Goal: Task Accomplishment & Management: Complete application form

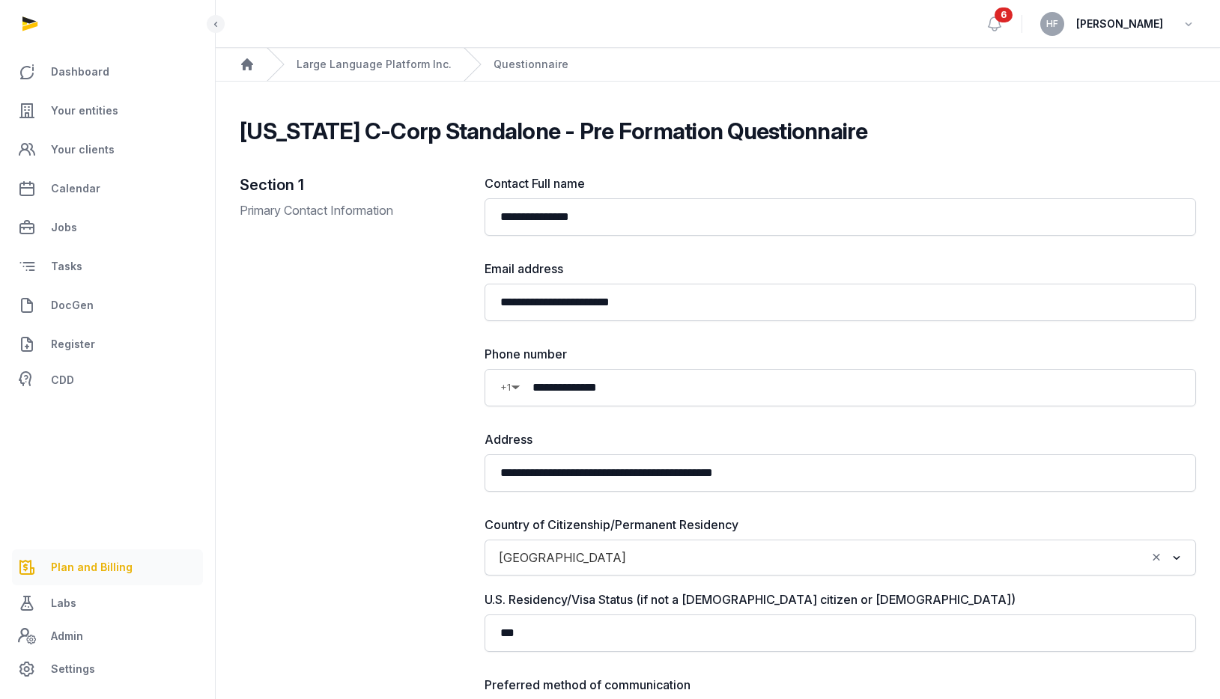
click at [115, 553] on link "Plan and Billing" at bounding box center [107, 568] width 191 height 36
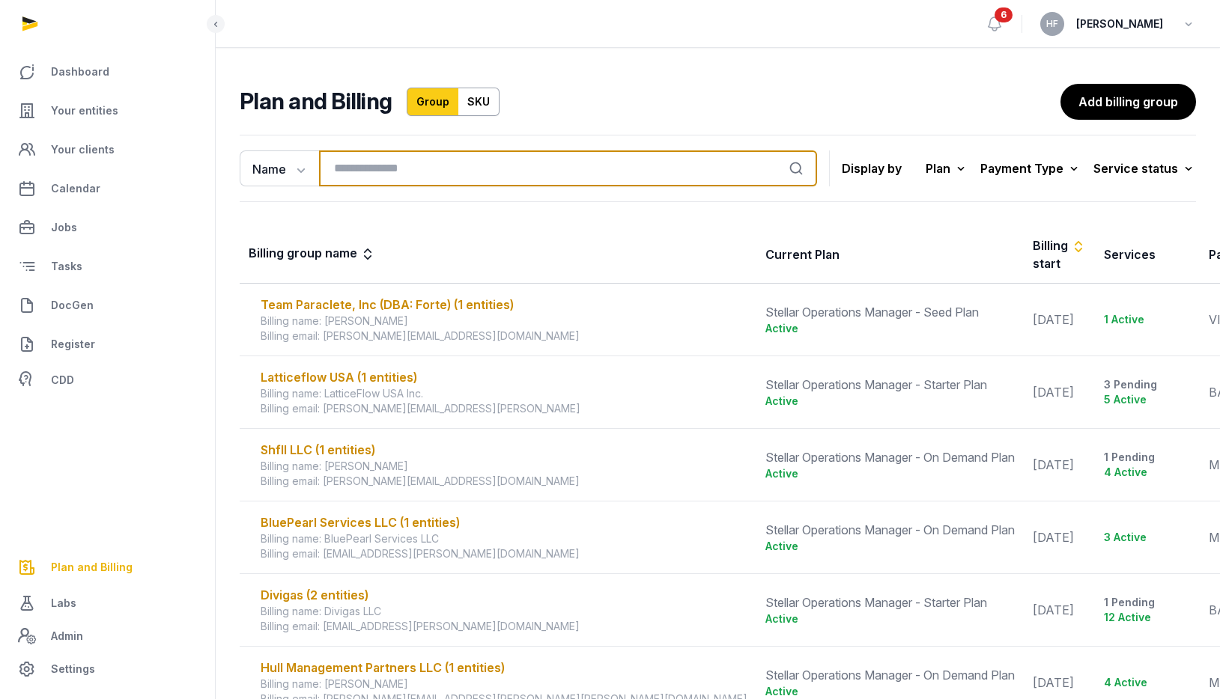
click at [395, 166] on input "search" at bounding box center [568, 169] width 498 height 36
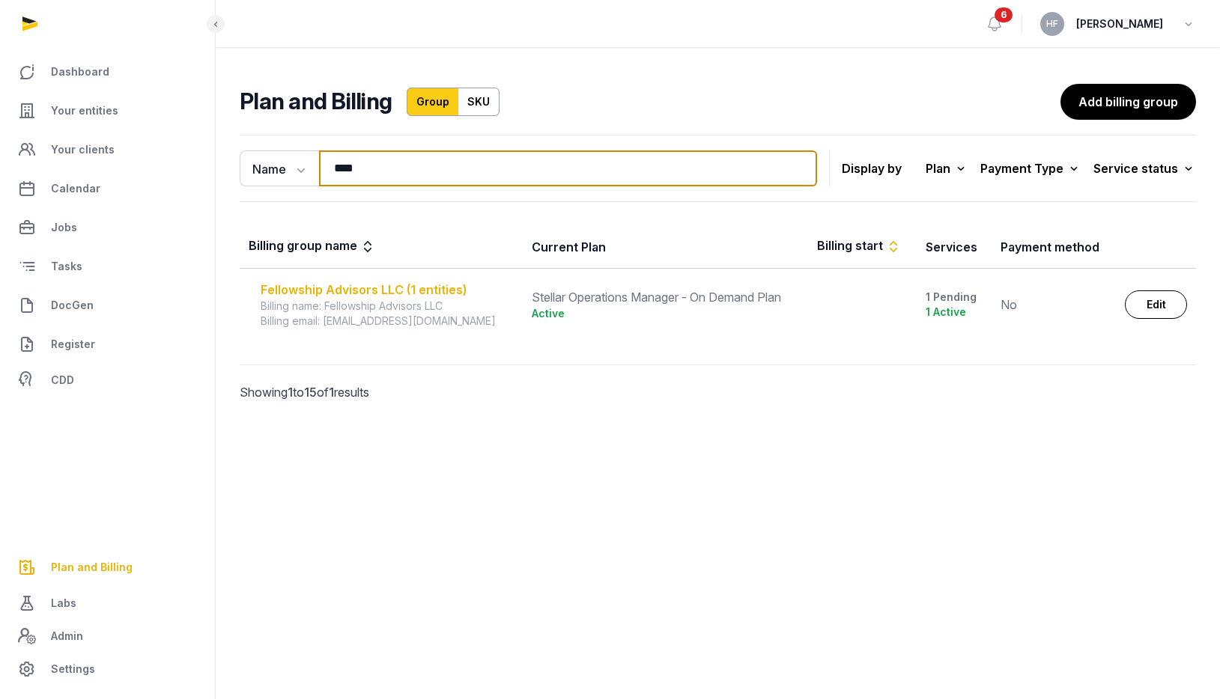
type input "****"
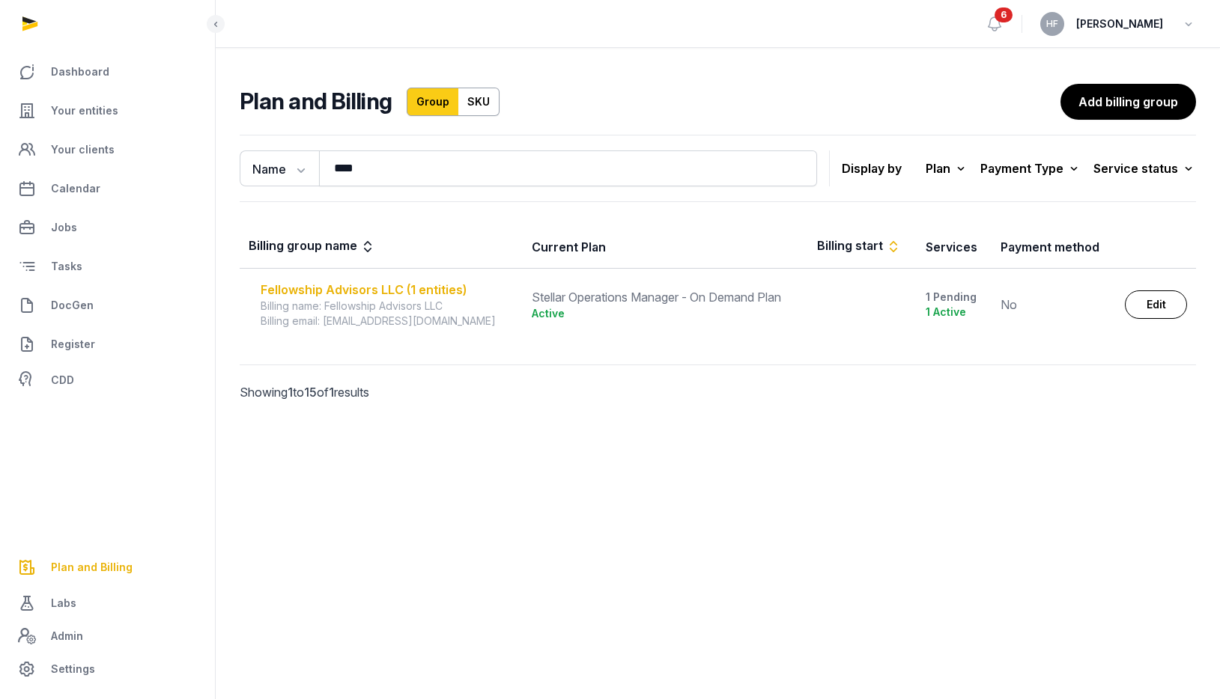
click at [429, 290] on div "Fellowship Advisors LLC (1 entities)" at bounding box center [387, 290] width 253 height 18
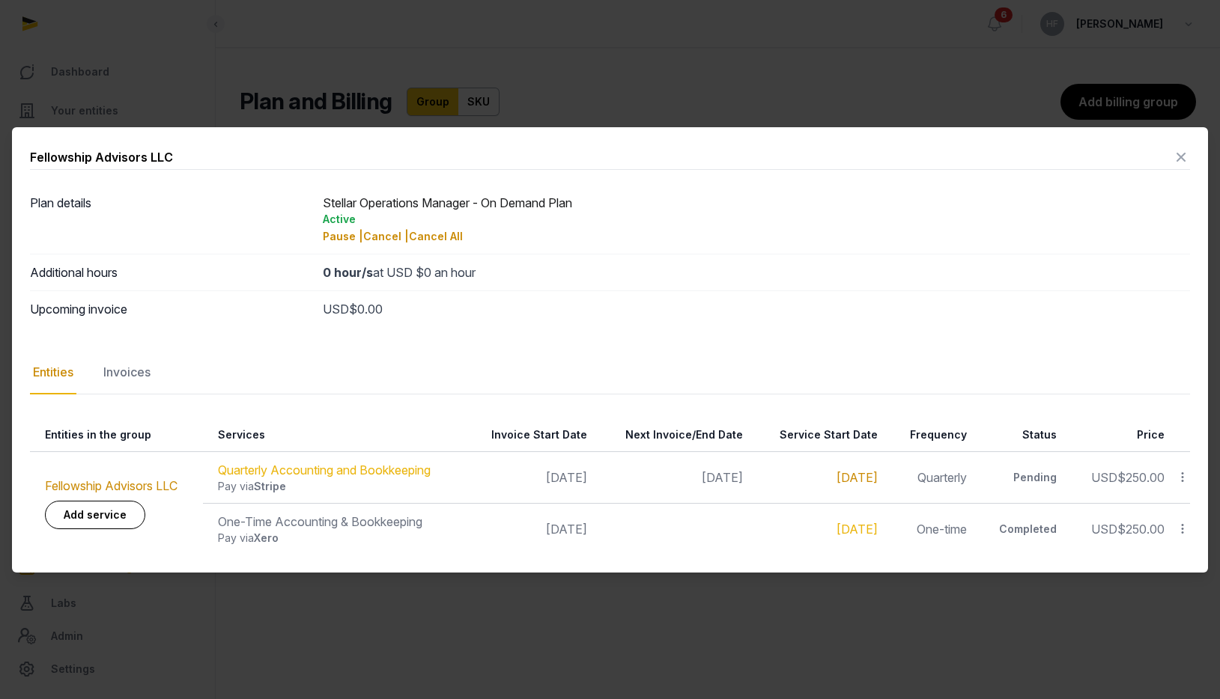
click at [845, 479] on link "[DATE]" at bounding box center [856, 477] width 41 height 15
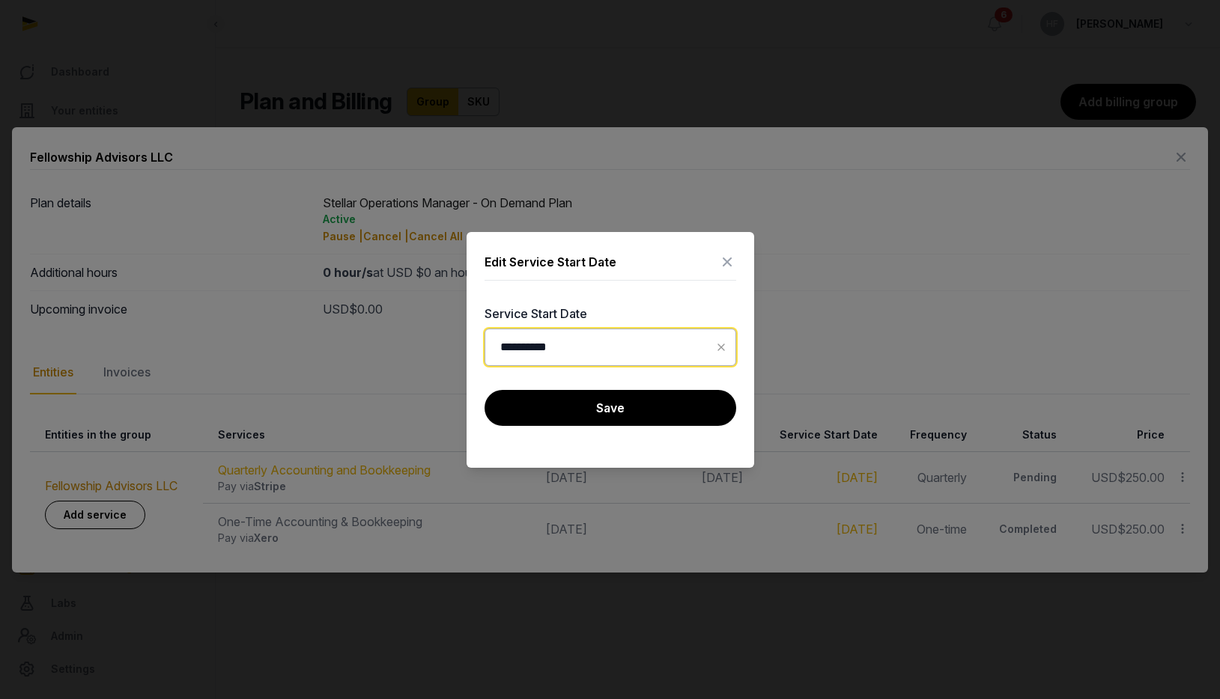
click at [672, 353] on input "**********" at bounding box center [610, 347] width 252 height 37
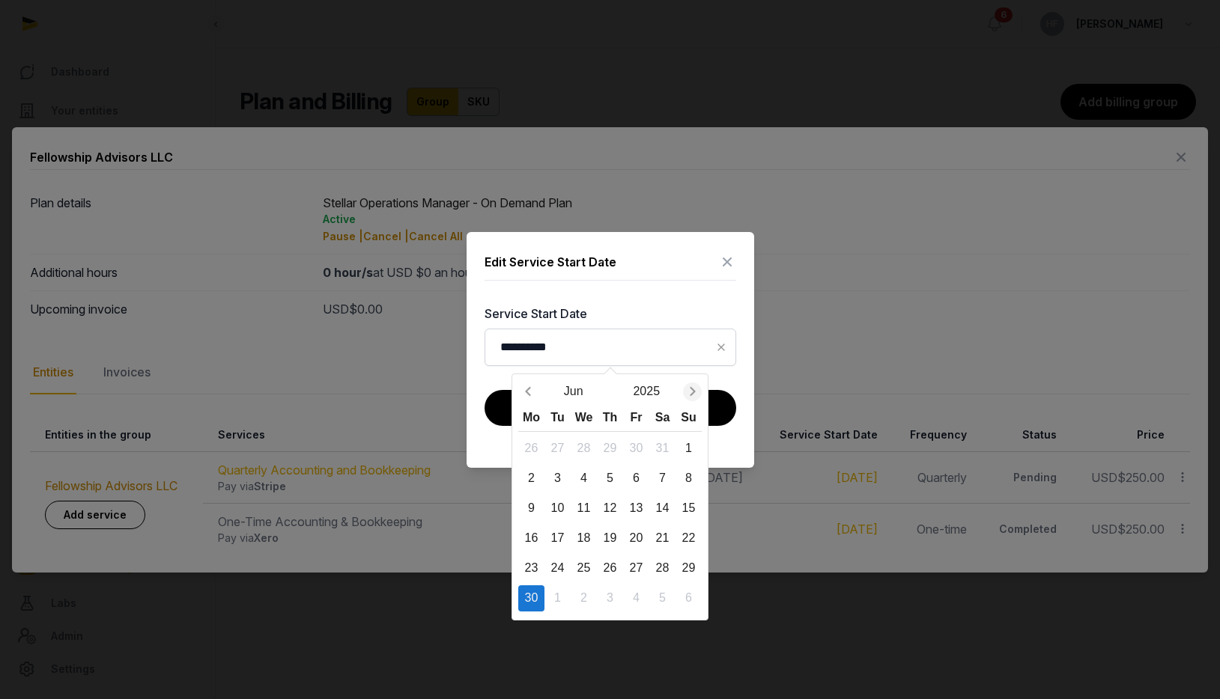
click at [693, 392] on icon "Next month" at bounding box center [692, 391] width 5 height 9
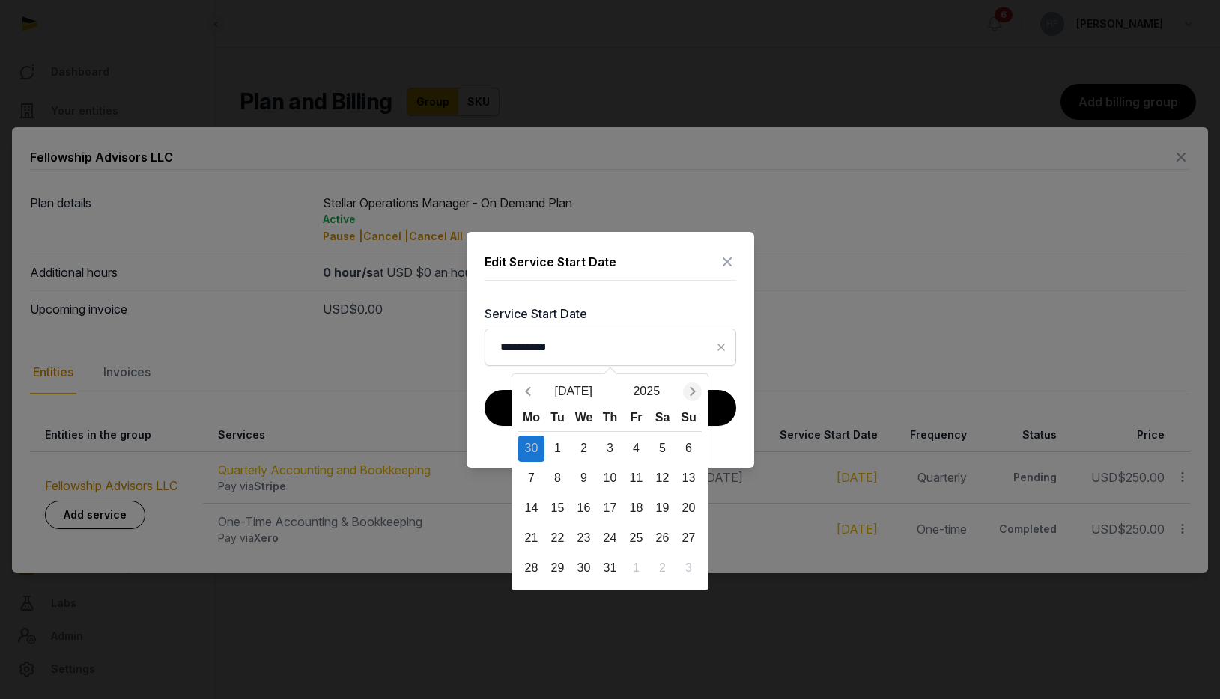
click at [693, 392] on icon "Next month" at bounding box center [692, 391] width 5 height 9
click at [580, 444] on div "1" at bounding box center [584, 449] width 26 height 26
type input "**********"
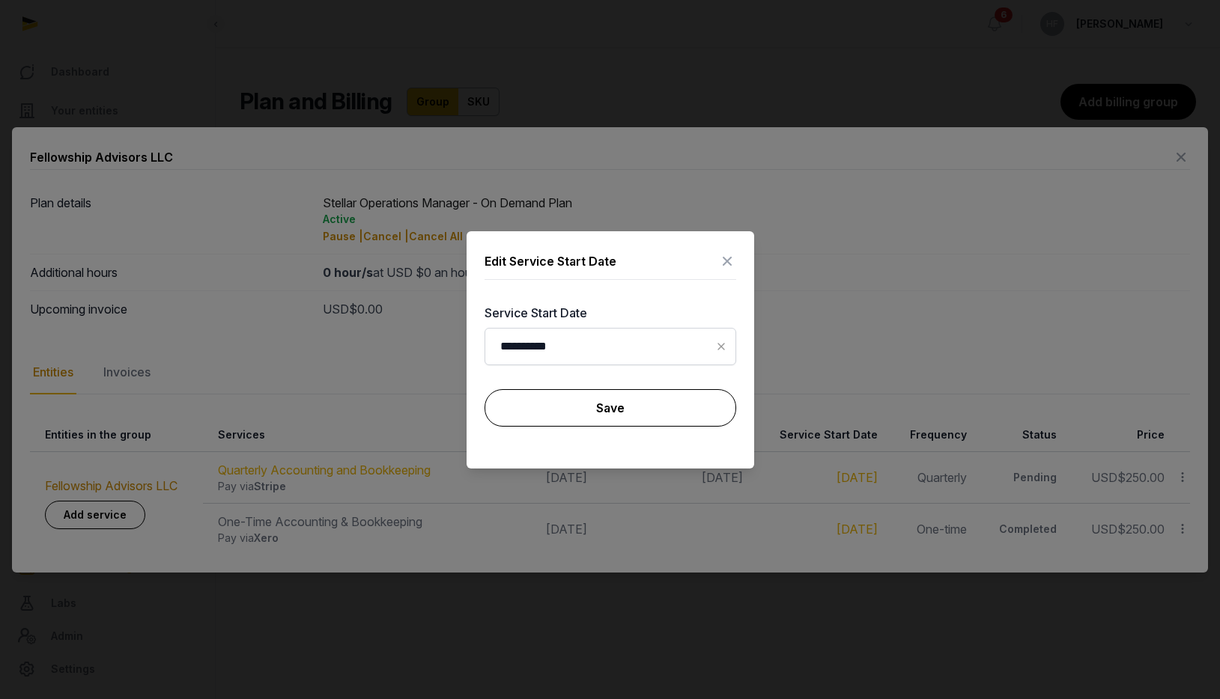
click at [691, 401] on button "Save" at bounding box center [610, 407] width 252 height 37
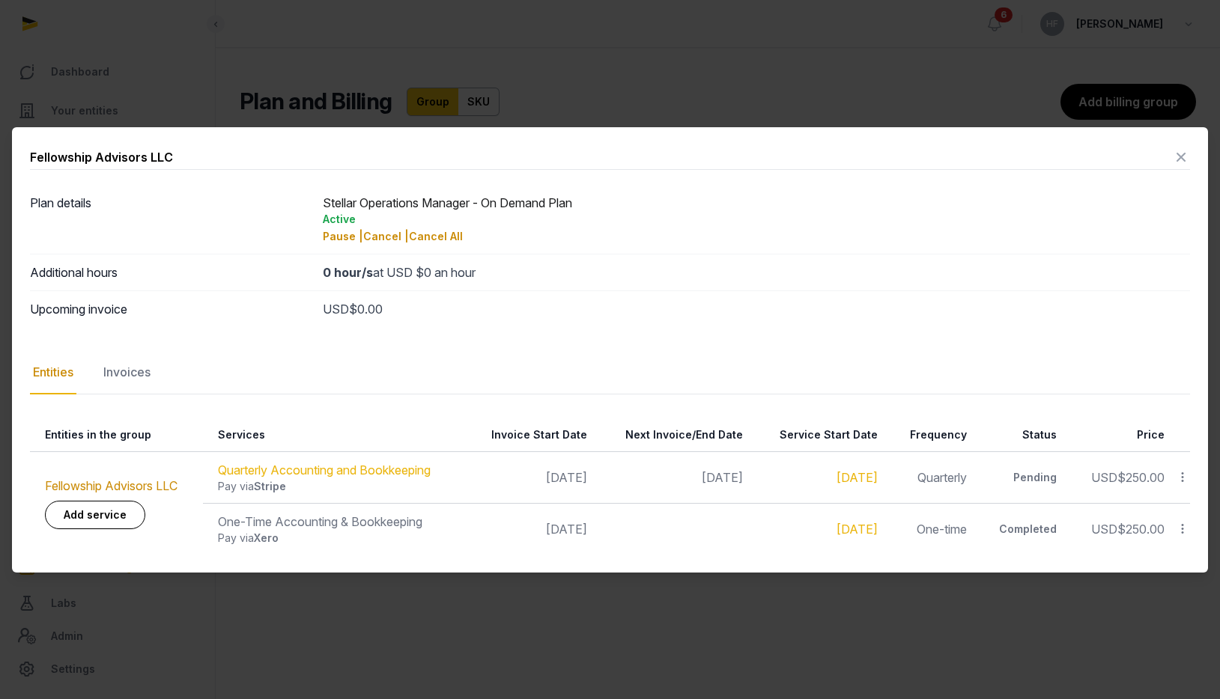
click at [1177, 162] on icon at bounding box center [1181, 157] width 18 height 24
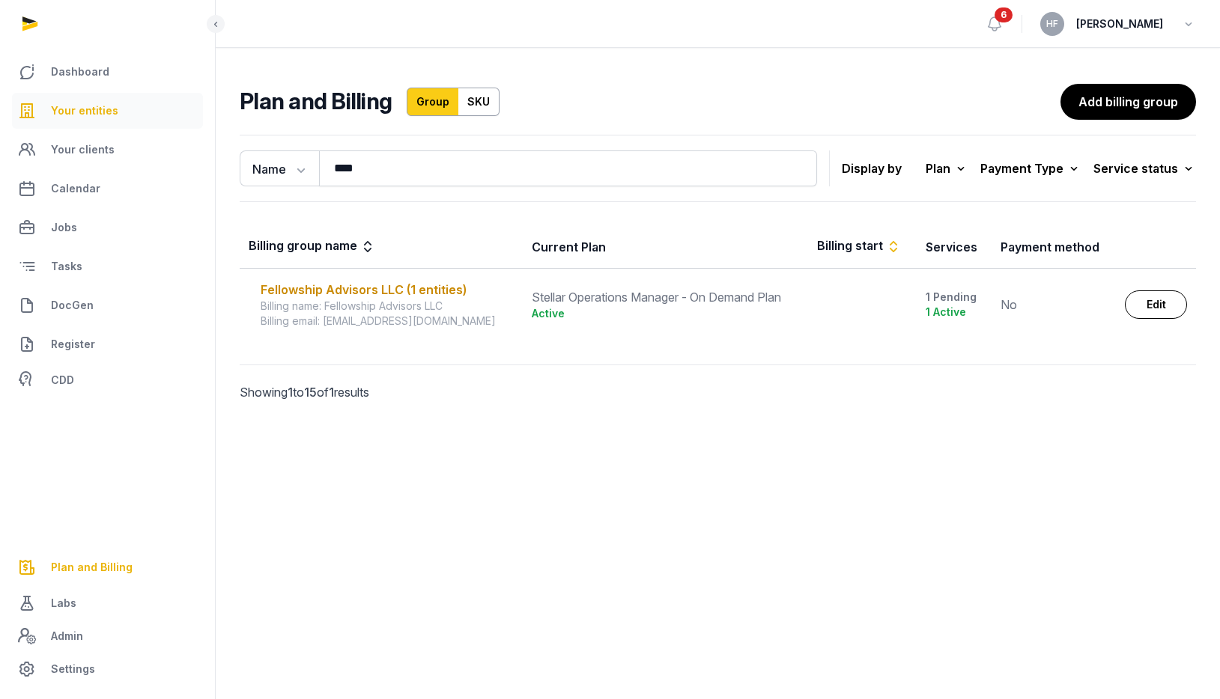
click at [100, 119] on span "Your entities" at bounding box center [84, 111] width 67 height 18
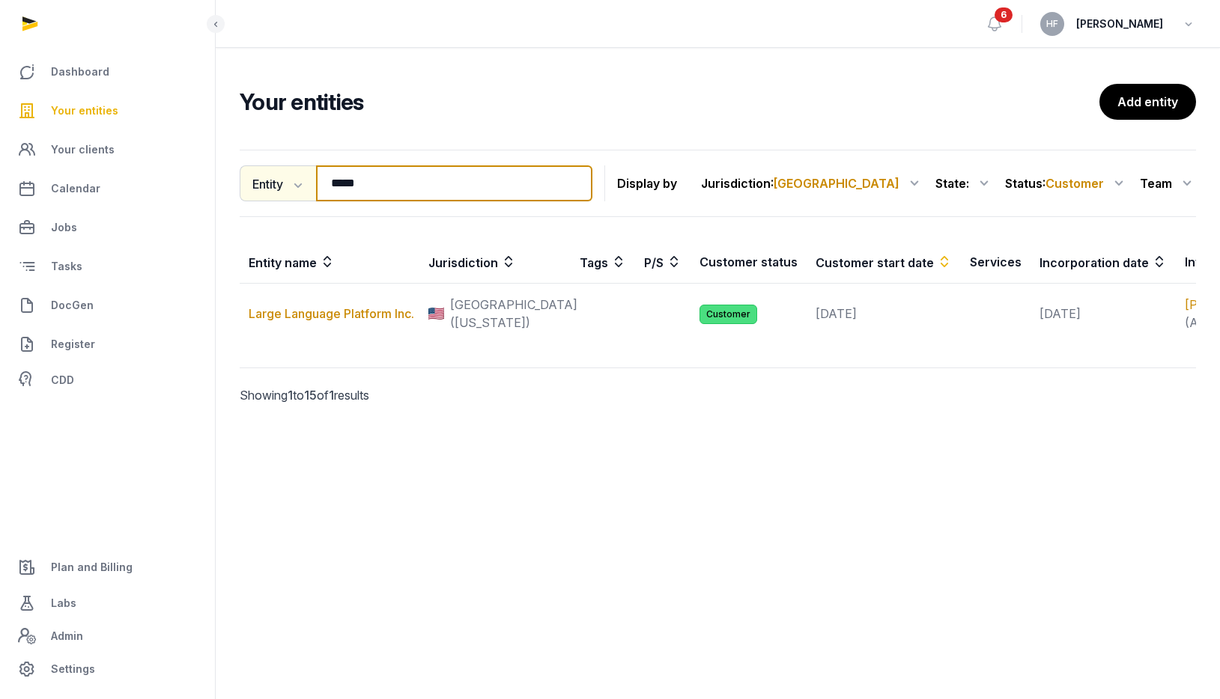
drag, startPoint x: 396, startPoint y: 186, endPoint x: 244, endPoint y: 186, distance: 152.0
click at [252, 186] on div "Entity Entity People Tags Services ***** Search" at bounding box center [416, 183] width 353 height 36
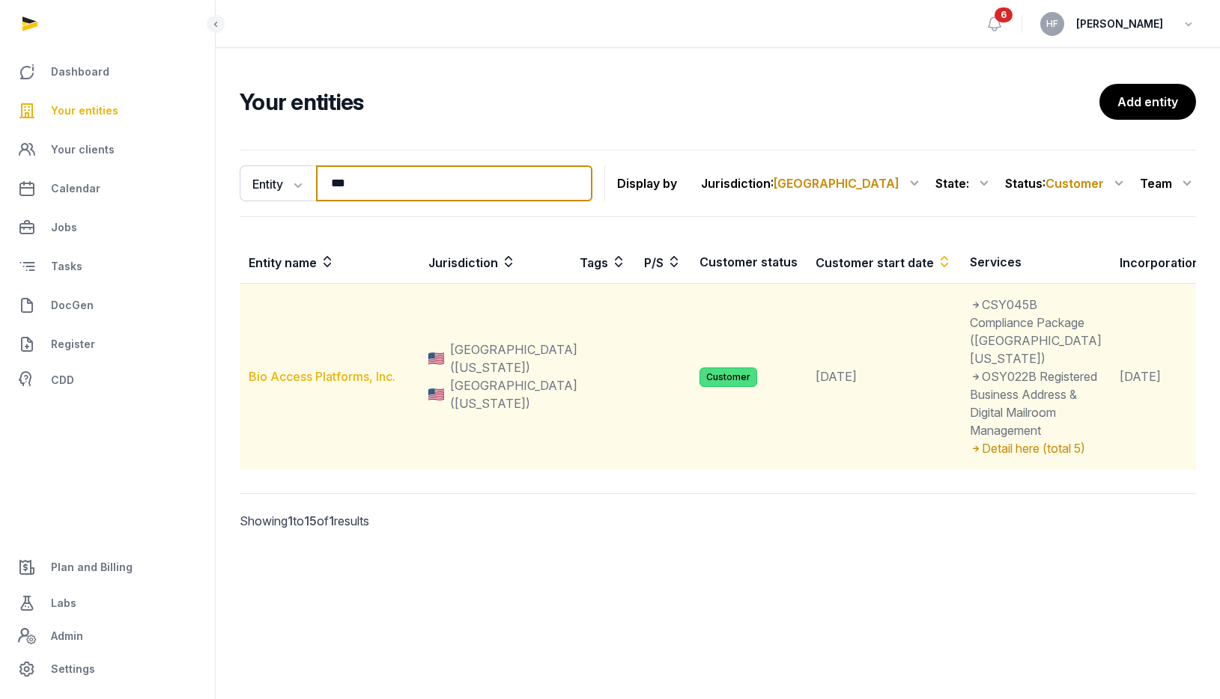
type input "***"
click at [332, 384] on link "Bio Access Platforms, Inc." at bounding box center [322, 376] width 147 height 15
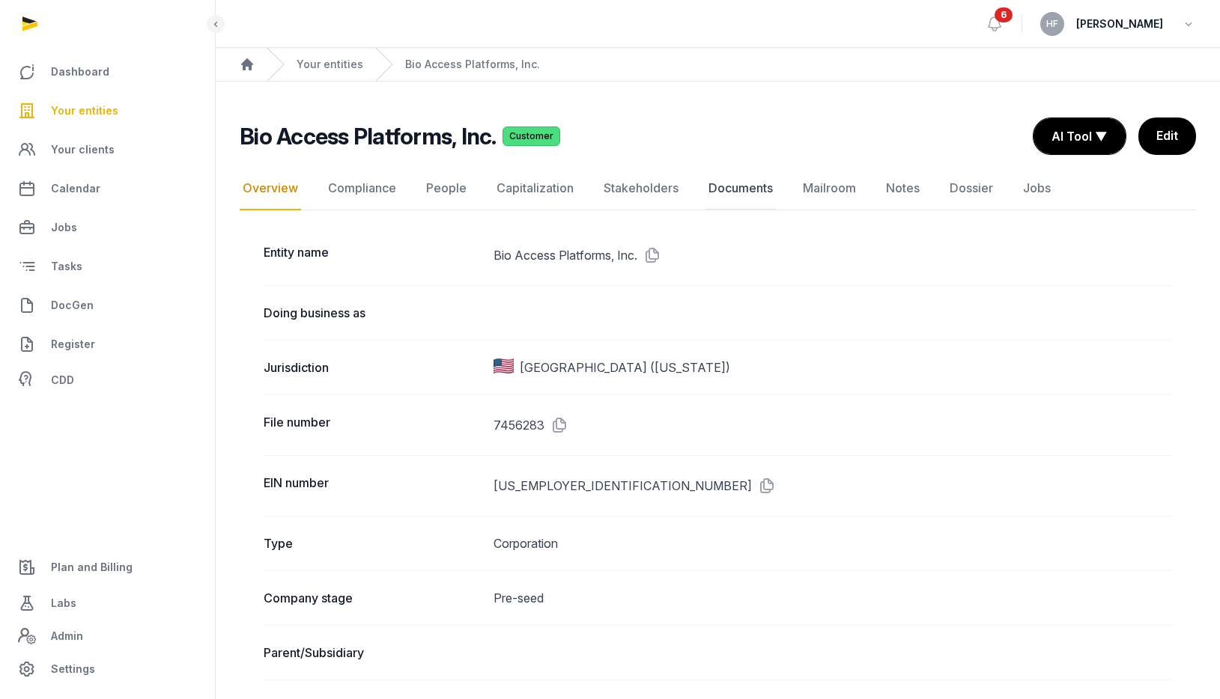
click at [753, 193] on link "Documents" at bounding box center [740, 188] width 70 height 43
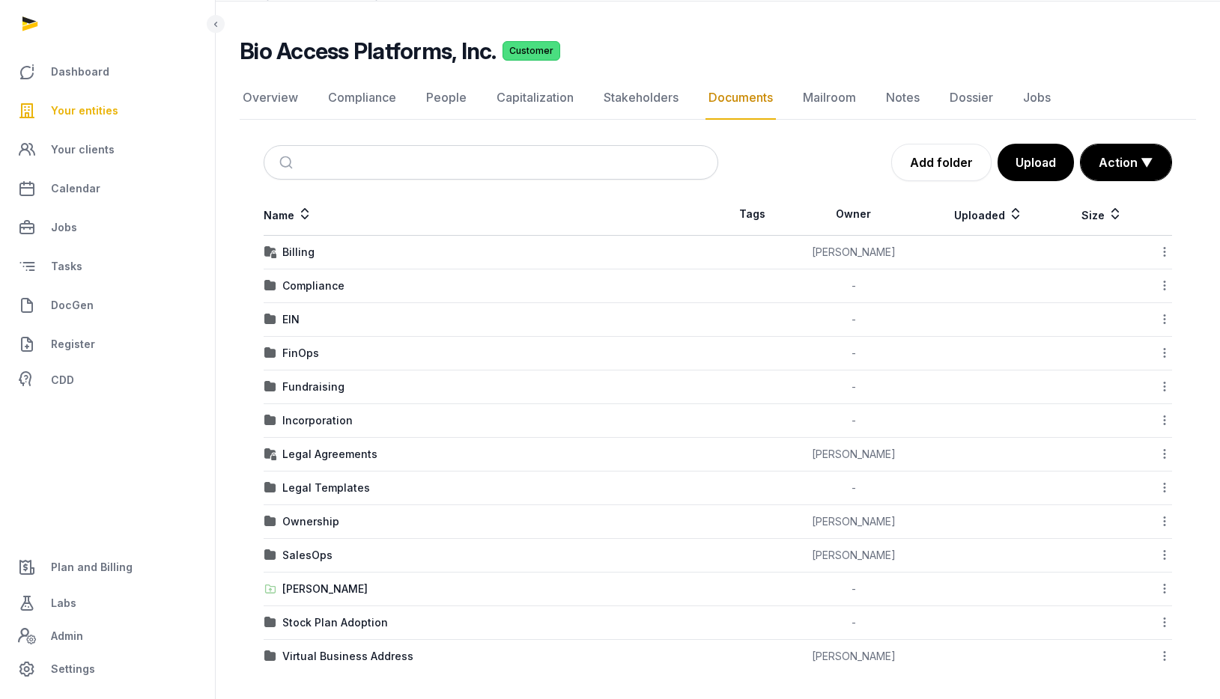
scroll to position [84, 0]
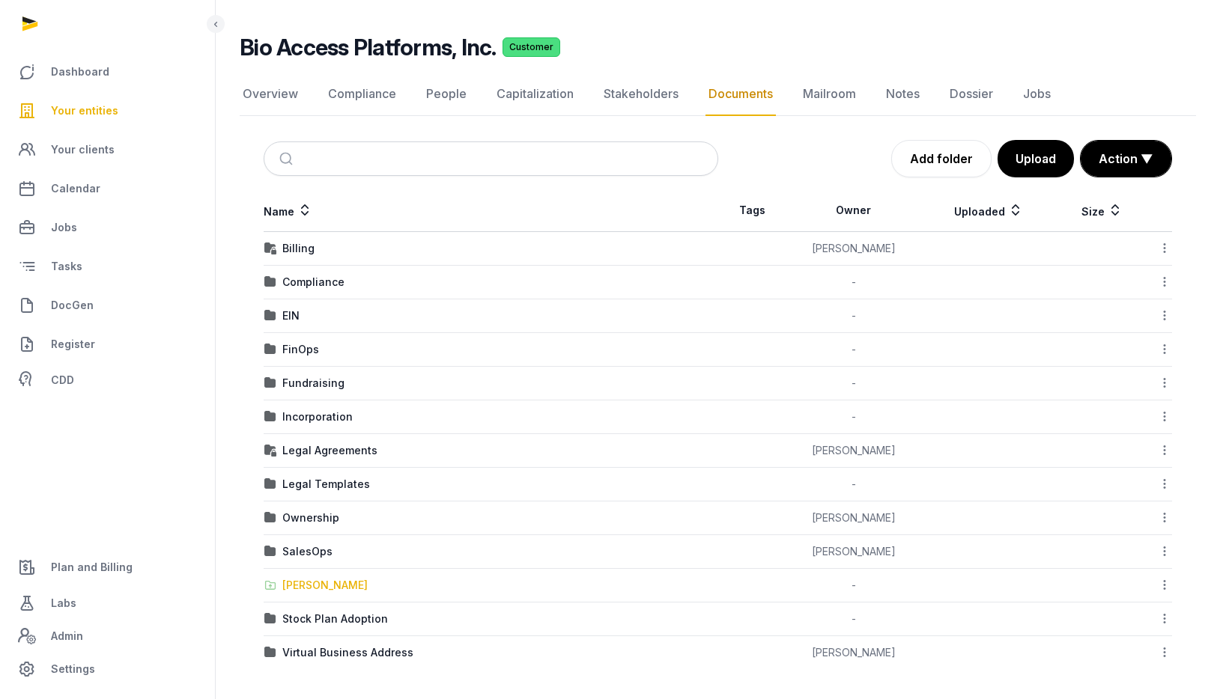
click at [347, 580] on div "[PERSON_NAME]" at bounding box center [324, 585] width 85 height 15
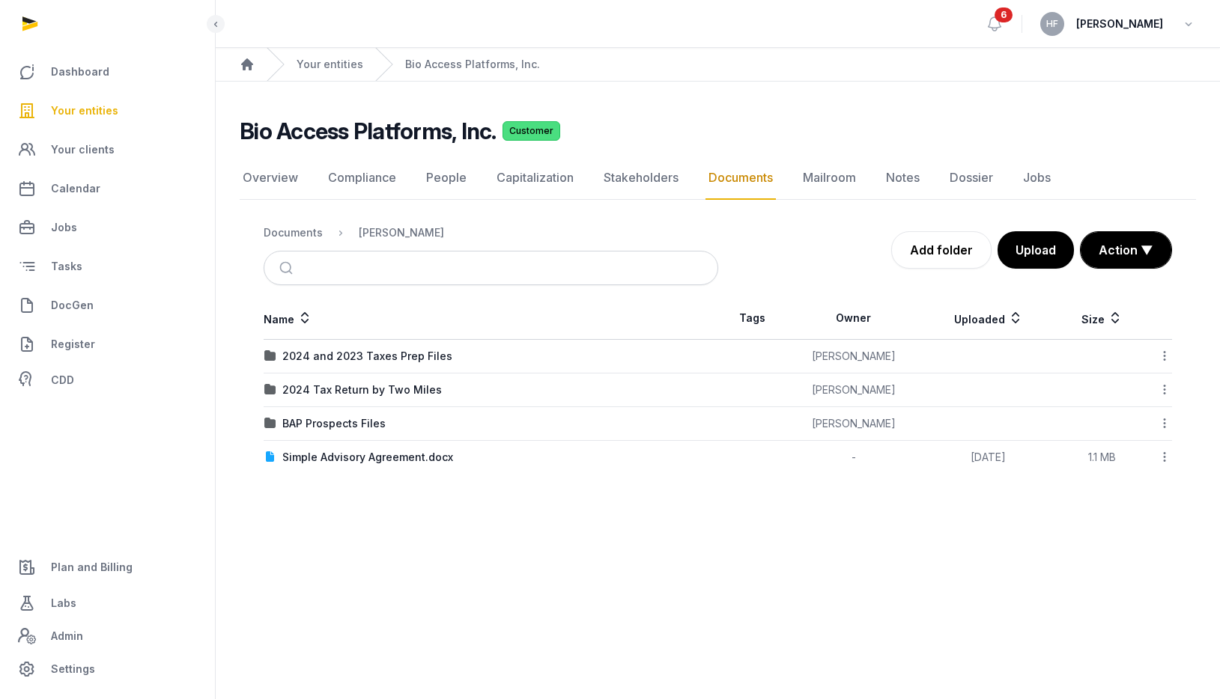
scroll to position [0, 0]
click at [431, 351] on div "2024 and 2023 Taxes Prep Files" at bounding box center [367, 356] width 170 height 15
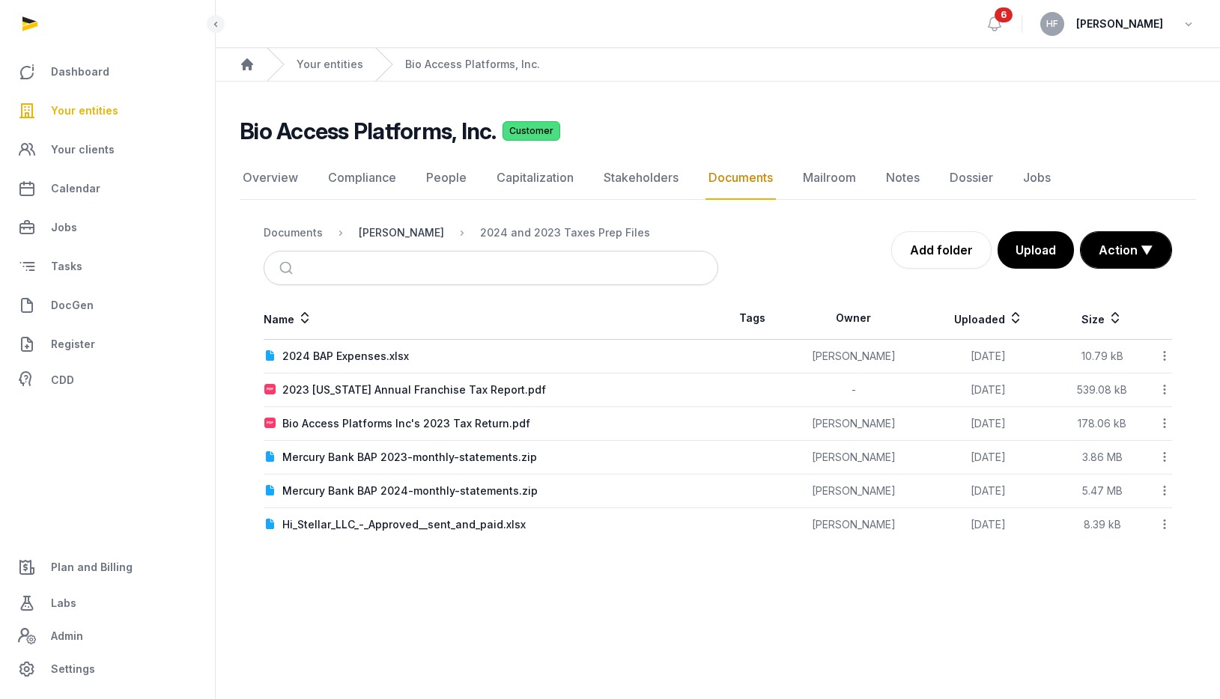
click at [401, 234] on div "[PERSON_NAME]" at bounding box center [401, 232] width 85 height 15
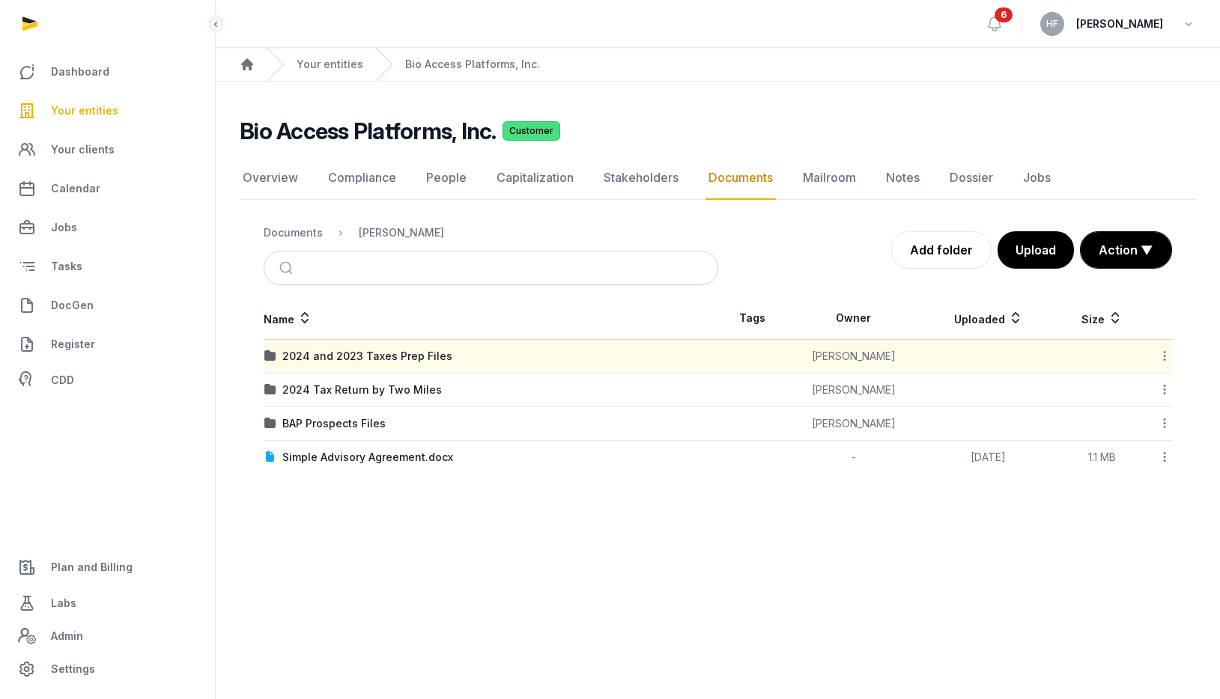
click at [1164, 354] on icon at bounding box center [1164, 356] width 13 height 16
click at [1155, 502] on div "Move" at bounding box center [1111, 503] width 120 height 27
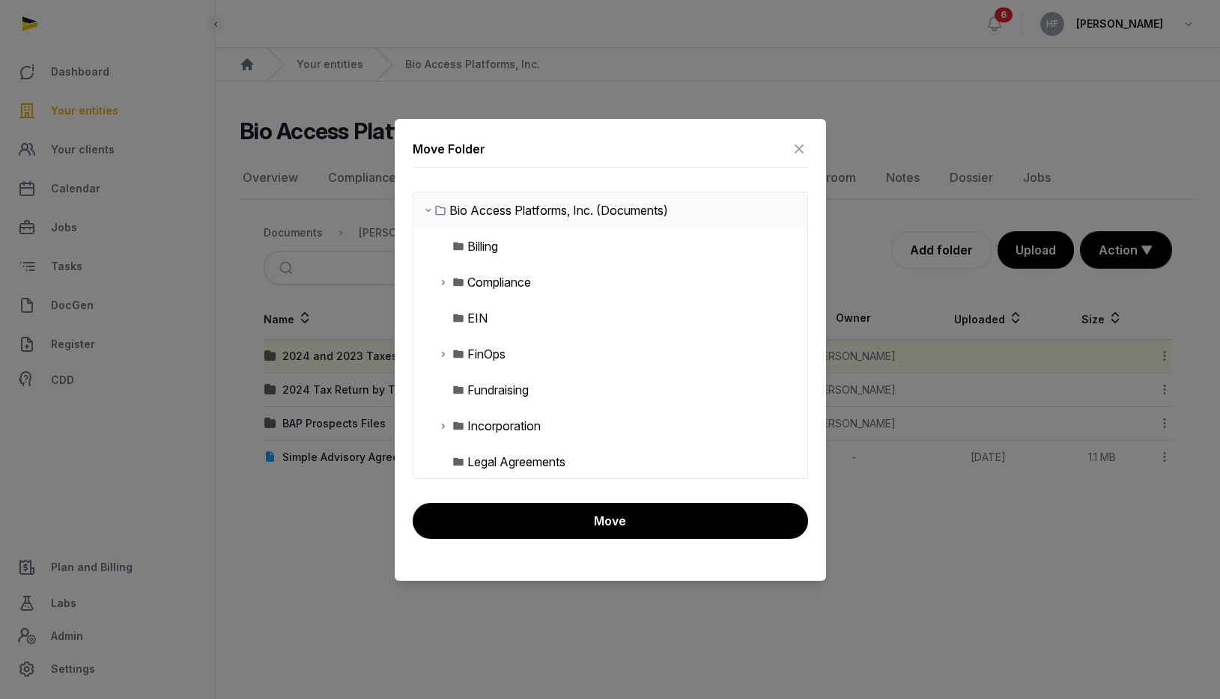
click at [443, 356] on icon at bounding box center [443, 354] width 12 height 18
click at [502, 426] on div "Taxes" at bounding box center [496, 426] width 34 height 18
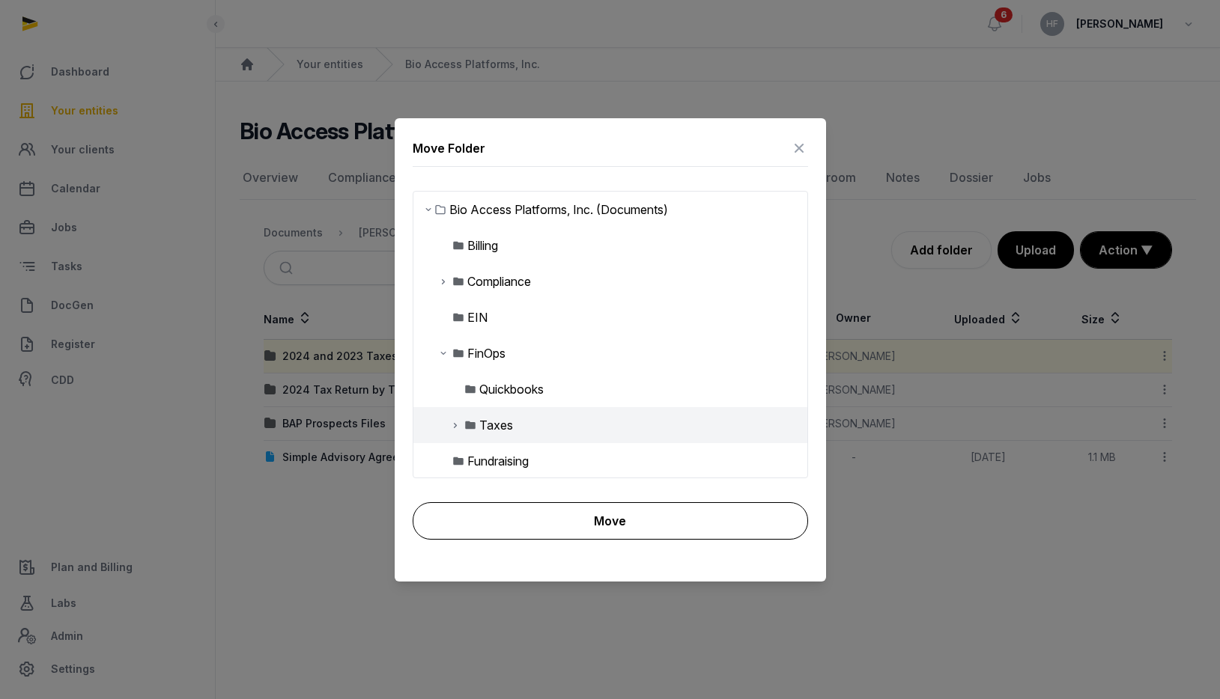
click at [568, 514] on button "Move" at bounding box center [610, 520] width 395 height 37
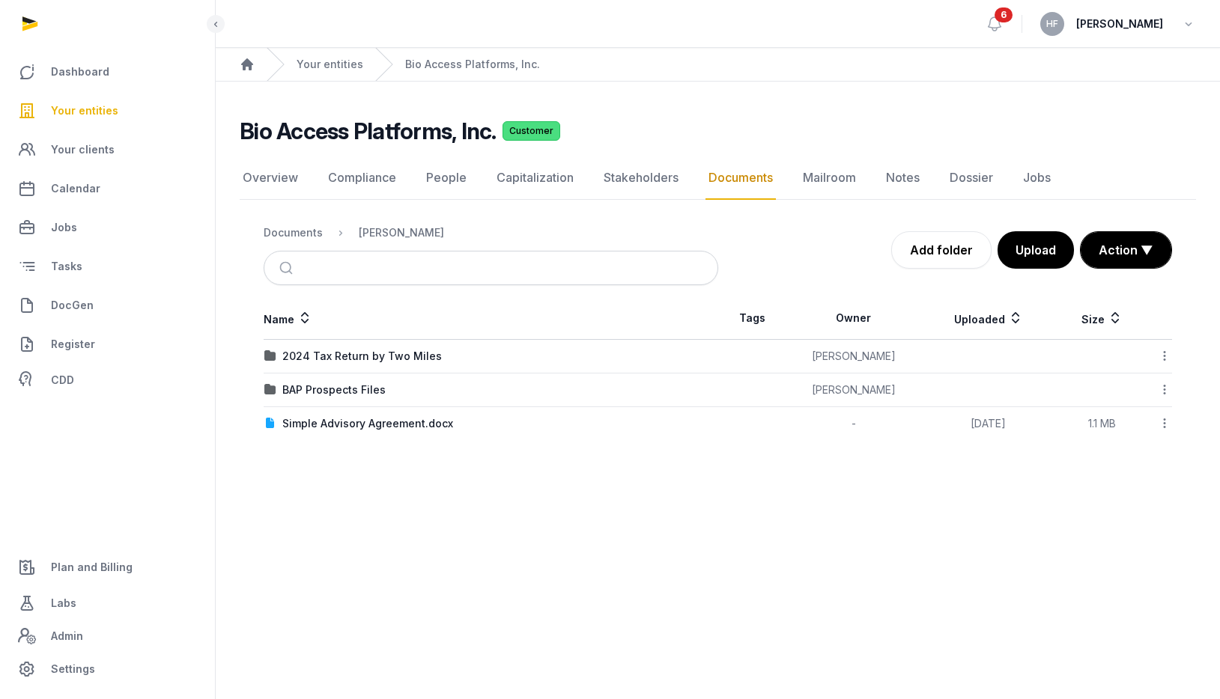
click at [1164, 355] on icon at bounding box center [1164, 356] width 13 height 16
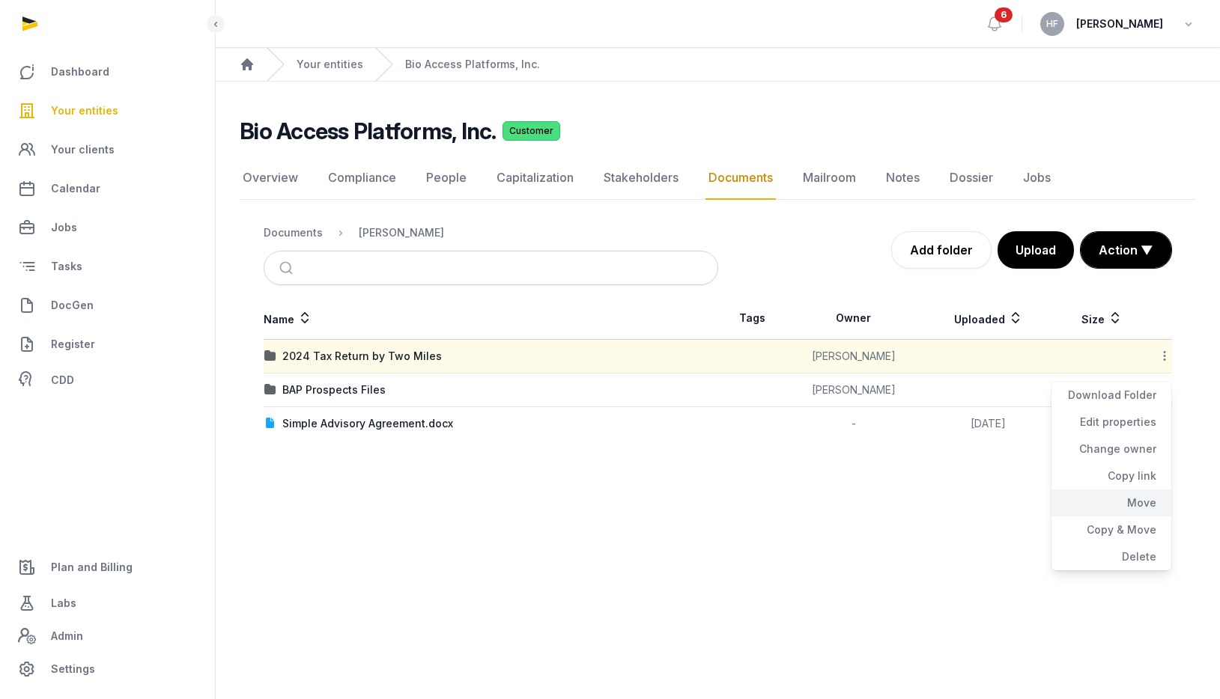
click at [1150, 502] on div "Move" at bounding box center [1111, 503] width 120 height 27
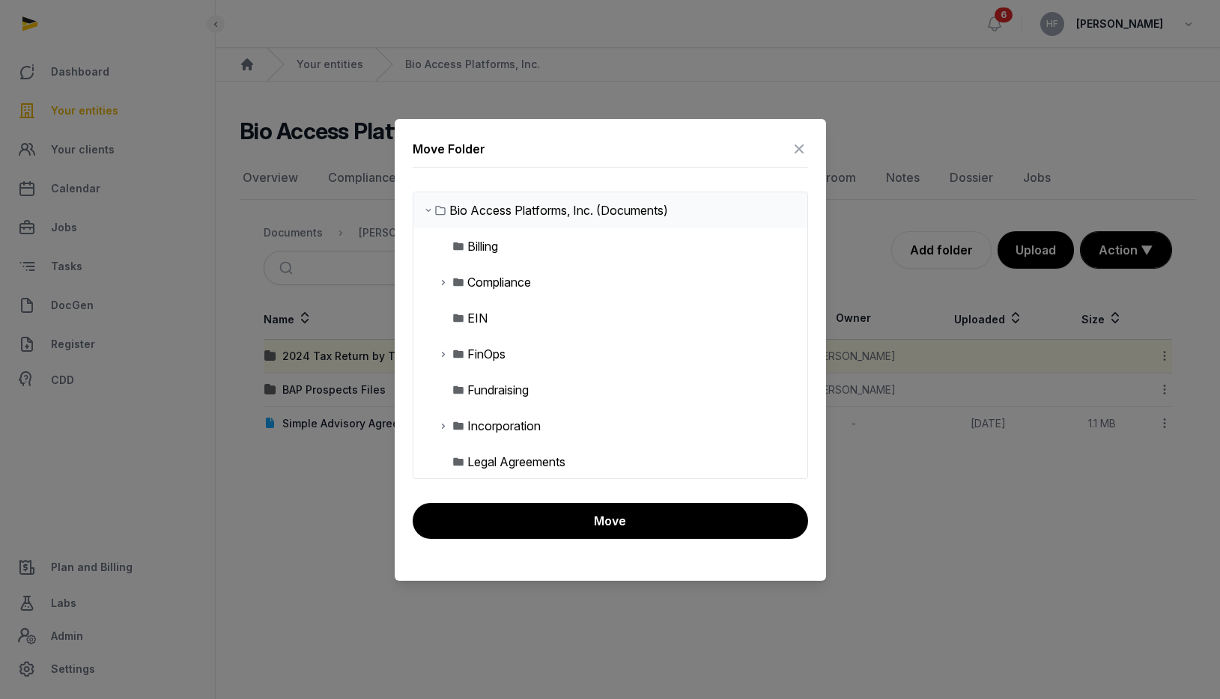
click at [443, 353] on icon at bounding box center [443, 354] width 12 height 18
click at [499, 425] on div "Taxes" at bounding box center [496, 426] width 34 height 18
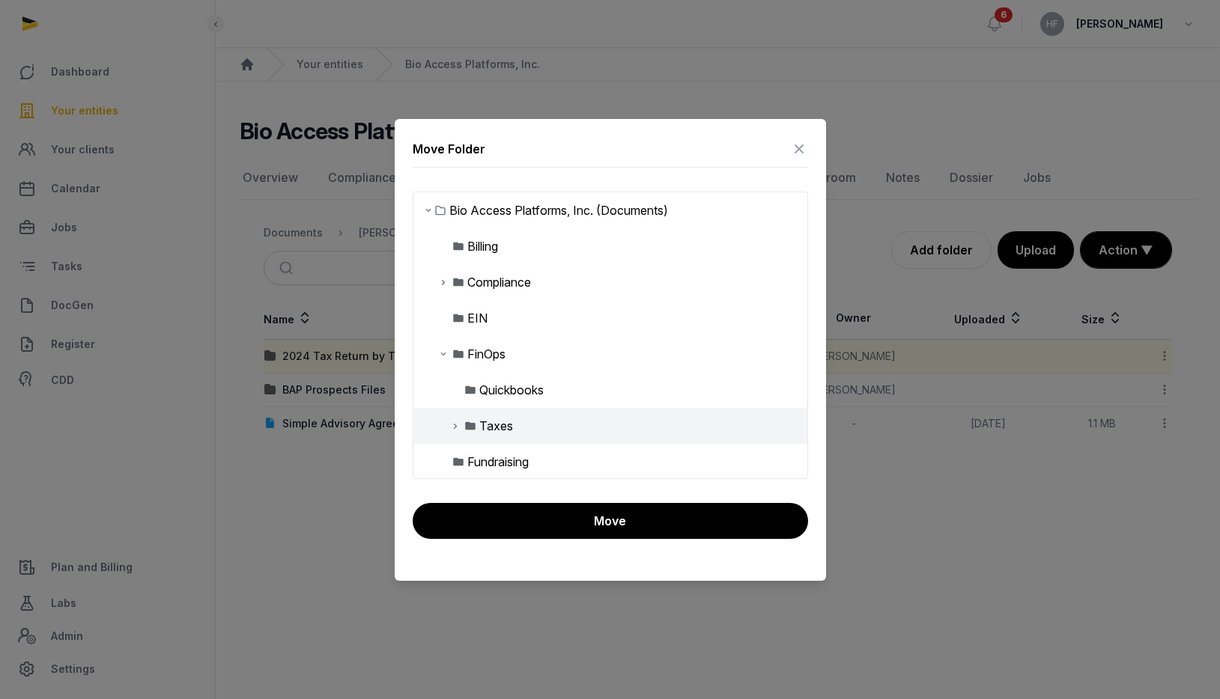
click at [460, 426] on icon at bounding box center [455, 426] width 12 height 18
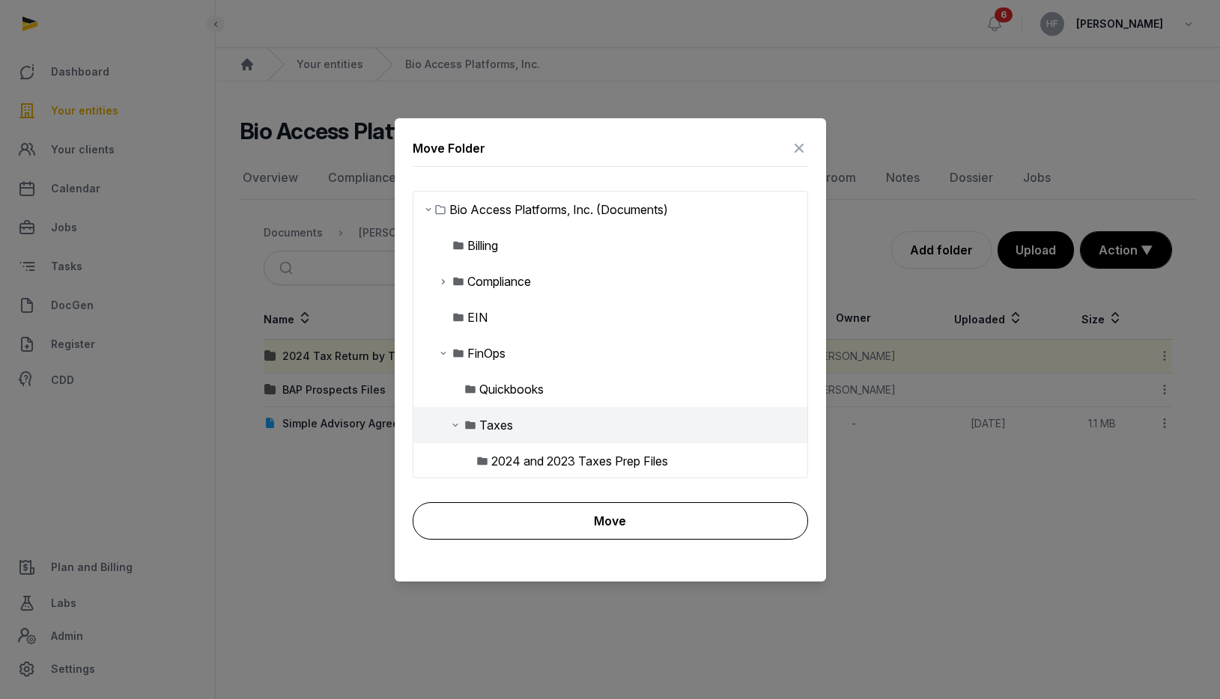
click at [577, 514] on button "Move" at bounding box center [610, 520] width 395 height 37
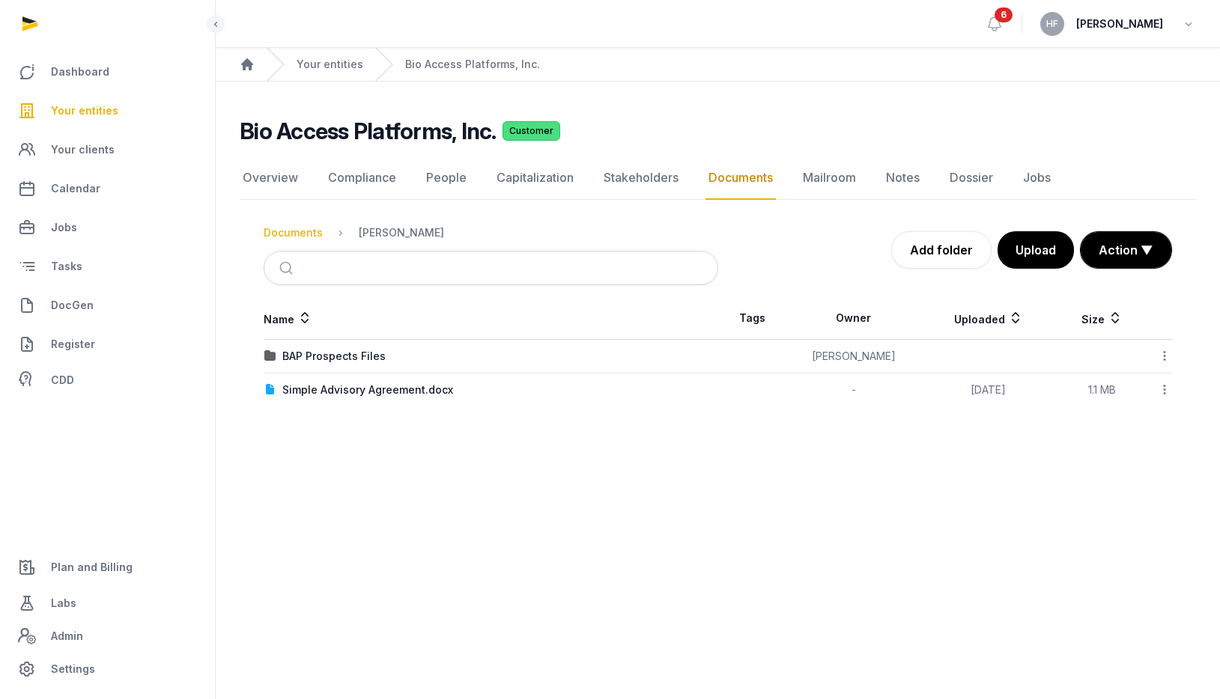
click at [286, 238] on div "Documents" at bounding box center [293, 232] width 59 height 15
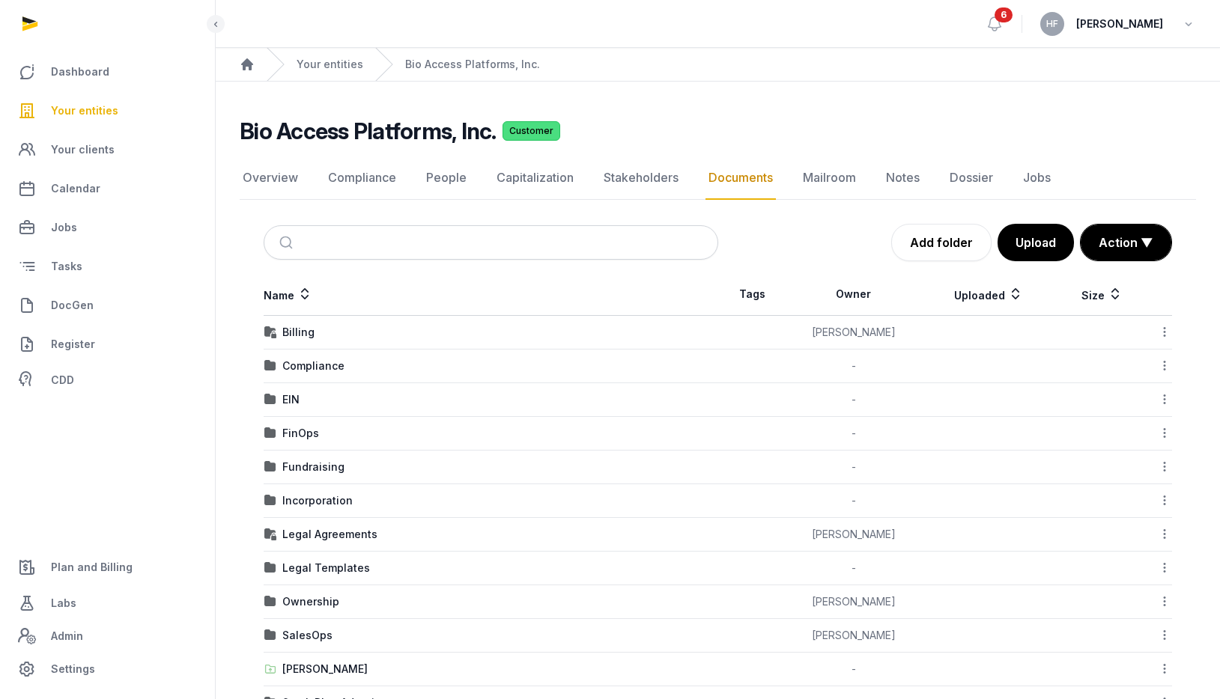
click at [290, 433] on div "FinOps" at bounding box center [300, 433] width 37 height 15
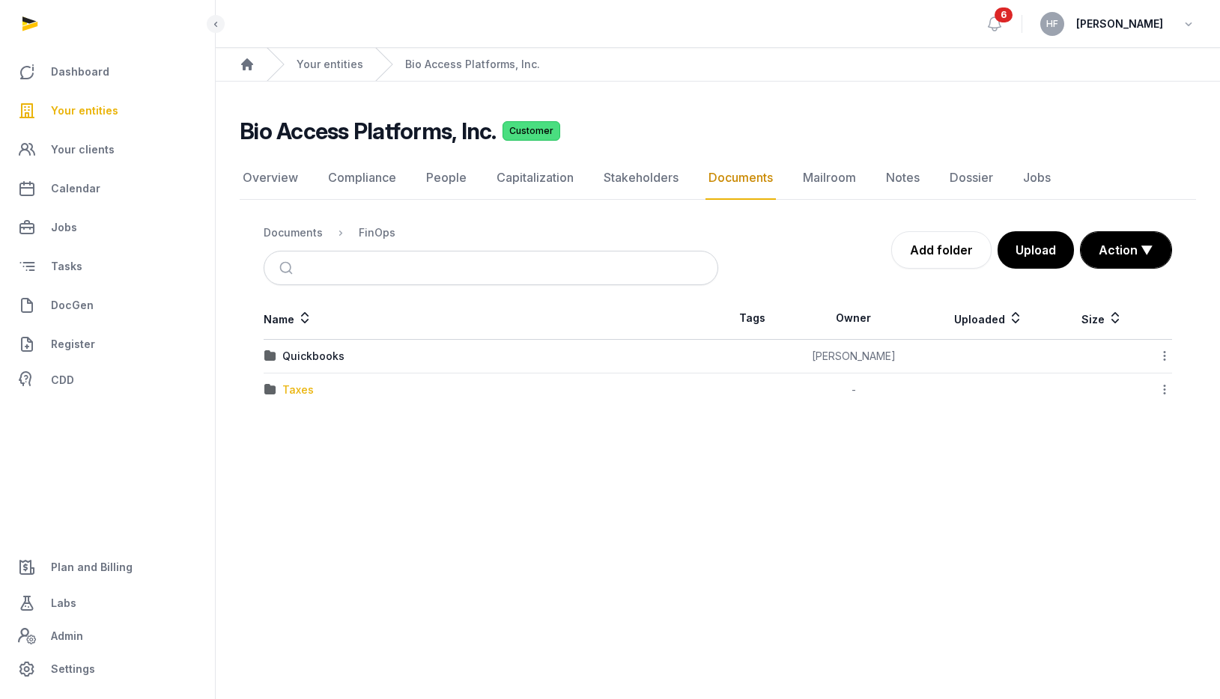
click at [305, 392] on div "Taxes" at bounding box center [297, 390] width 31 height 15
click at [1164, 386] on icon at bounding box center [1164, 390] width 13 height 16
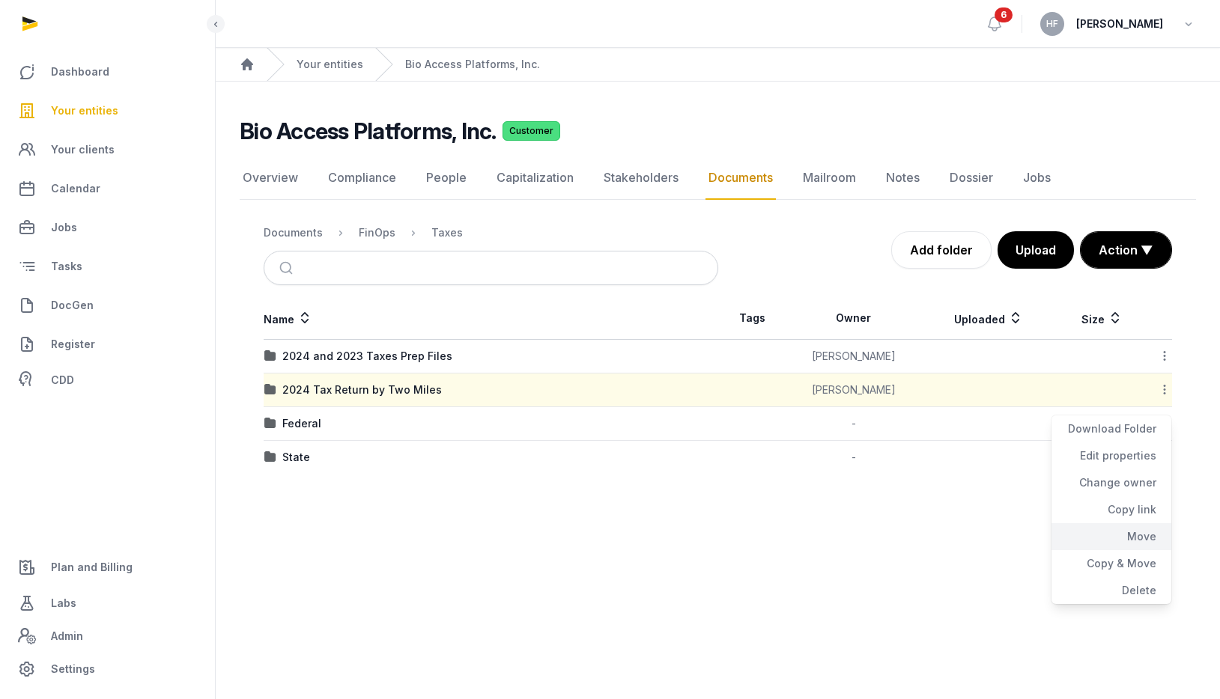
click at [1147, 525] on div "Move" at bounding box center [1111, 536] width 120 height 27
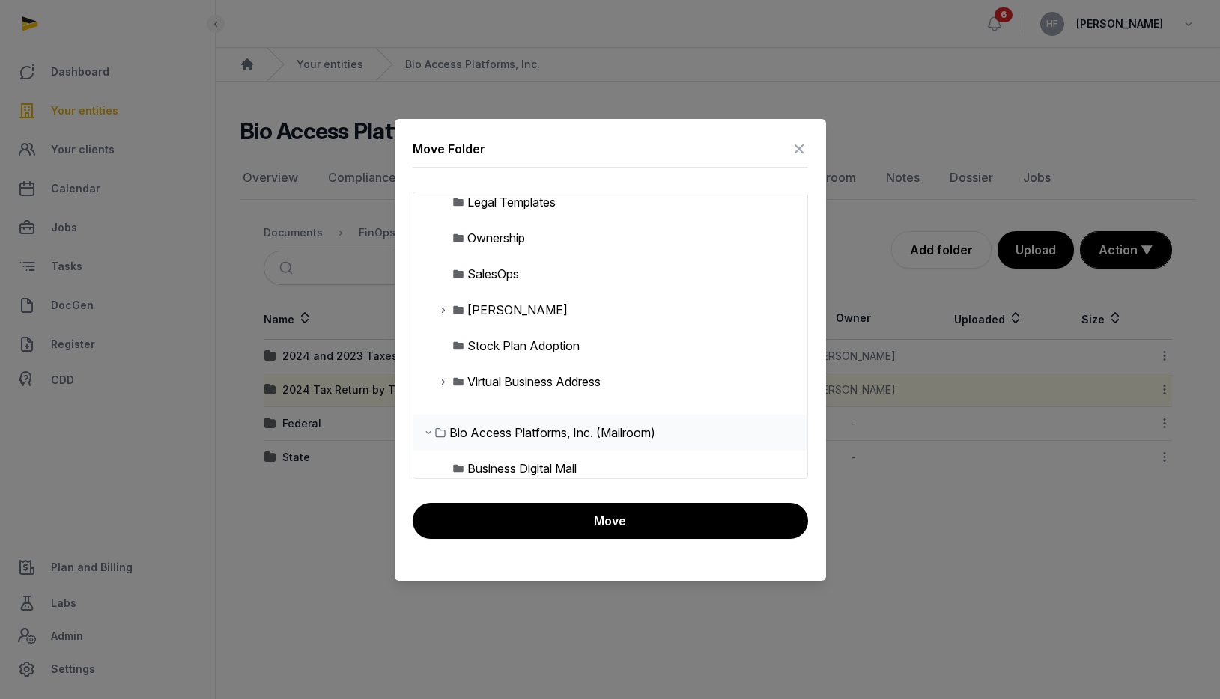
scroll to position [299, 0]
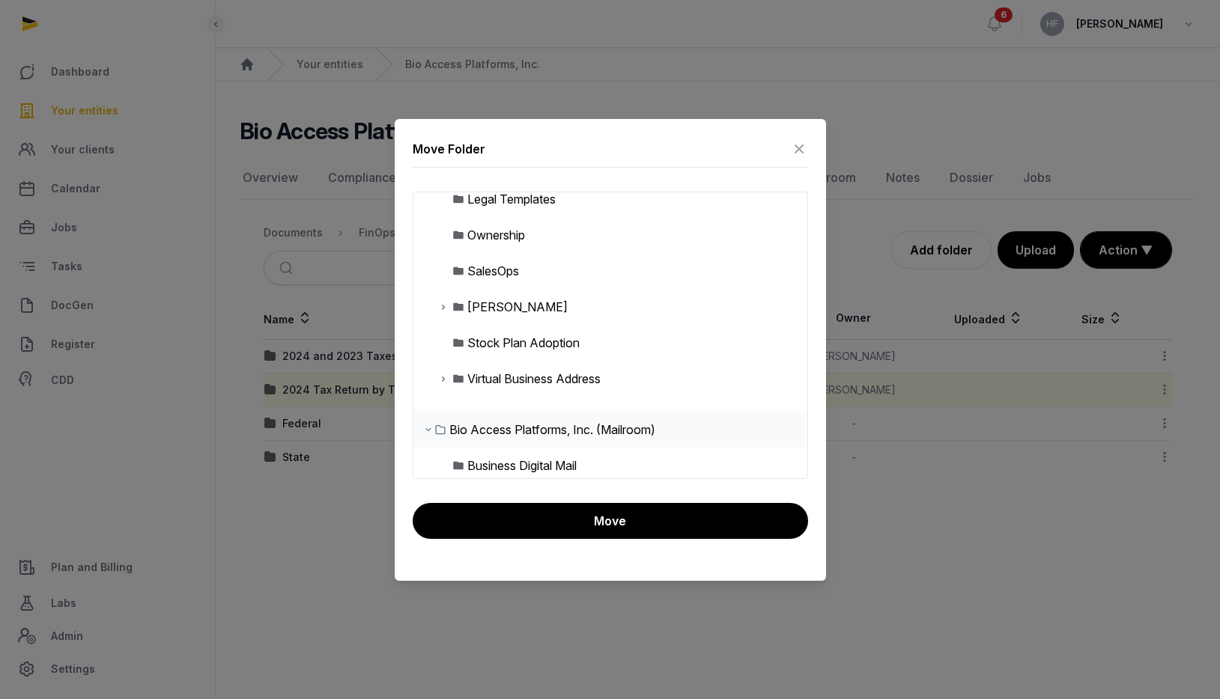
click at [443, 309] on icon at bounding box center [443, 307] width 12 height 18
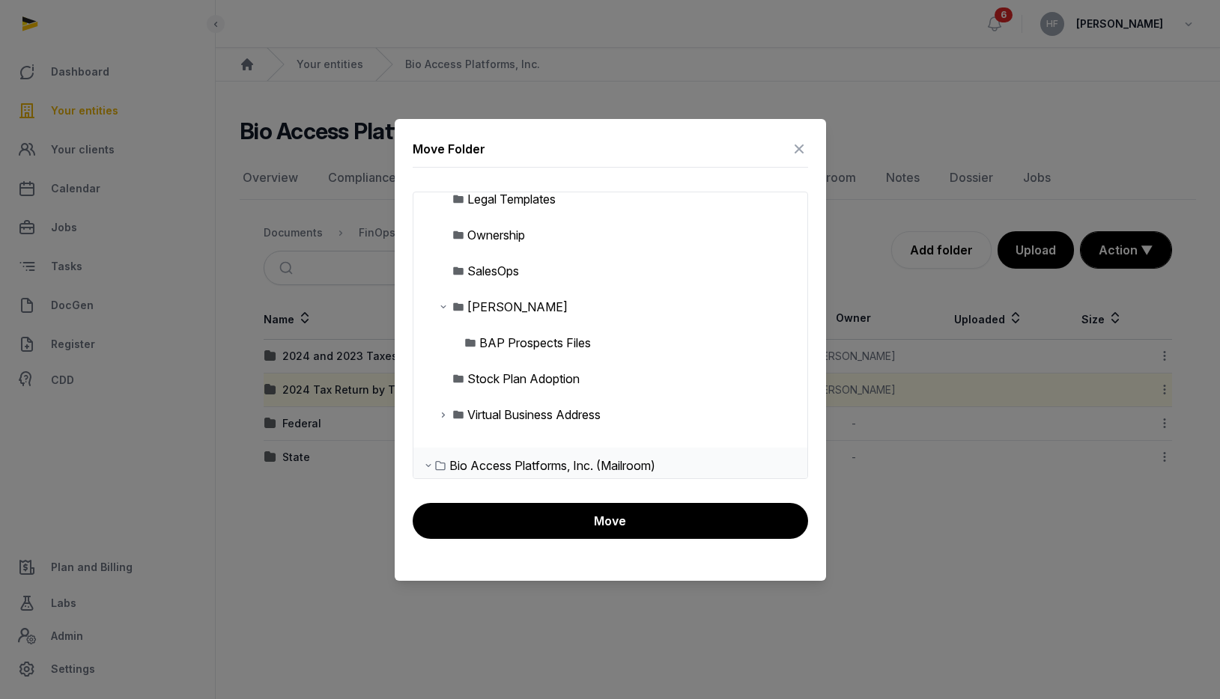
click at [517, 306] on div "[PERSON_NAME]" at bounding box center [517, 307] width 100 height 18
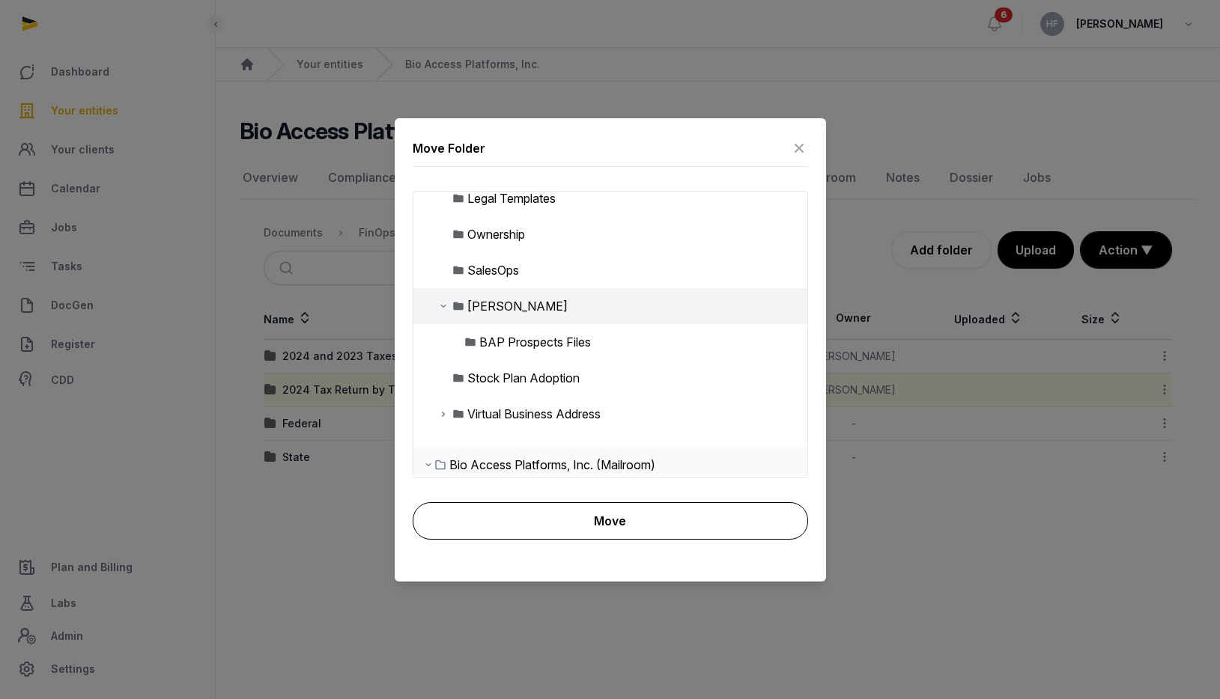
click at [621, 508] on button "Move" at bounding box center [610, 520] width 395 height 37
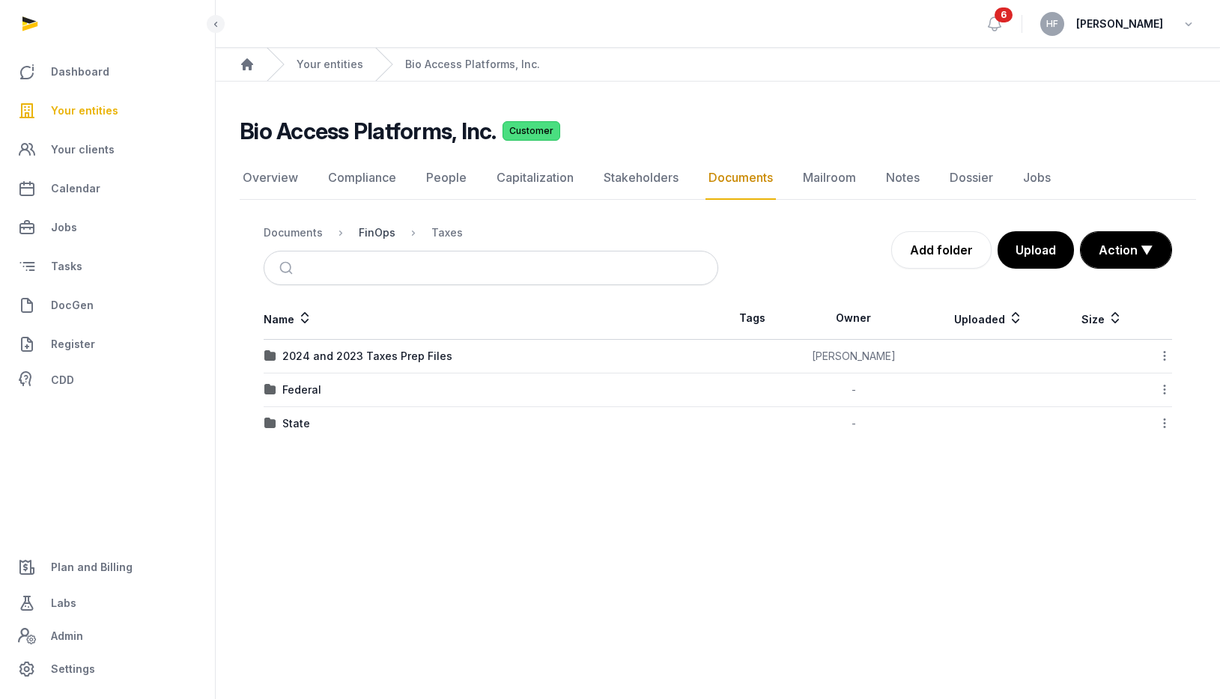
click at [378, 235] on div "FinOps" at bounding box center [377, 232] width 37 height 15
click at [309, 231] on div "Documents" at bounding box center [293, 232] width 59 height 15
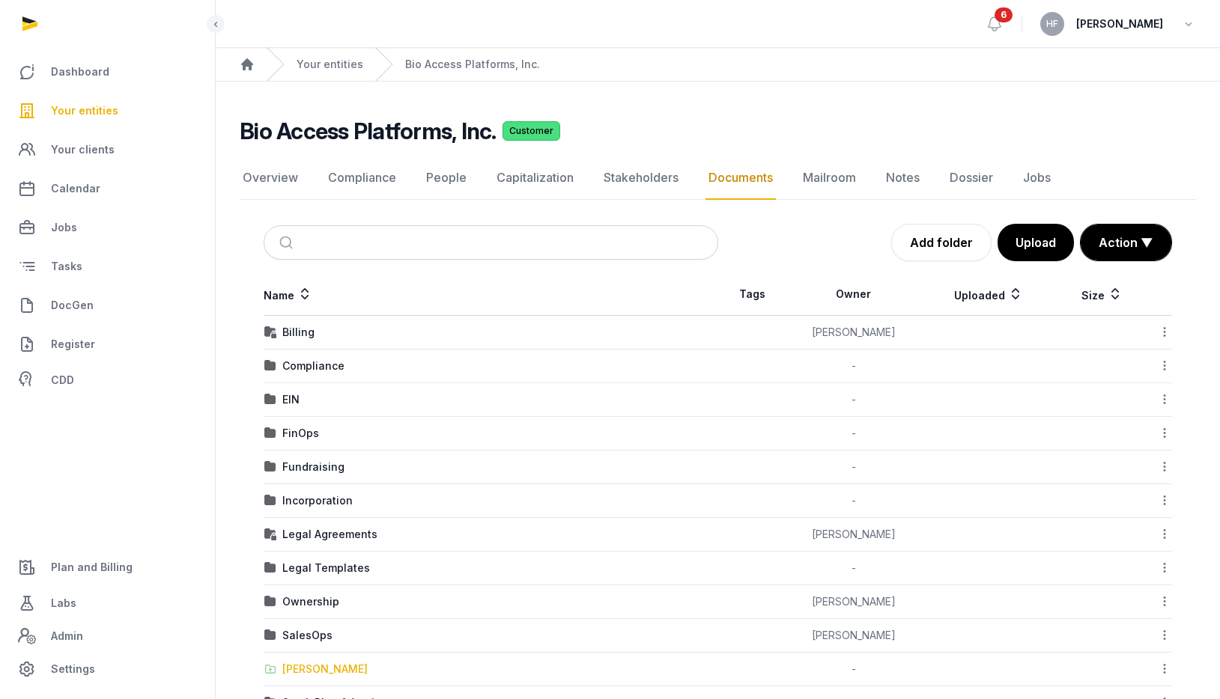
click at [323, 666] on div "[PERSON_NAME]" at bounding box center [324, 669] width 85 height 15
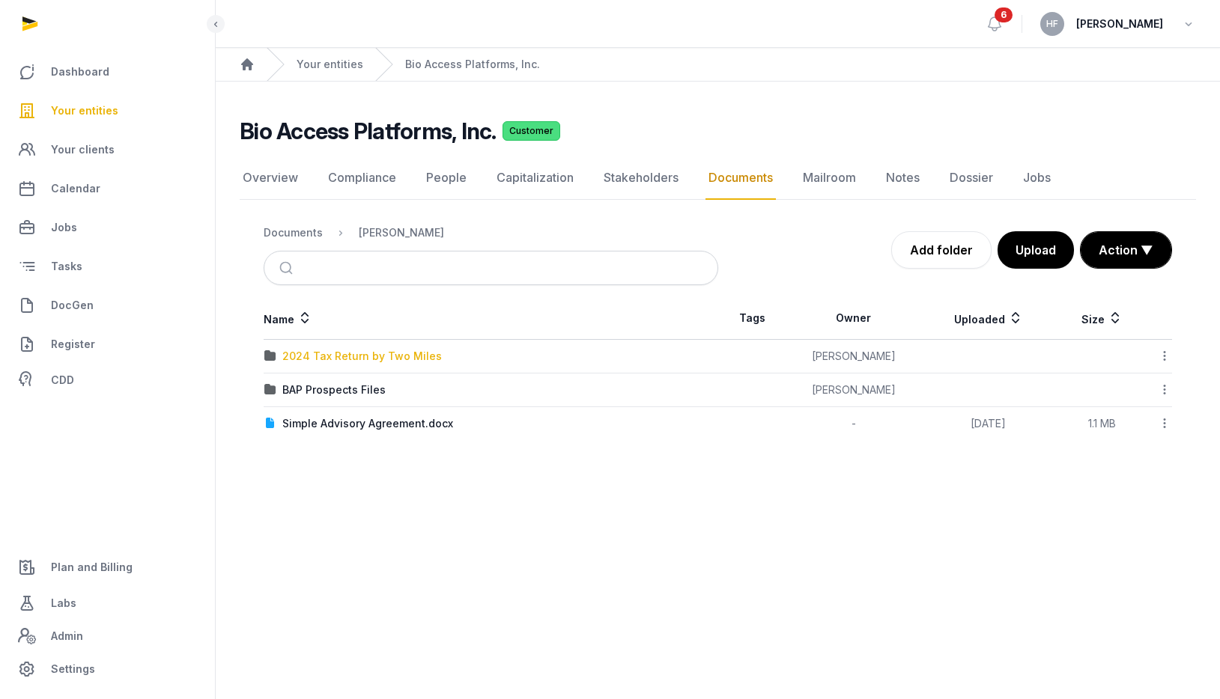
click at [413, 359] on div "2024 Tax Return by Two Miles" at bounding box center [361, 356] width 159 height 15
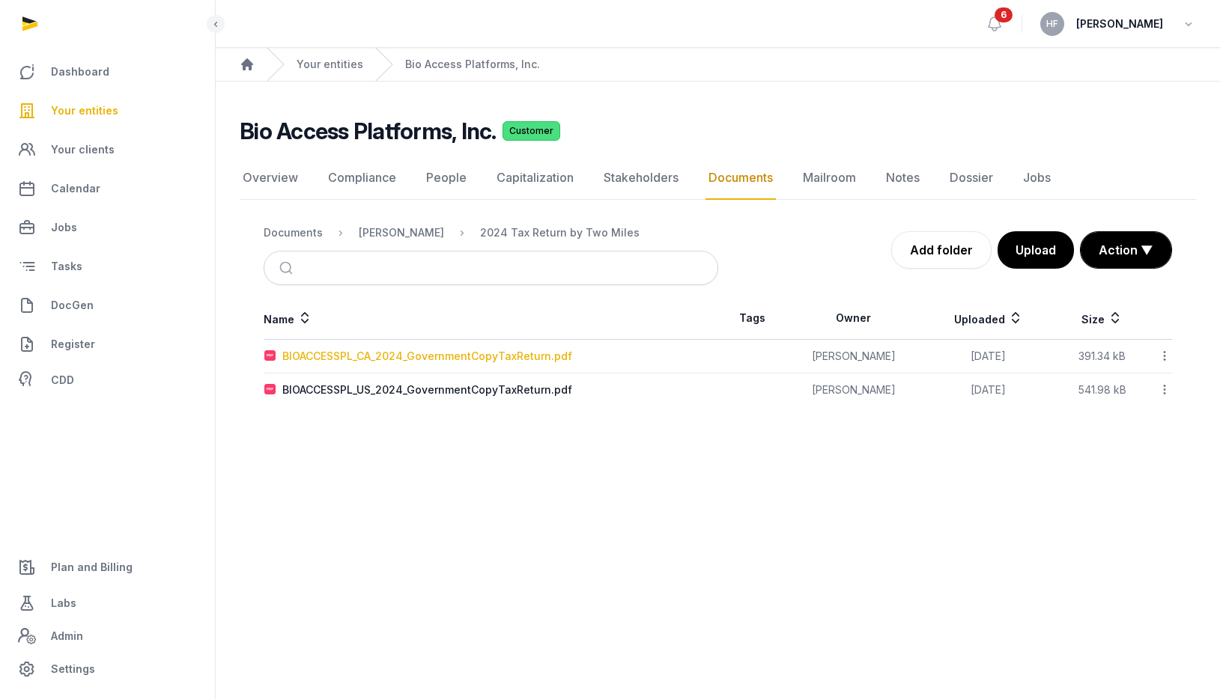
click at [513, 351] on div "BIOACCESSPL_CA_2024_GovernmentCopyTaxReturn.pdf" at bounding box center [427, 356] width 290 height 15
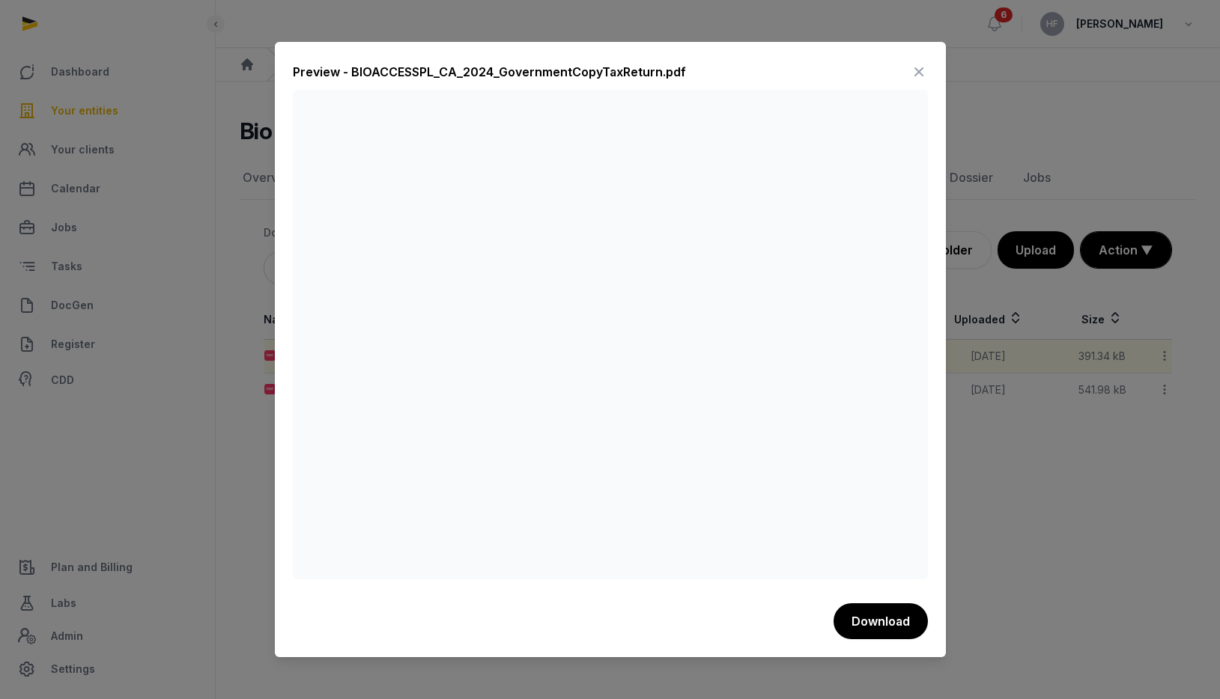
click at [916, 73] on icon at bounding box center [919, 72] width 18 height 24
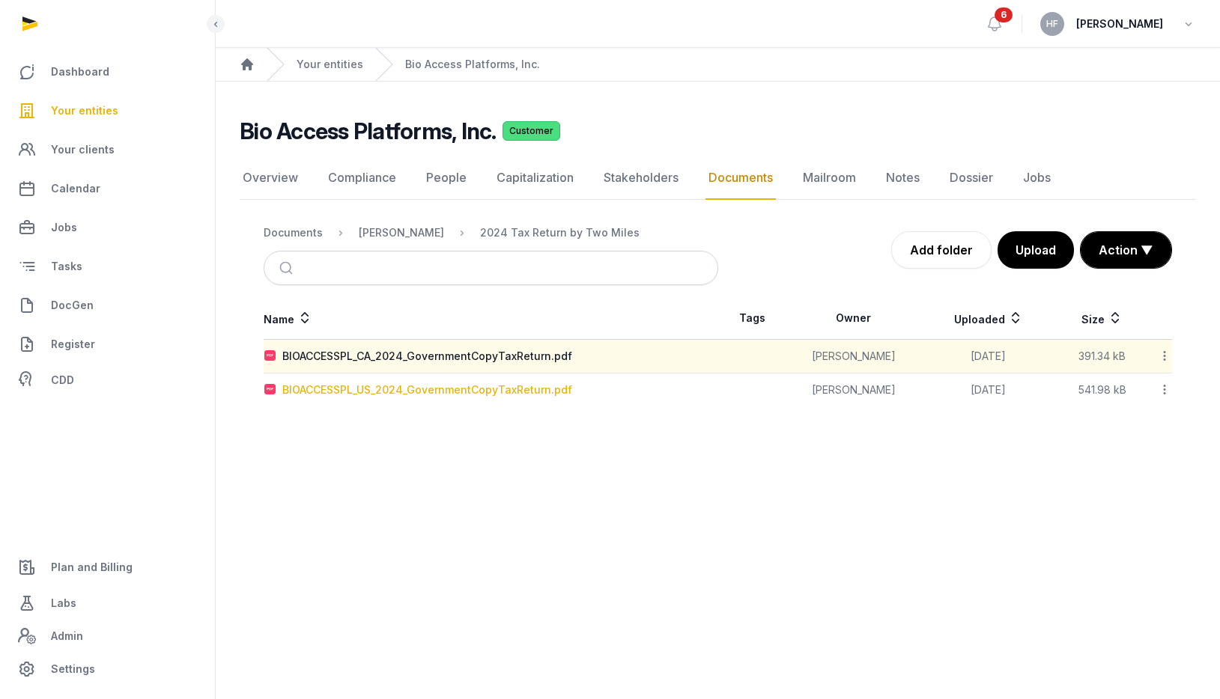
click at [482, 393] on div "BIOACCESSPL_US_2024_GovernmentCopyTaxReturn.pdf" at bounding box center [427, 390] width 290 height 15
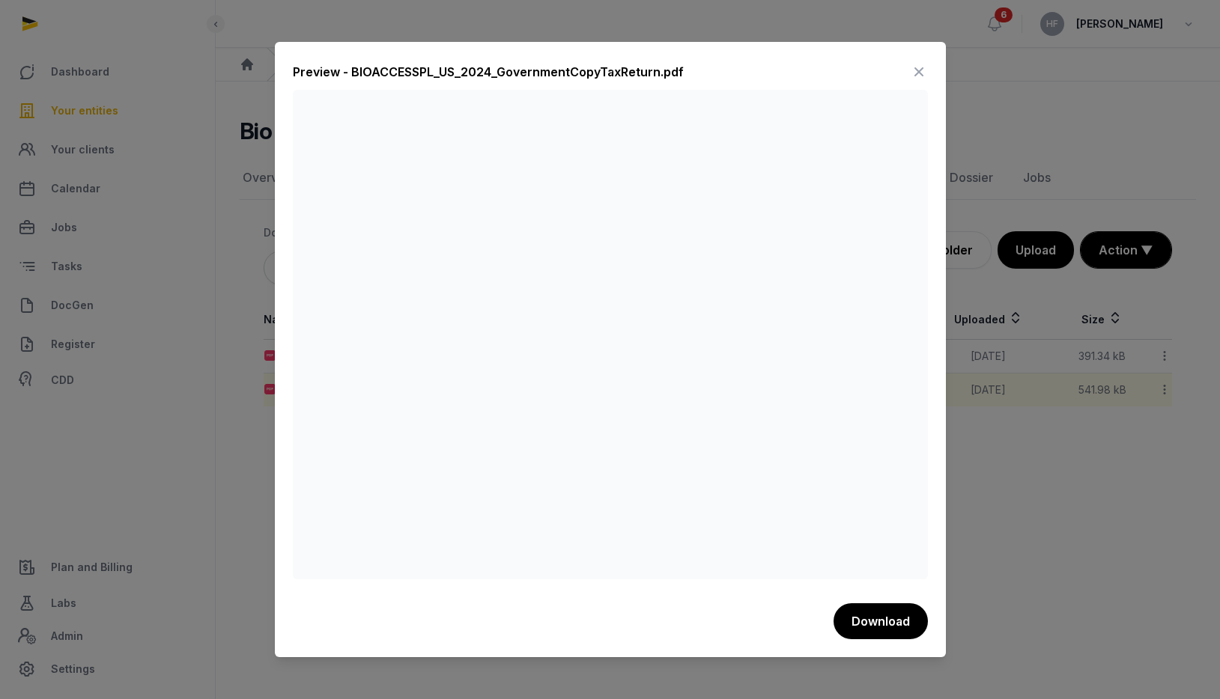
click at [919, 71] on icon at bounding box center [919, 72] width 18 height 24
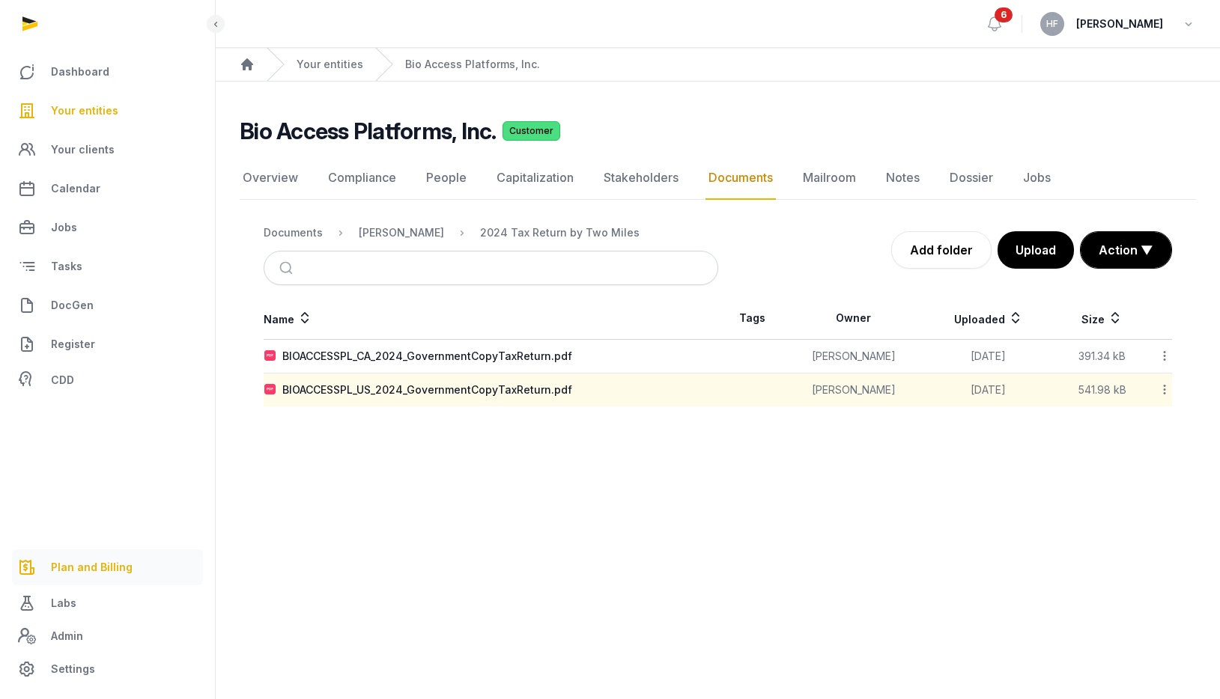
click at [111, 566] on span "Plan and Billing" at bounding box center [92, 568] width 82 height 18
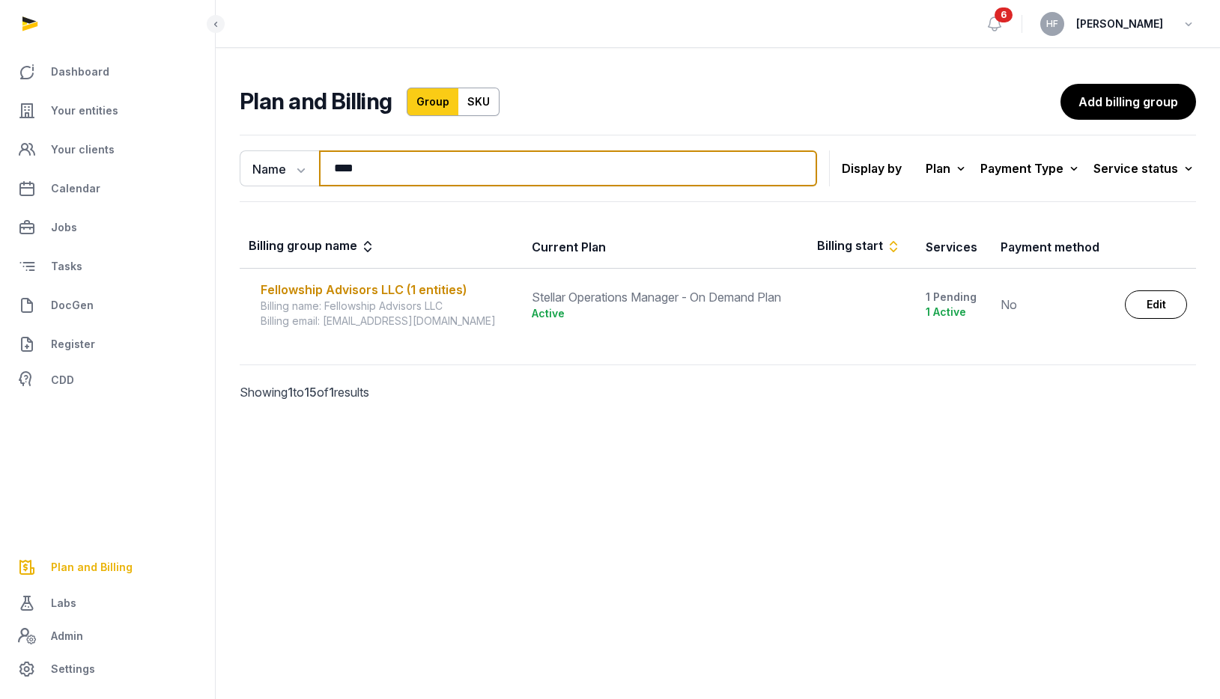
drag, startPoint x: 365, startPoint y: 162, endPoint x: 340, endPoint y: 162, distance: 24.7
click at [353, 162] on input "****" at bounding box center [568, 169] width 498 height 36
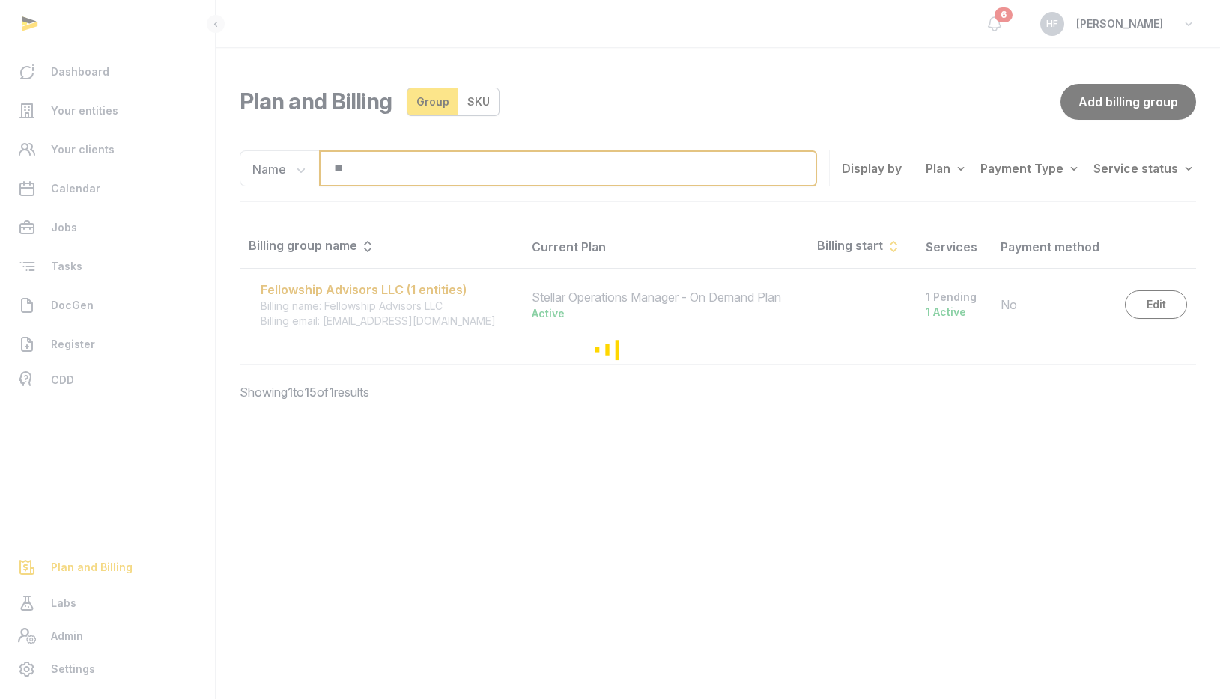
type input "*"
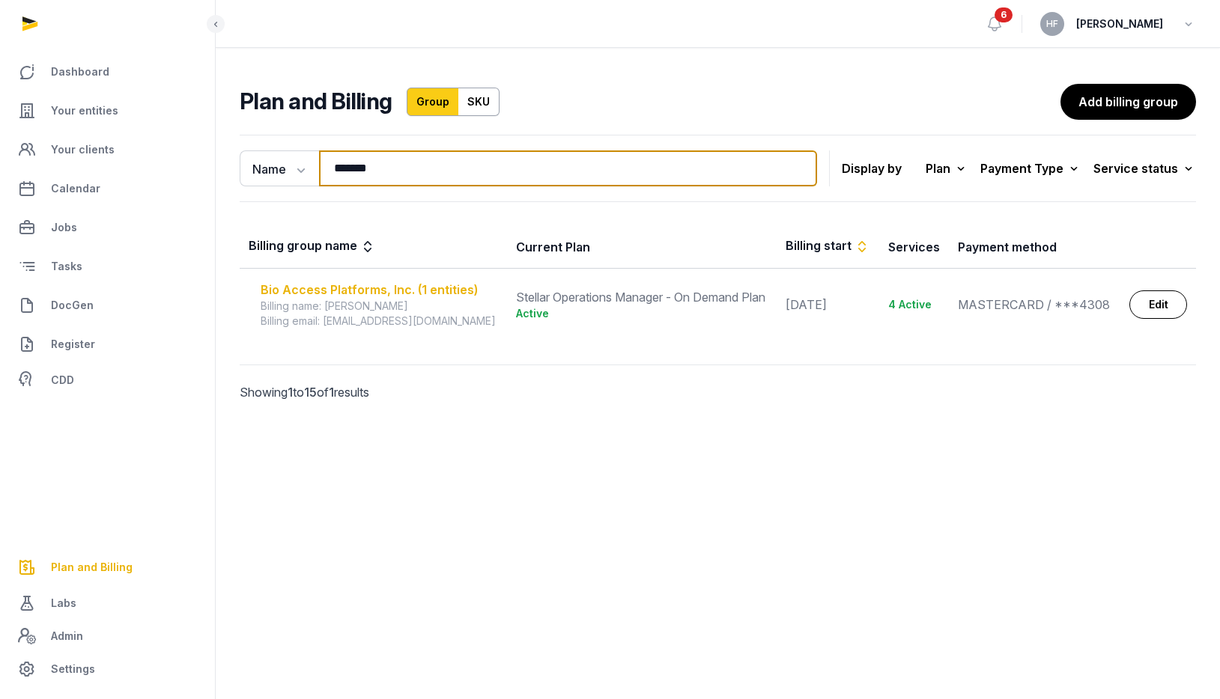
type input "*******"
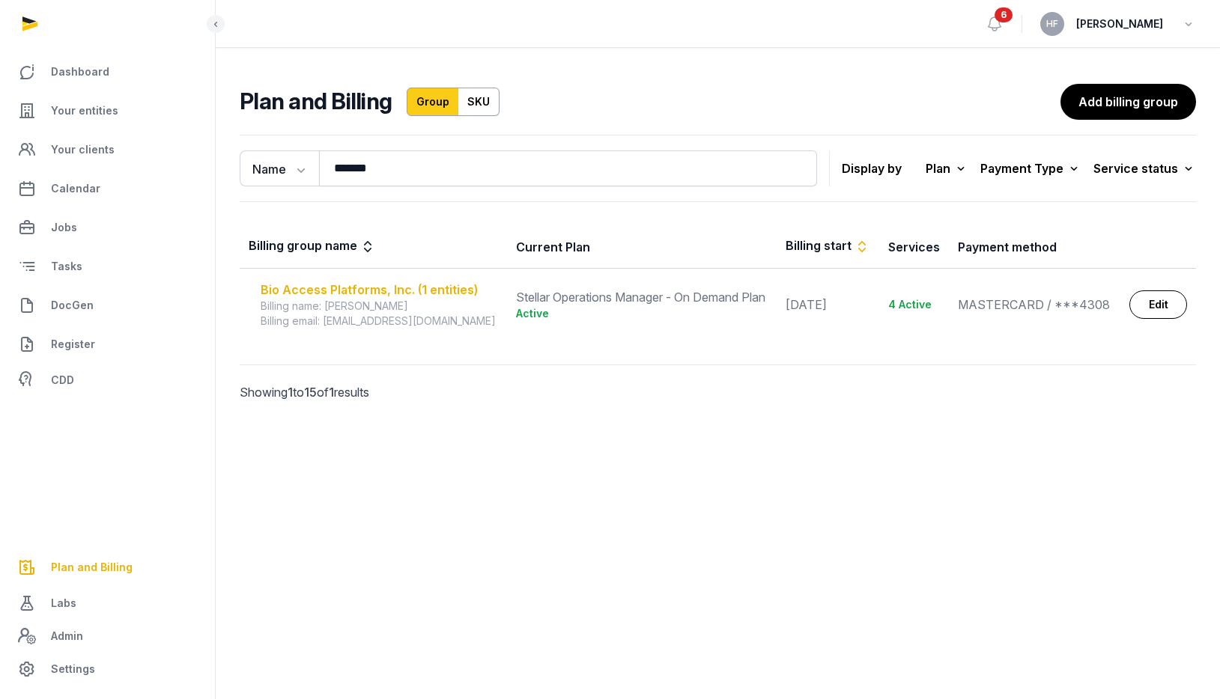
click at [429, 290] on div "Bio Access Platforms, Inc. (1 entities)" at bounding box center [379, 290] width 237 height 18
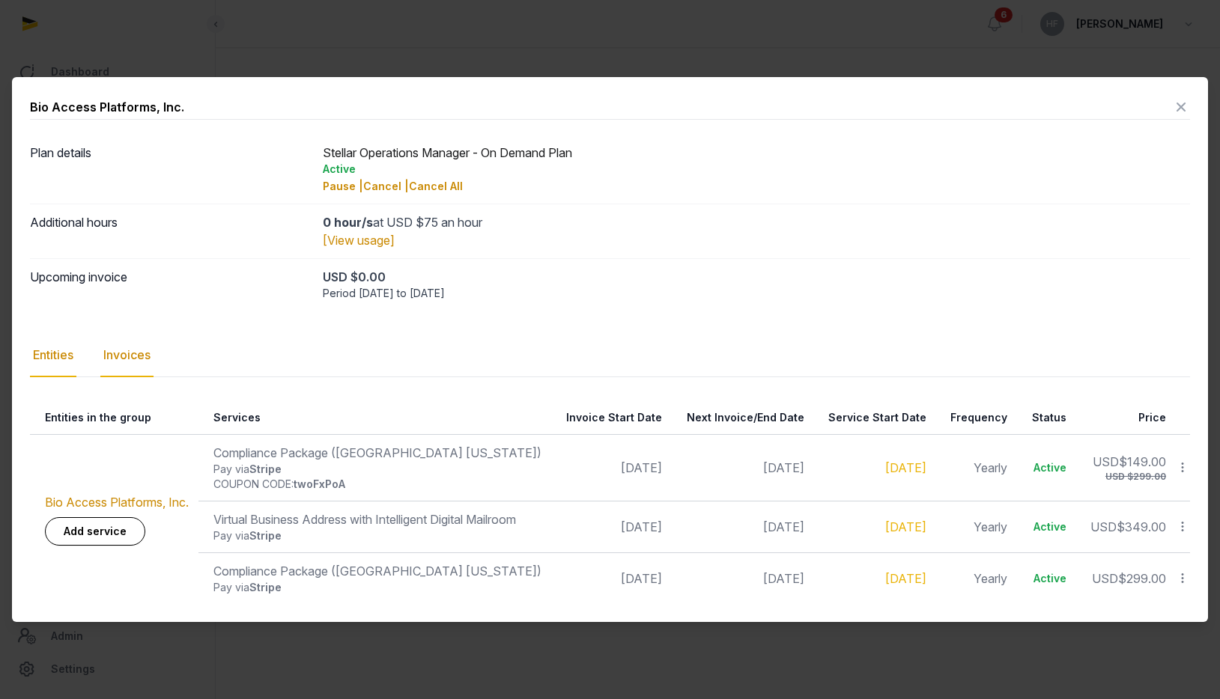
click at [121, 360] on div "Invoices" at bounding box center [126, 355] width 53 height 43
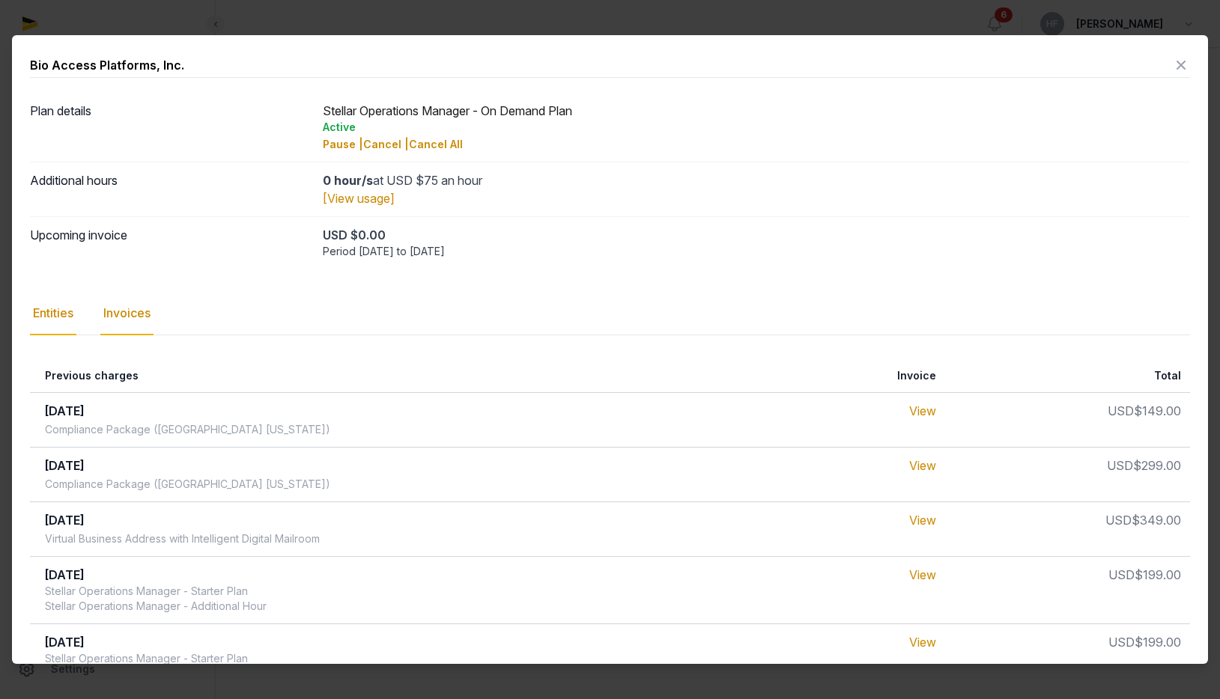
click at [53, 311] on div "Entities" at bounding box center [53, 313] width 46 height 43
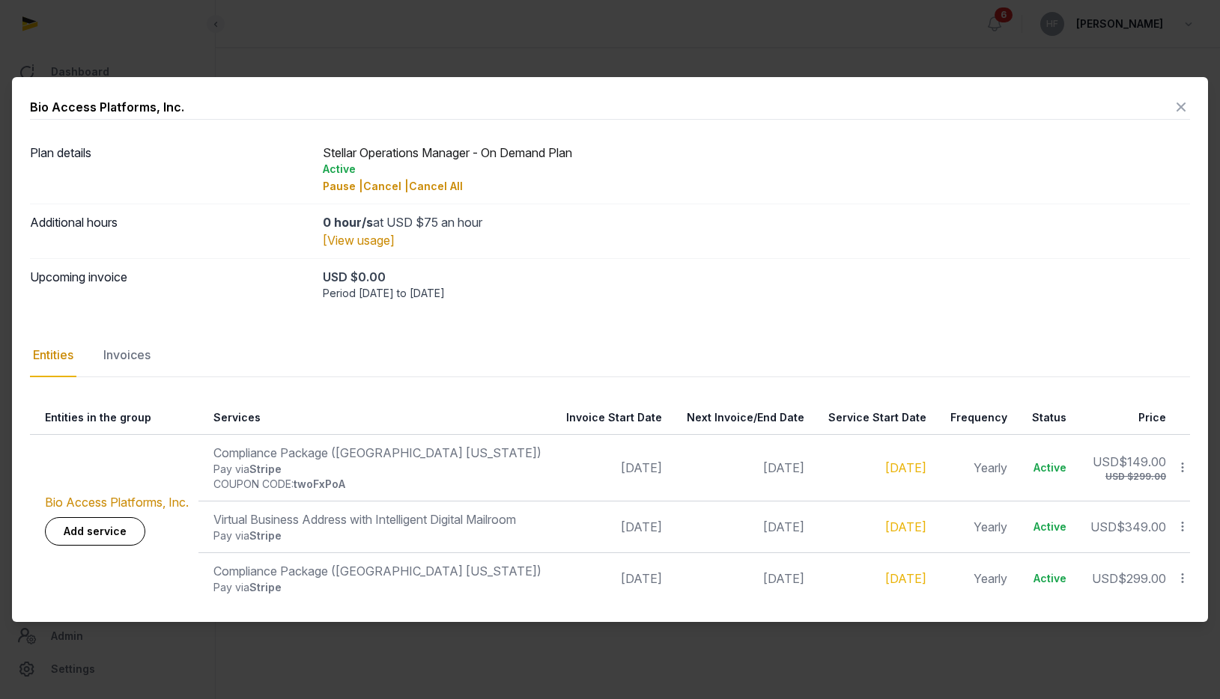
click at [1184, 103] on icon at bounding box center [1181, 107] width 18 height 24
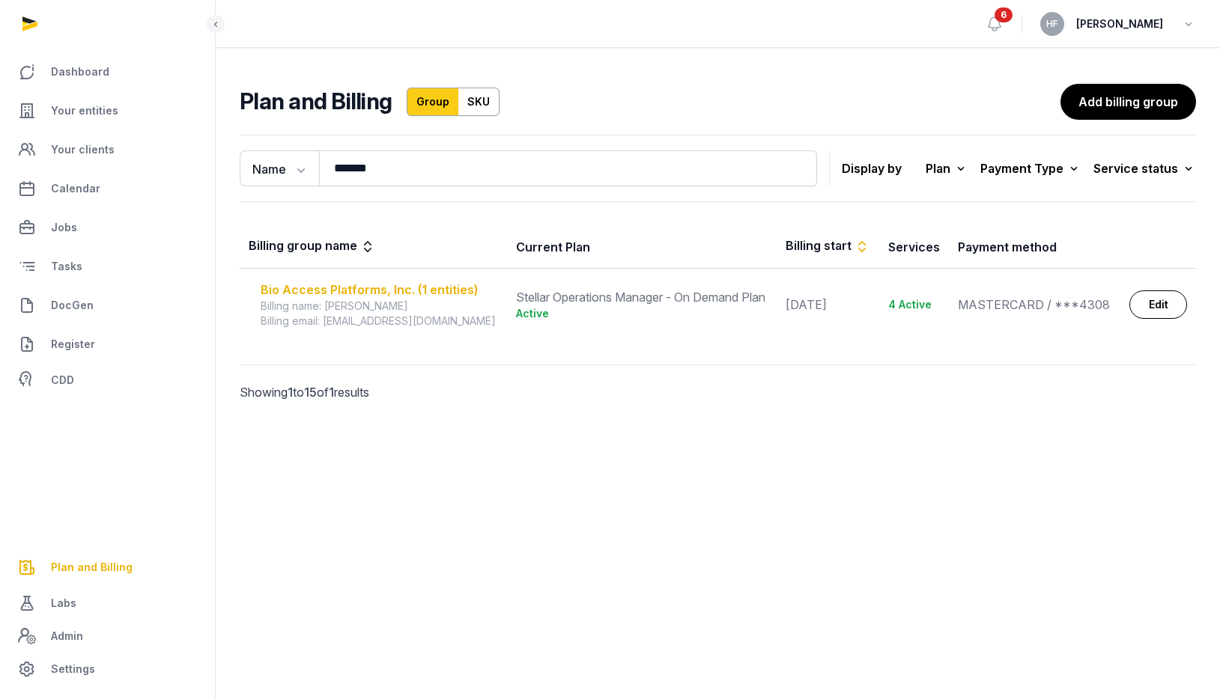
click at [437, 294] on div "Bio Access Platforms, Inc. (1 entities)" at bounding box center [379, 290] width 237 height 18
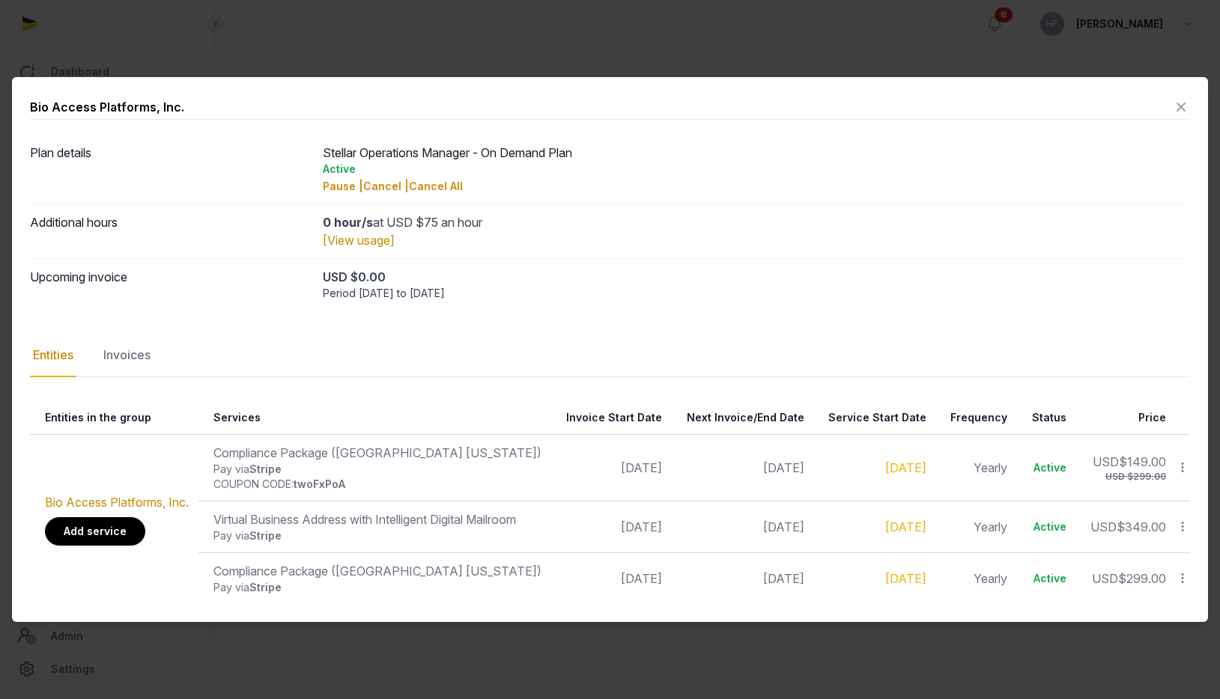
click at [116, 522] on link "Add service" at bounding box center [95, 531] width 100 height 28
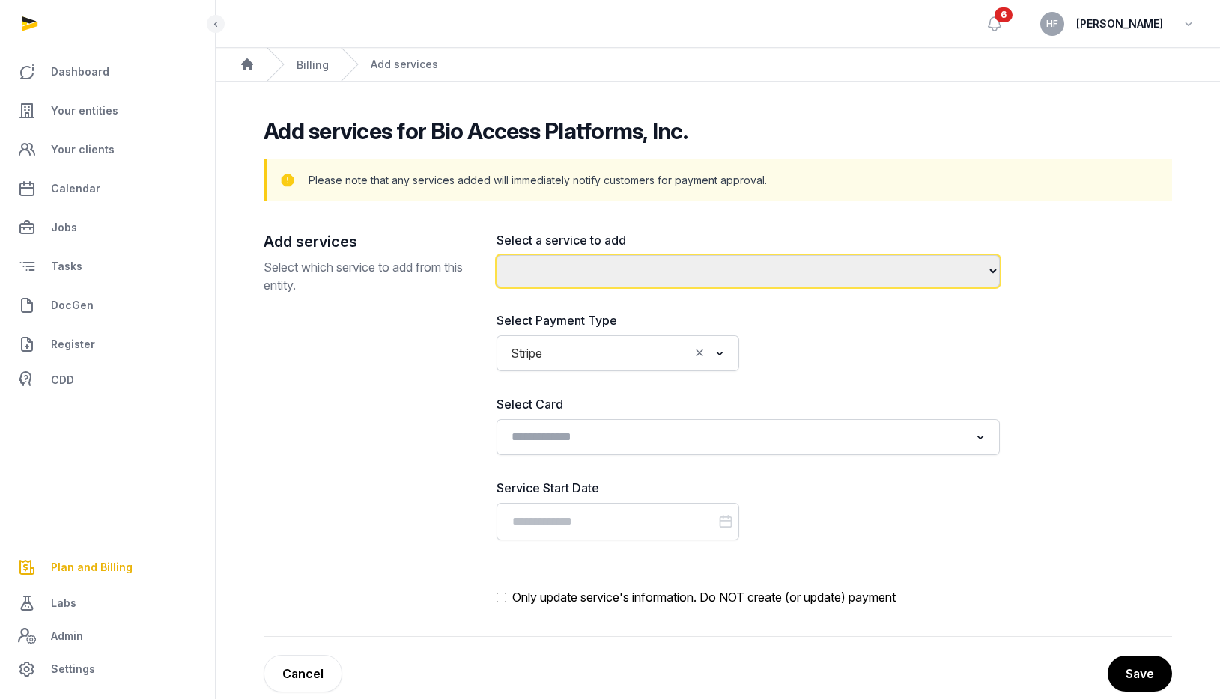
click at [690, 277] on select "**********" at bounding box center [747, 271] width 503 height 32
select select "**********"
click at [496, 255] on select "**********" at bounding box center [747, 271] width 503 height 32
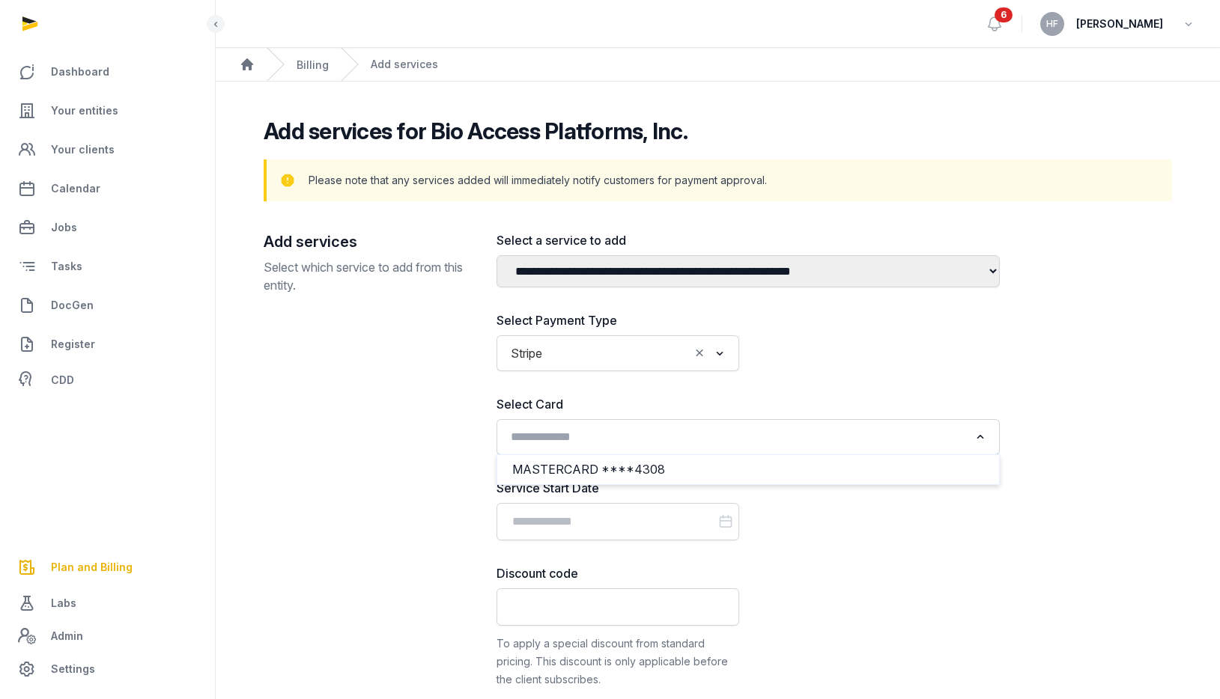
click at [723, 445] on input "Search for option" at bounding box center [736, 437] width 463 height 21
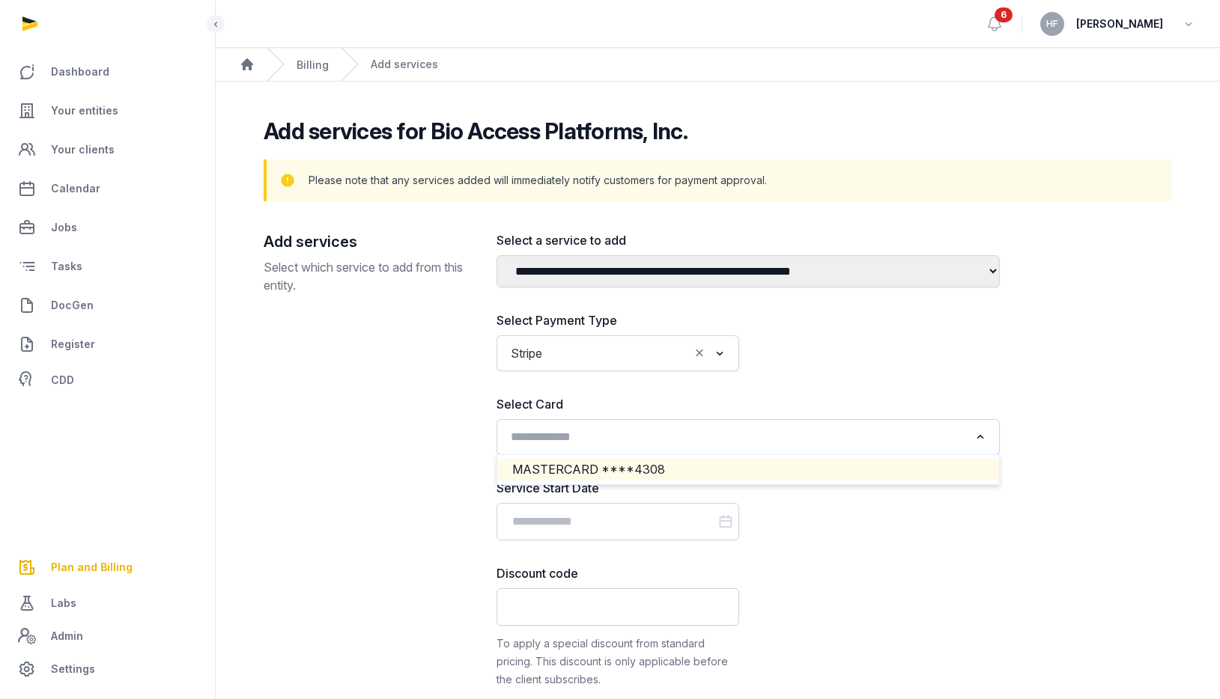
click at [681, 472] on li "MASTERCARD ****4308" at bounding box center [748, 470] width 502 height 22
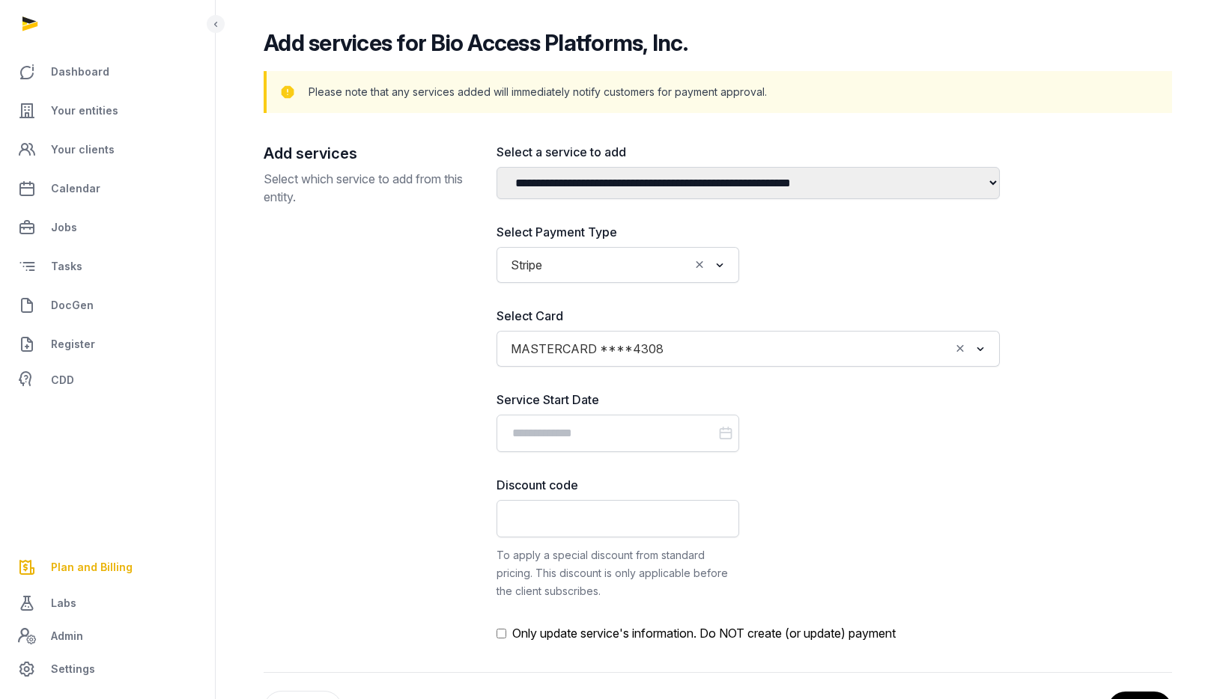
scroll to position [124, 0]
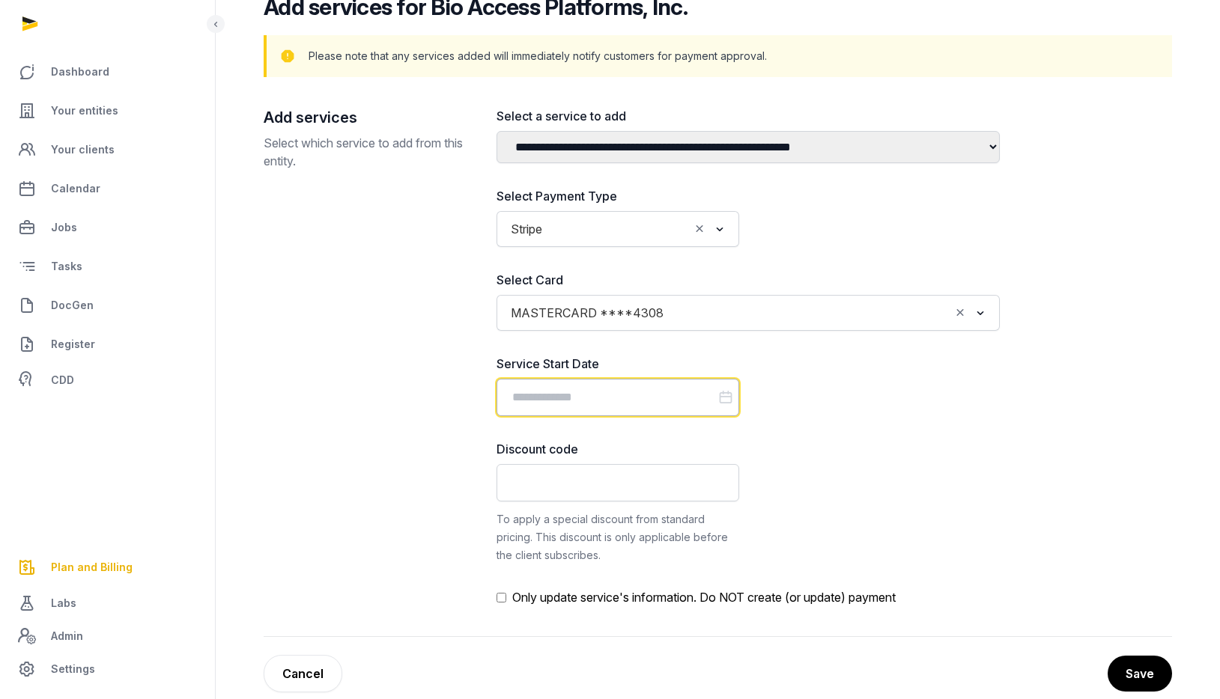
click at [670, 400] on input "Datepicker input" at bounding box center [617, 397] width 243 height 37
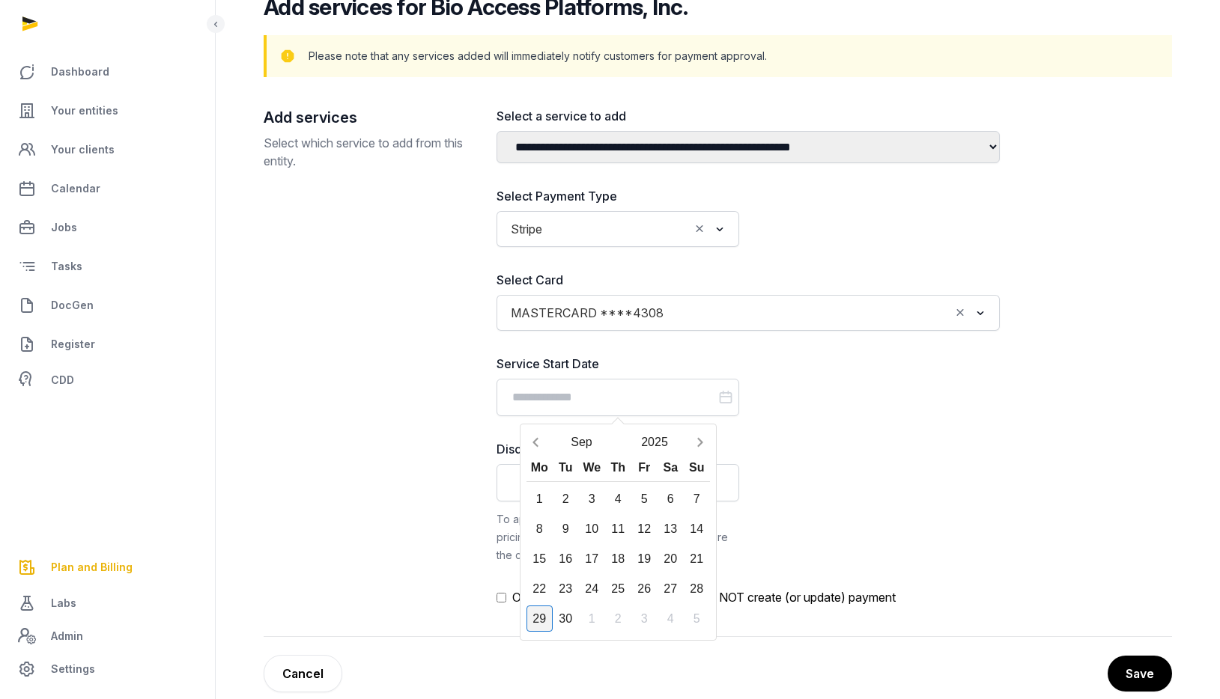
click at [538, 624] on div "29" at bounding box center [539, 619] width 26 height 26
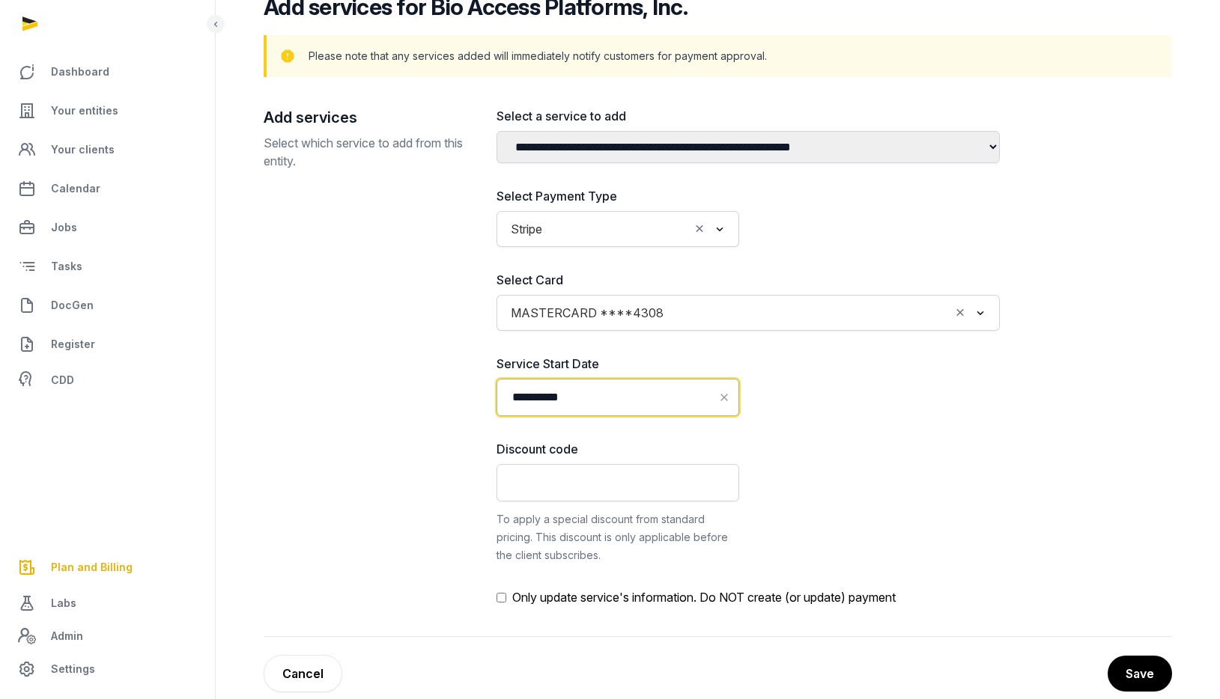
click at [637, 403] on input "**********" at bounding box center [617, 397] width 243 height 37
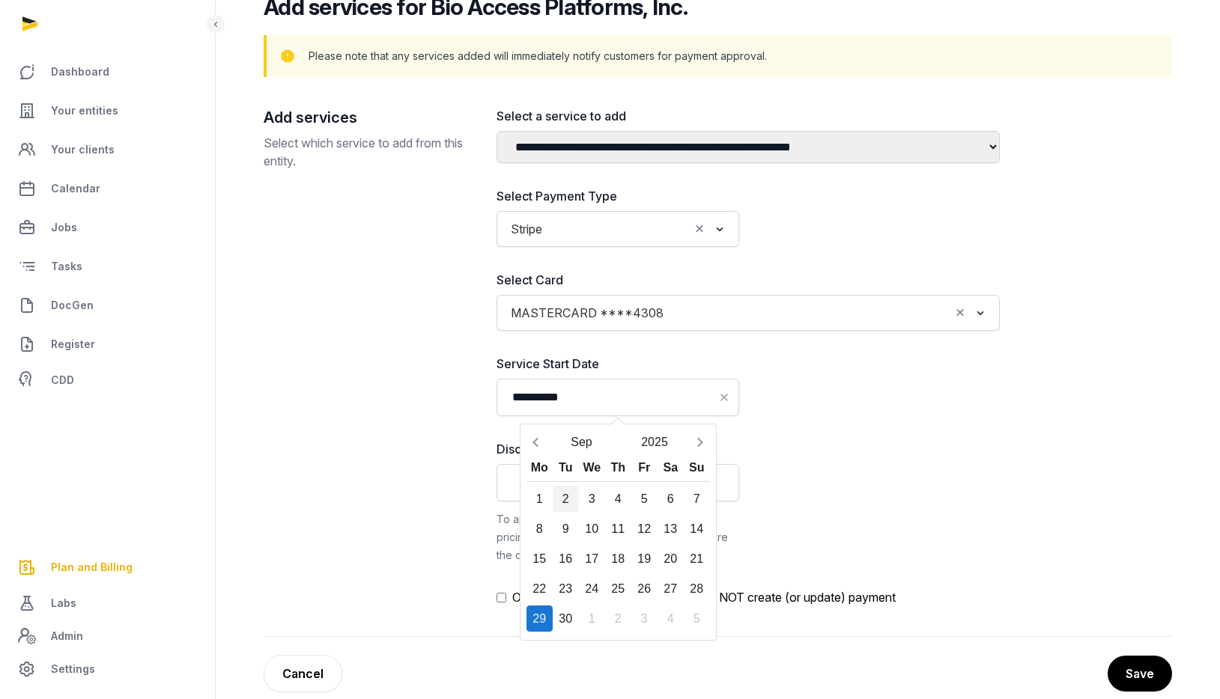
click at [562, 501] on div "2" at bounding box center [566, 499] width 26 height 26
type input "**********"
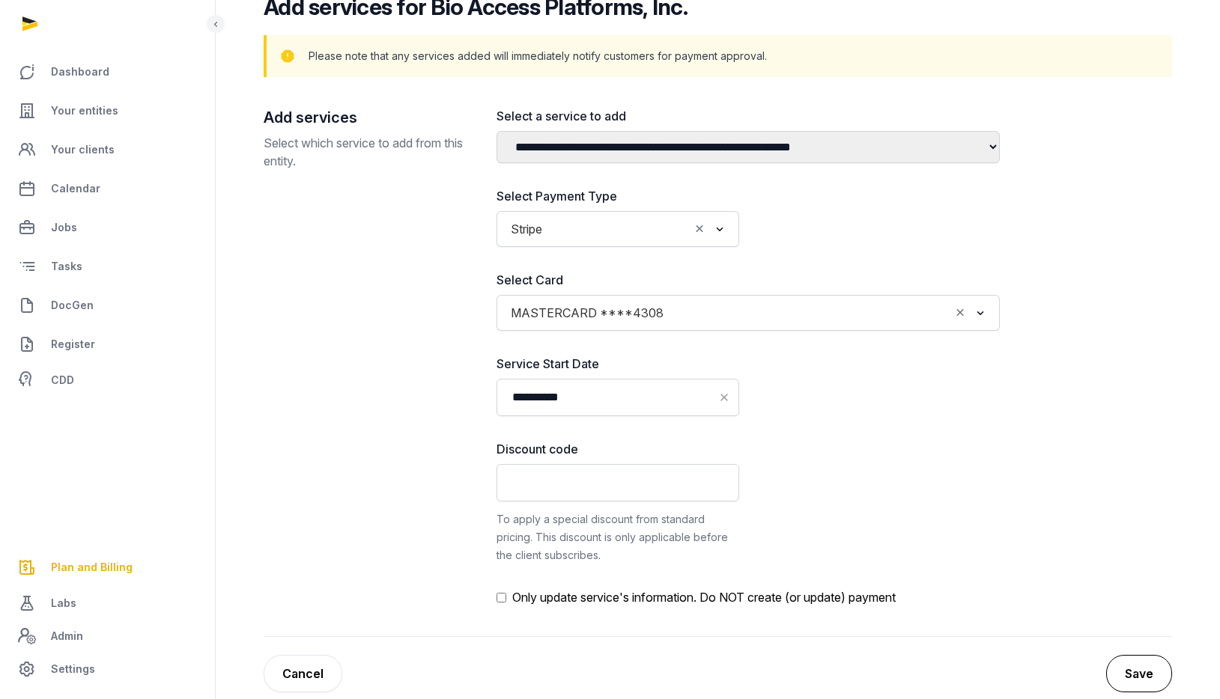
click at [1132, 675] on button "Save" at bounding box center [1139, 673] width 66 height 37
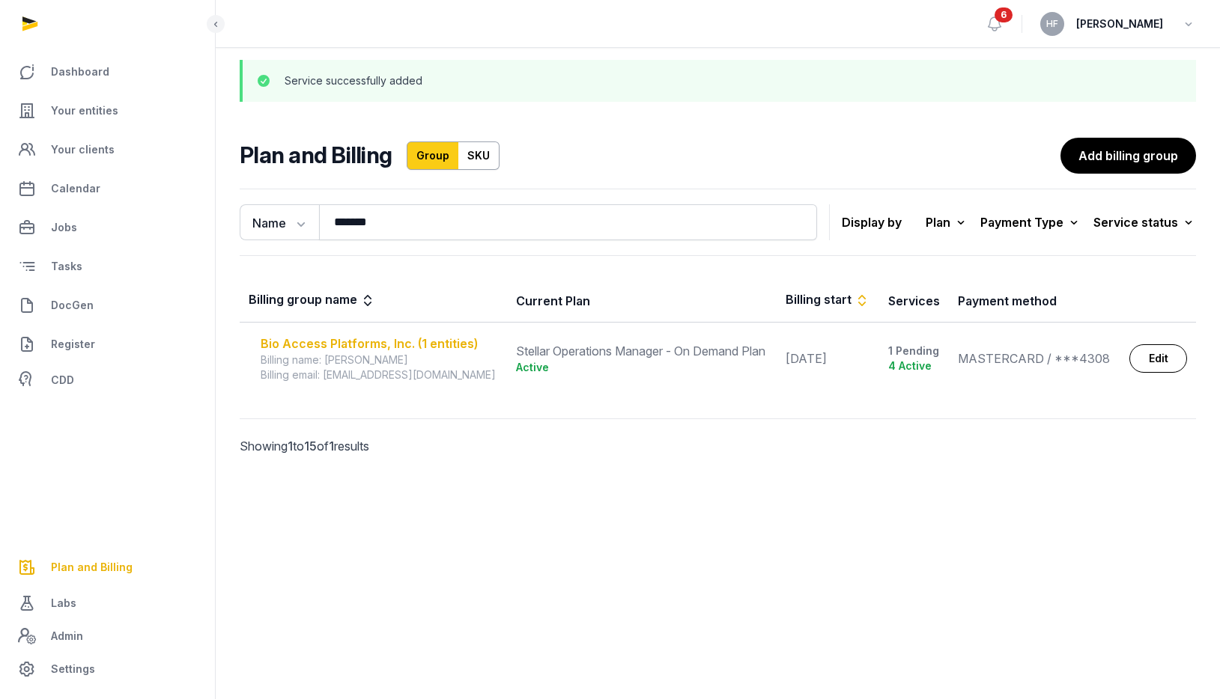
click at [414, 342] on div "Bio Access Platforms, Inc. (1 entities)" at bounding box center [379, 344] width 237 height 18
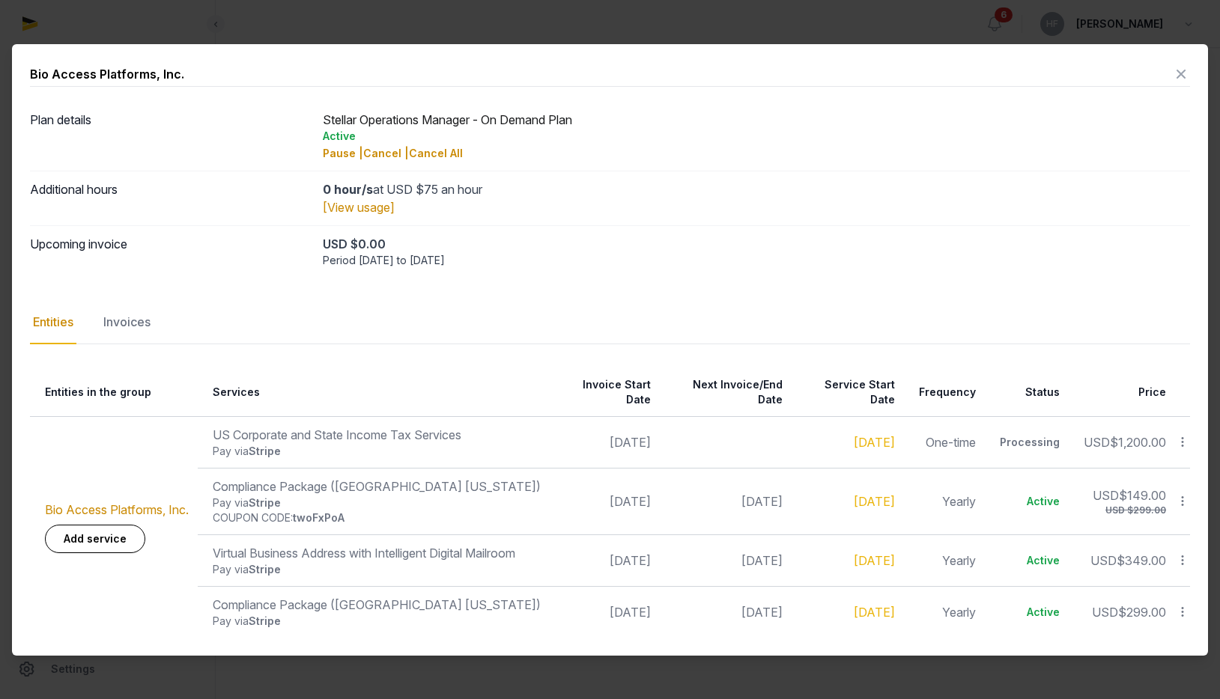
click at [1175, 86] on icon at bounding box center [1181, 74] width 18 height 24
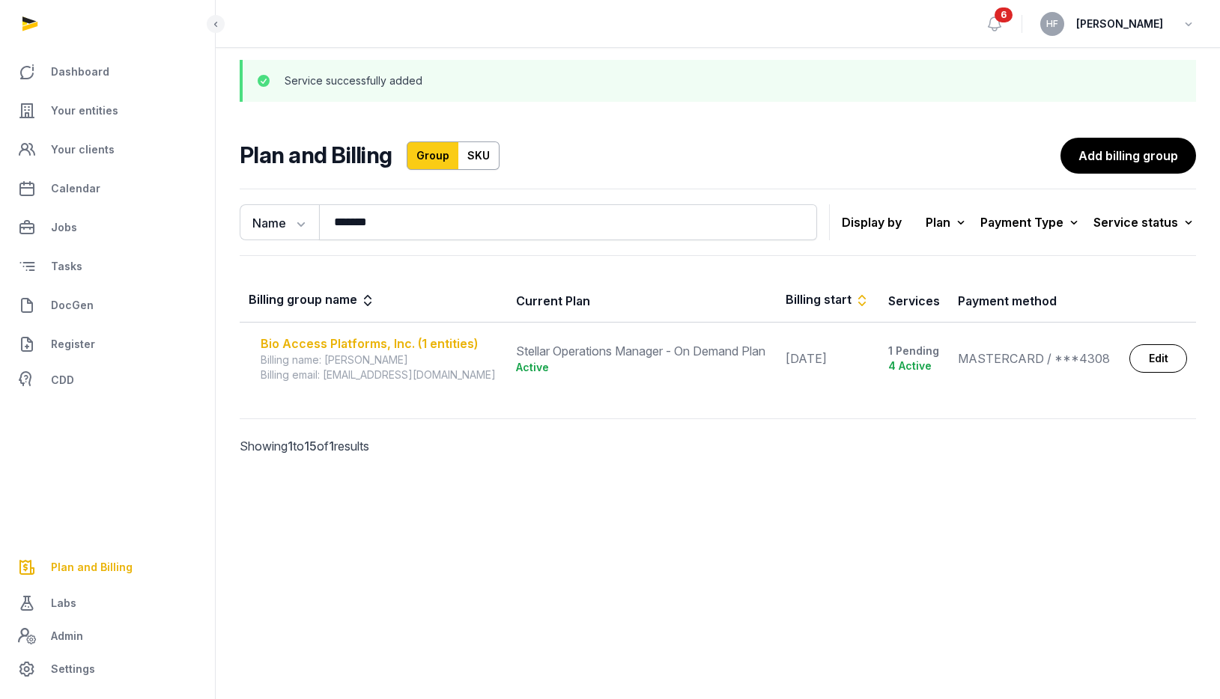
click at [413, 339] on div "Bio Access Platforms, Inc. (1 entities)" at bounding box center [379, 344] width 237 height 18
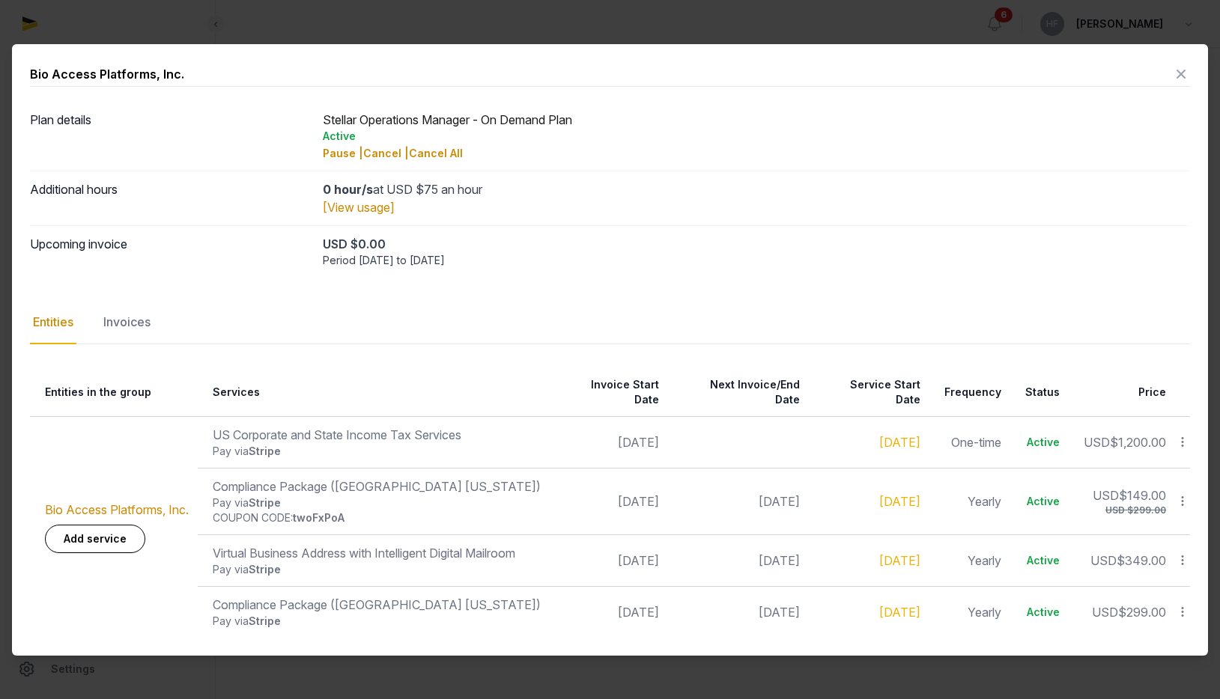
click at [1179, 82] on icon at bounding box center [1181, 74] width 18 height 24
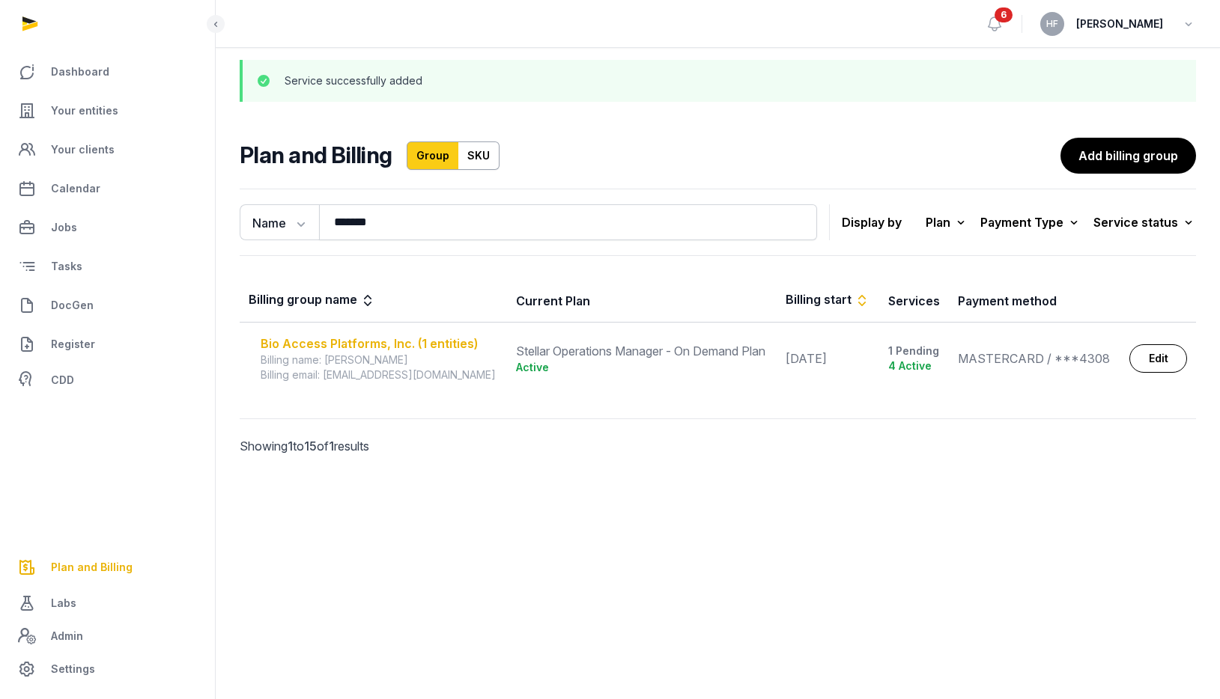
click at [363, 346] on div "Bio Access Platforms, Inc. (1 entities)" at bounding box center [379, 344] width 237 height 18
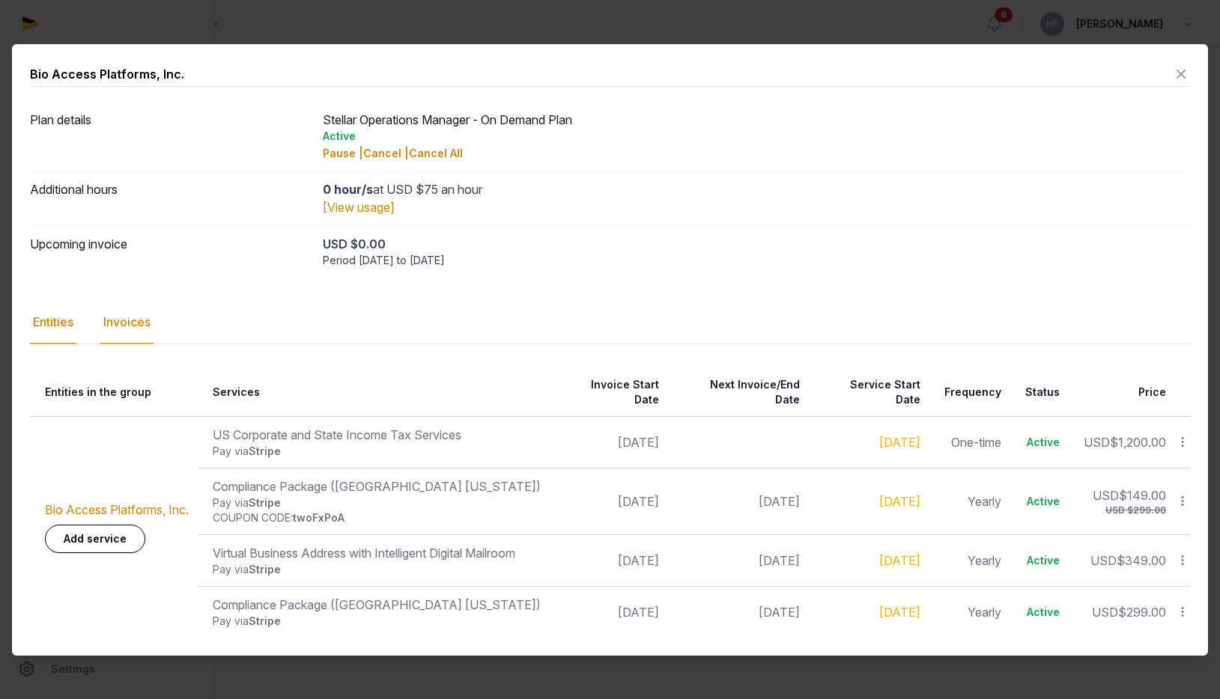
click at [133, 328] on div "Invoices" at bounding box center [126, 322] width 53 height 43
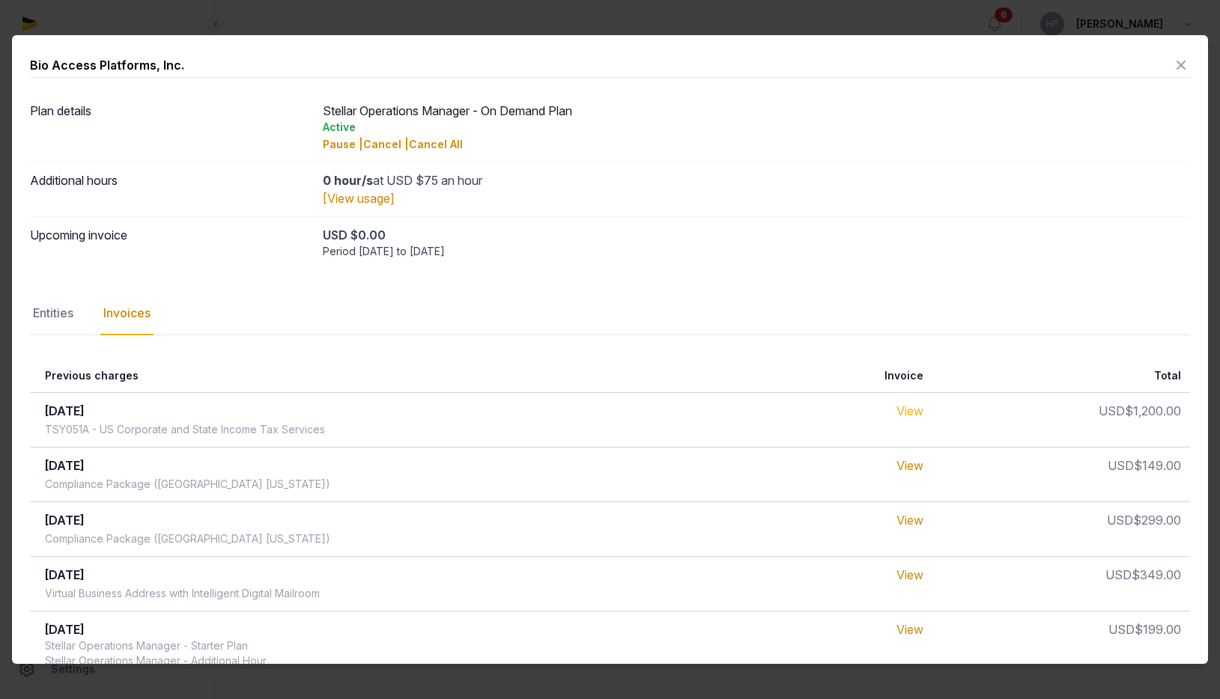
click at [903, 407] on link "View" at bounding box center [909, 411] width 27 height 15
click at [1181, 68] on icon at bounding box center [1181, 65] width 18 height 24
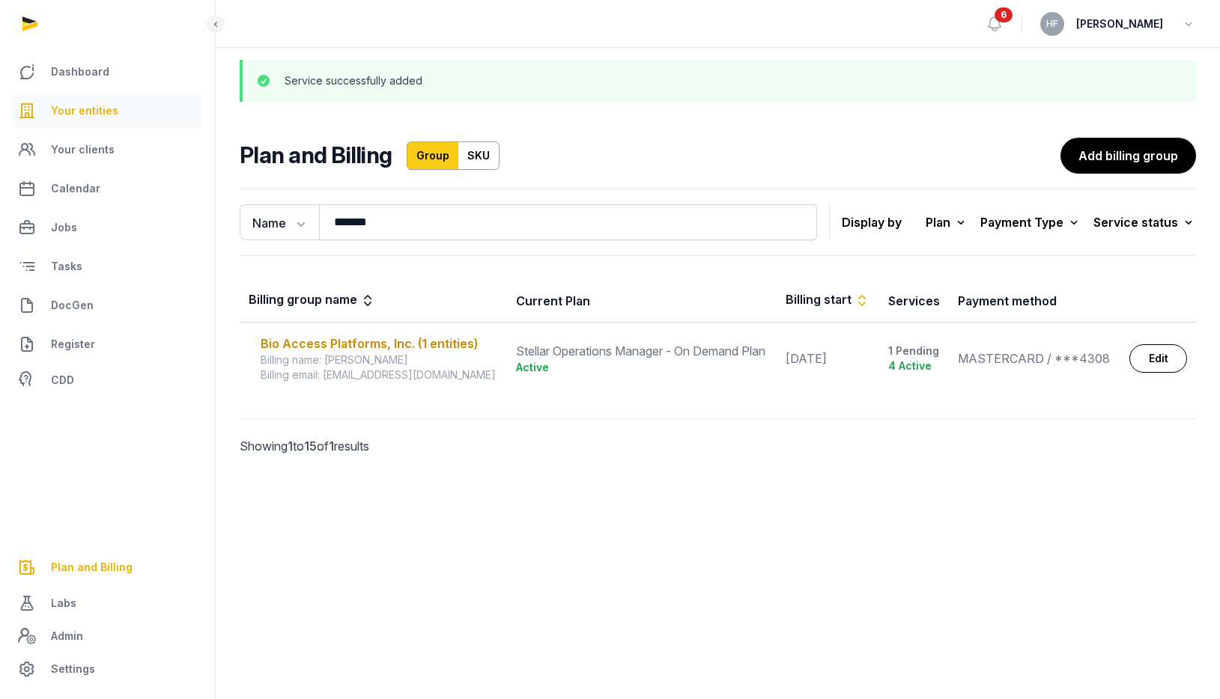
click at [115, 112] on link "Your entities" at bounding box center [107, 111] width 191 height 36
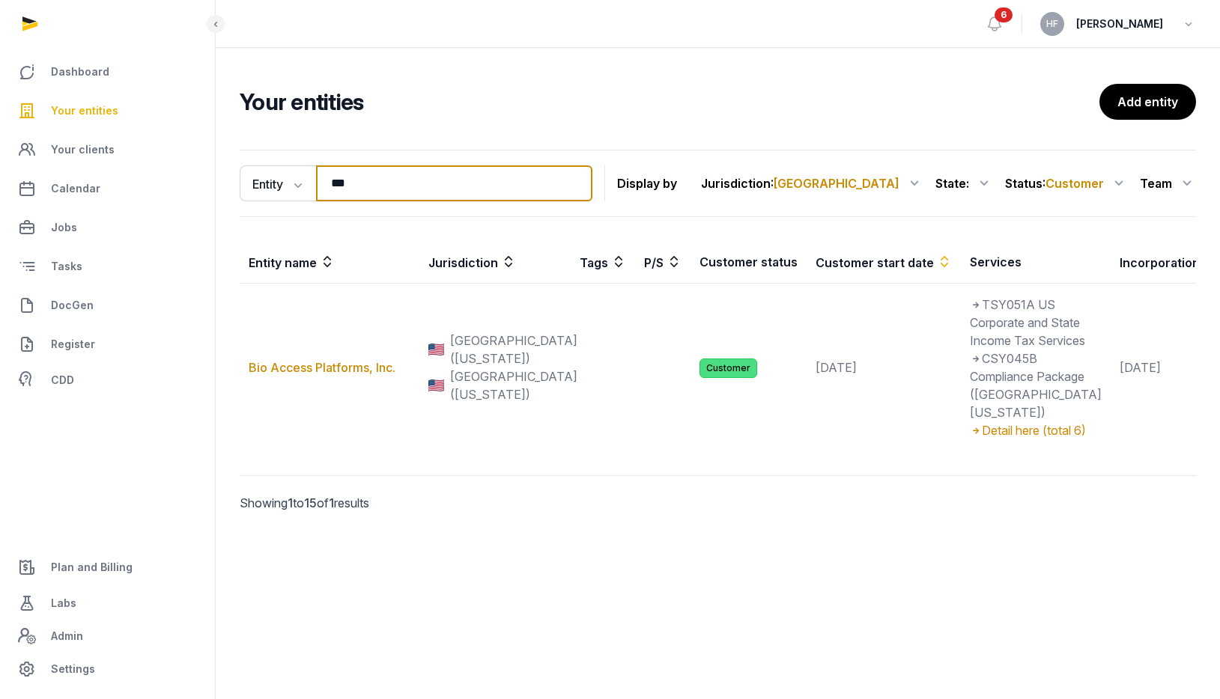
drag, startPoint x: 377, startPoint y: 186, endPoint x: 216, endPoint y: 173, distance: 162.2
click at [220, 174] on div "Entity Entity People Tags Services *** Search Display by Jurisdiction : [GEOGRA…" at bounding box center [718, 352] width 1004 height 416
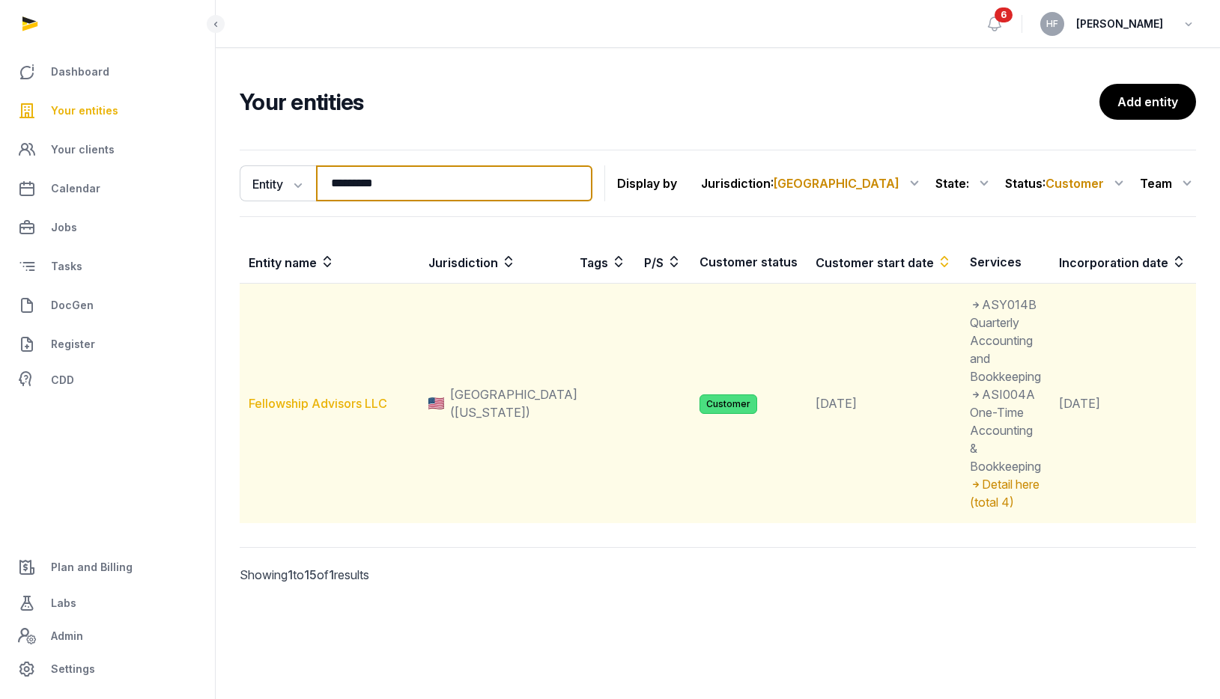
type input "*********"
click at [313, 407] on link "Fellowship Advisors LLC" at bounding box center [318, 403] width 139 height 15
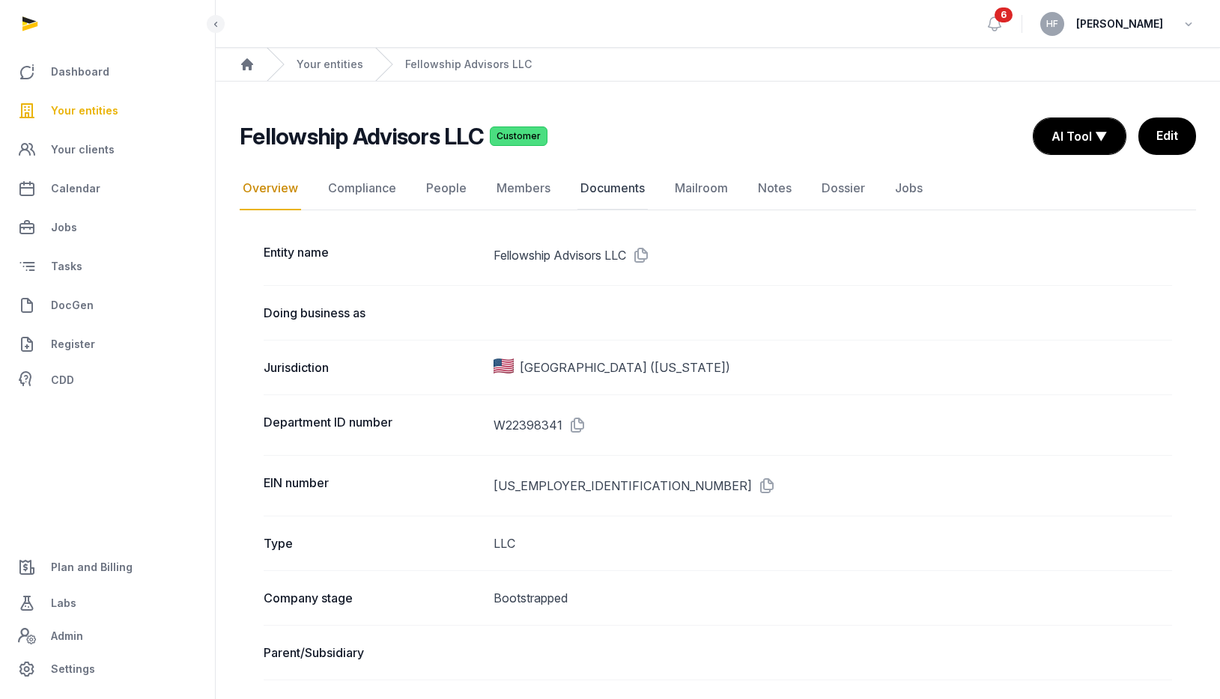
click at [608, 186] on link "Documents" at bounding box center [612, 188] width 70 height 43
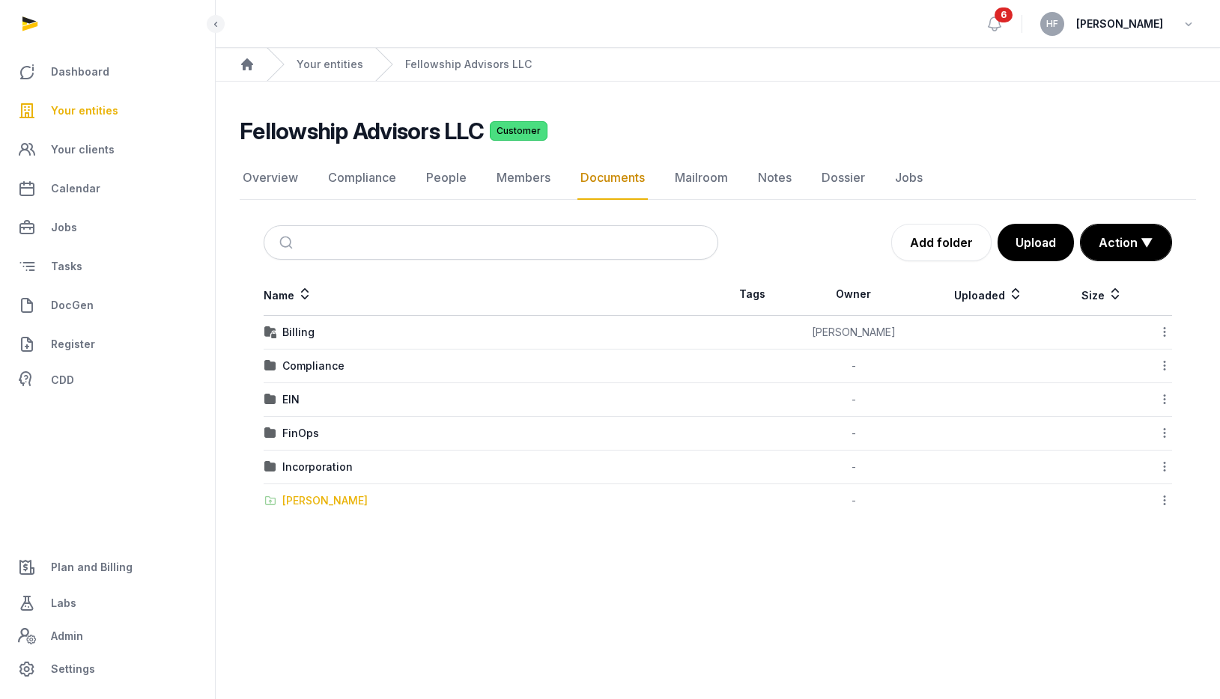
click at [323, 502] on div "[PERSON_NAME]" at bounding box center [324, 500] width 85 height 15
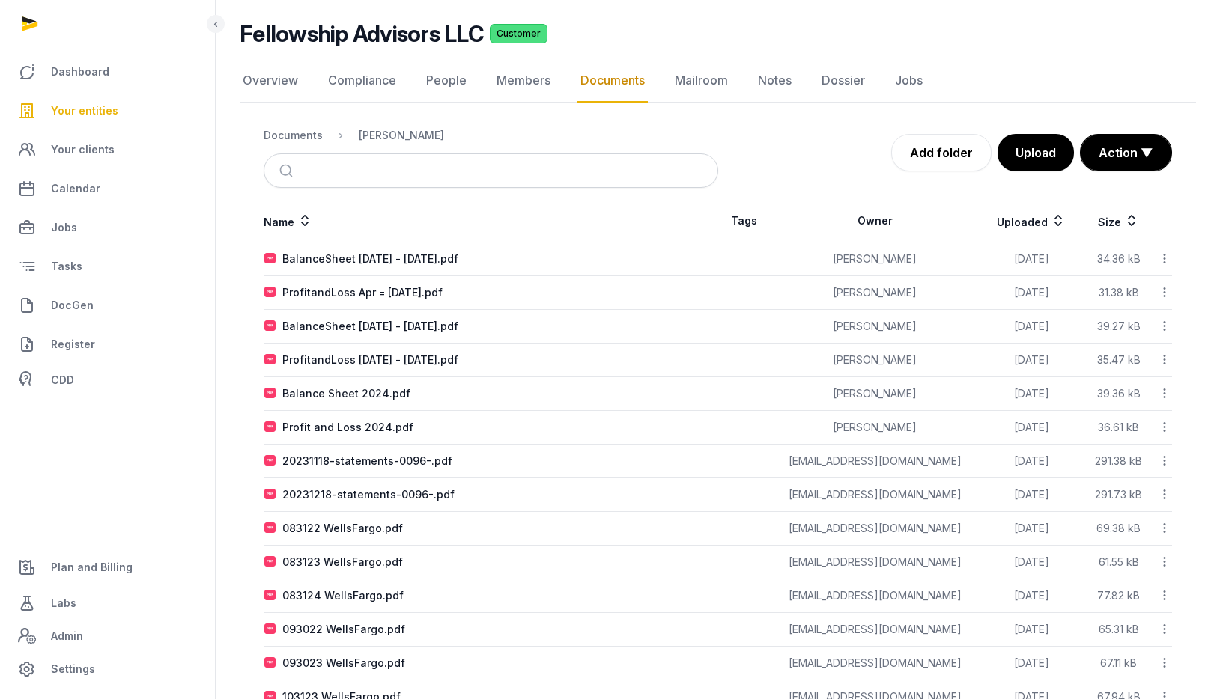
scroll to position [100, 0]
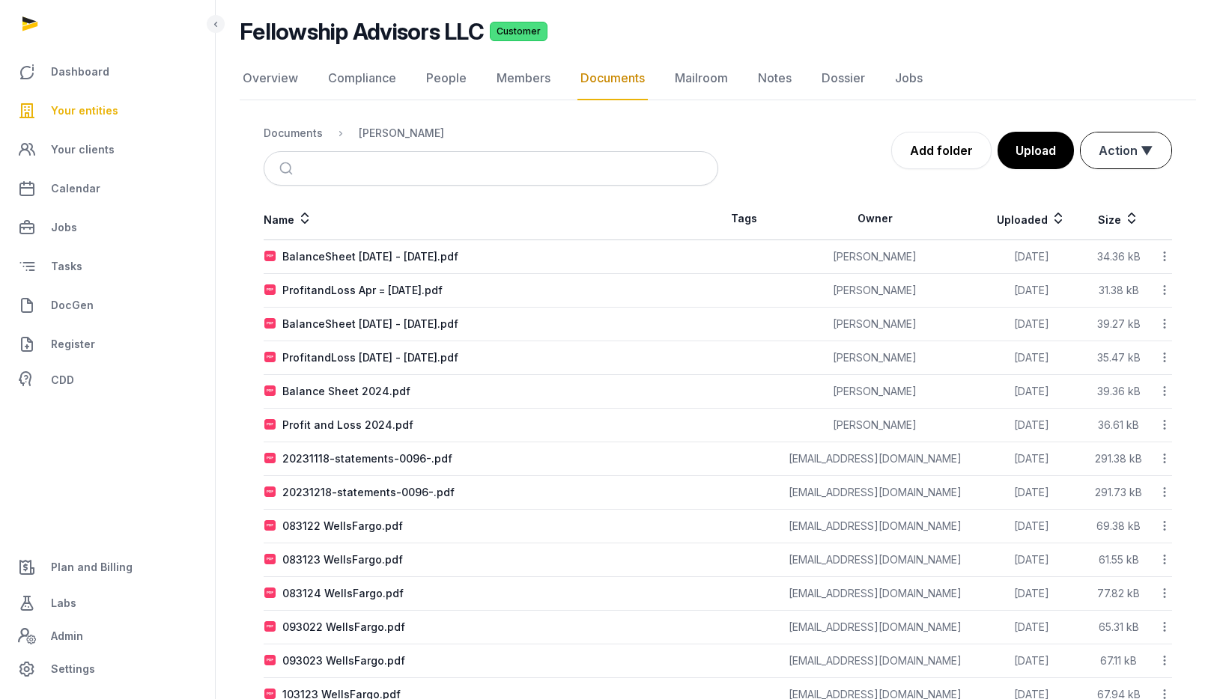
click at [1140, 157] on button "Action ▼" at bounding box center [1125, 151] width 91 height 36
click at [1112, 180] on div "Start select" at bounding box center [1112, 183] width 120 height 30
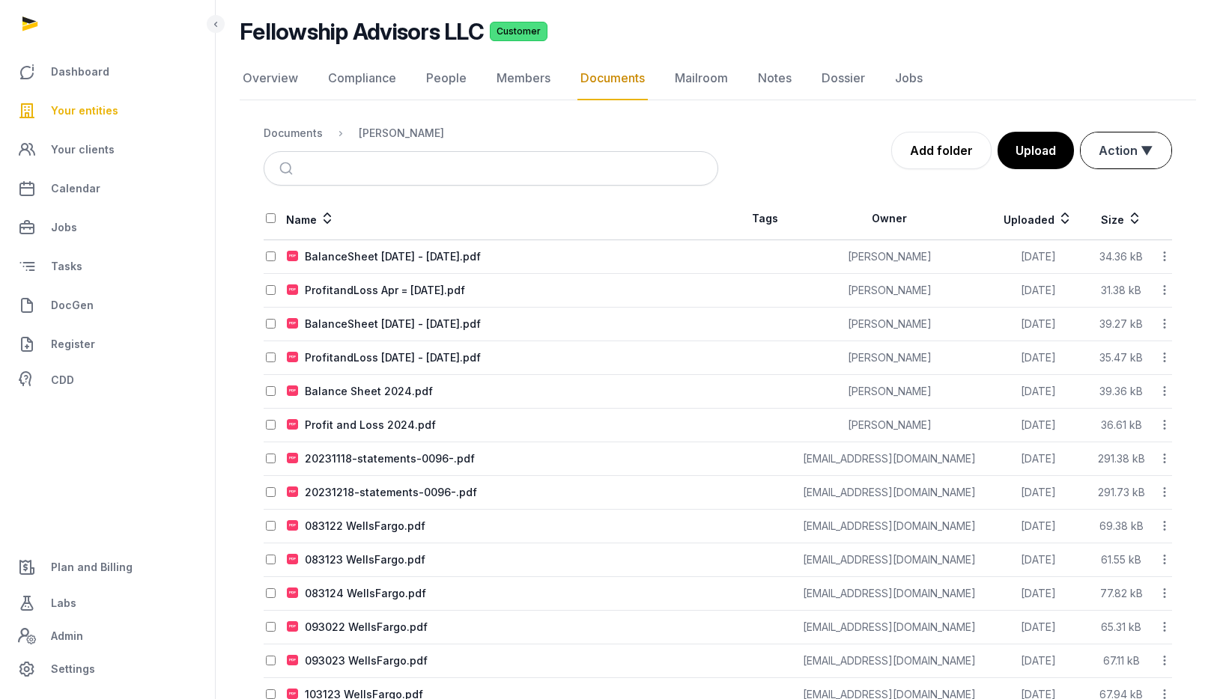
click at [1128, 152] on button "Action ▼" at bounding box center [1125, 151] width 91 height 36
click at [1102, 209] on div "Move" at bounding box center [1112, 213] width 120 height 30
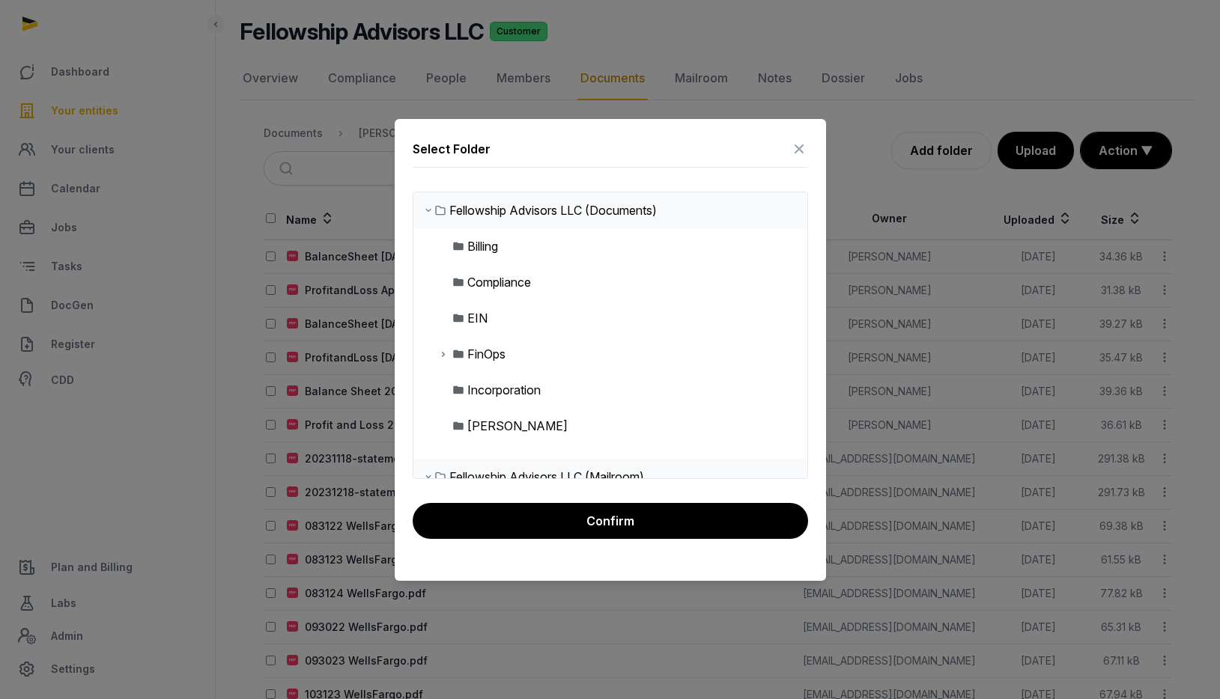
click at [443, 353] on icon at bounding box center [443, 354] width 12 height 18
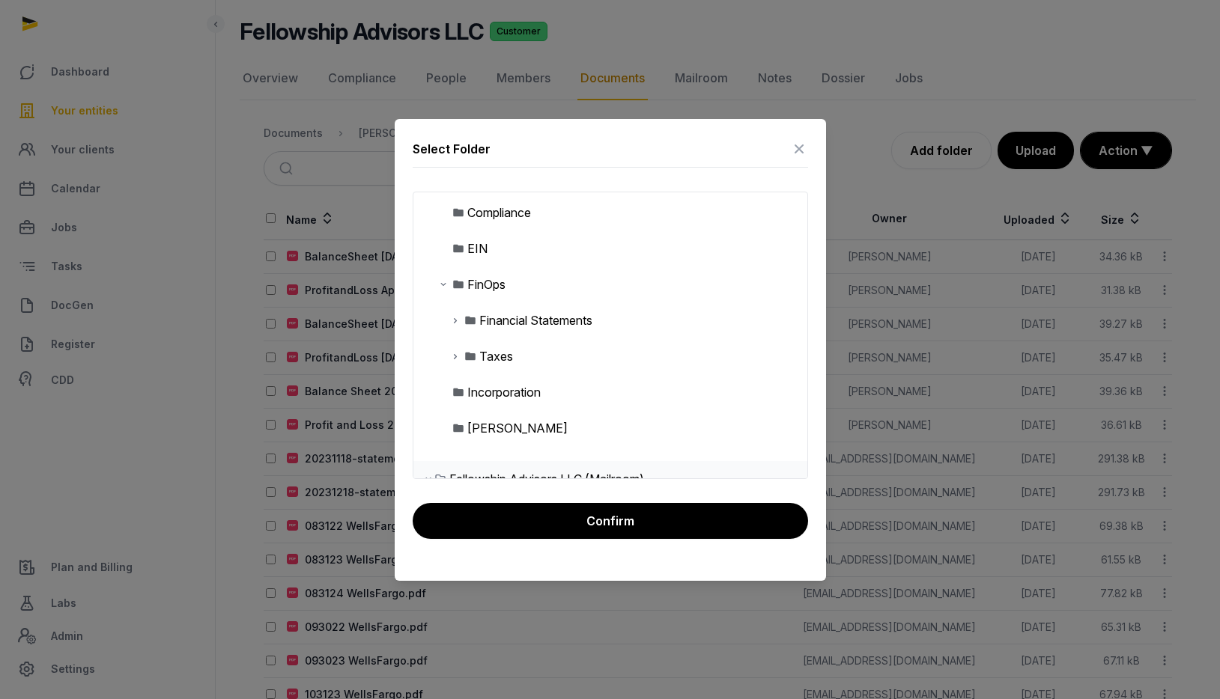
scroll to position [74, 0]
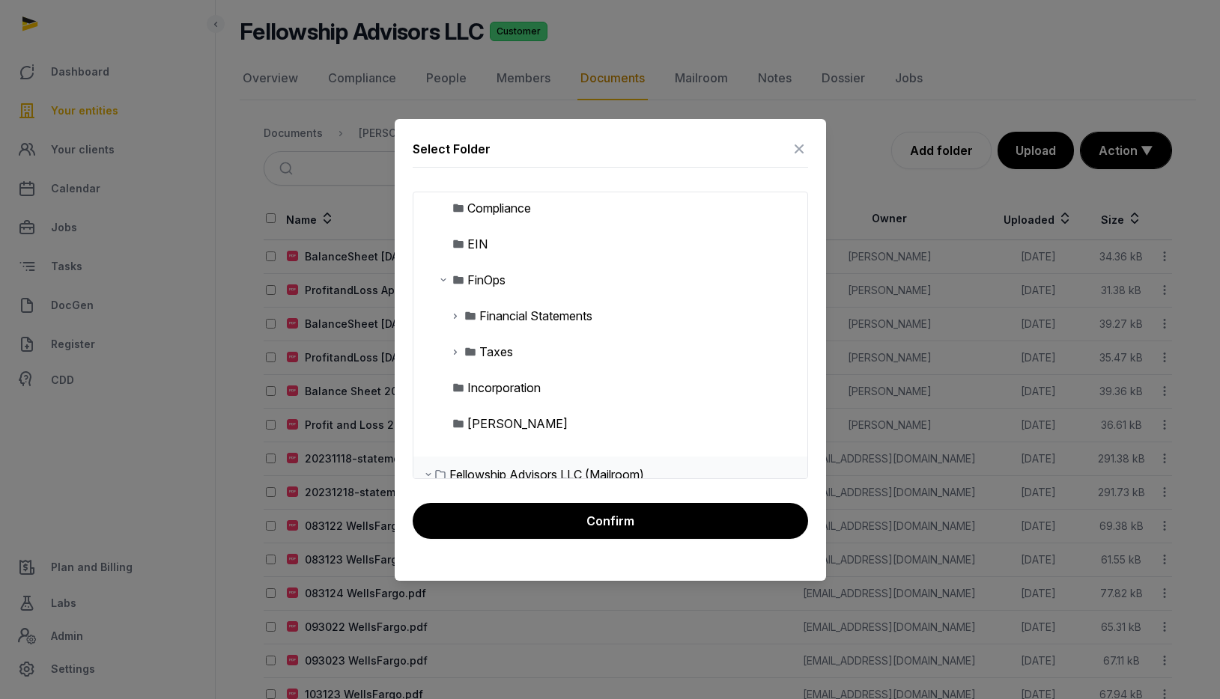
click at [452, 315] on icon at bounding box center [455, 316] width 12 height 18
click at [509, 316] on div "Financial Statements" at bounding box center [535, 316] width 113 height 18
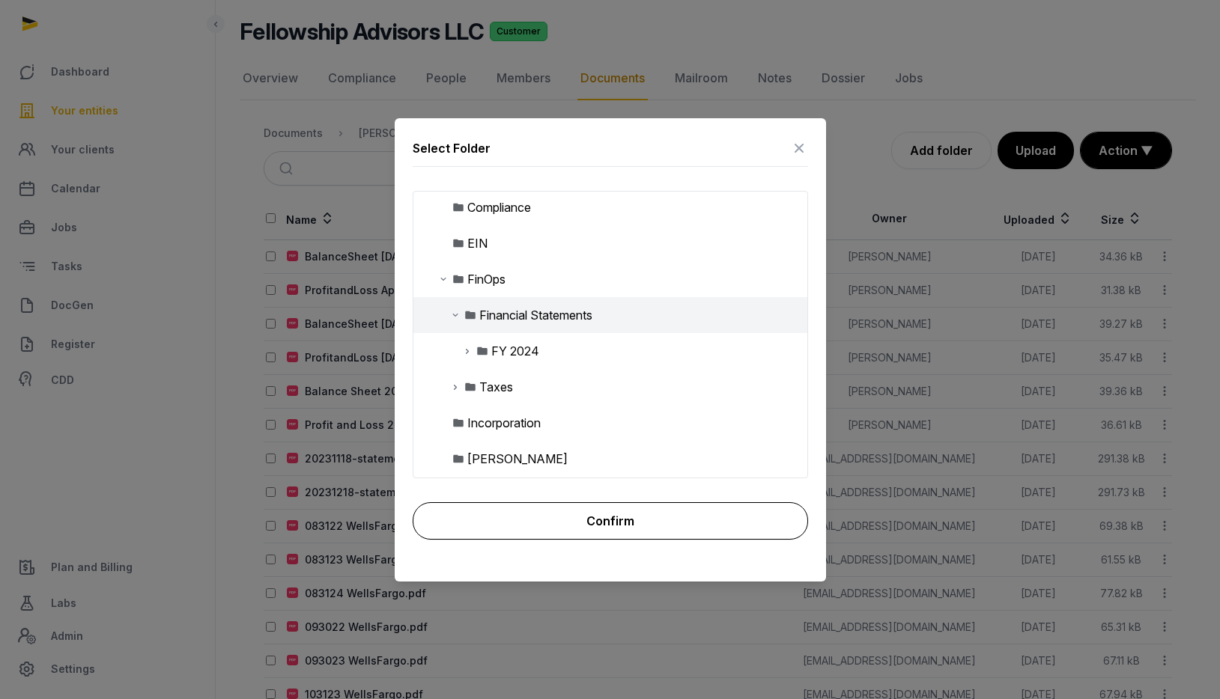
click at [631, 511] on button "Confirm" at bounding box center [610, 520] width 395 height 37
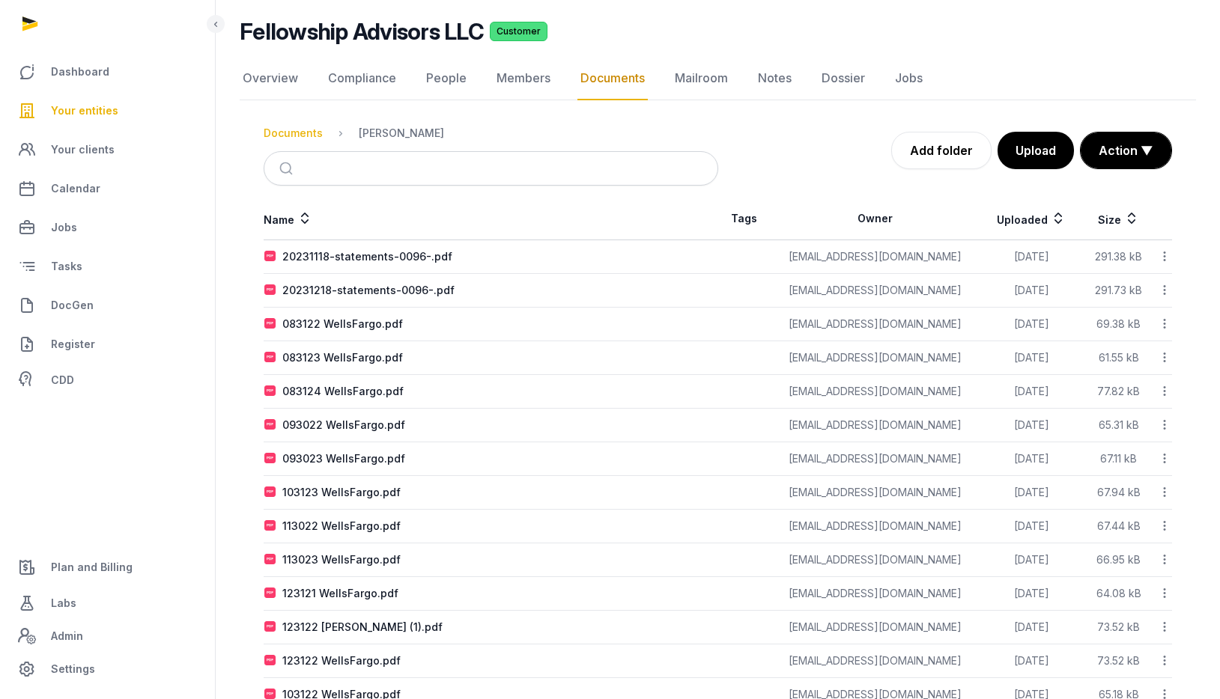
click at [308, 139] on div "Documents" at bounding box center [293, 133] width 59 height 15
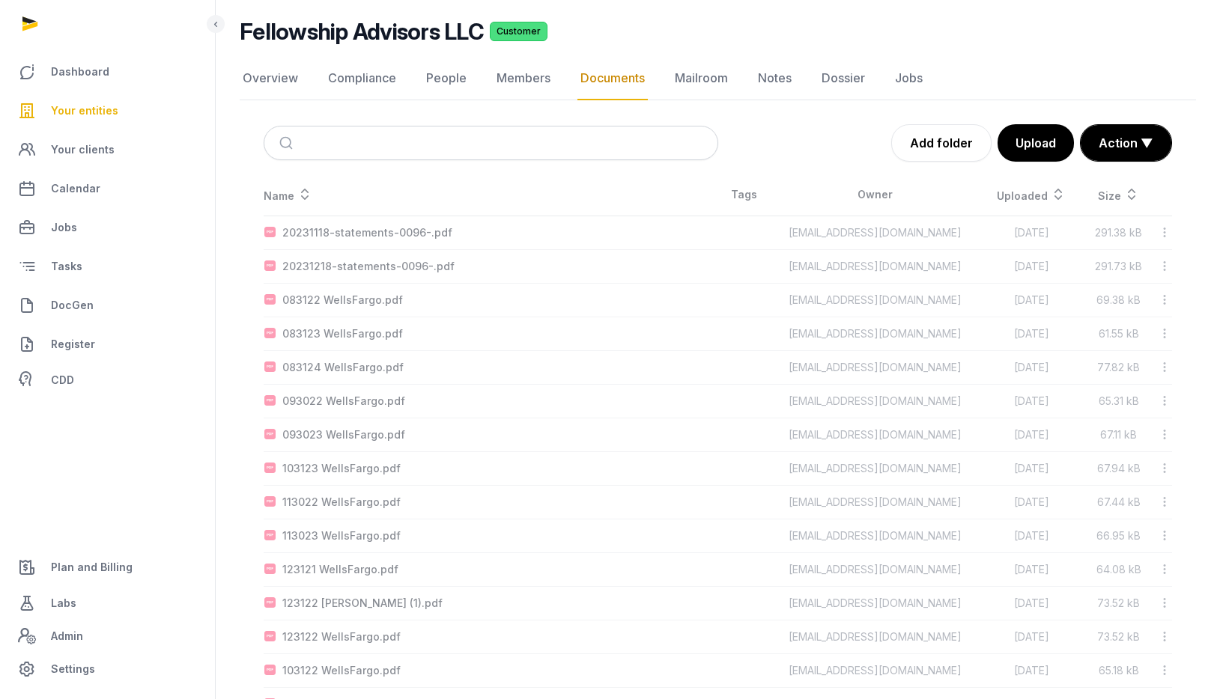
scroll to position [0, 0]
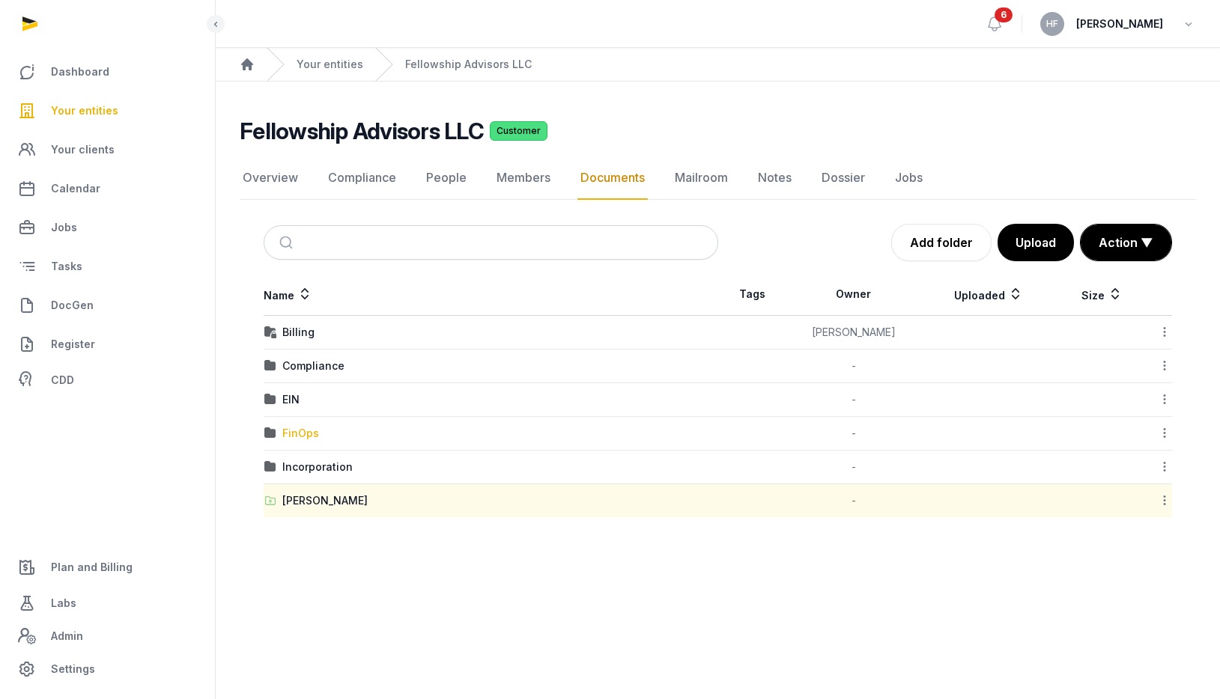
click at [298, 431] on div "FinOps" at bounding box center [300, 433] width 37 height 15
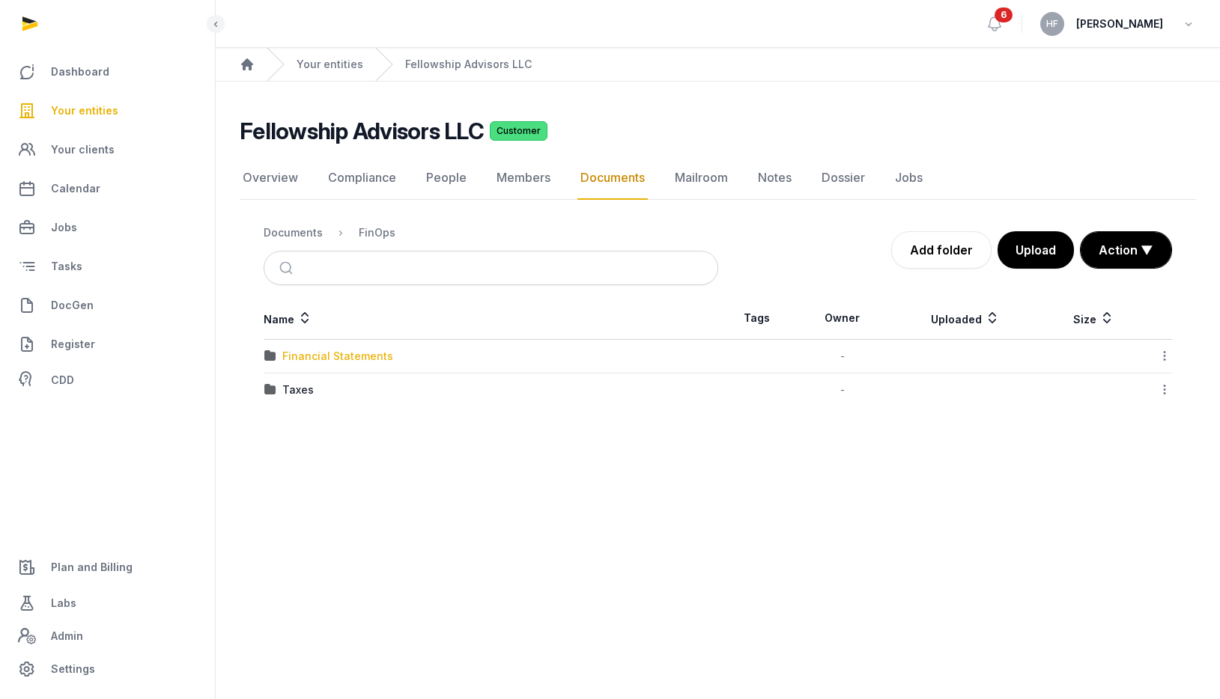
click at [364, 356] on div "Financial Statements" at bounding box center [337, 356] width 111 height 15
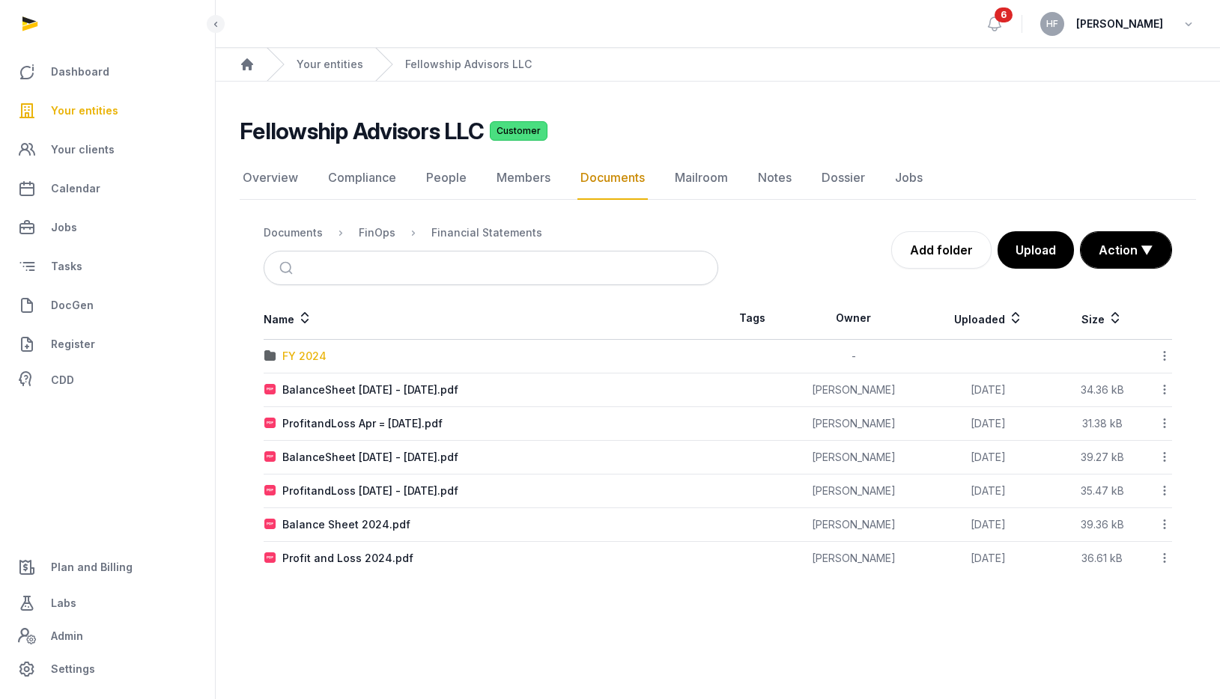
click at [326, 359] on div "FY 2024" at bounding box center [490, 356] width 453 height 15
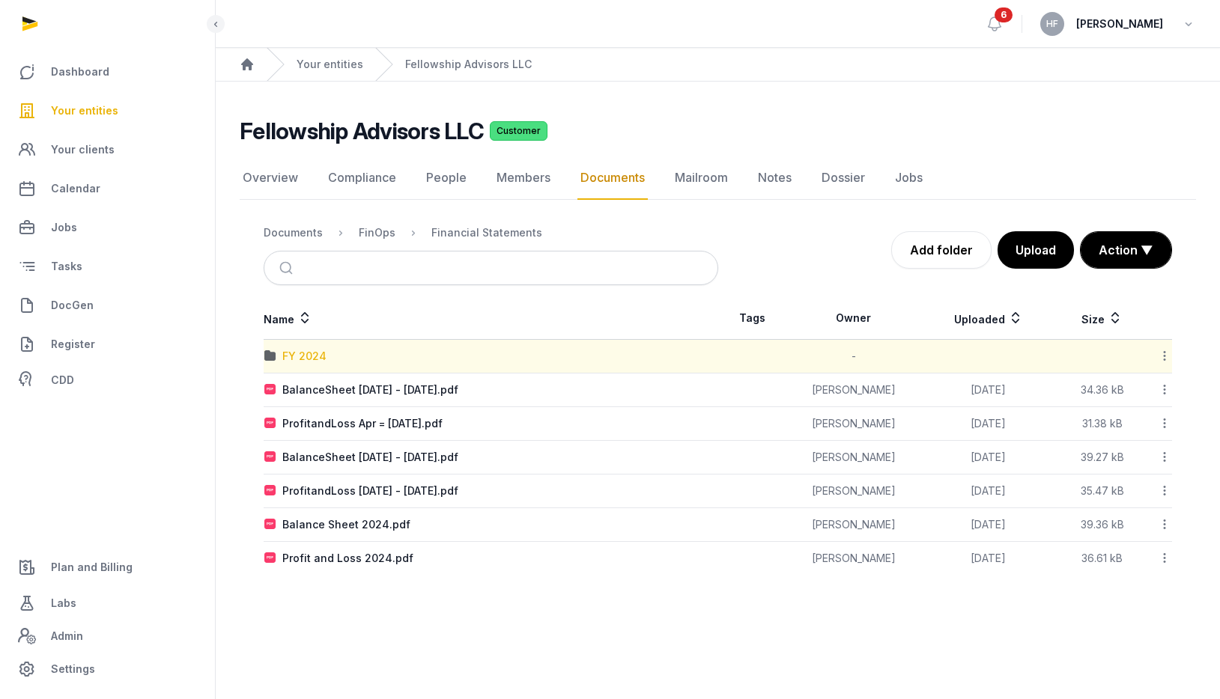
click at [320, 359] on div "FY 2024" at bounding box center [304, 356] width 44 height 15
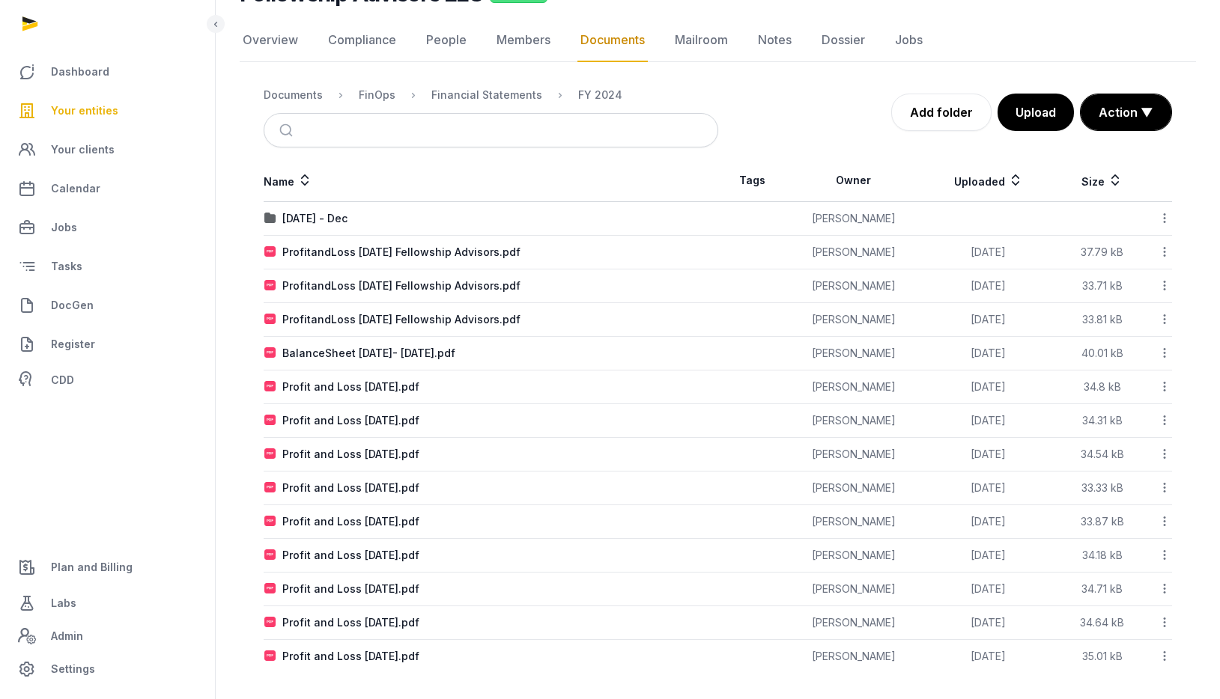
scroll to position [139, 0]
click at [344, 219] on div "[DATE] - Dec" at bounding box center [314, 217] width 65 height 15
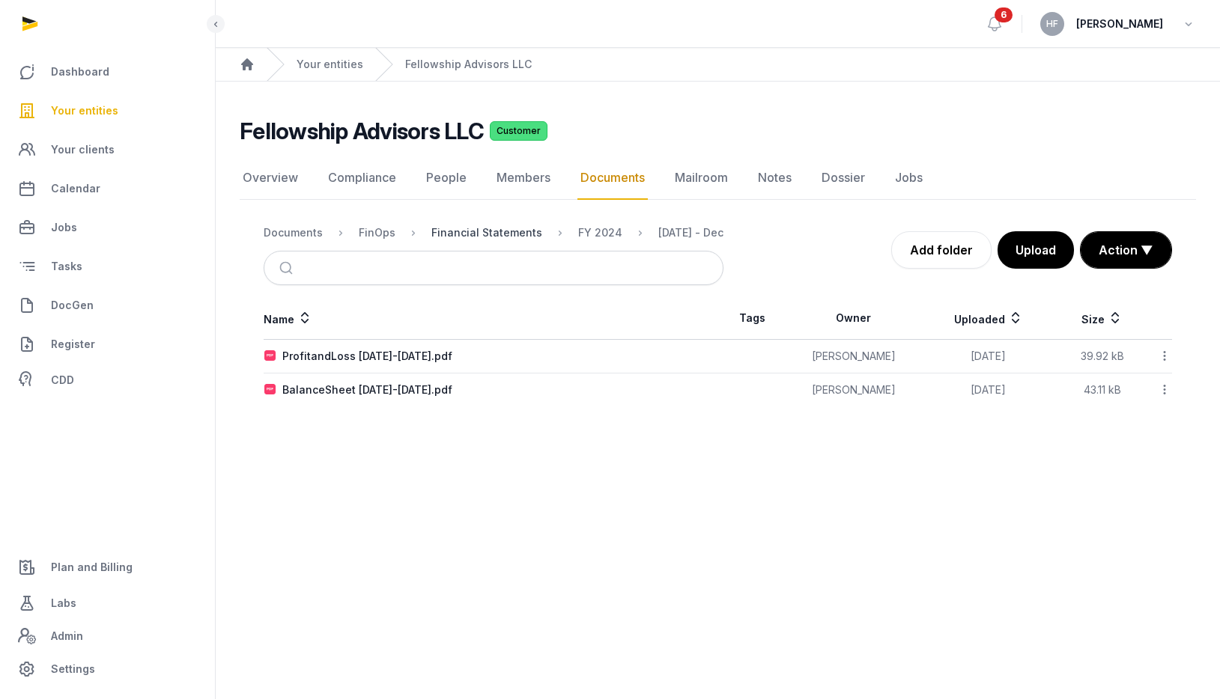
click at [505, 234] on div "Financial Statements" at bounding box center [486, 232] width 111 height 15
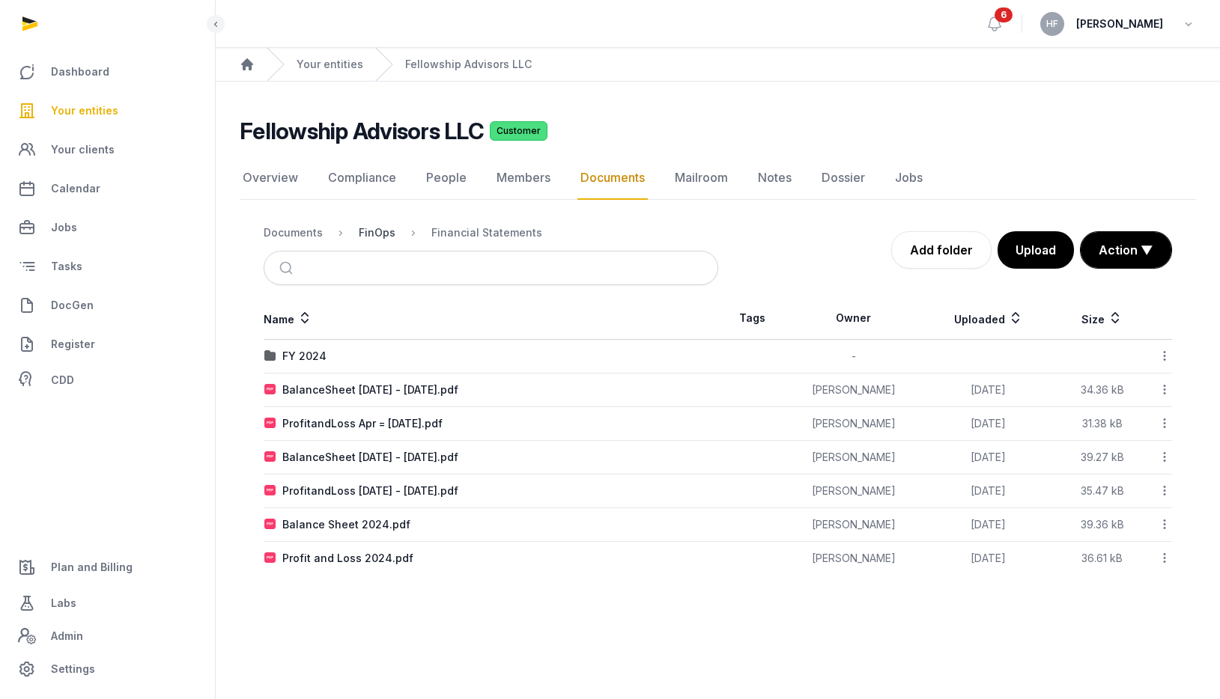
click at [378, 237] on div "FinOps" at bounding box center [377, 232] width 37 height 15
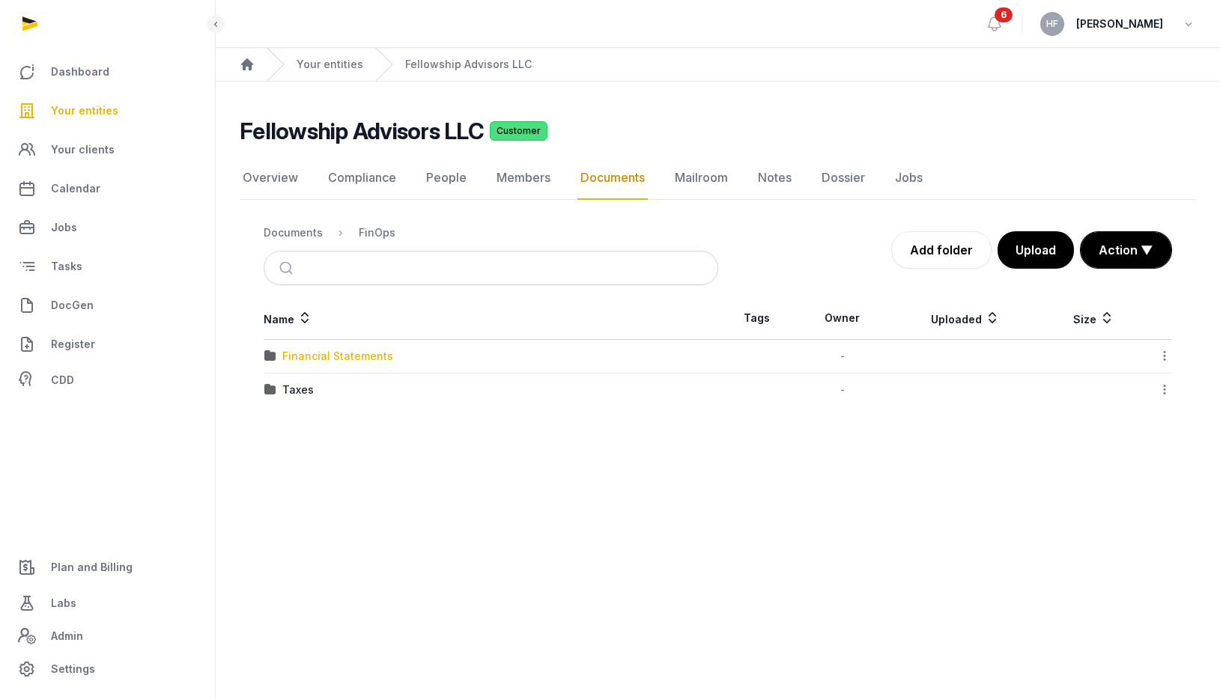
click at [347, 354] on div "Financial Statements" at bounding box center [337, 356] width 111 height 15
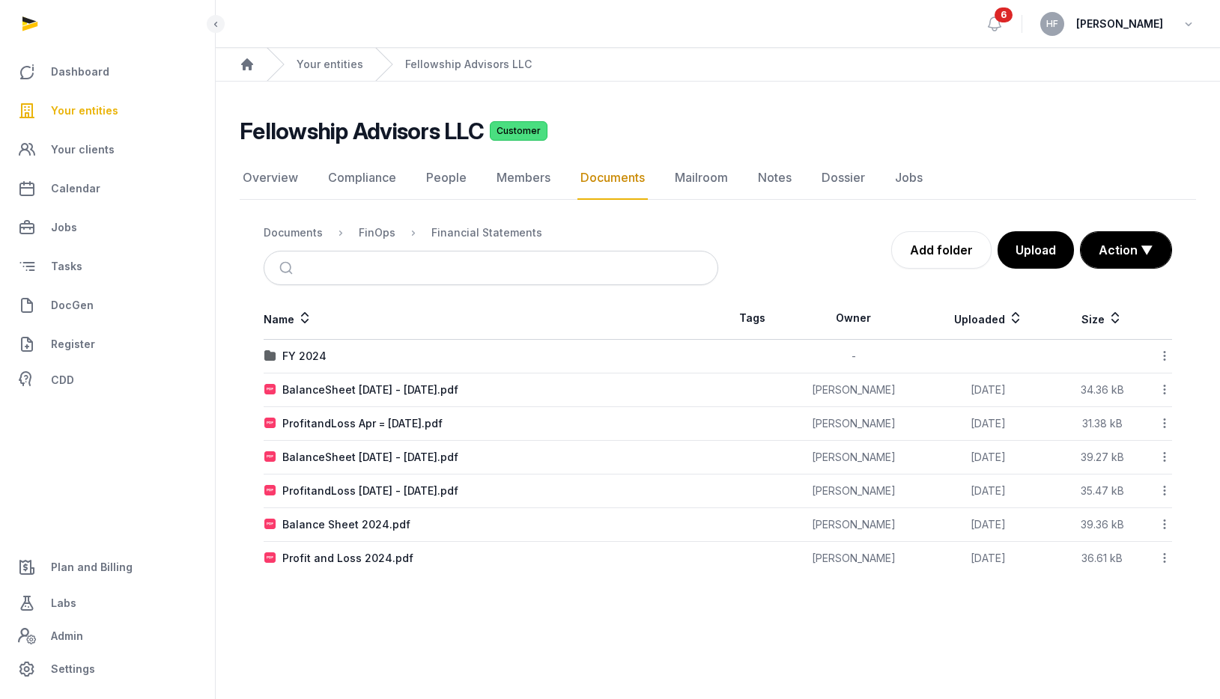
click at [1160, 422] on icon at bounding box center [1164, 424] width 13 height 16
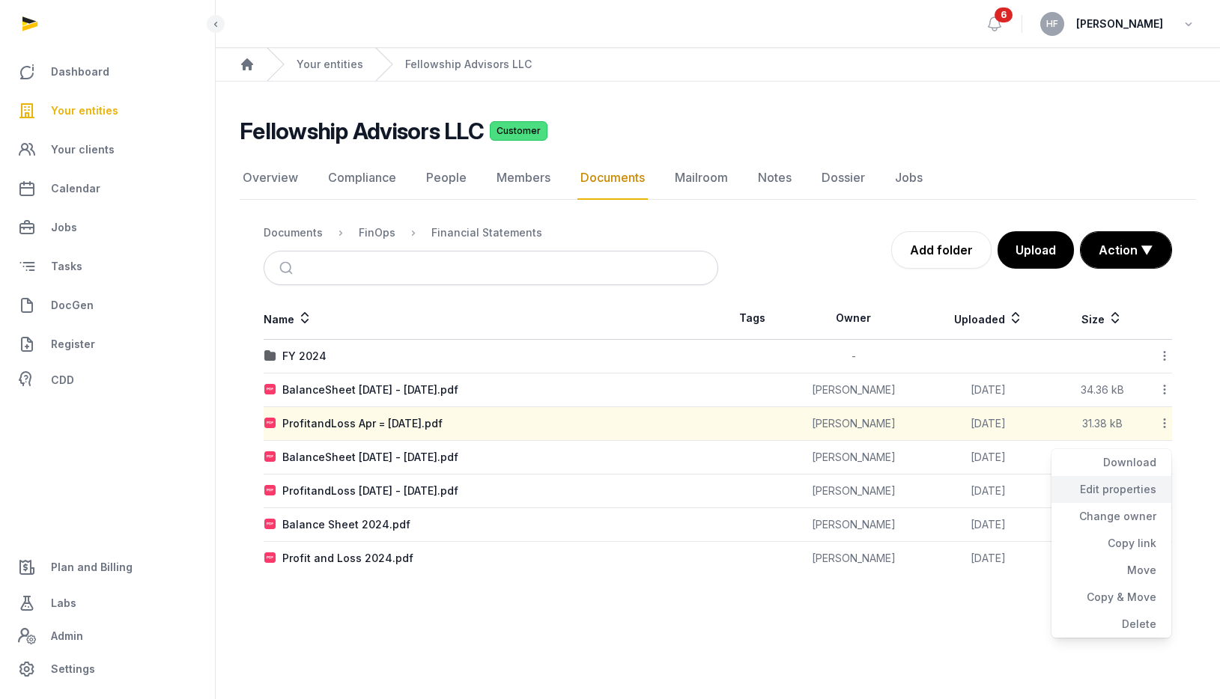
click at [1136, 494] on div "Edit properties" at bounding box center [1111, 489] width 120 height 27
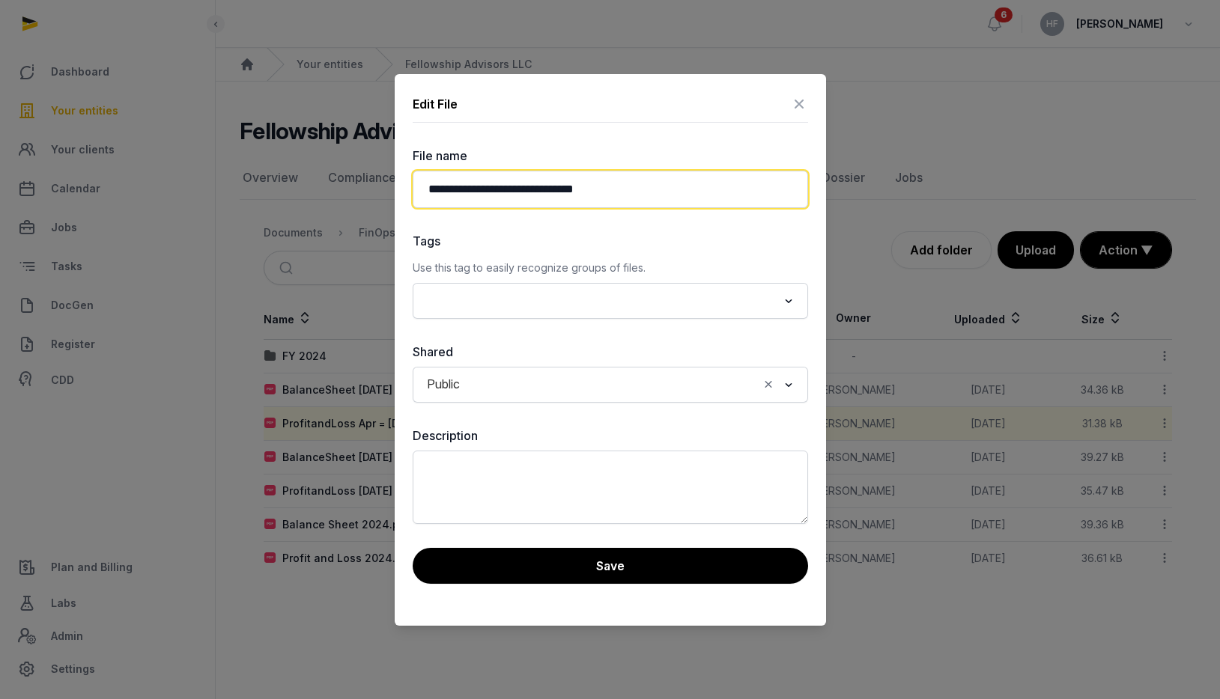
click at [539, 194] on input "**********" at bounding box center [610, 189] width 395 height 37
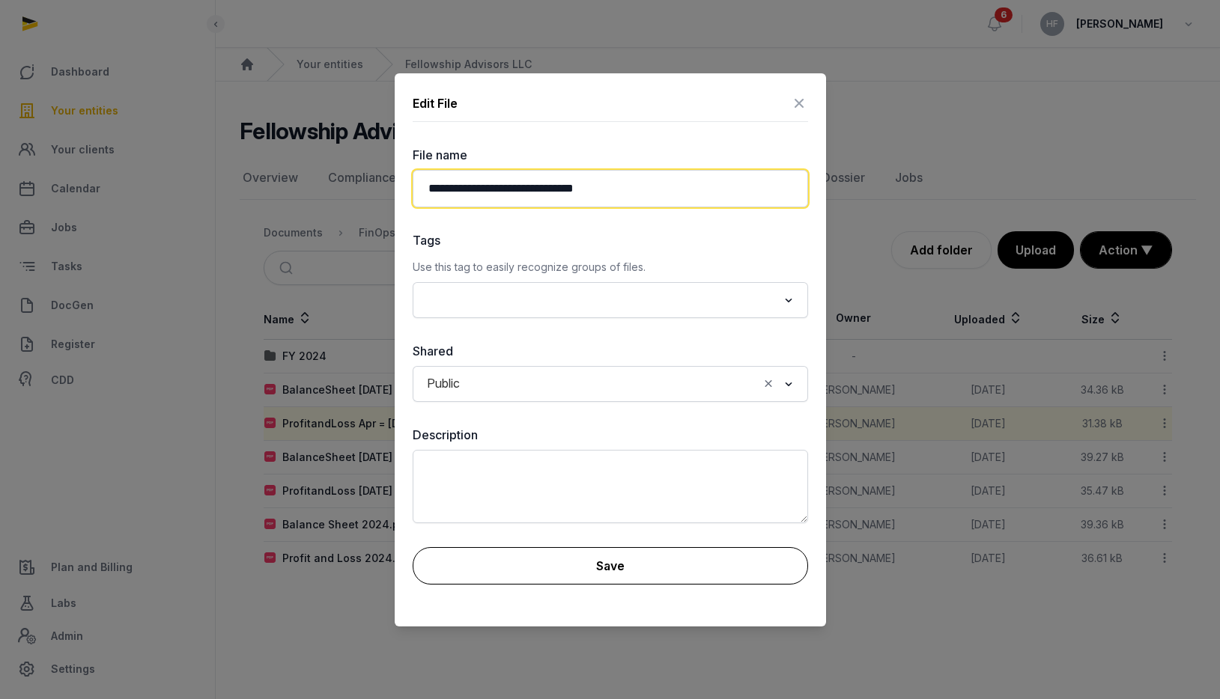
type input "**********"
click at [608, 566] on button "Save" at bounding box center [610, 565] width 395 height 37
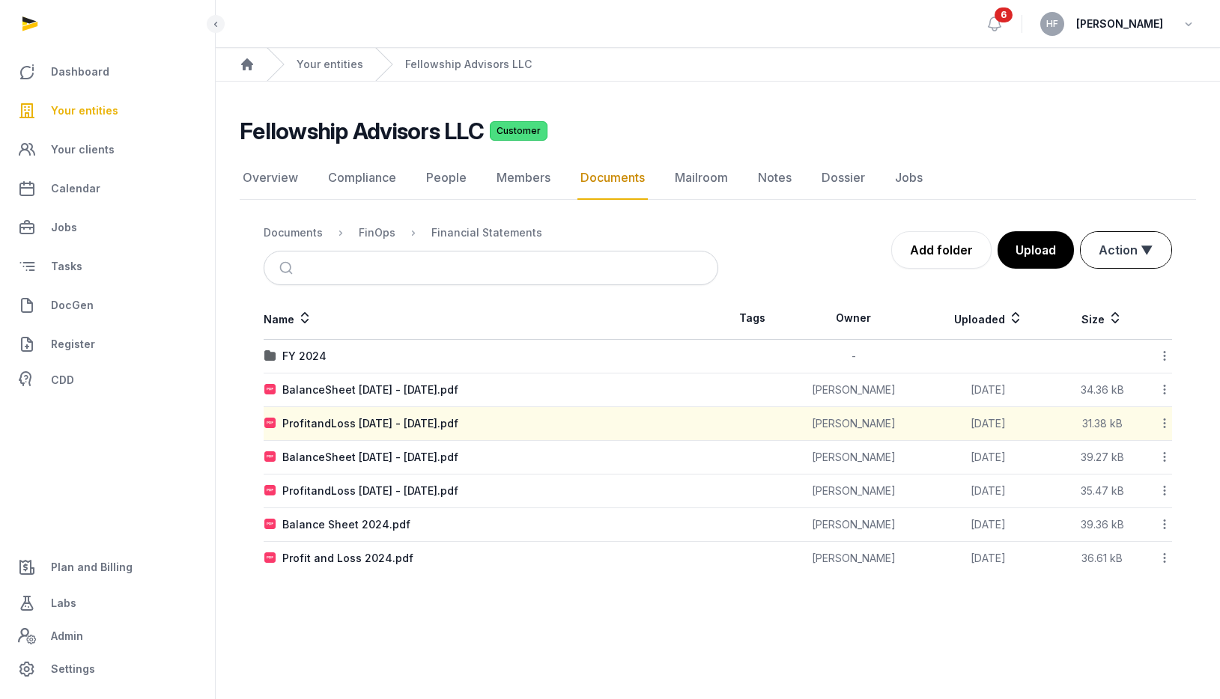
click at [1144, 252] on button "Action ▼" at bounding box center [1125, 250] width 91 height 36
click at [1101, 285] on div "Start select" at bounding box center [1112, 282] width 120 height 30
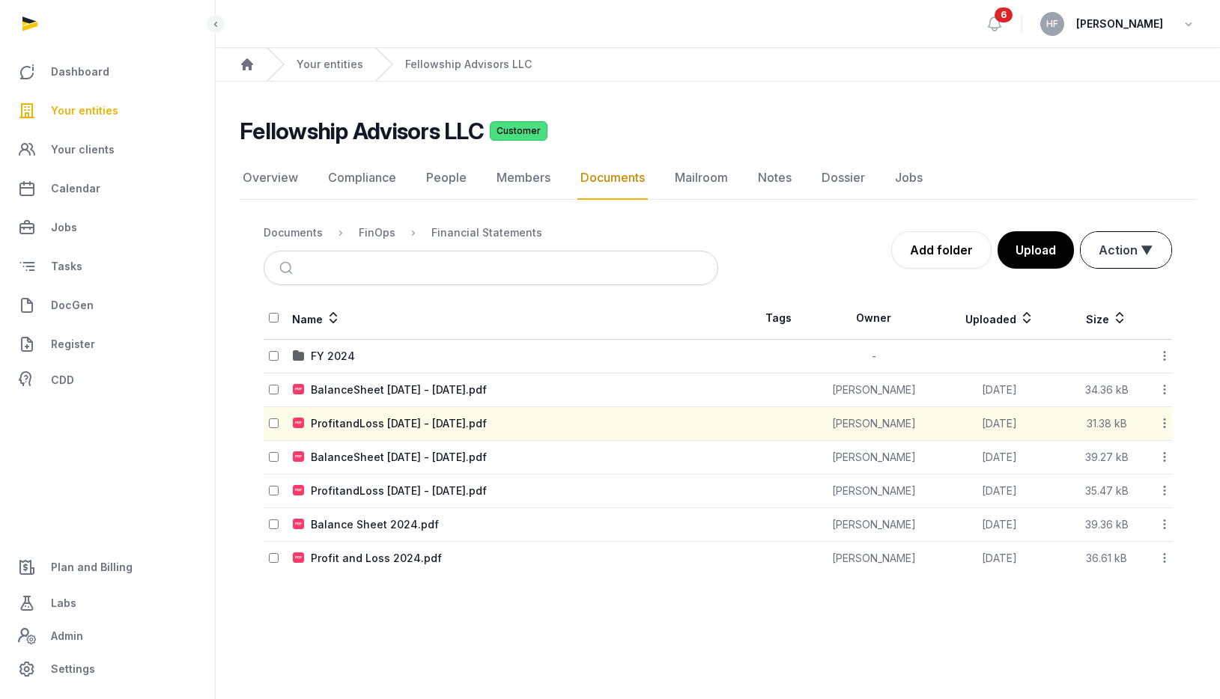
click at [1131, 255] on button "Action ▼" at bounding box center [1125, 250] width 91 height 36
click at [1101, 313] on div "Move" at bounding box center [1112, 312] width 120 height 30
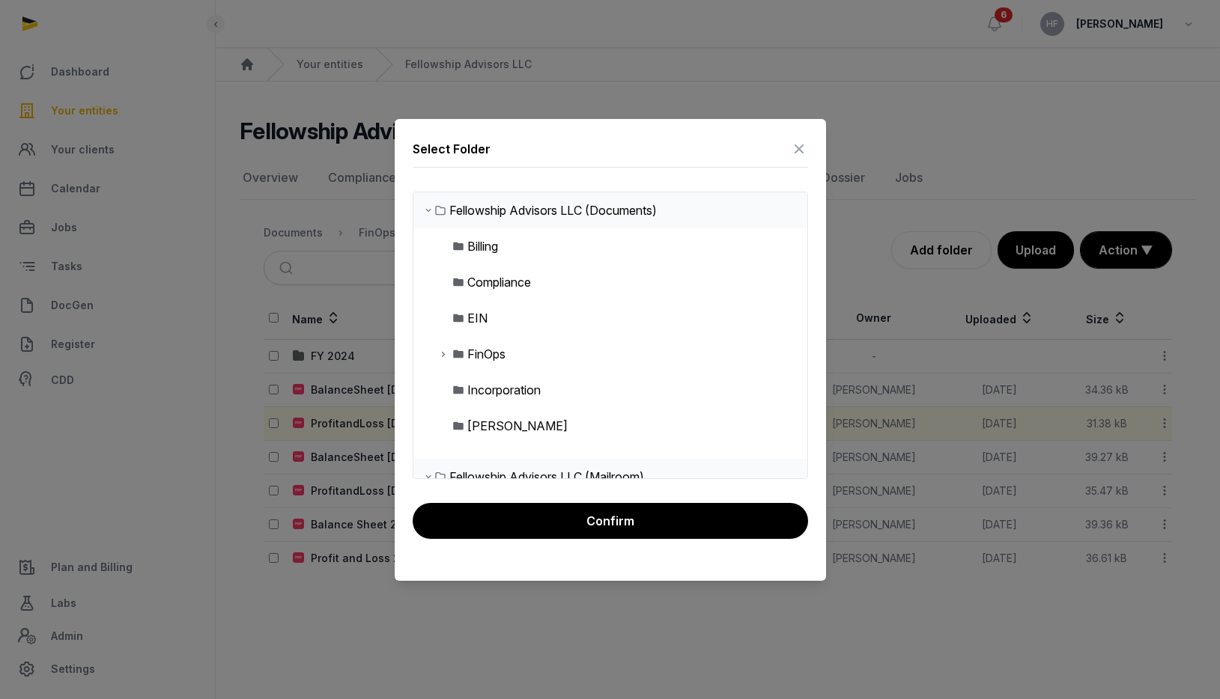
click at [445, 353] on icon at bounding box center [443, 354] width 12 height 18
click at [457, 389] on icon at bounding box center [455, 390] width 12 height 18
click at [508, 425] on div "FY 2024" at bounding box center [515, 426] width 48 height 18
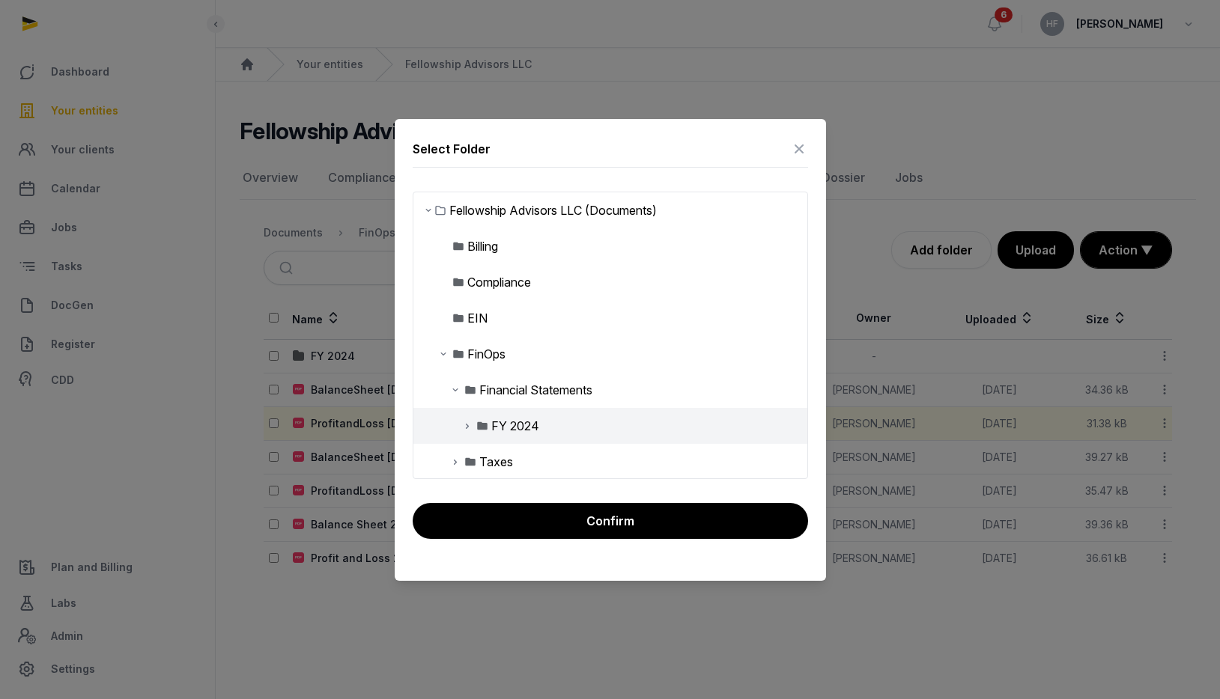
click at [466, 425] on icon at bounding box center [467, 426] width 12 height 18
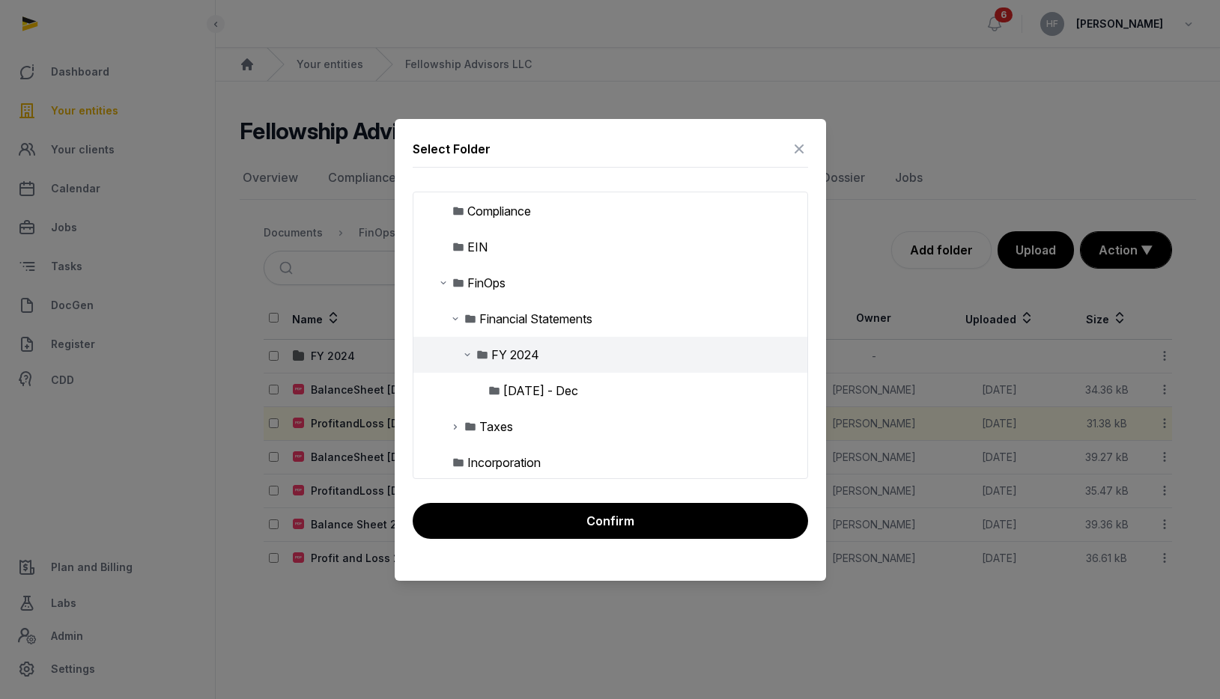
scroll to position [76, 0]
click at [544, 393] on div "[DATE] - Dec" at bounding box center [540, 386] width 75 height 18
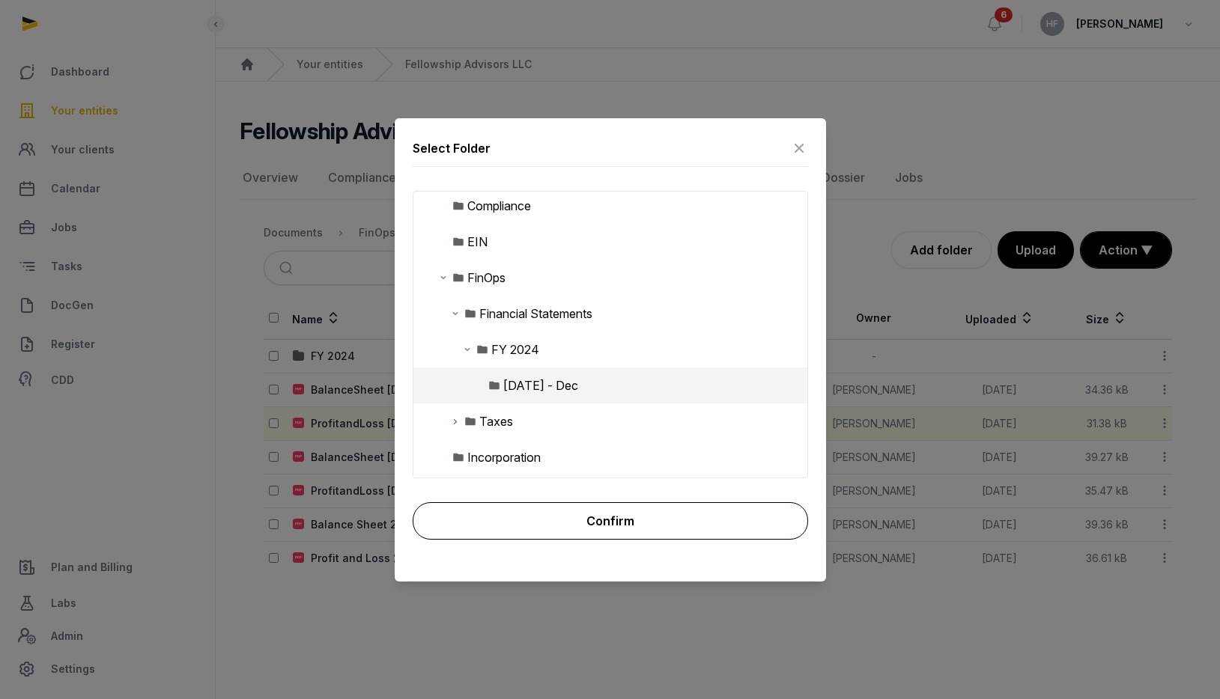
click at [604, 521] on button "Confirm" at bounding box center [610, 520] width 395 height 37
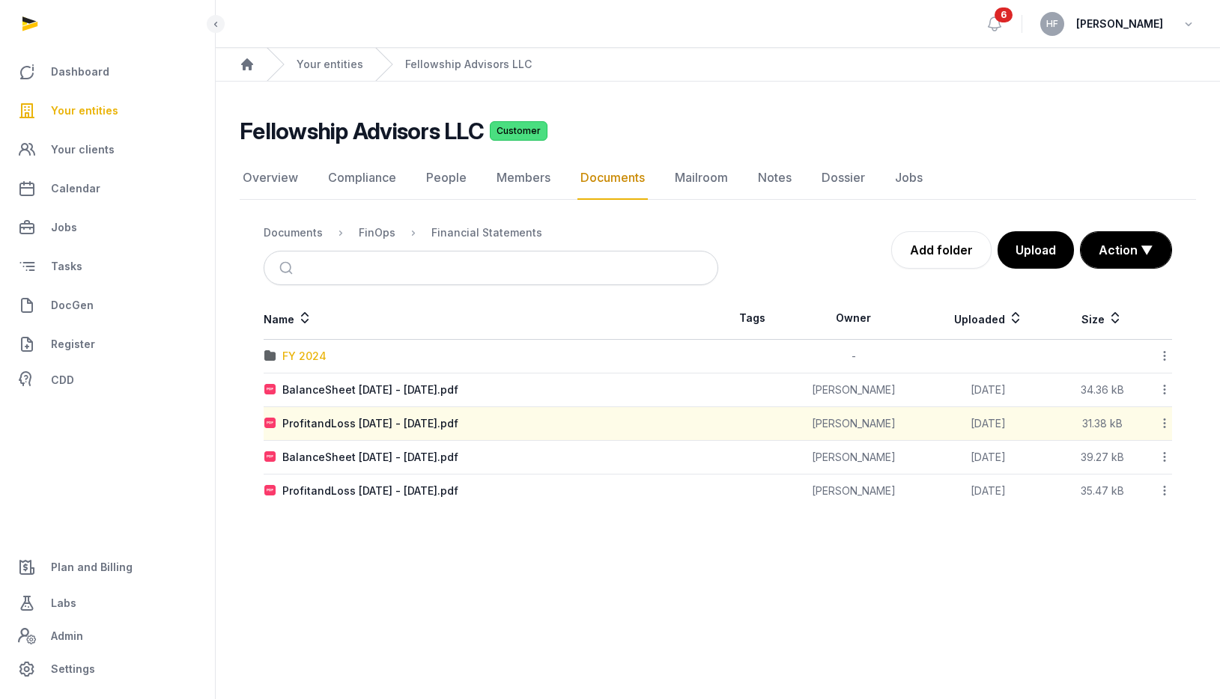
click at [302, 353] on div "FY 2024" at bounding box center [304, 356] width 44 height 15
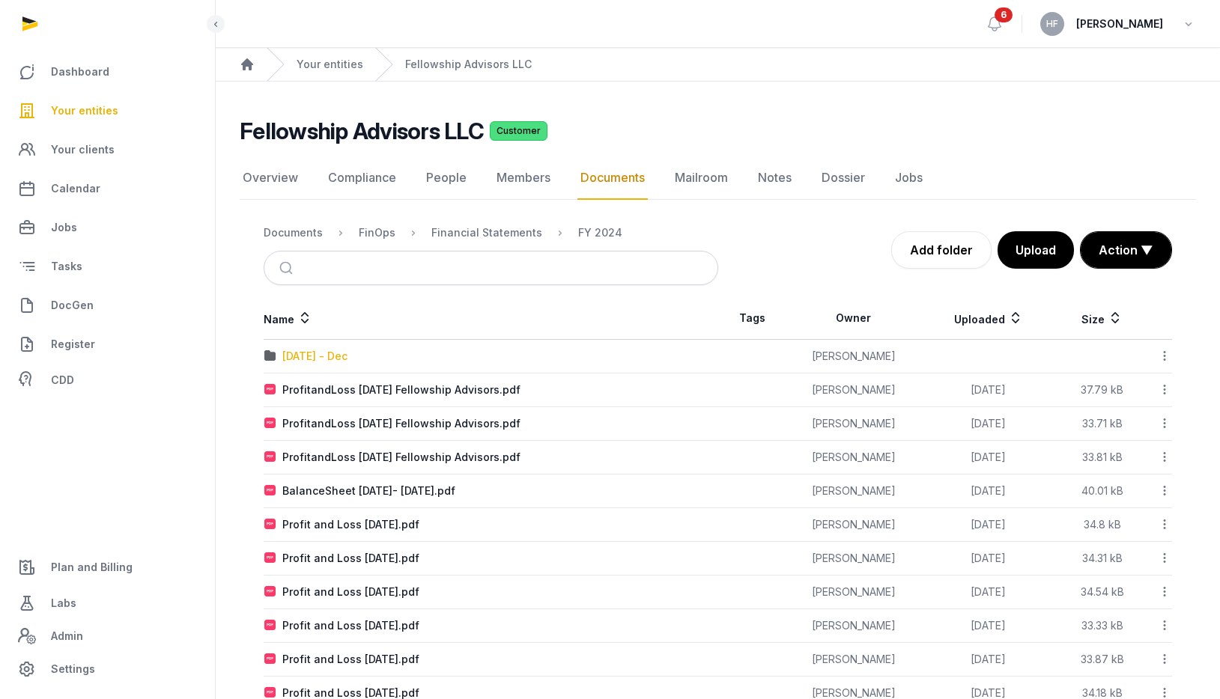
click at [340, 353] on div "[DATE] - Dec" at bounding box center [314, 356] width 65 height 15
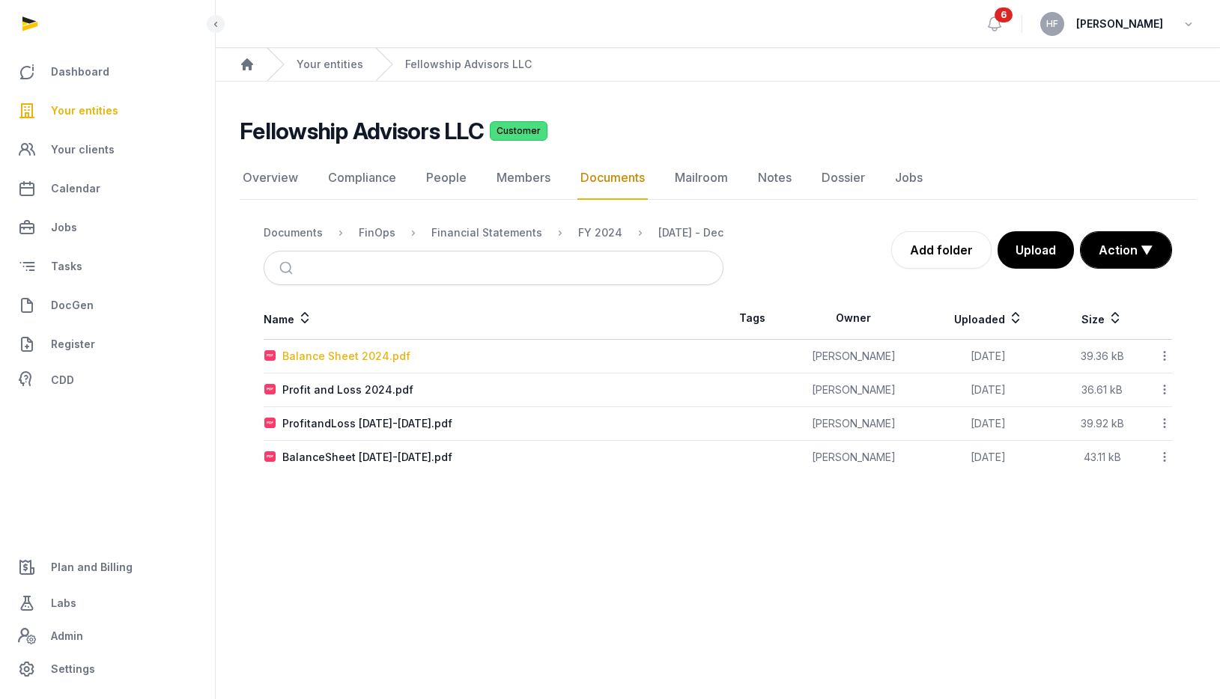
click at [383, 362] on div "Balance Sheet 2024.pdf" at bounding box center [346, 356] width 128 height 15
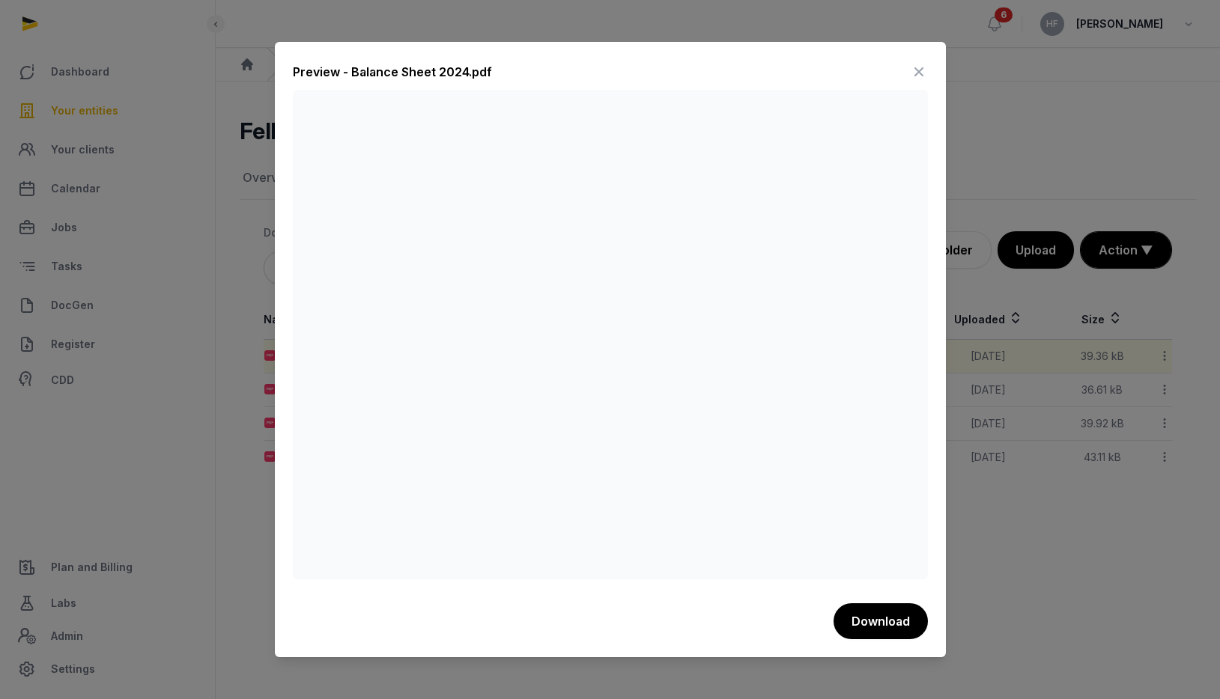
click at [917, 76] on icon at bounding box center [919, 72] width 18 height 24
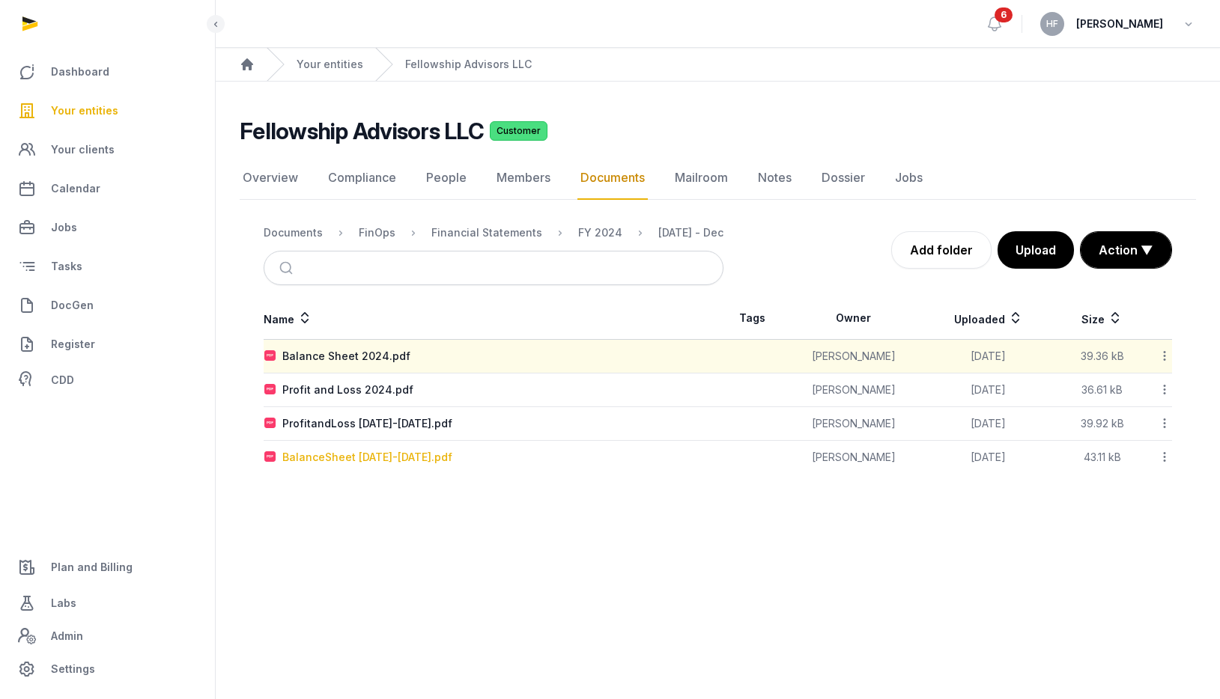
click at [428, 460] on div "BalanceSheet [DATE]-[DATE].pdf" at bounding box center [367, 457] width 170 height 15
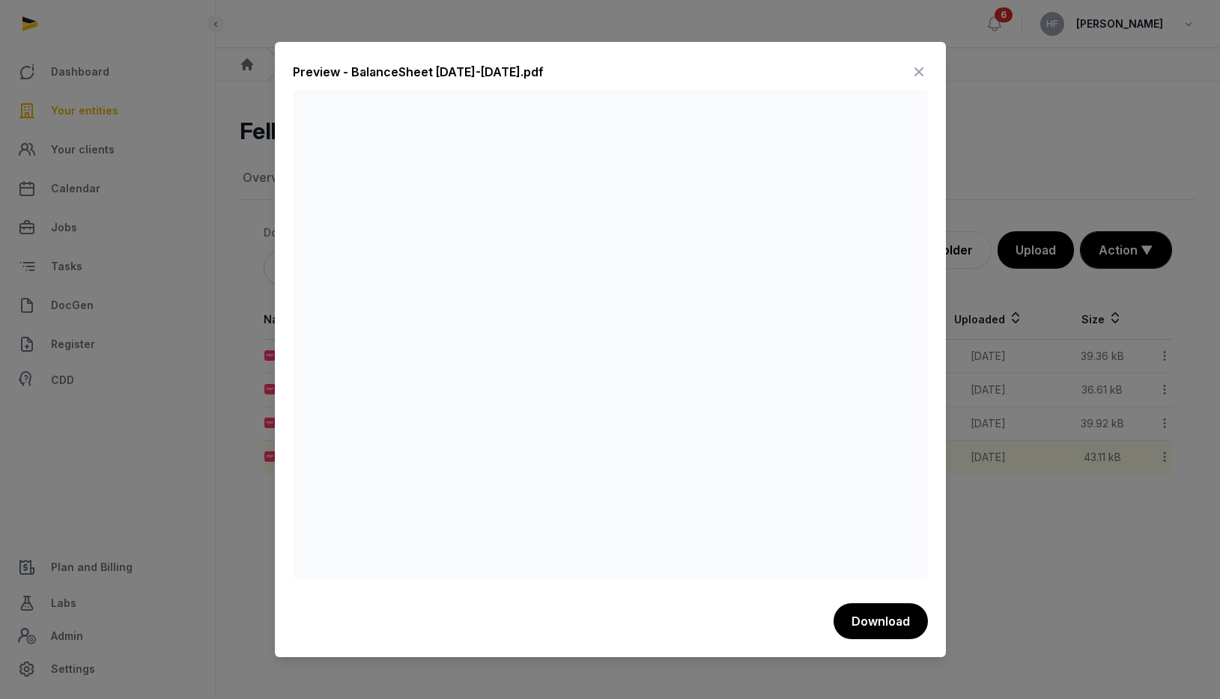
click at [920, 67] on icon at bounding box center [919, 72] width 18 height 24
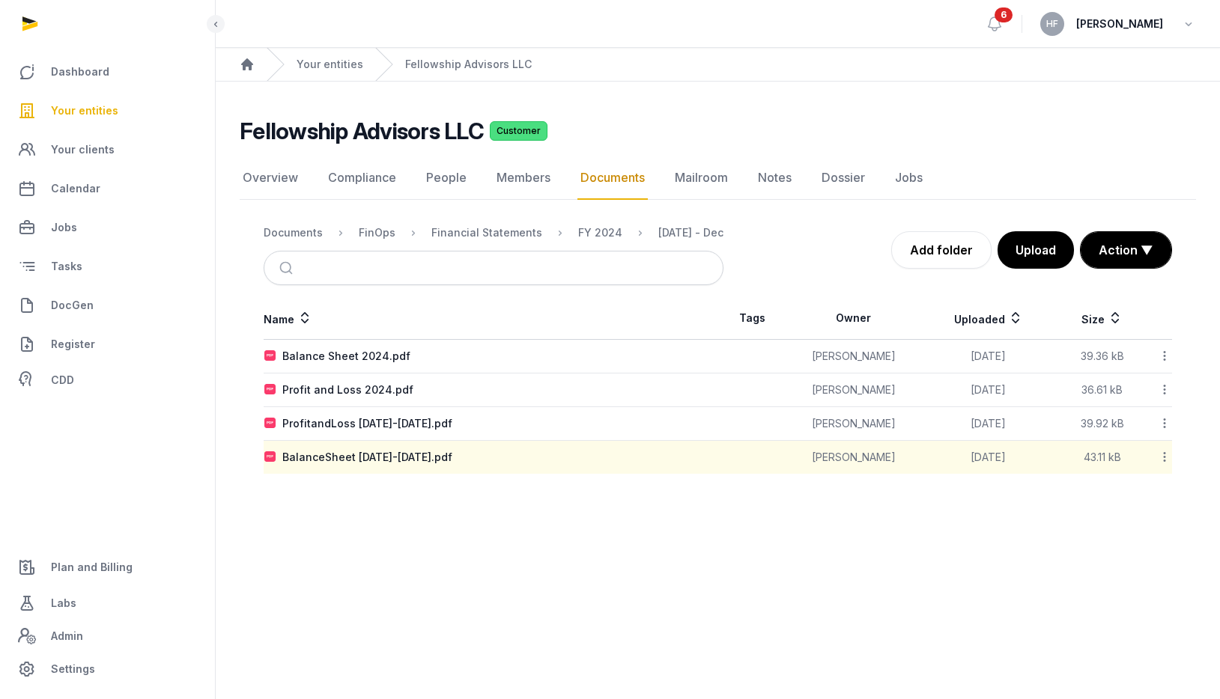
click at [1168, 457] on icon at bounding box center [1164, 457] width 13 height 16
click at [1134, 657] on div "Delete" at bounding box center [1111, 658] width 120 height 27
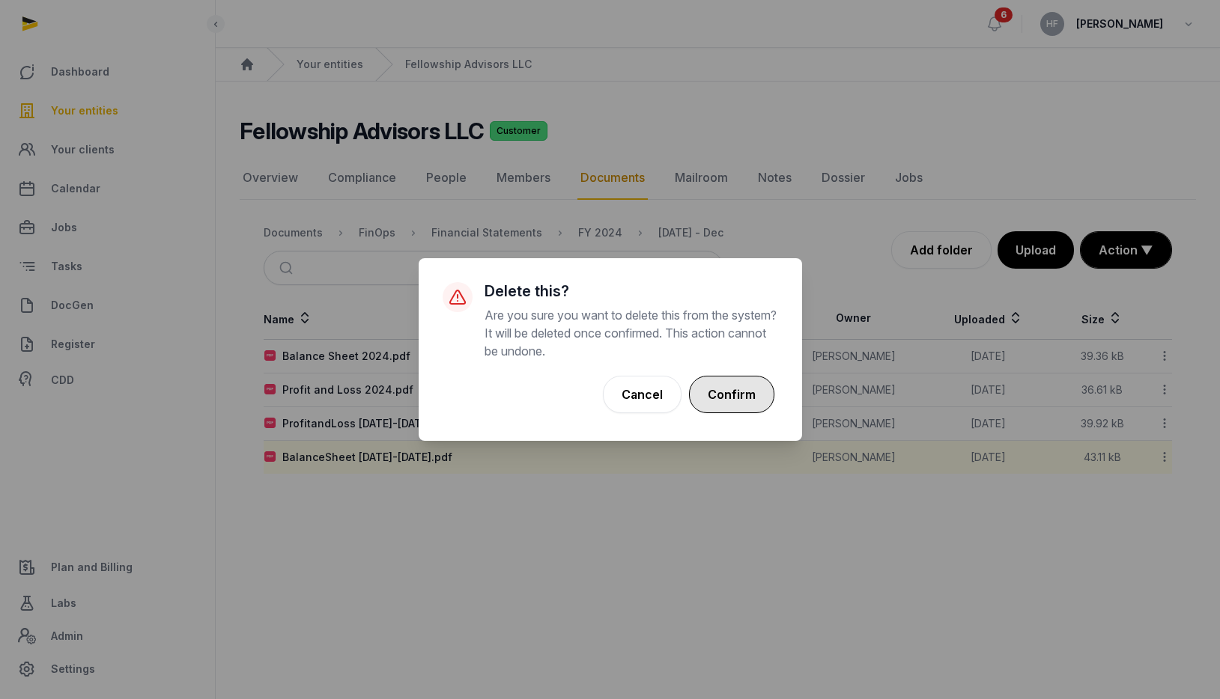
click at [743, 394] on button "Confirm" at bounding box center [731, 394] width 85 height 37
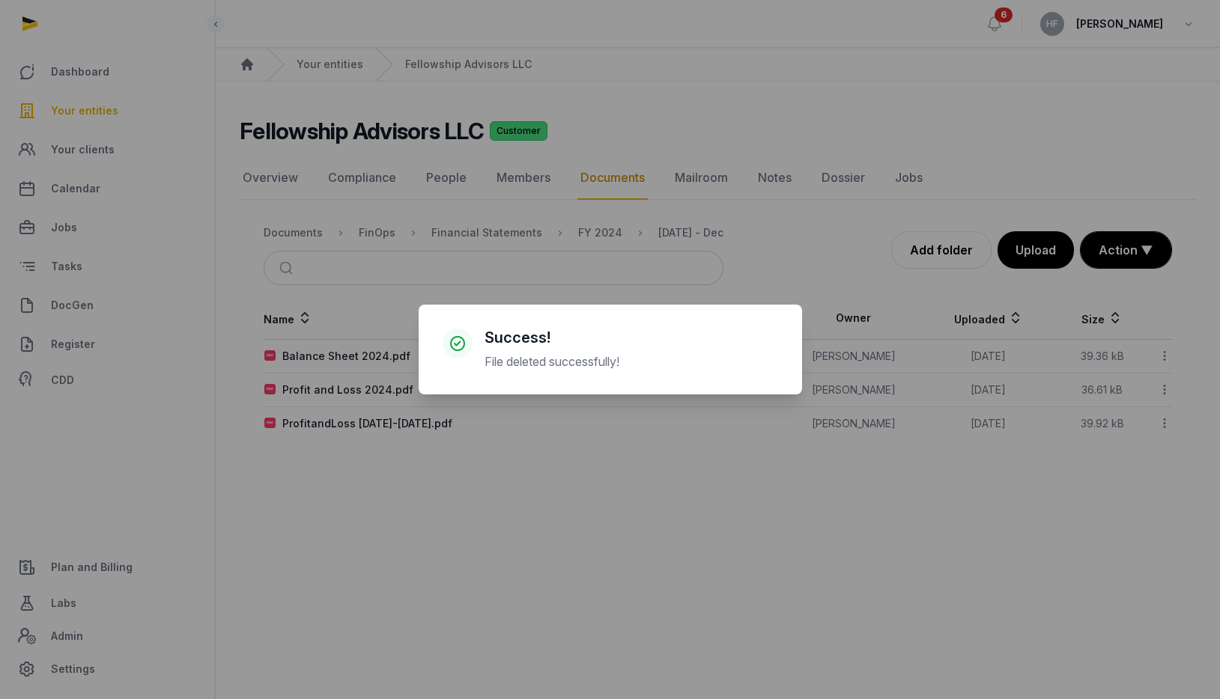
click at [430, 421] on div "× Success! File deleted successfully! Cancel No OK" at bounding box center [610, 349] width 1220 height 699
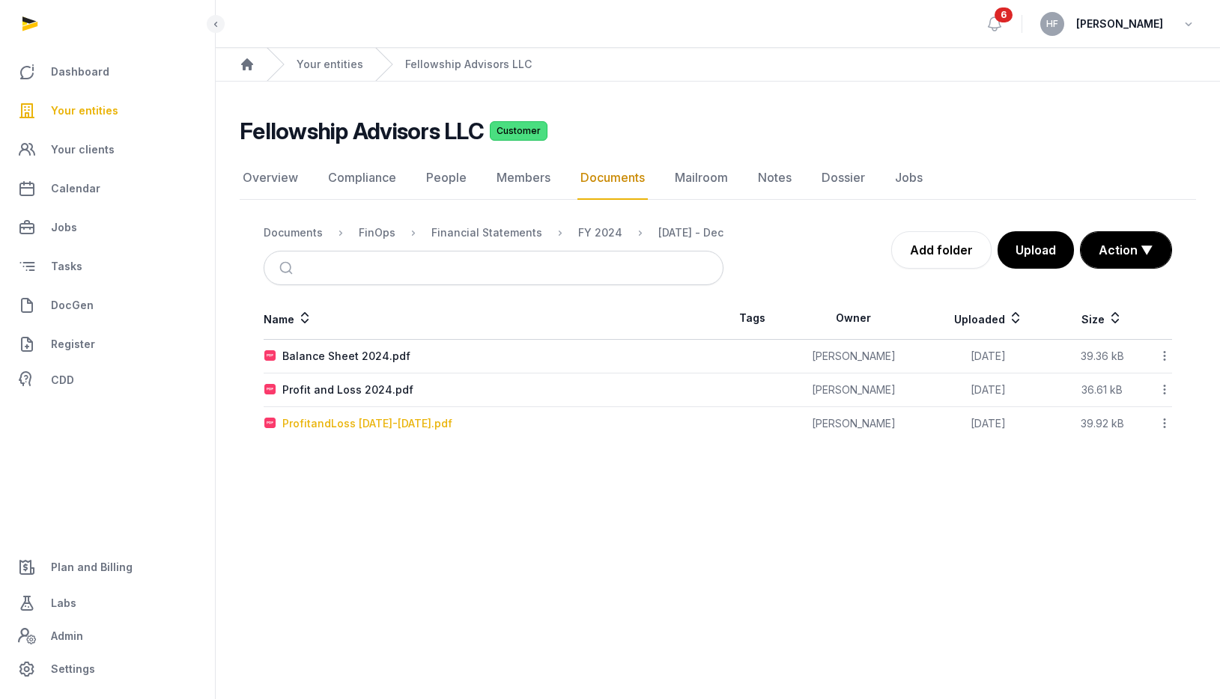
click at [437, 423] on div "ProfitandLoss [DATE]-[DATE].pdf" at bounding box center [367, 423] width 170 height 15
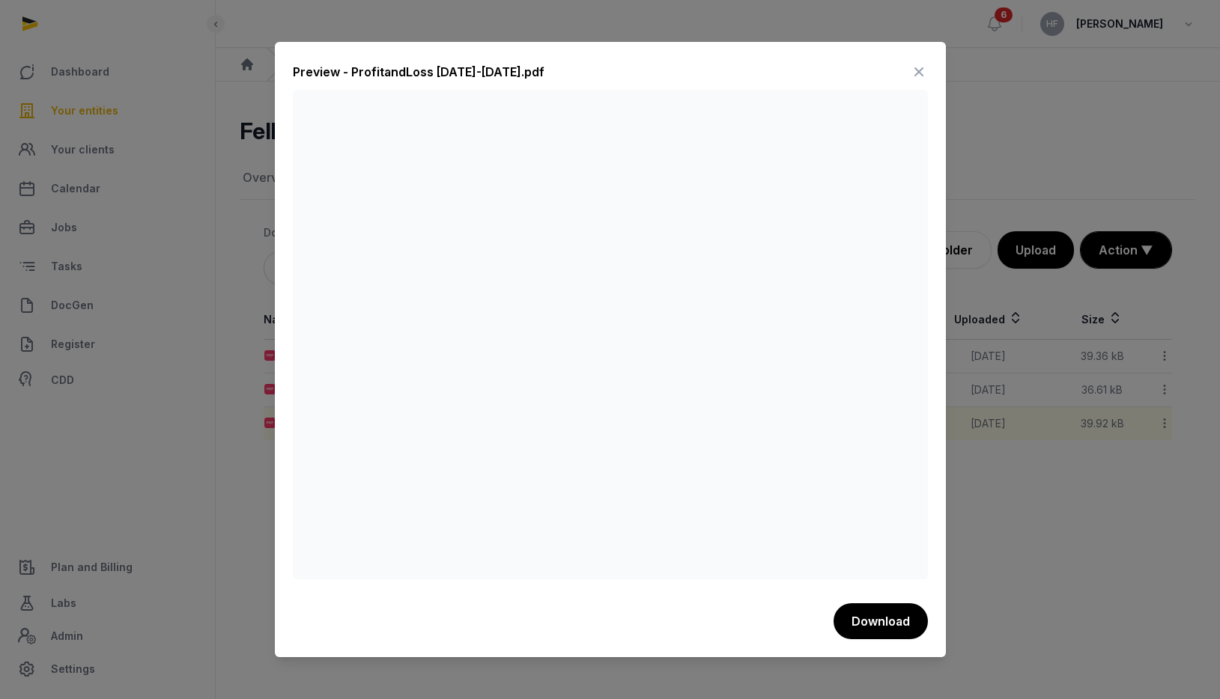
click at [913, 73] on icon at bounding box center [919, 72] width 18 height 24
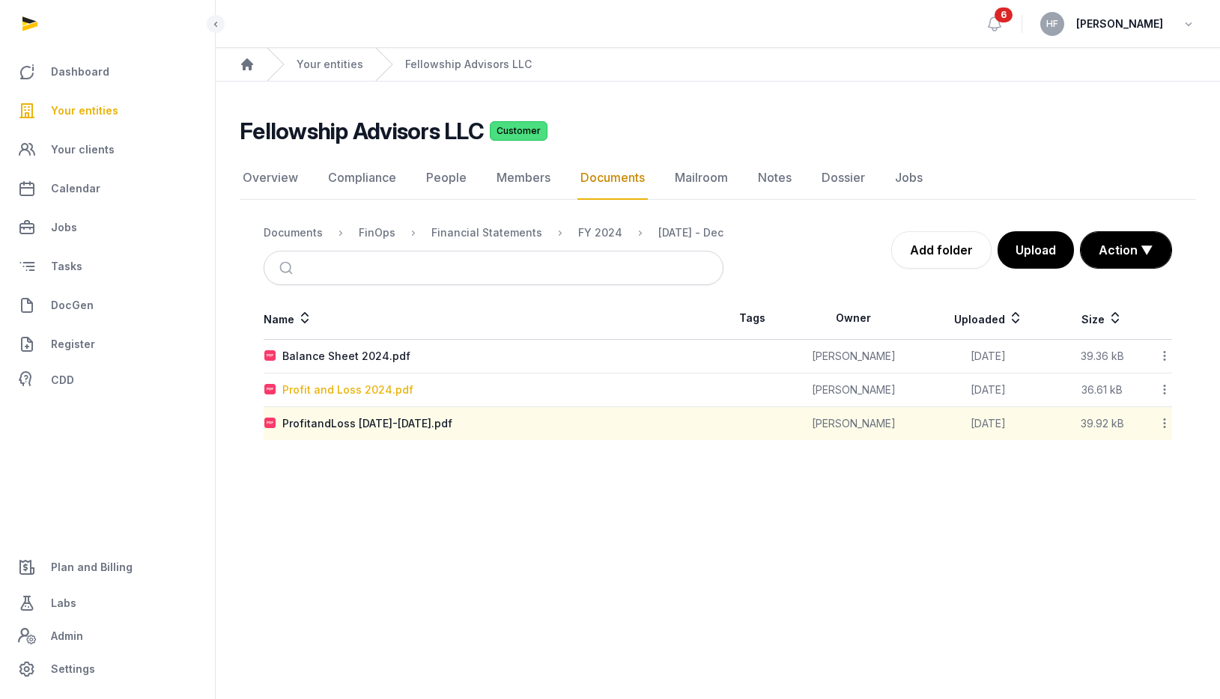
click at [391, 390] on div "Profit and Loss 2024.pdf" at bounding box center [347, 390] width 131 height 15
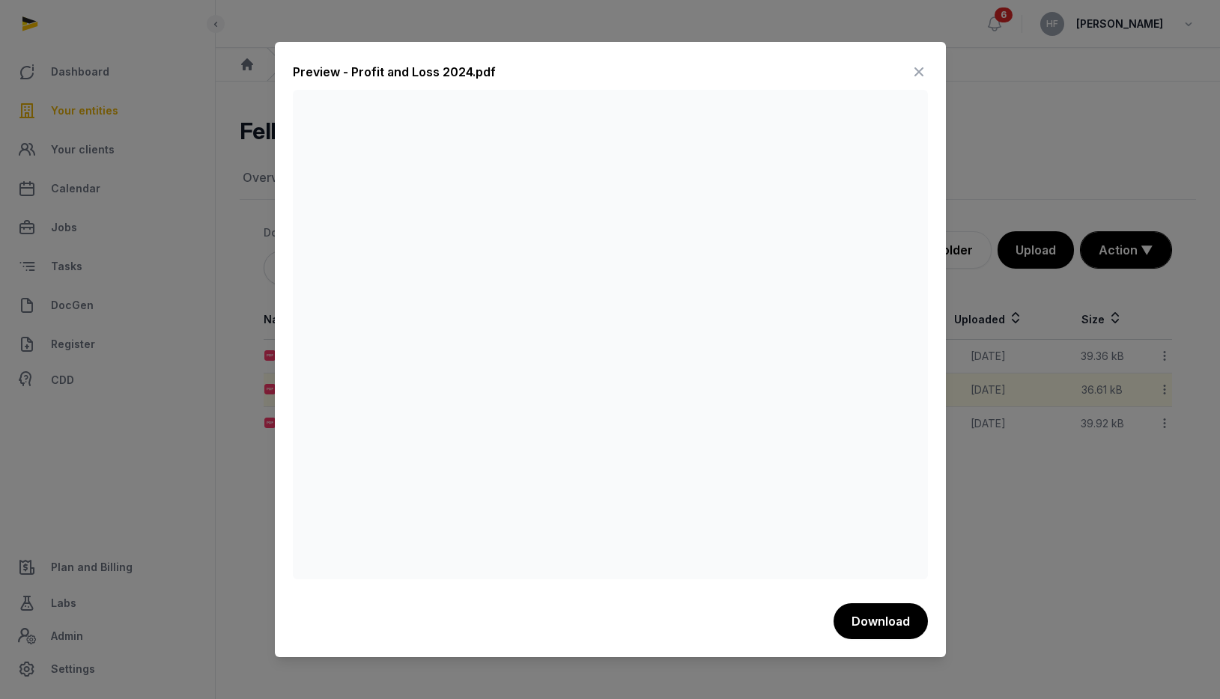
click at [921, 64] on icon at bounding box center [919, 72] width 18 height 24
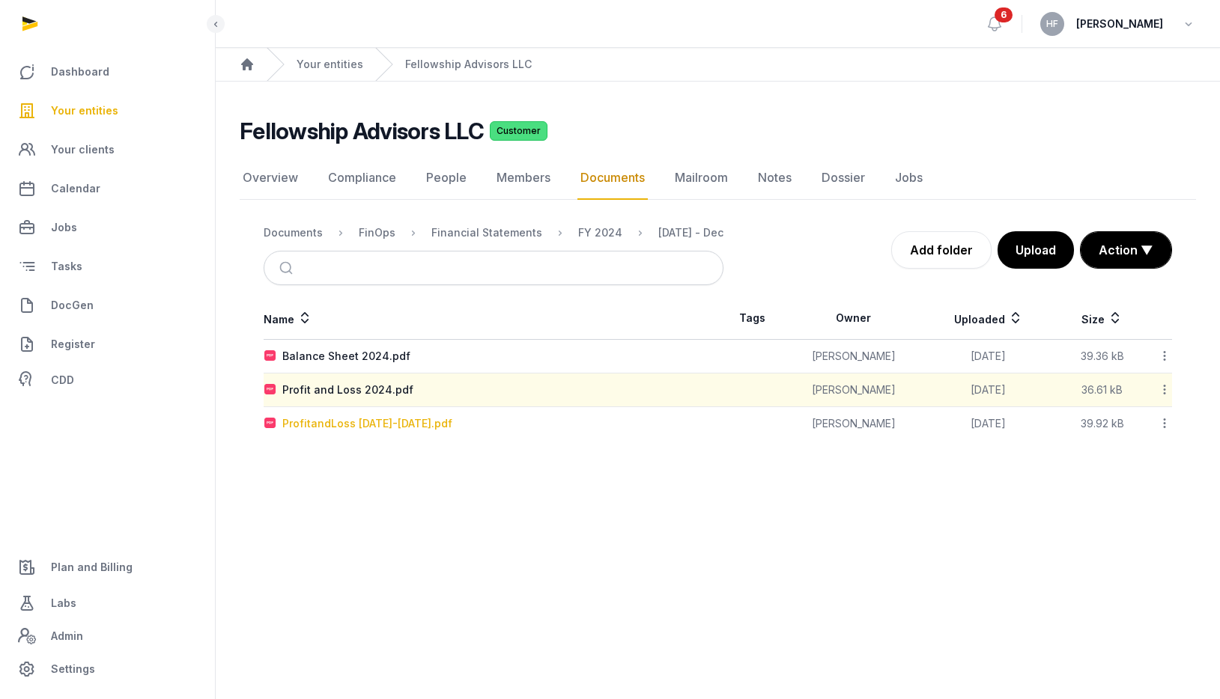
click at [431, 422] on div "ProfitandLoss [DATE]-[DATE].pdf" at bounding box center [367, 423] width 170 height 15
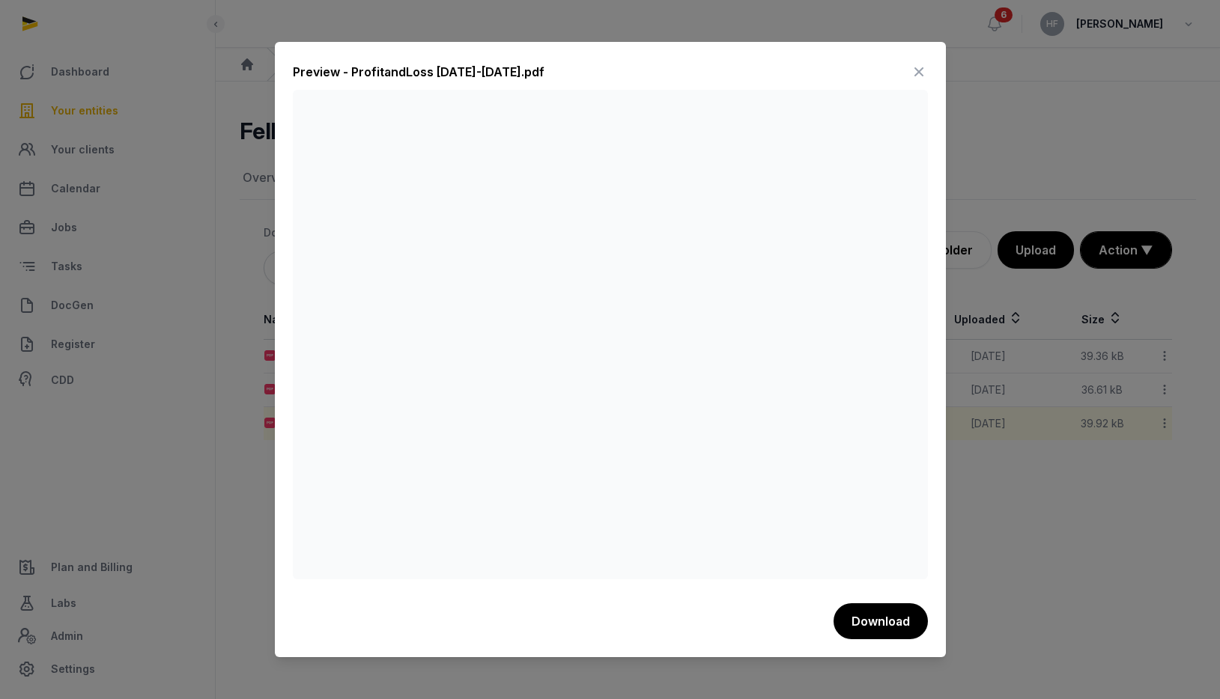
click at [920, 70] on icon at bounding box center [919, 72] width 18 height 24
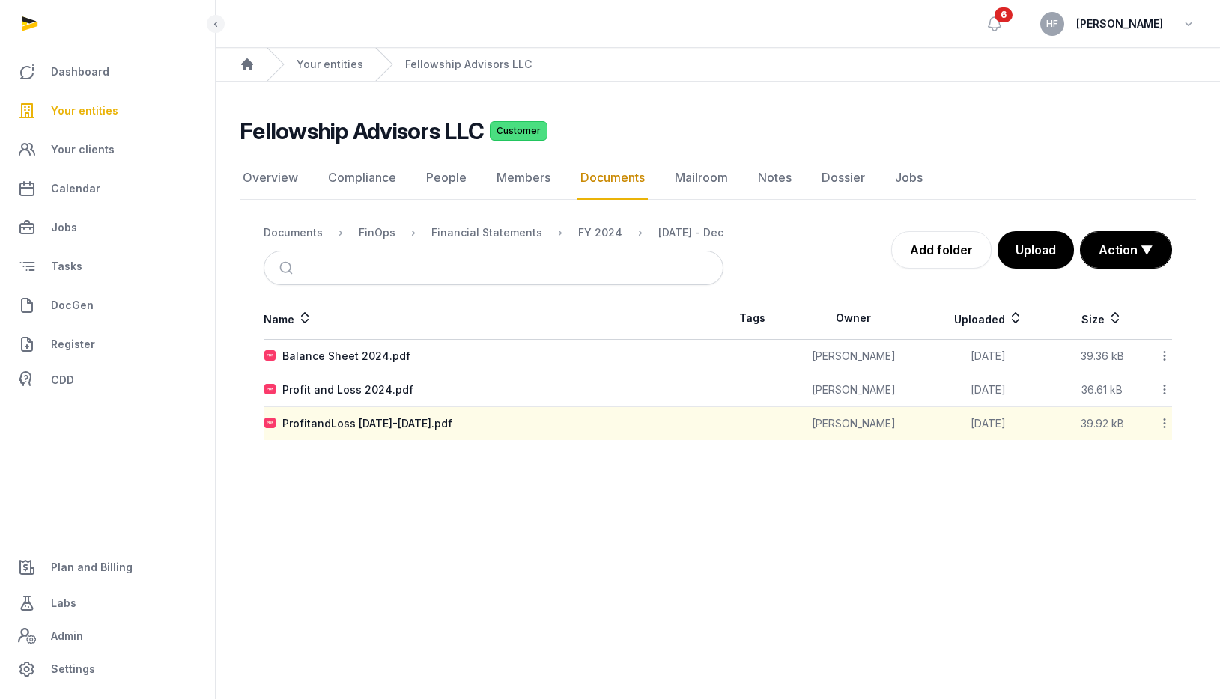
click at [1165, 422] on icon at bounding box center [1164, 424] width 13 height 16
click at [1129, 618] on div "Delete" at bounding box center [1111, 624] width 120 height 27
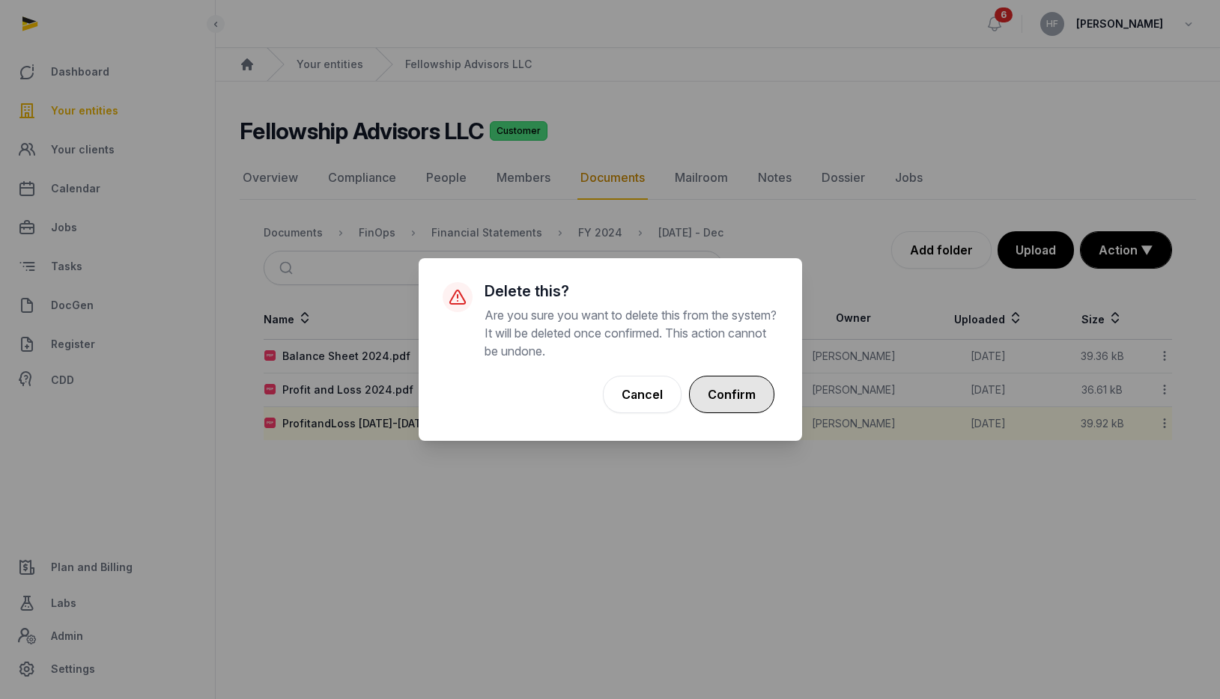
click at [753, 397] on button "Confirm" at bounding box center [731, 394] width 85 height 37
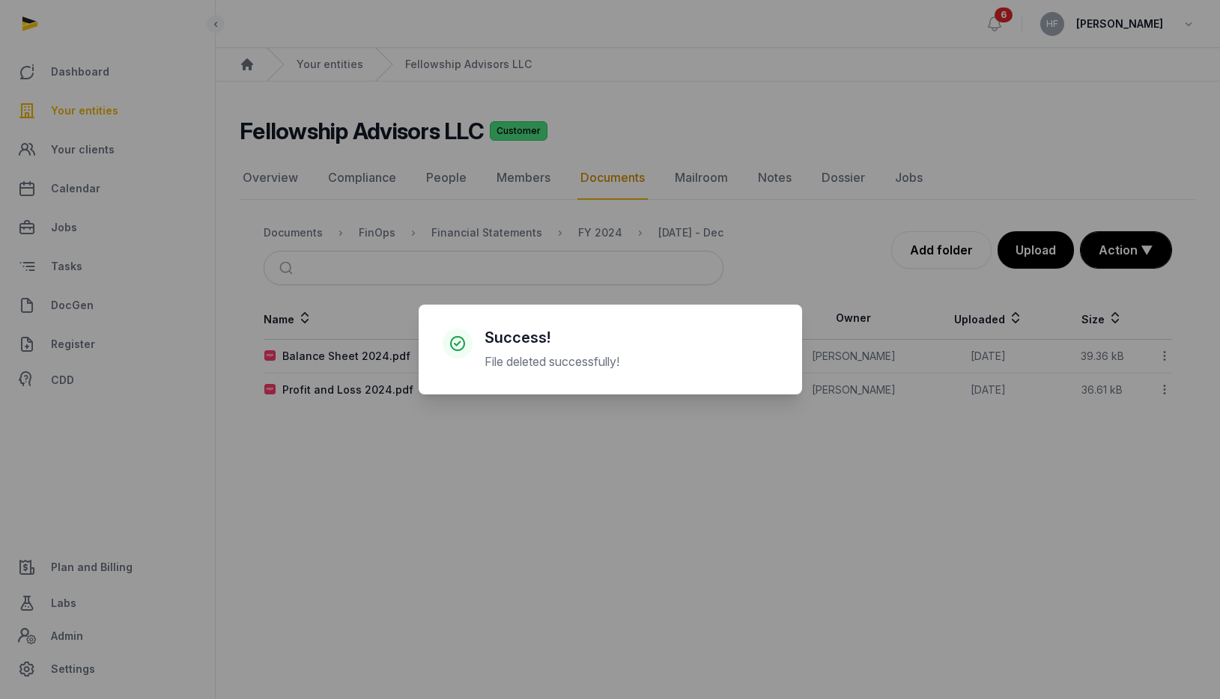
click at [680, 495] on div "× Success! File deleted successfully! Cancel No OK" at bounding box center [610, 349] width 1220 height 699
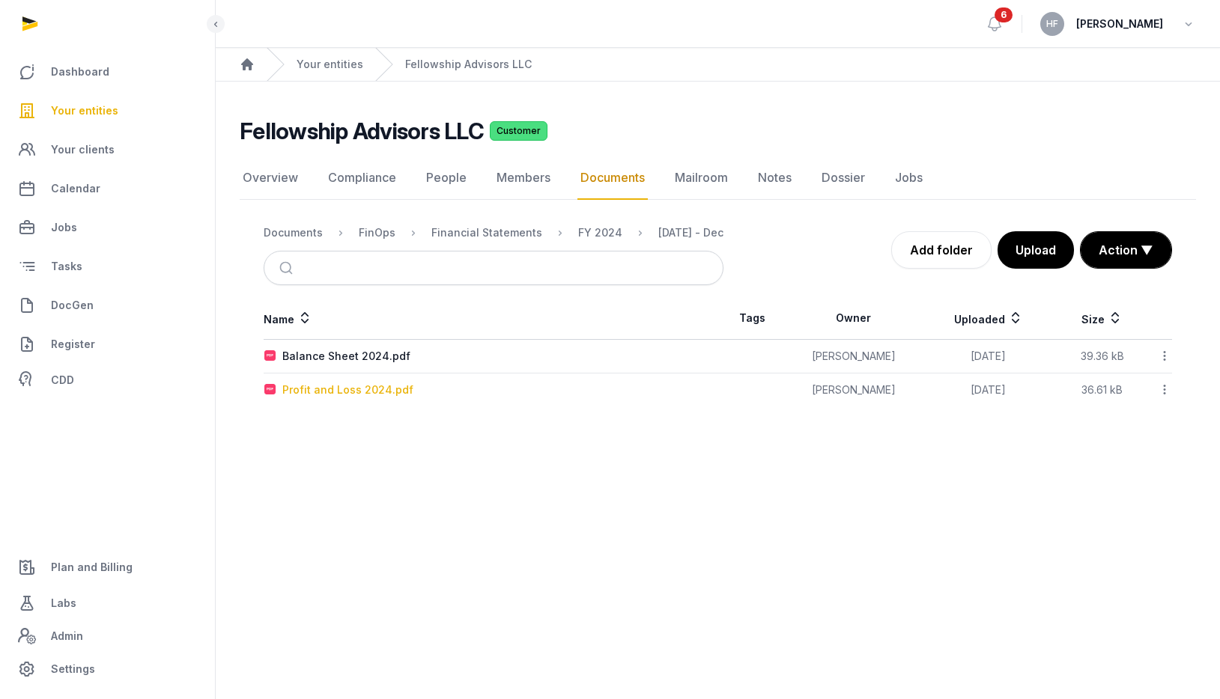
click at [387, 389] on div "Profit and Loss 2024.pdf" at bounding box center [347, 390] width 131 height 15
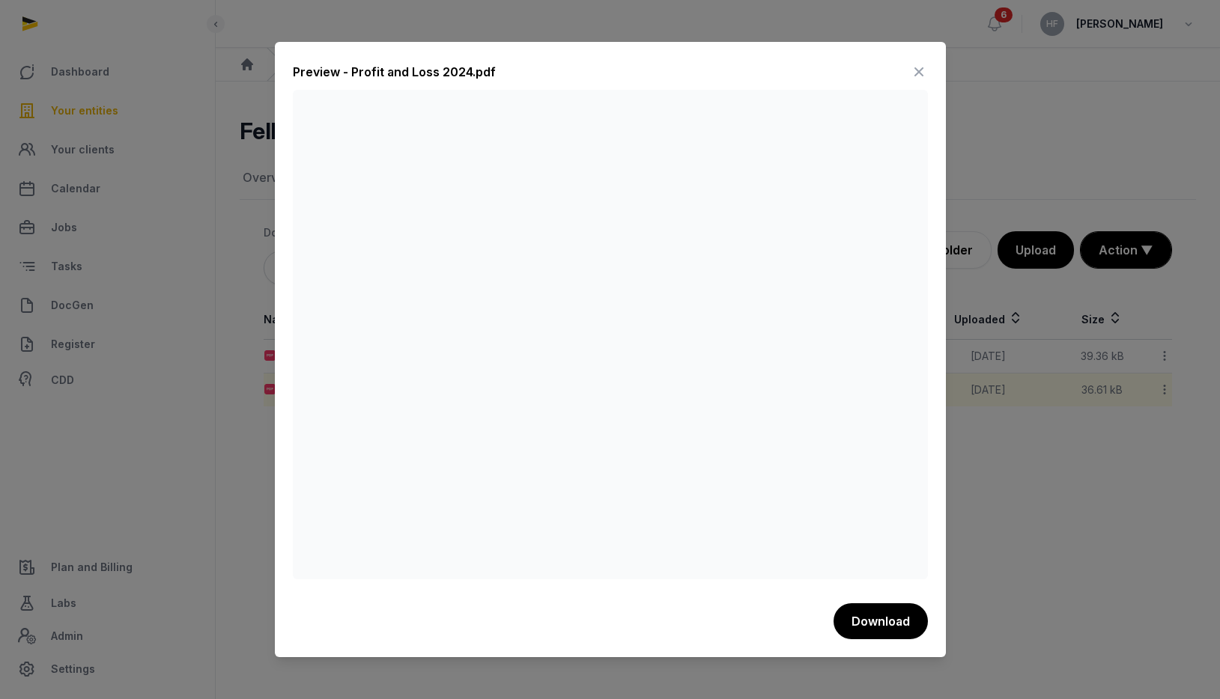
click at [921, 70] on icon at bounding box center [919, 72] width 18 height 24
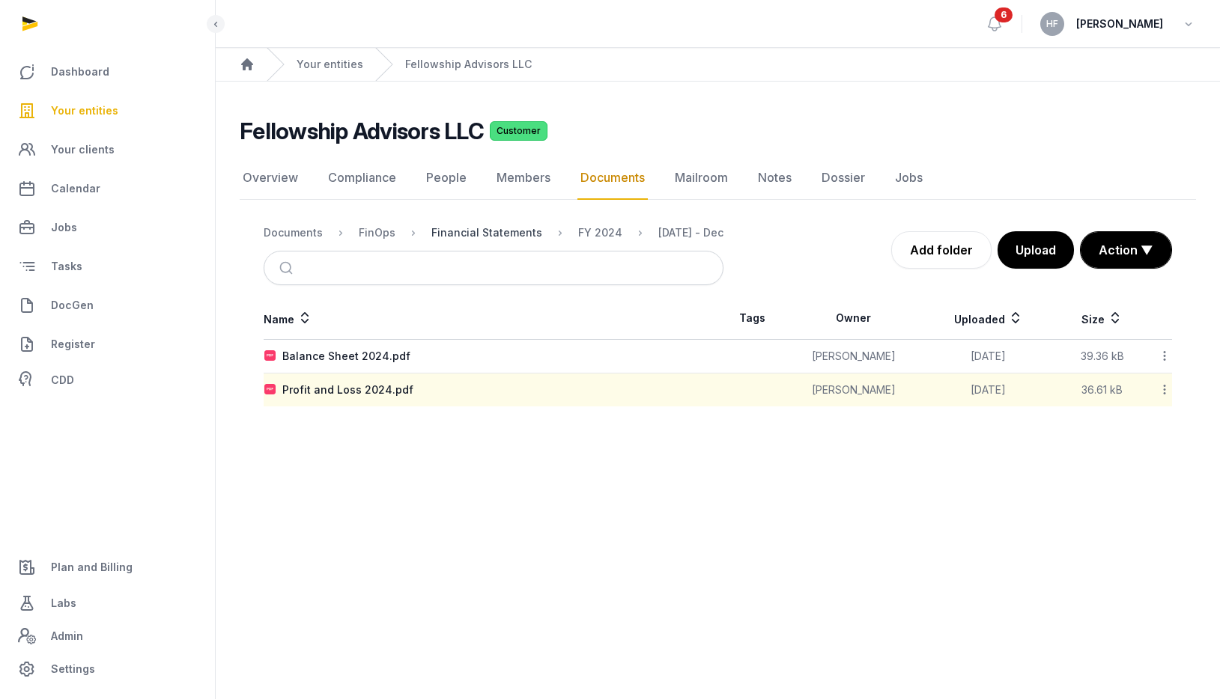
click at [480, 227] on div "Financial Statements" at bounding box center [486, 232] width 111 height 15
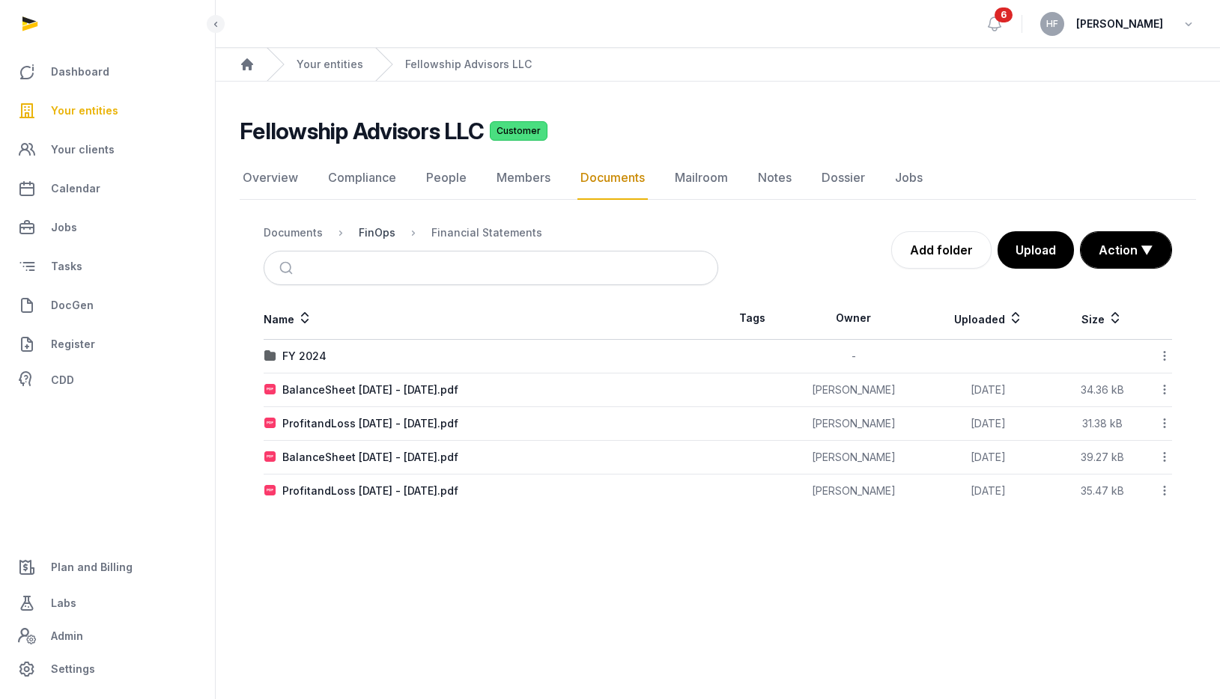
click at [378, 237] on div "FinOps" at bounding box center [377, 232] width 37 height 15
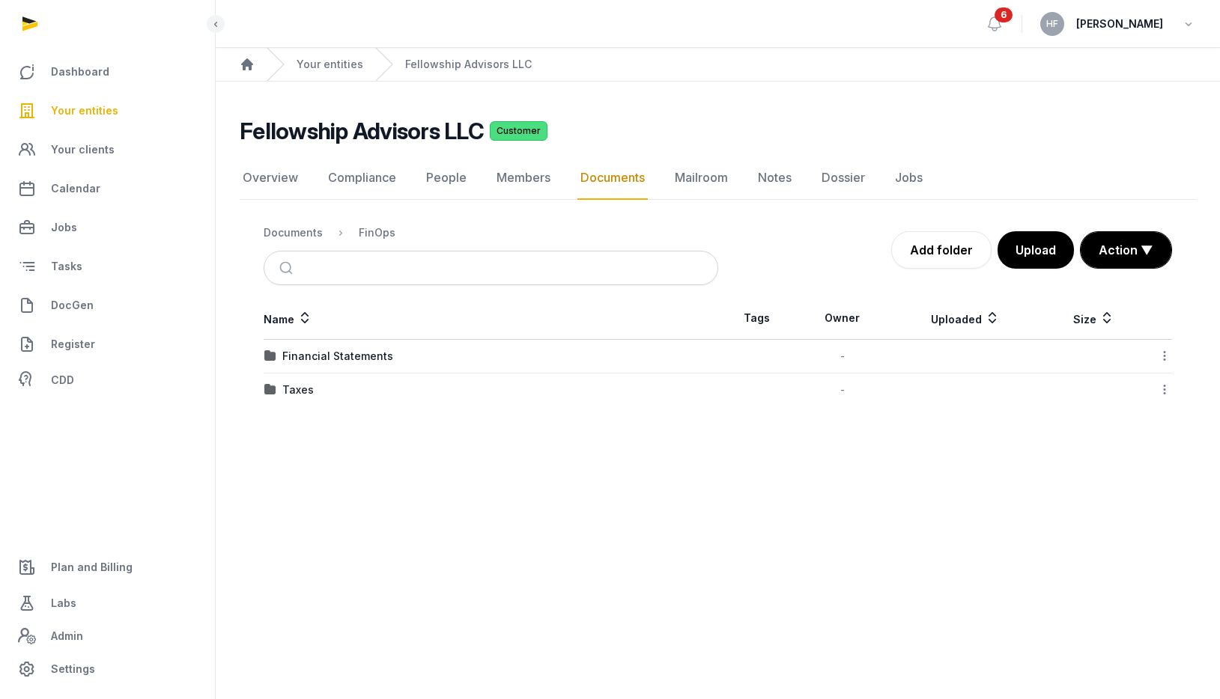
click at [1165, 358] on icon at bounding box center [1164, 356] width 13 height 16
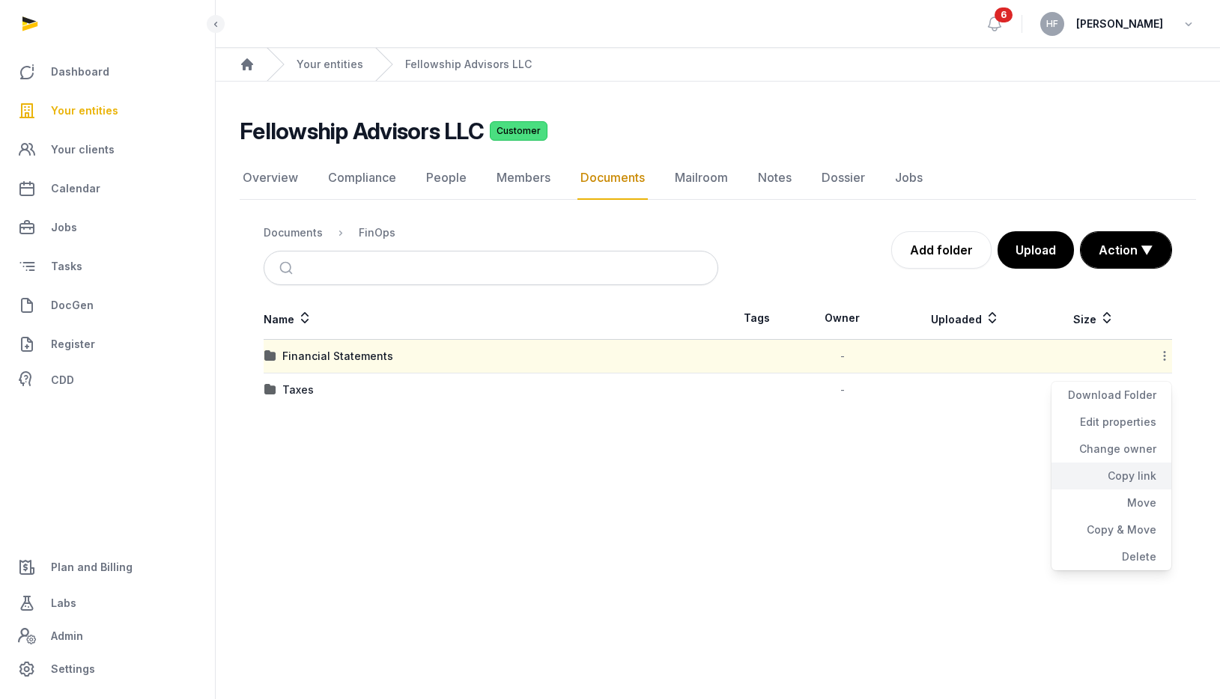
click at [1144, 475] on div "Copy link" at bounding box center [1111, 476] width 120 height 27
click at [1165, 355] on icon at bounding box center [1164, 356] width 13 height 16
click at [371, 351] on div "Financial Statements" at bounding box center [337, 356] width 111 height 15
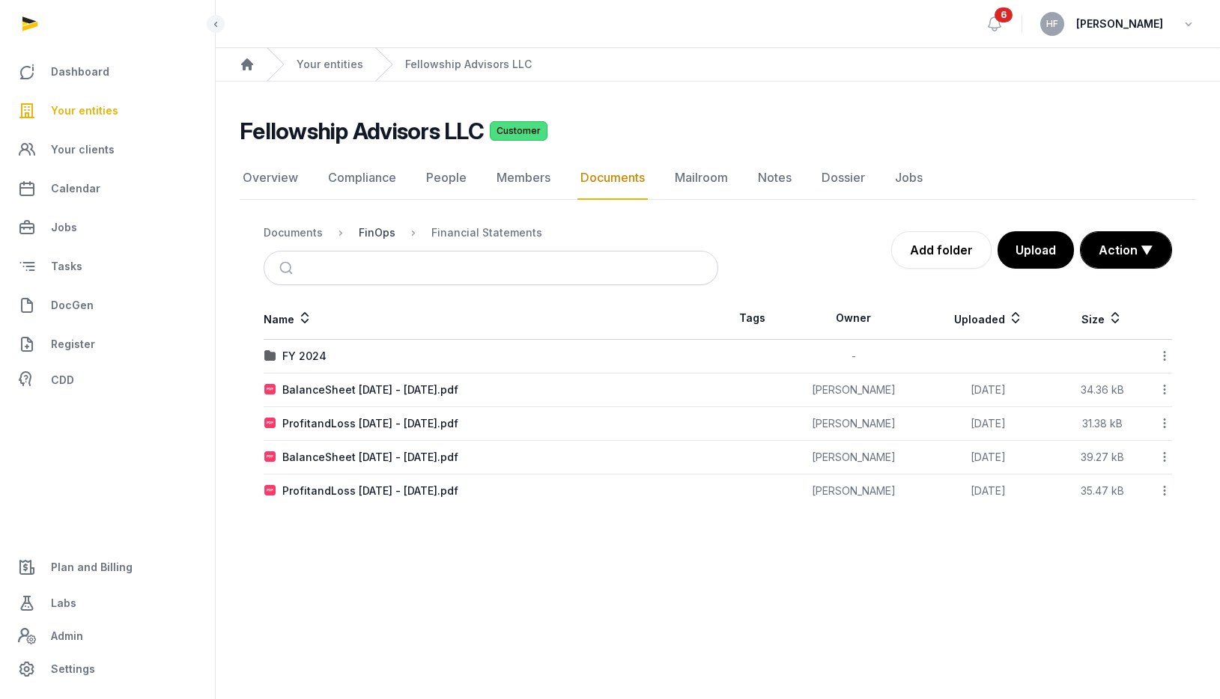
click at [371, 233] on div "FinOps" at bounding box center [377, 232] width 37 height 15
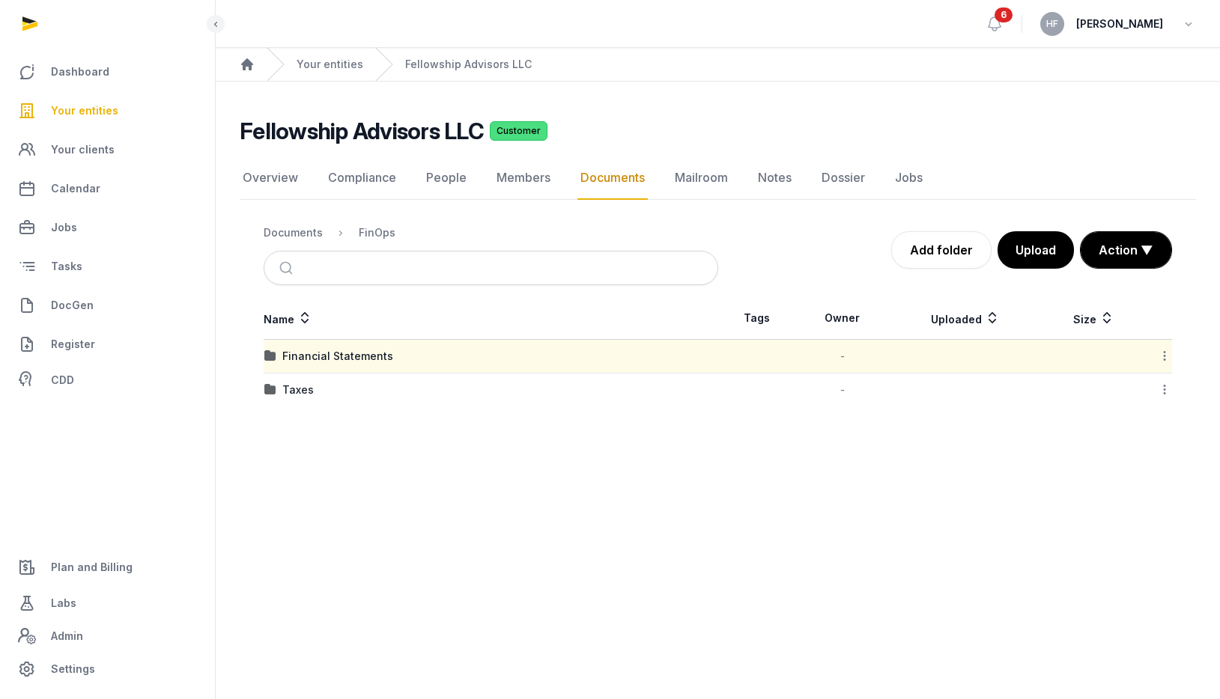
click at [1162, 355] on icon at bounding box center [1164, 356] width 13 height 16
click at [1150, 479] on div "Copy link" at bounding box center [1111, 476] width 120 height 27
click at [339, 66] on link "Your entities" at bounding box center [330, 64] width 67 height 15
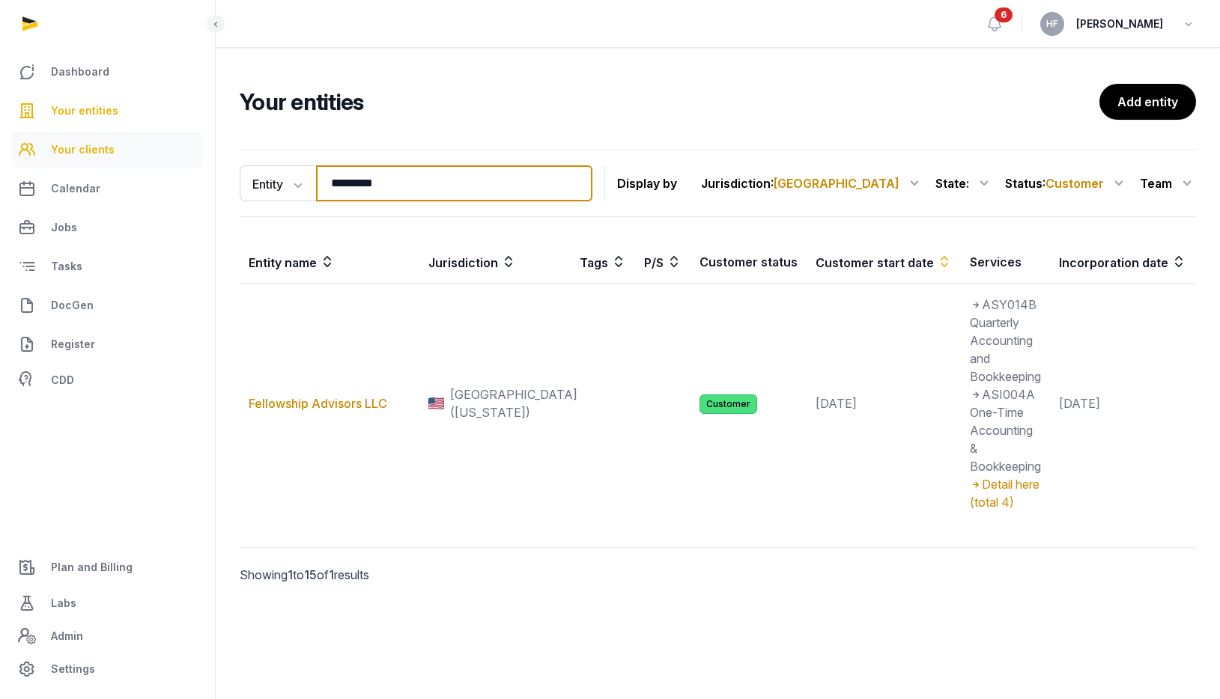
drag, startPoint x: 413, startPoint y: 184, endPoint x: 115, endPoint y: 162, distance: 298.9
click at [142, 162] on div "Dashboard Your entities Your clients Calendar Jobs Tasks DocGen Register CDD Pl…" at bounding box center [610, 349] width 1220 height 699
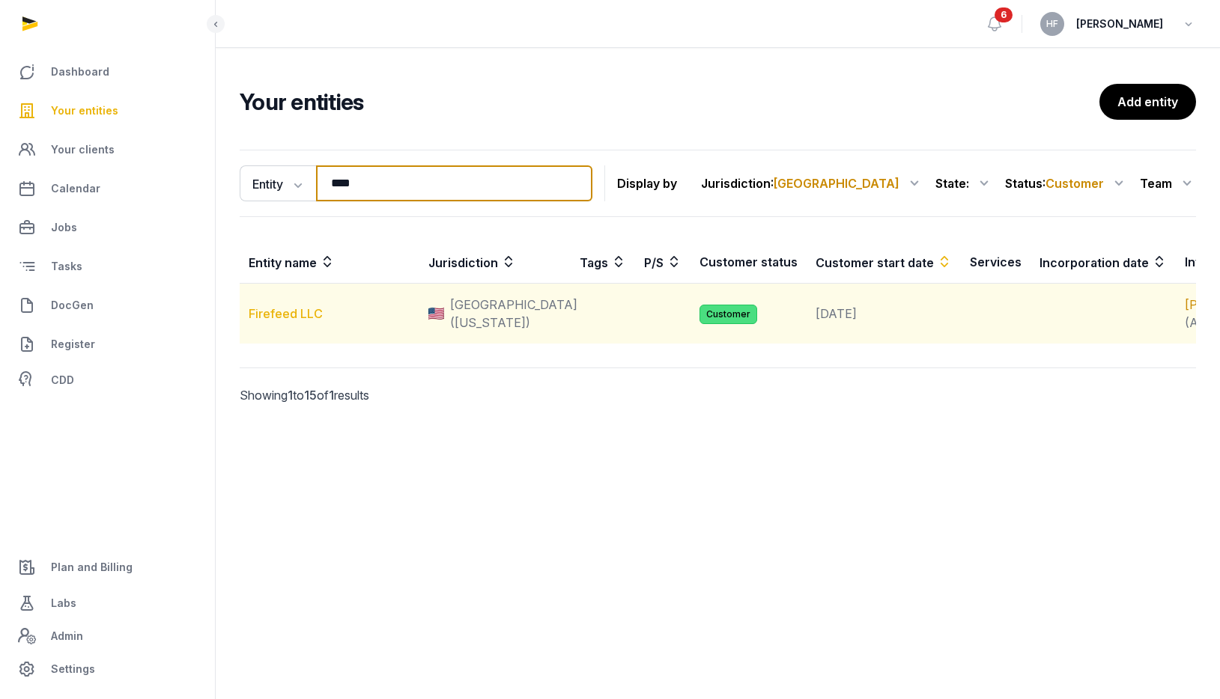
type input "****"
click at [282, 321] on link "Firefeed LLC" at bounding box center [286, 313] width 74 height 15
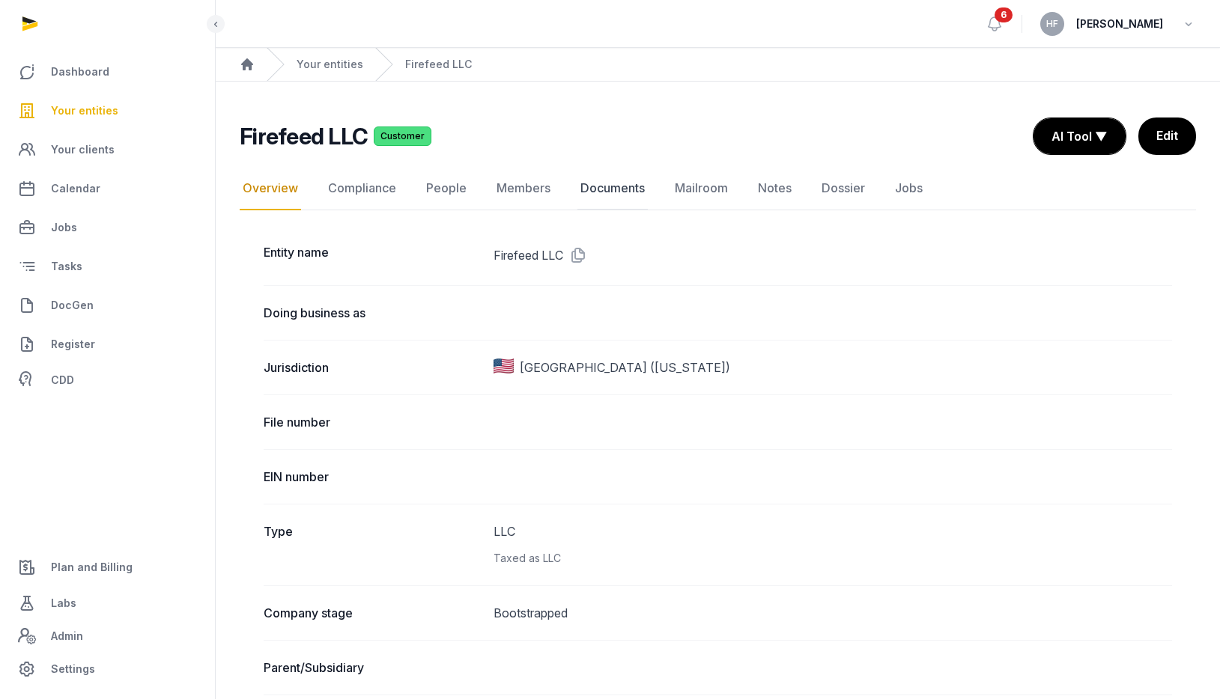
click at [629, 187] on link "Documents" at bounding box center [612, 188] width 70 height 43
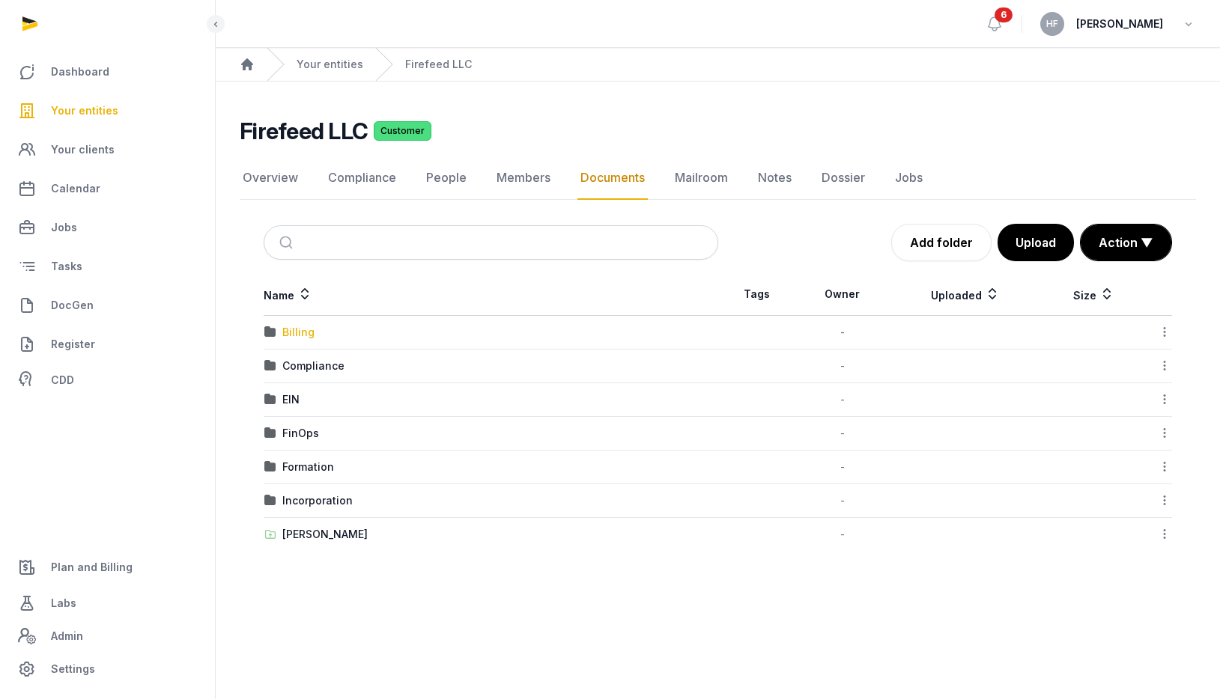
click at [303, 335] on div "Billing" at bounding box center [298, 332] width 32 height 15
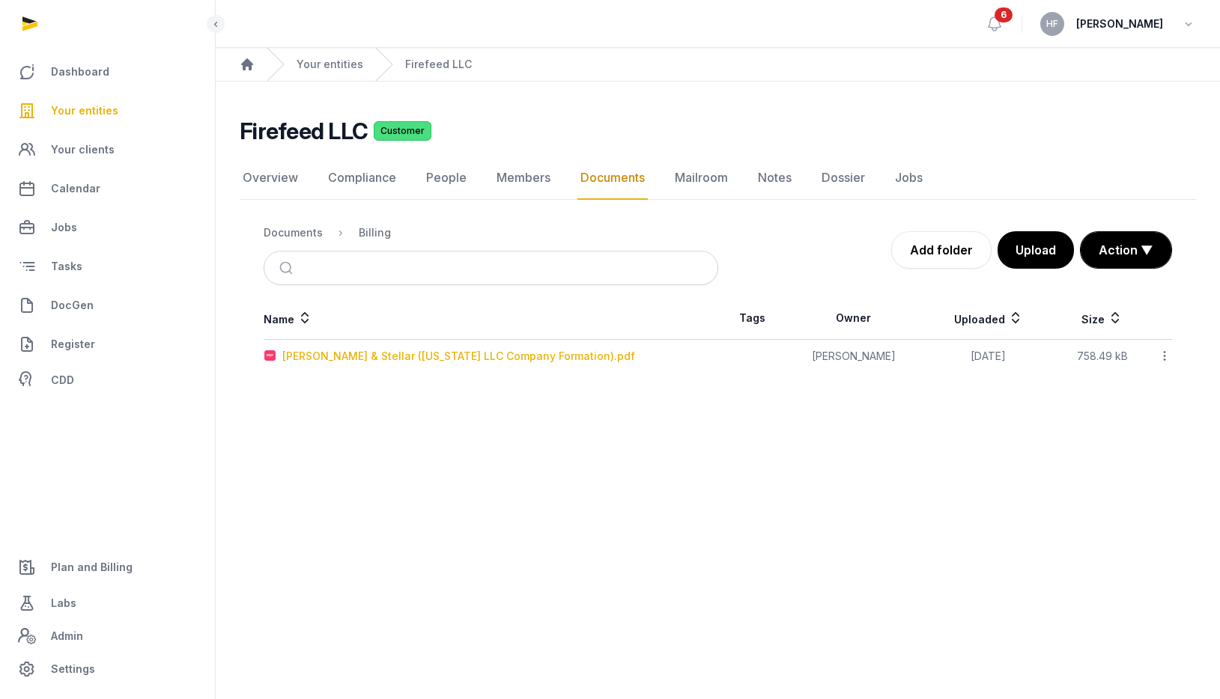
click at [463, 355] on div "[PERSON_NAME] & Stellar ([US_STATE] LLC Company Formation).pdf" at bounding box center [458, 356] width 353 height 15
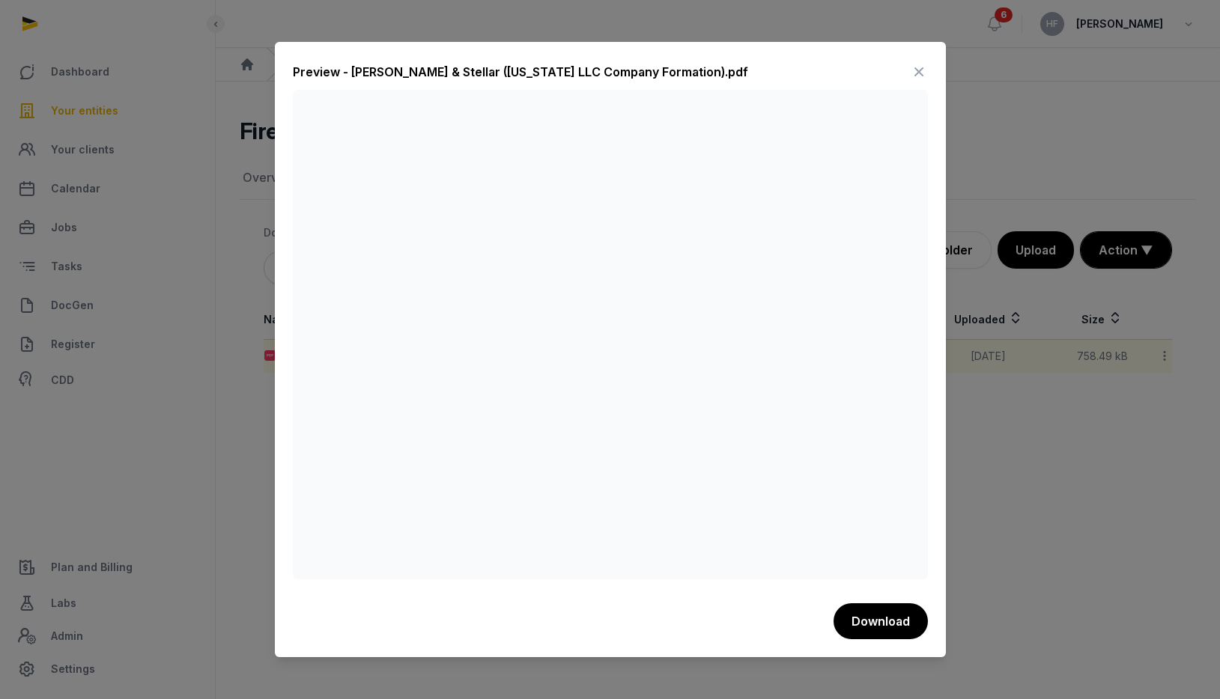
click at [920, 71] on icon at bounding box center [919, 72] width 18 height 24
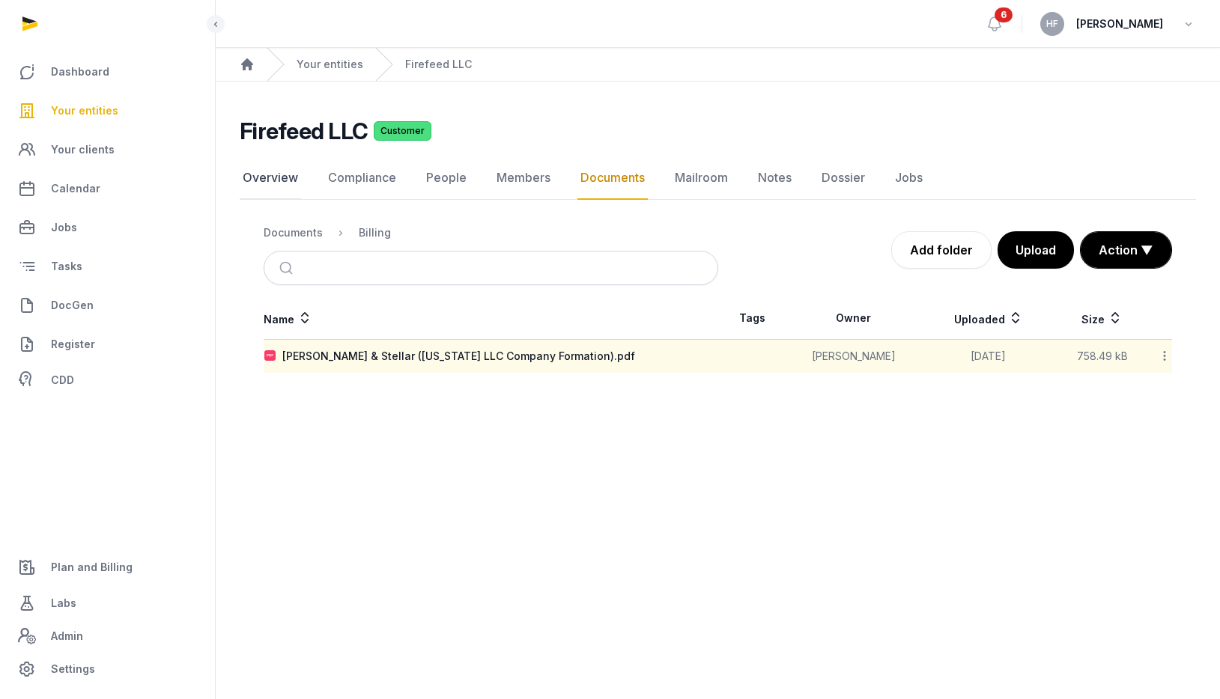
click at [286, 180] on link "Overview" at bounding box center [270, 177] width 61 height 43
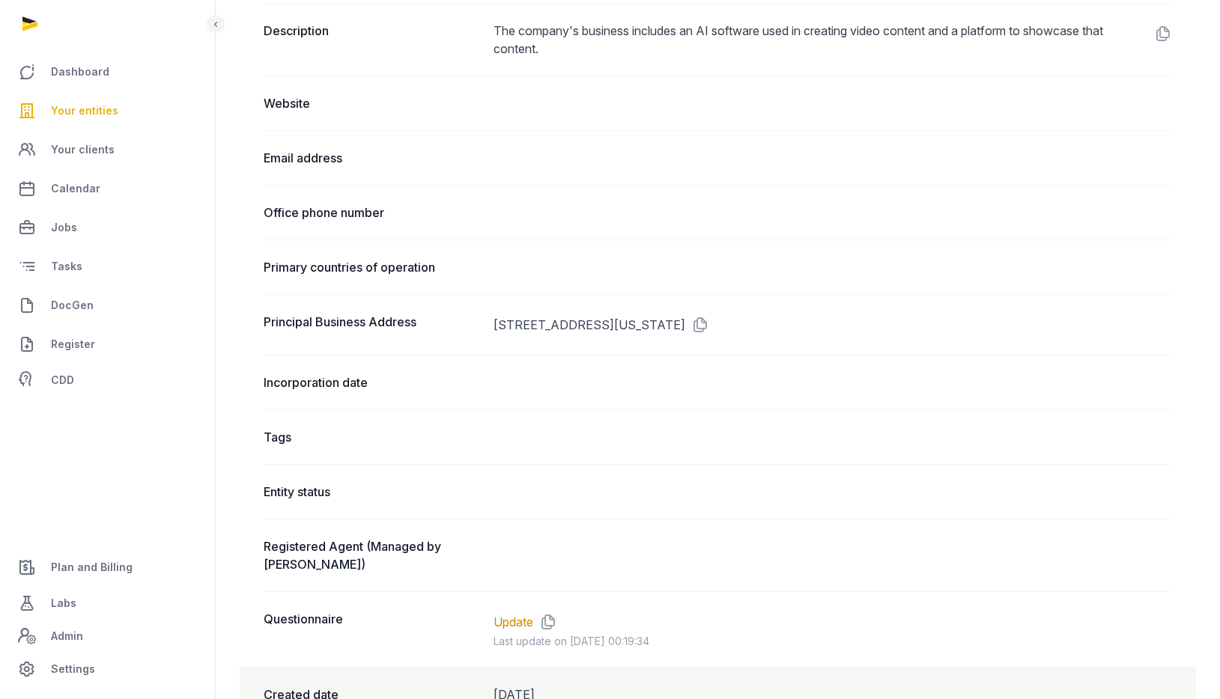
scroll to position [768, 0]
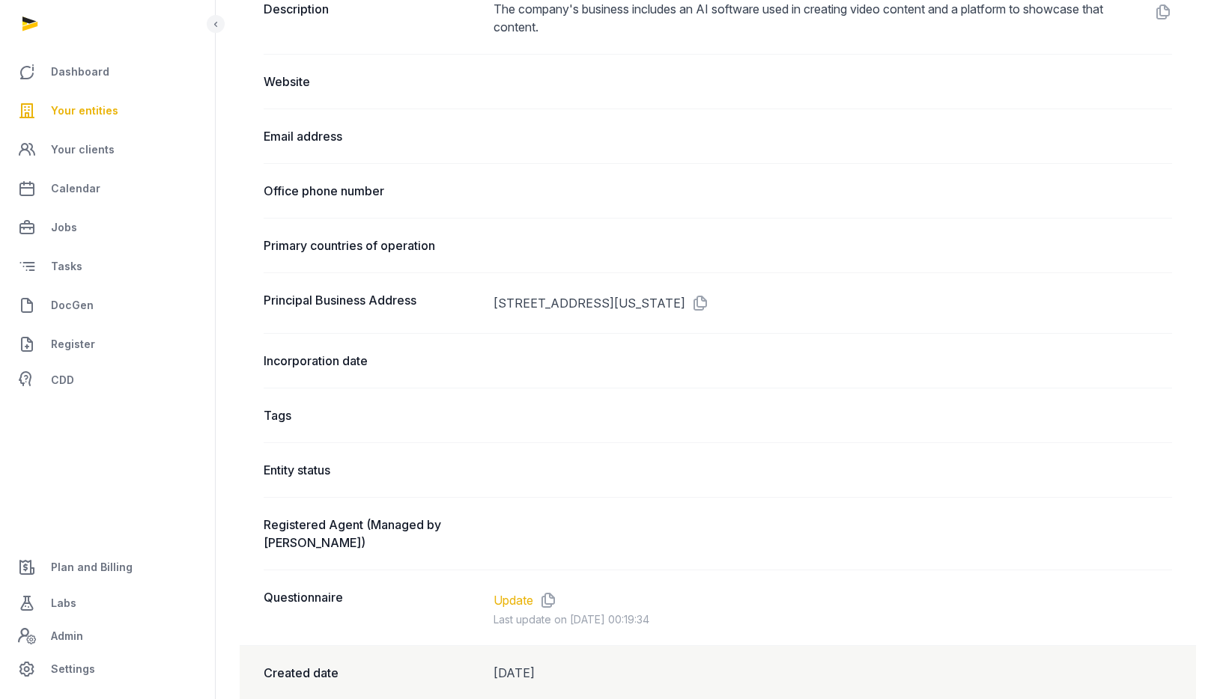
click at [518, 597] on link "Update" at bounding box center [513, 601] width 40 height 18
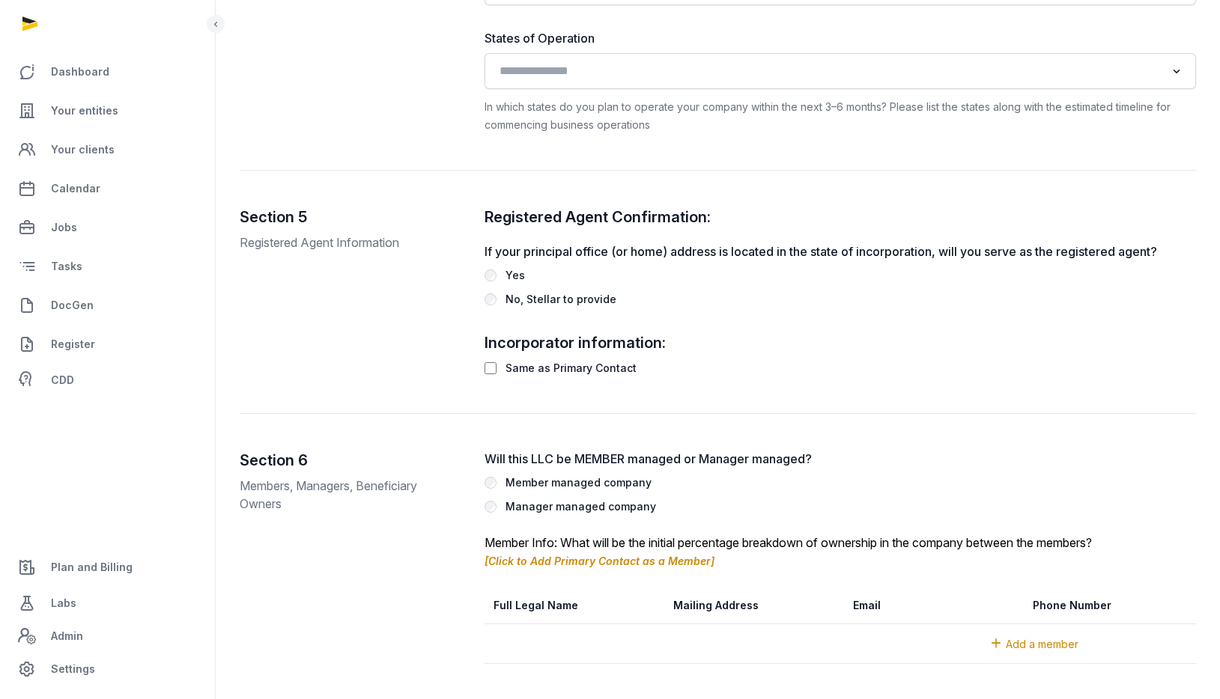
scroll to position [401, 0]
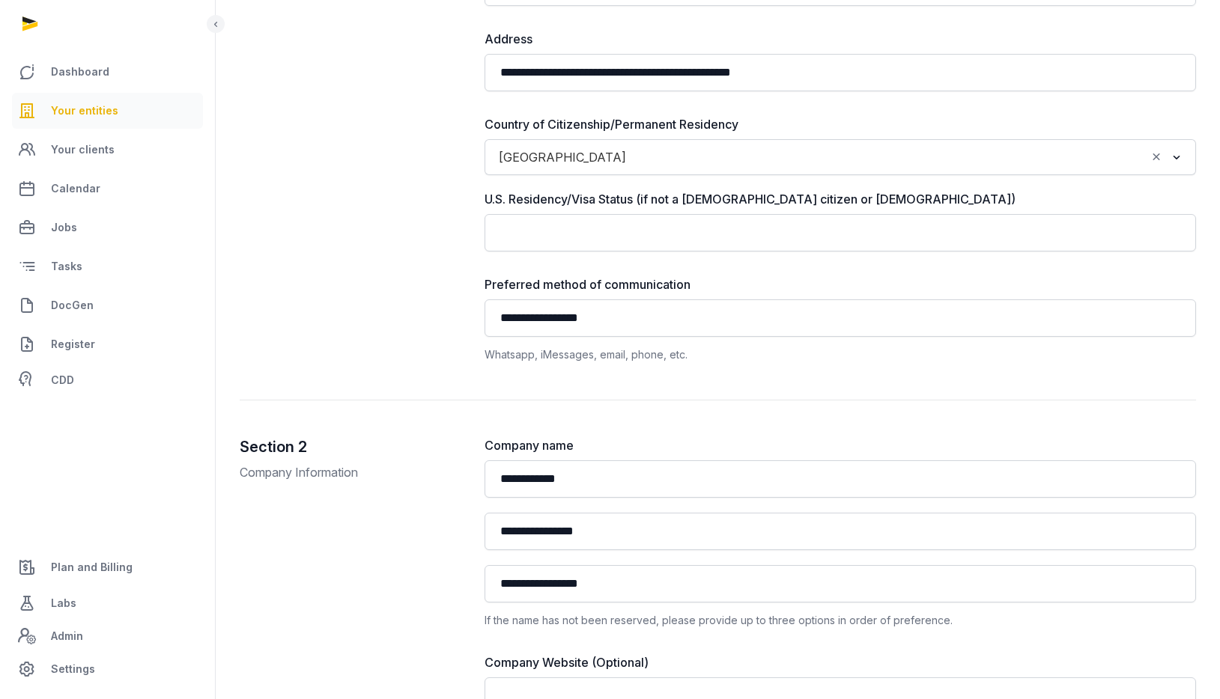
click at [94, 100] on link "Your entities" at bounding box center [107, 111] width 191 height 36
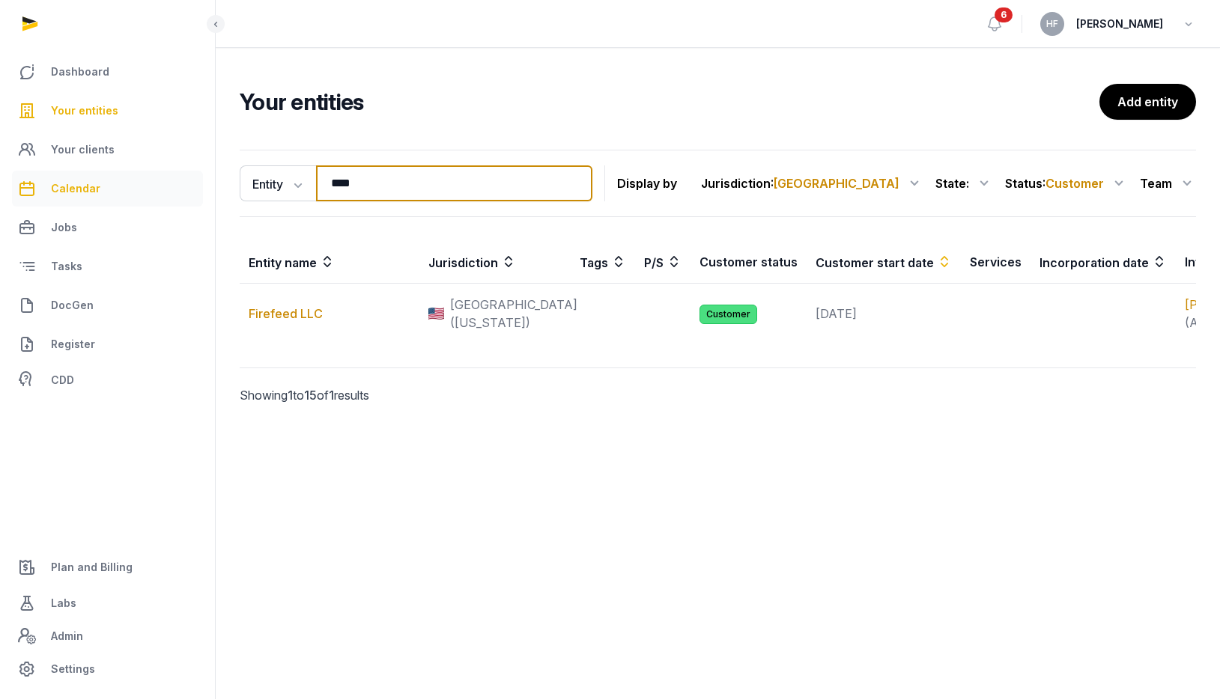
drag, startPoint x: 401, startPoint y: 185, endPoint x: 168, endPoint y: 183, distance: 232.1
click at [192, 183] on div "Dashboard Your entities Your clients Calendar Jobs Tasks DocGen Register CDD Pl…" at bounding box center [610, 349] width 1220 height 699
type input "*"
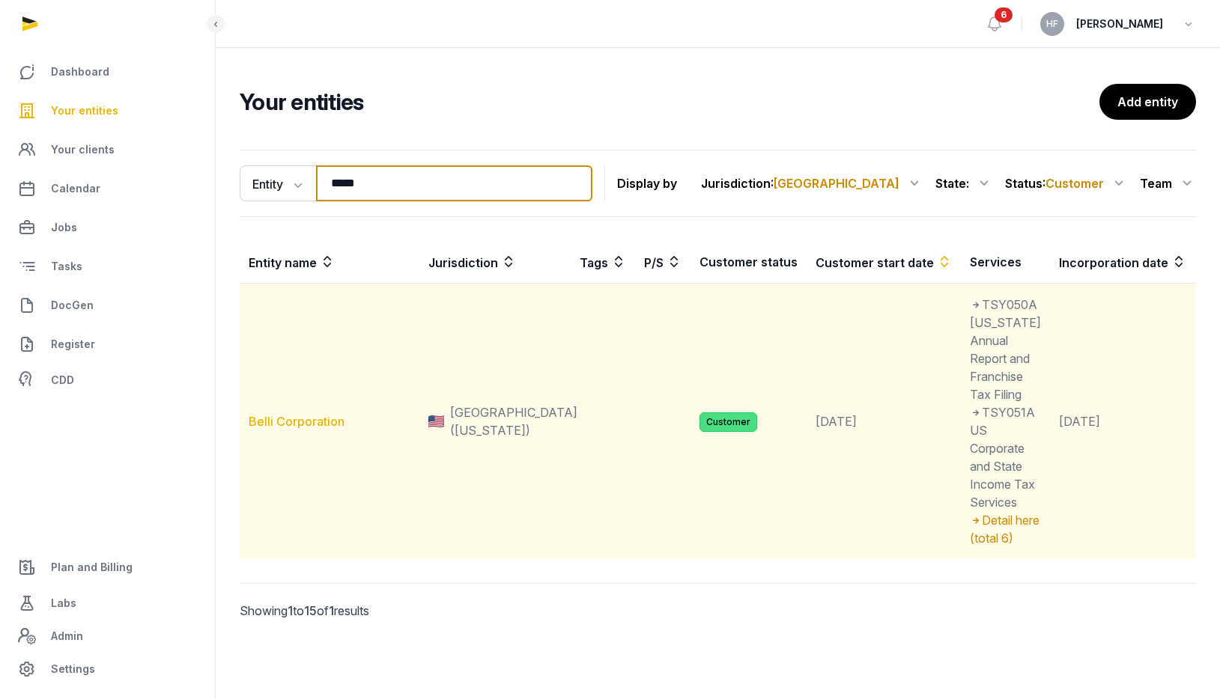
type input "*****"
click at [309, 429] on link "Belli Corporation" at bounding box center [297, 421] width 96 height 15
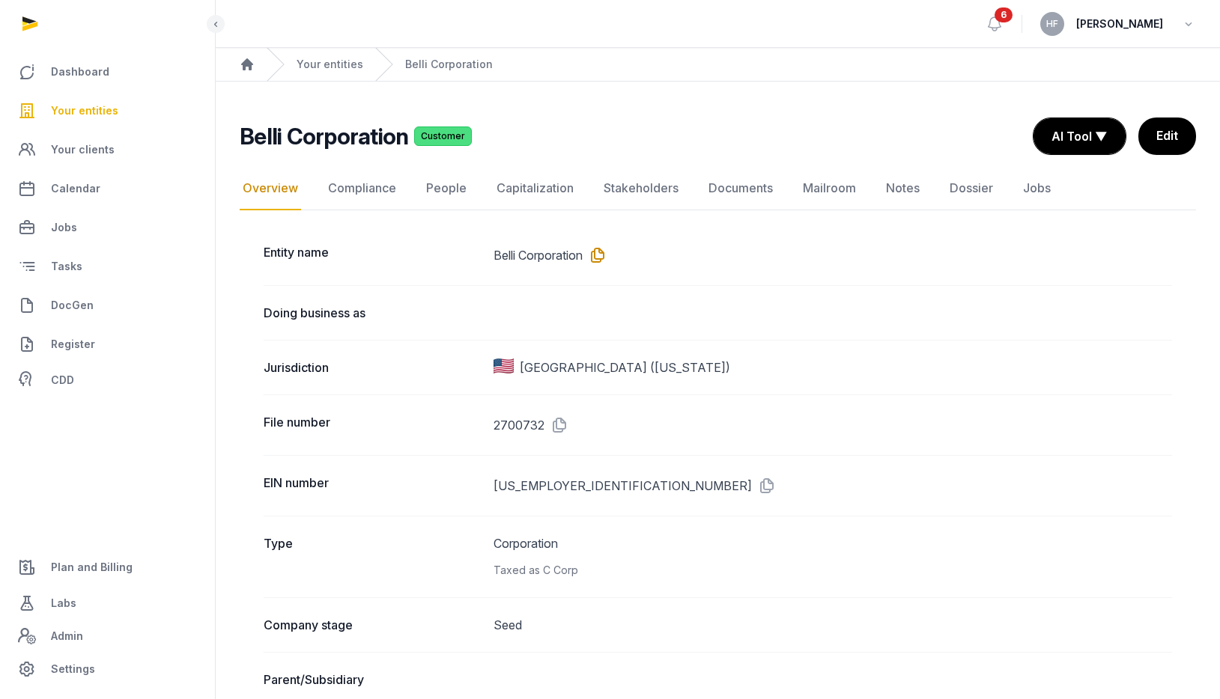
click at [604, 254] on icon at bounding box center [595, 255] width 24 height 24
click at [448, 184] on link "People" at bounding box center [446, 188] width 46 height 43
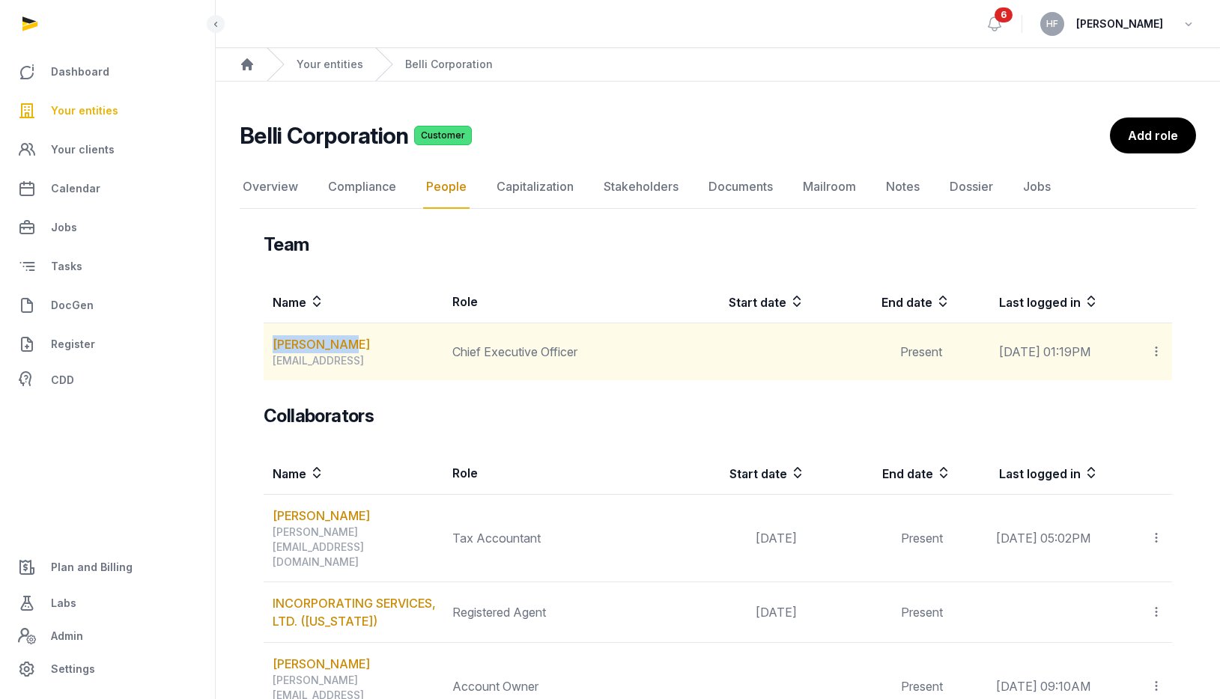
drag, startPoint x: 368, startPoint y: 346, endPoint x: 268, endPoint y: 344, distance: 99.6
click at [269, 344] on td "[PERSON_NAME] [EMAIL_ADDRESS][PERSON_NAME]" at bounding box center [354, 352] width 180 height 58
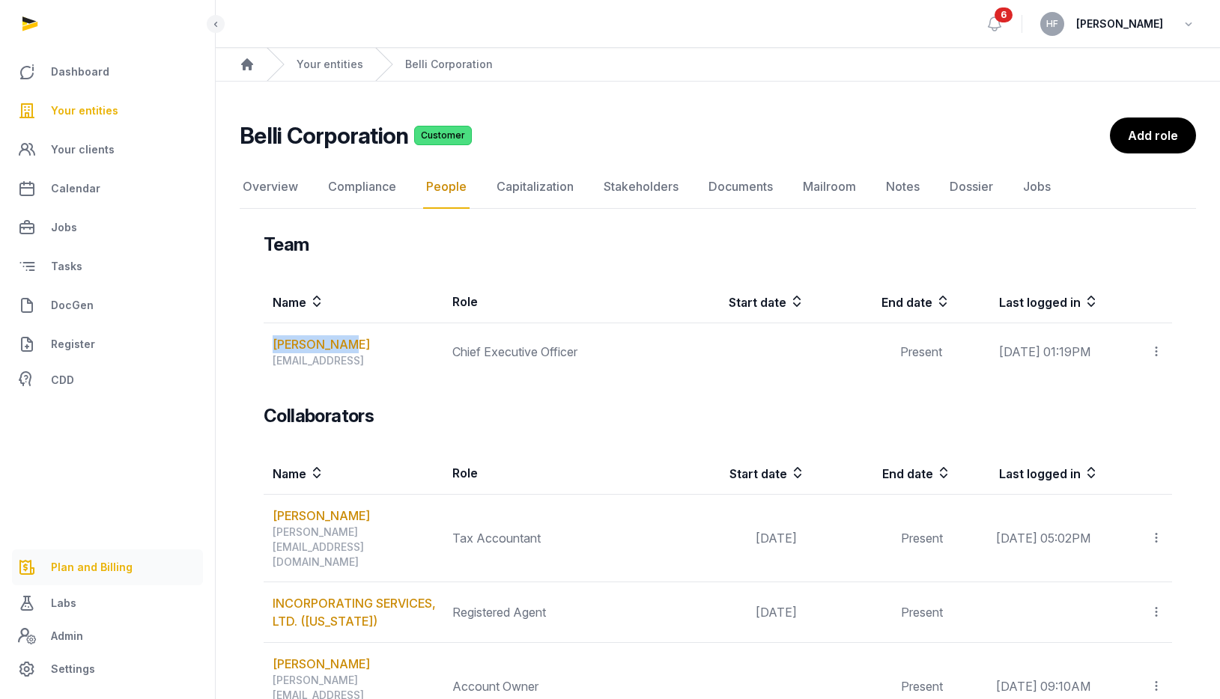
click at [112, 568] on span "Plan and Billing" at bounding box center [92, 568] width 82 height 18
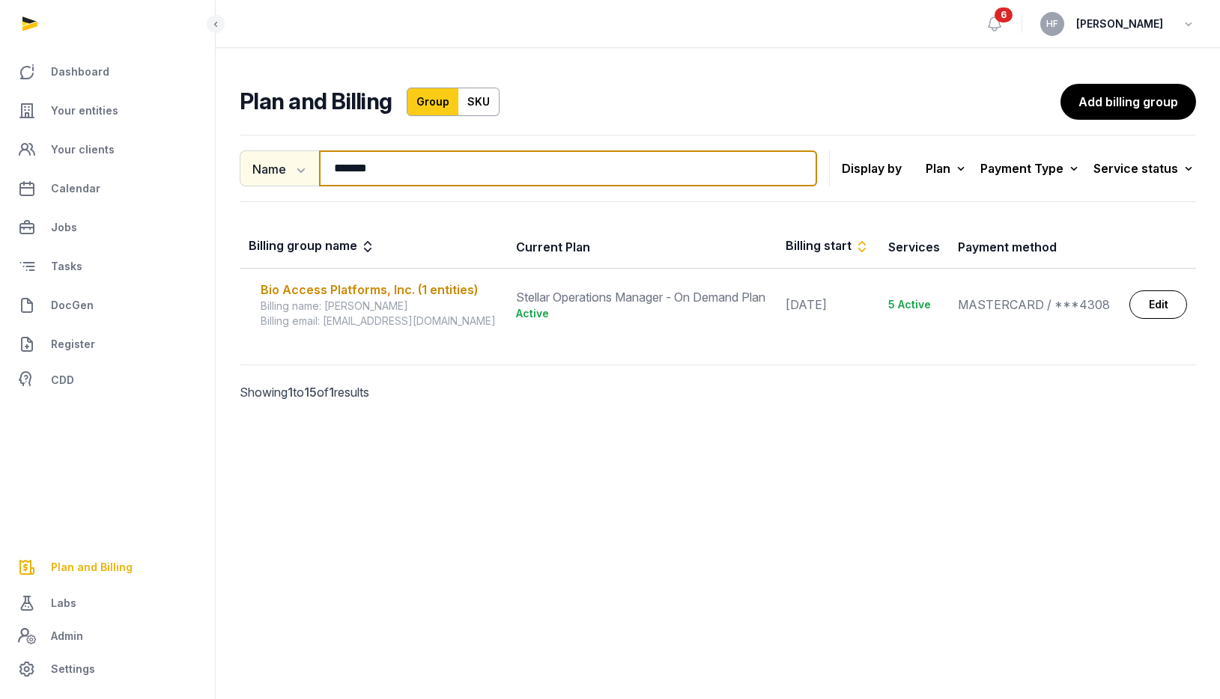
drag, startPoint x: 394, startPoint y: 173, endPoint x: 252, endPoint y: 171, distance: 142.3
click at [252, 171] on div "Name Name Email ******* Search" at bounding box center [528, 169] width 577 height 36
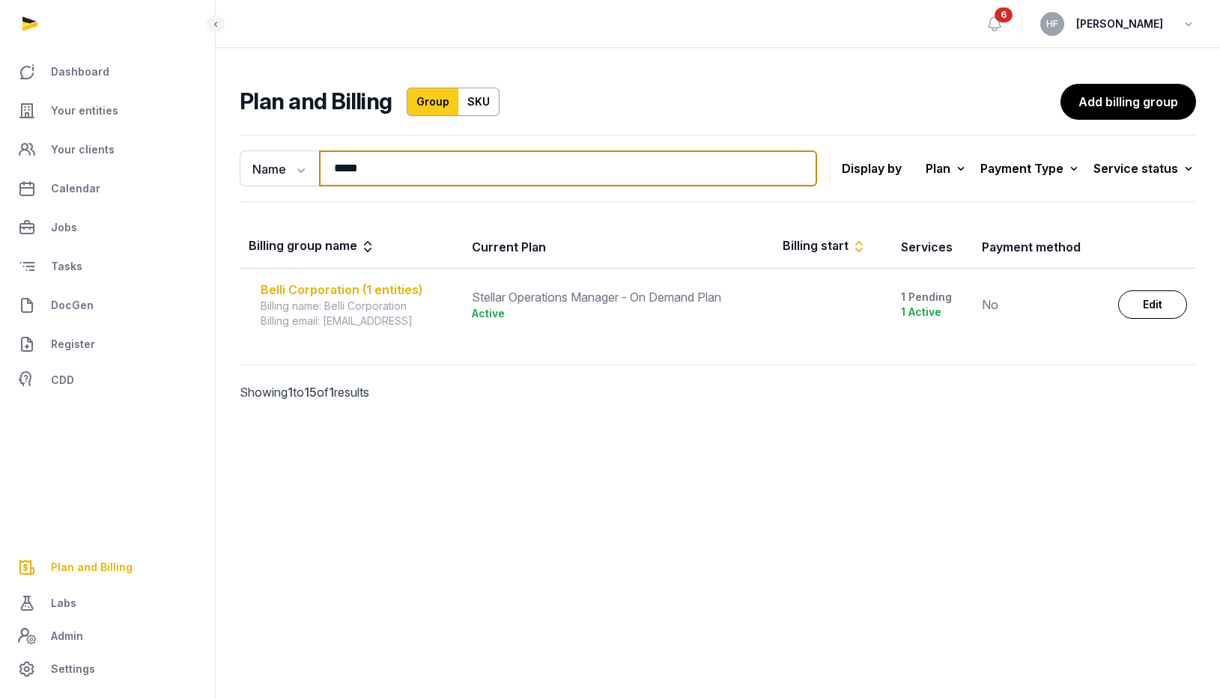
type input "*****"
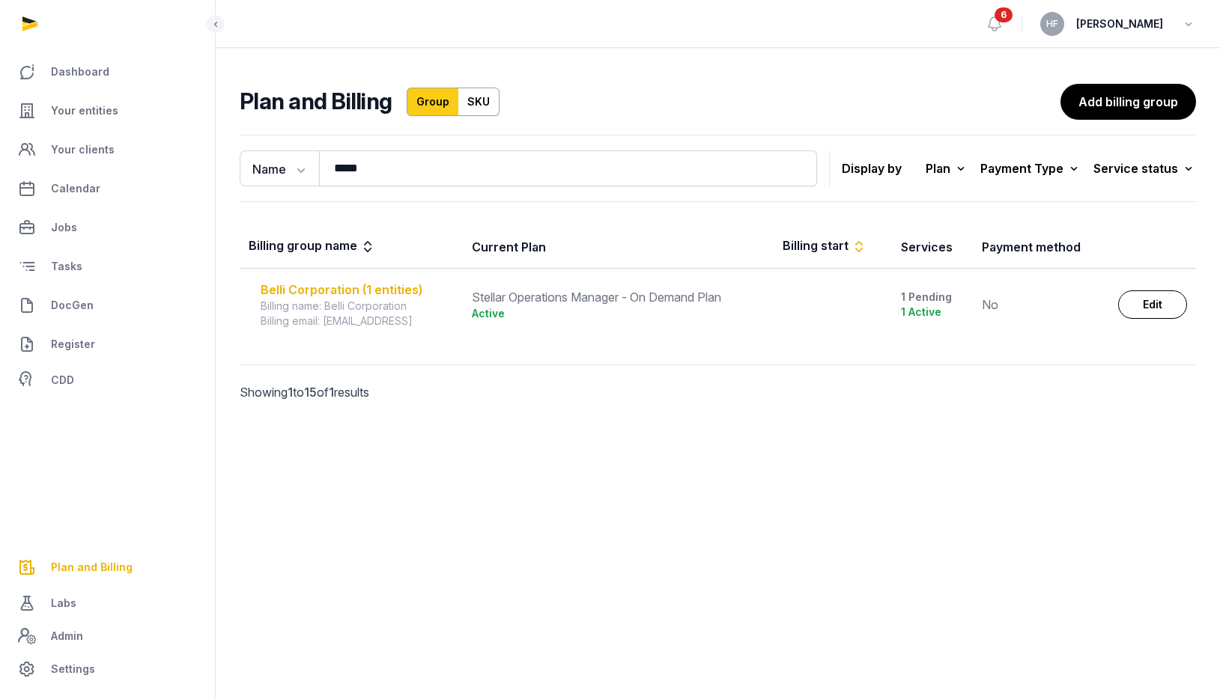
click at [353, 291] on div "Belli Corporation (1 entities)" at bounding box center [357, 290] width 193 height 18
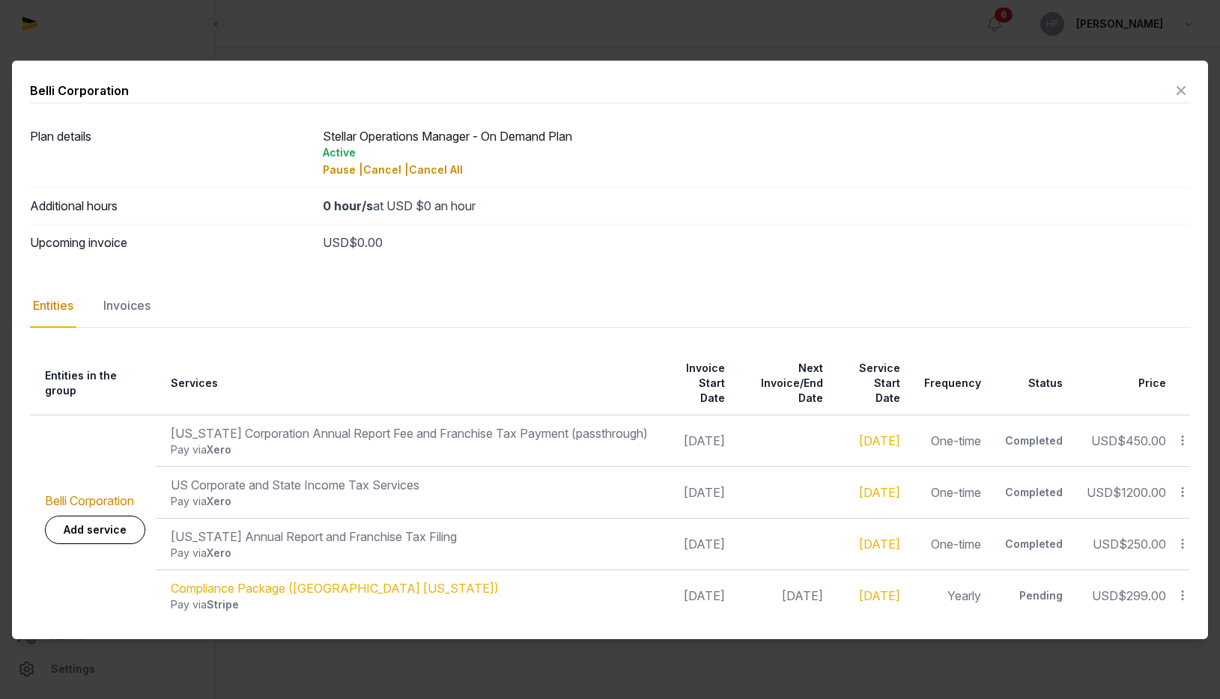
click at [145, 305] on div "Invoices" at bounding box center [126, 306] width 53 height 43
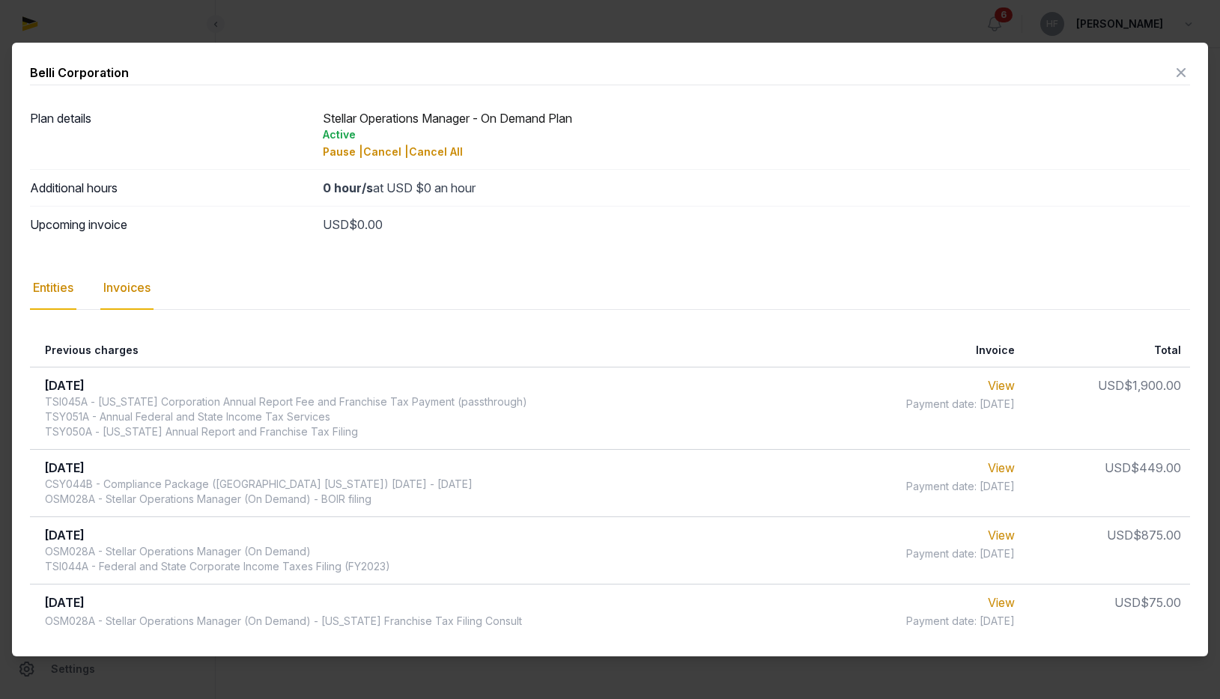
click at [58, 281] on div "Entities" at bounding box center [53, 288] width 46 height 43
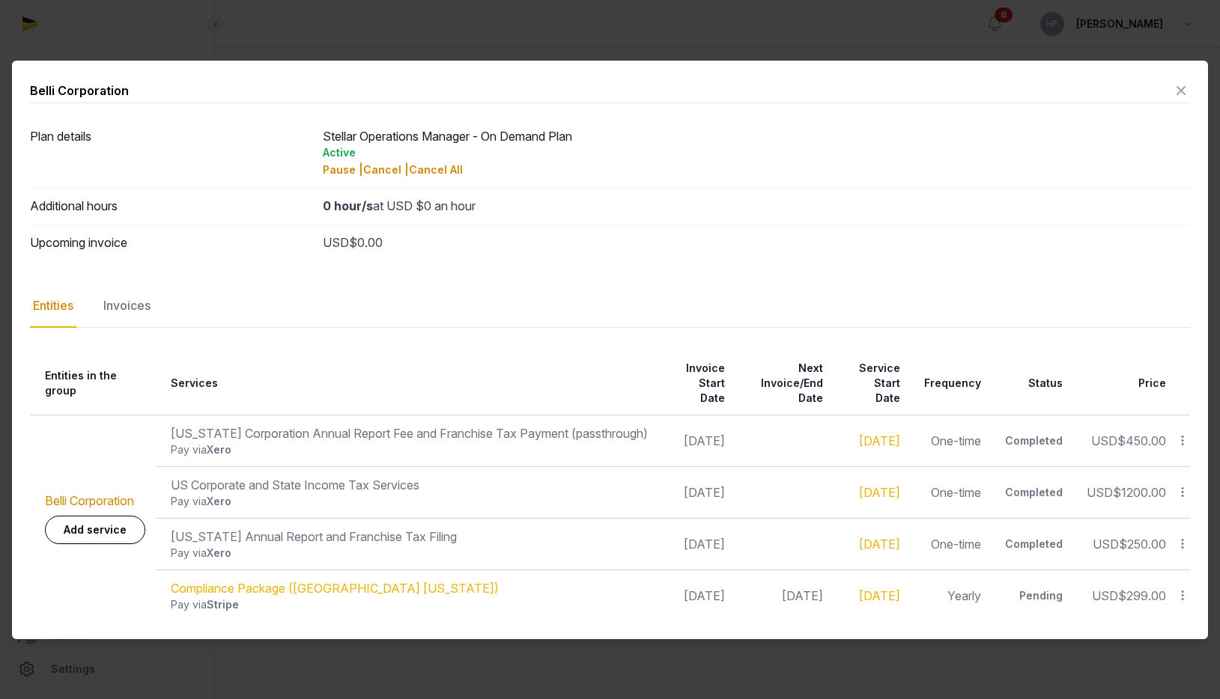
click at [1183, 87] on icon at bounding box center [1181, 91] width 18 height 24
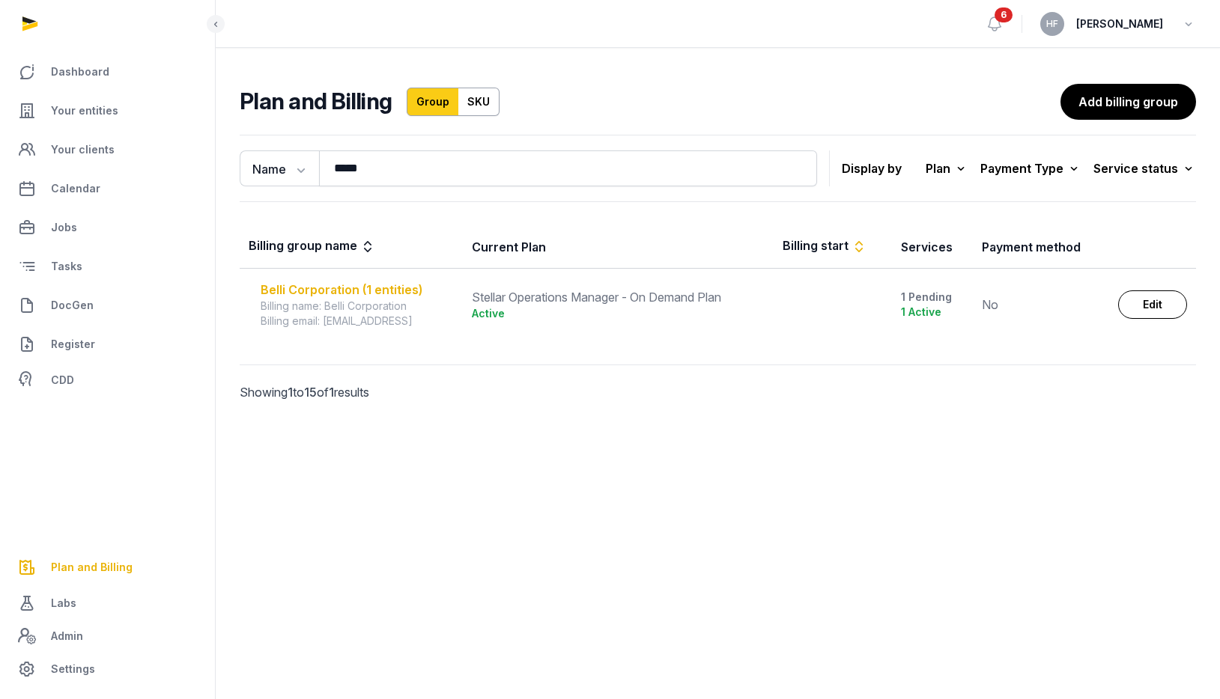
click at [361, 292] on div "Belli Corporation (1 entities)" at bounding box center [357, 290] width 193 height 18
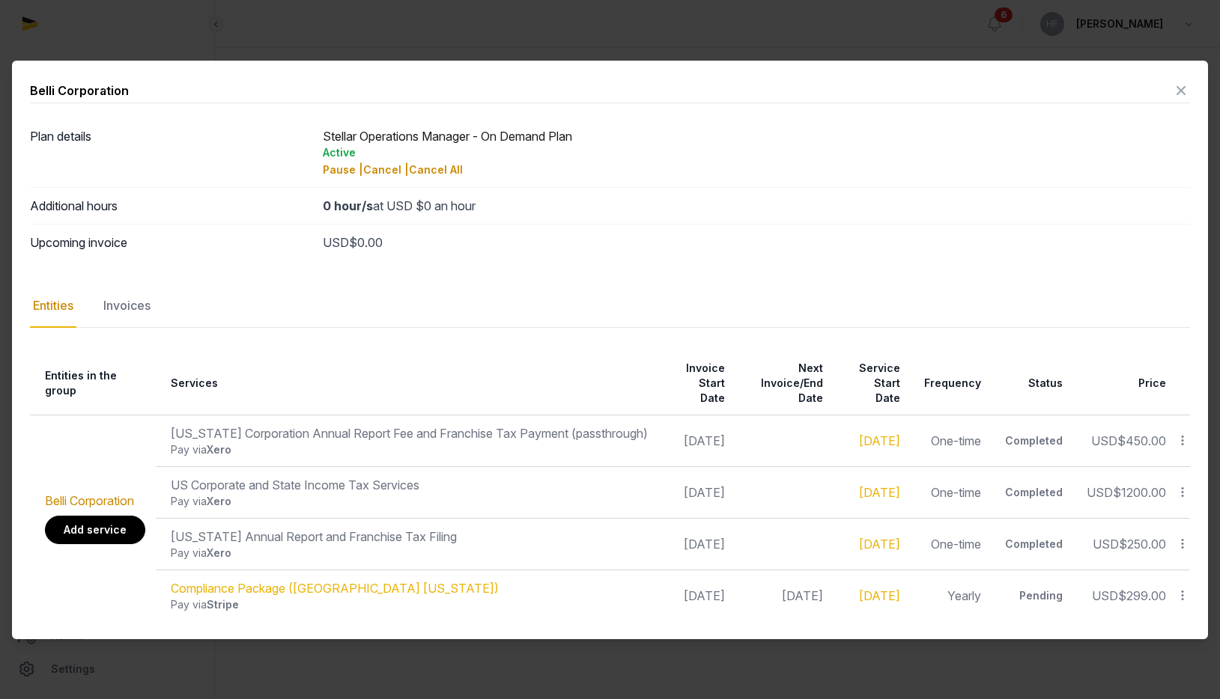
click at [122, 532] on link "Add service" at bounding box center [95, 530] width 100 height 28
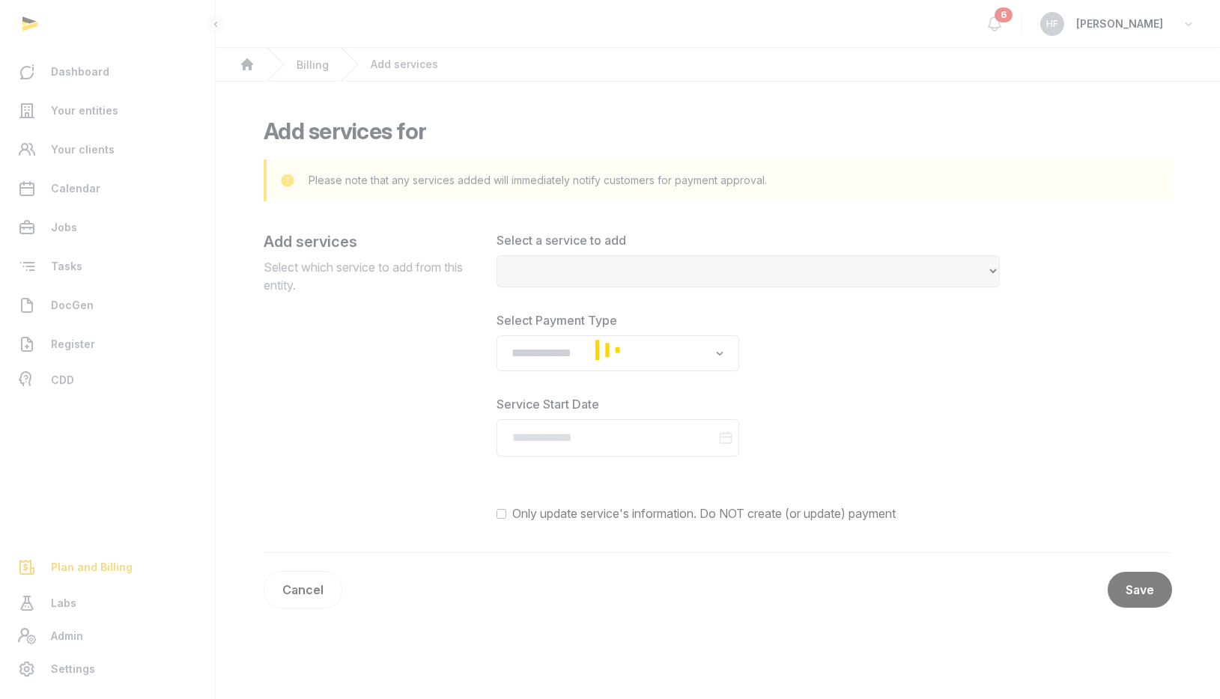
select select
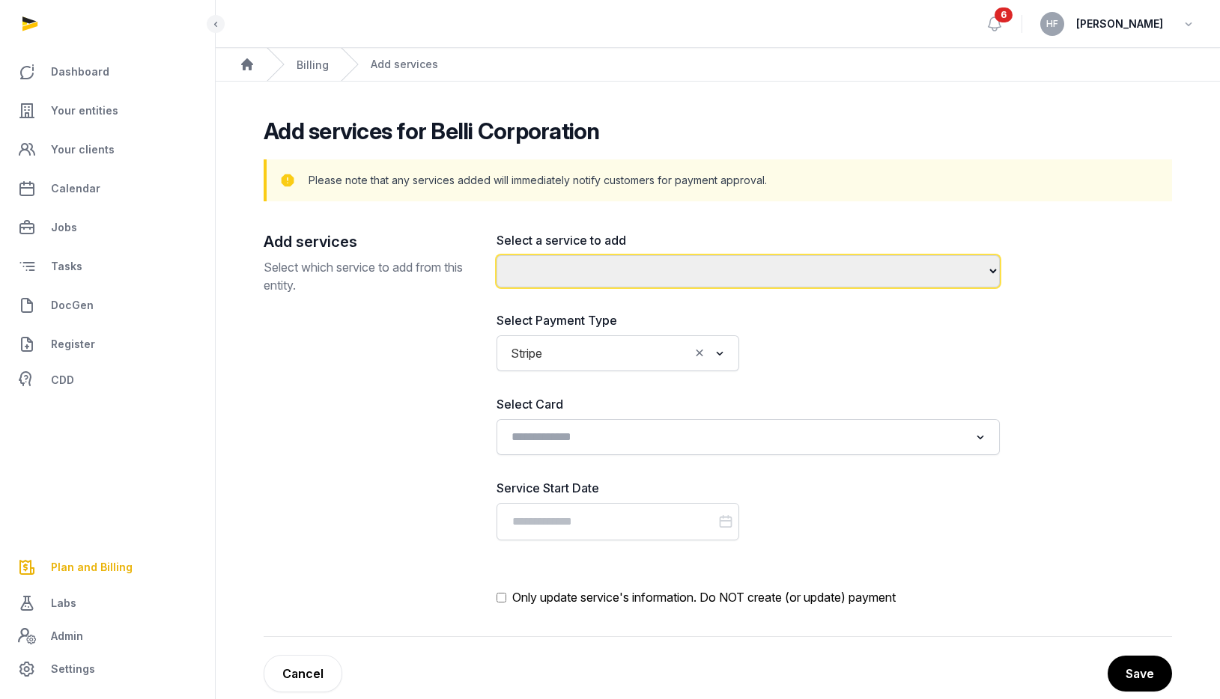
click at [562, 280] on select "**********" at bounding box center [747, 271] width 503 height 32
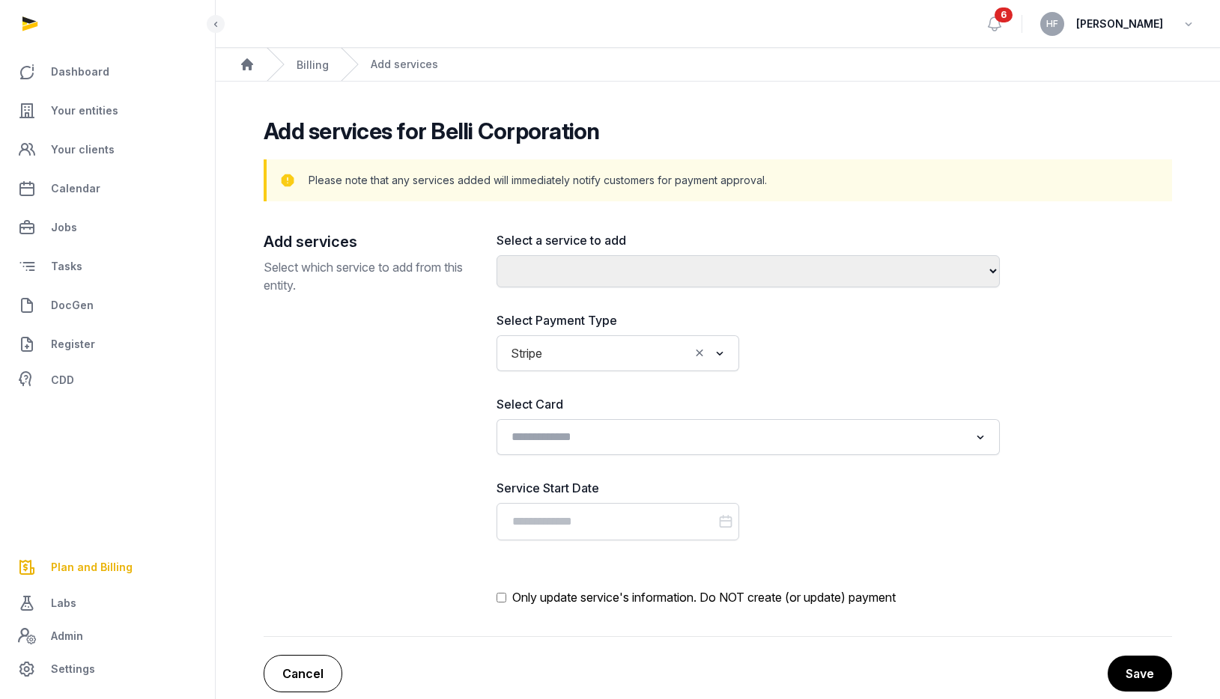
click at [324, 672] on link "Cancel" at bounding box center [303, 673] width 79 height 37
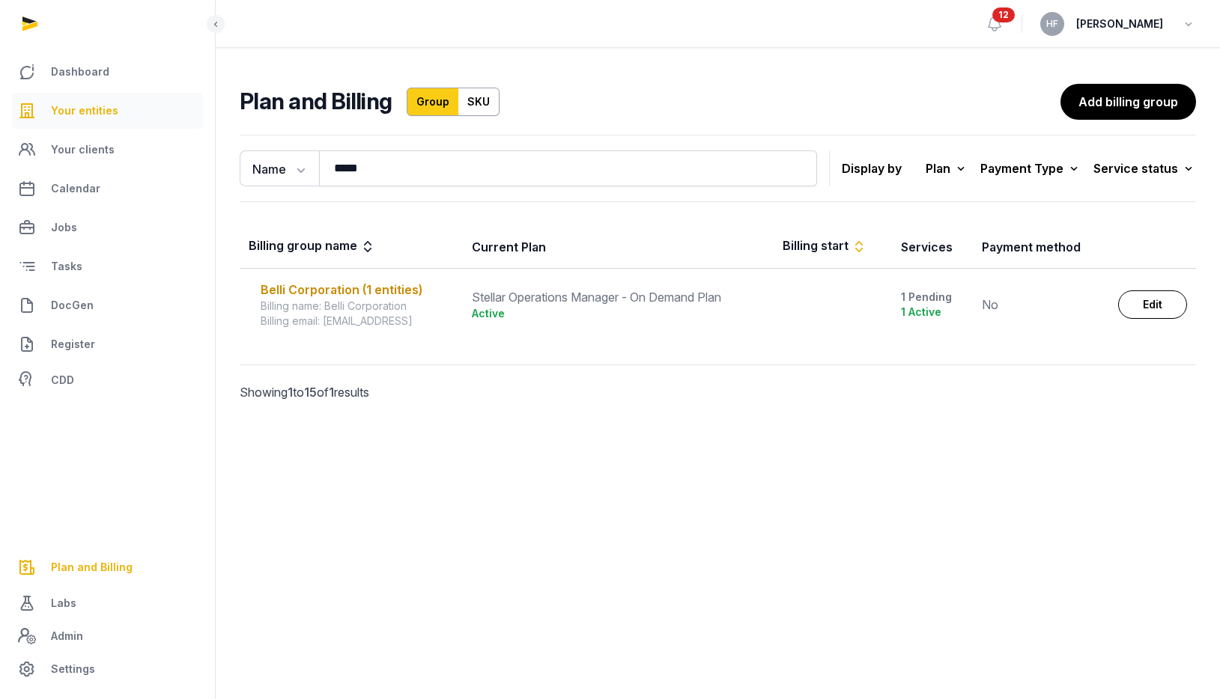
click at [127, 112] on link "Your entities" at bounding box center [107, 111] width 191 height 36
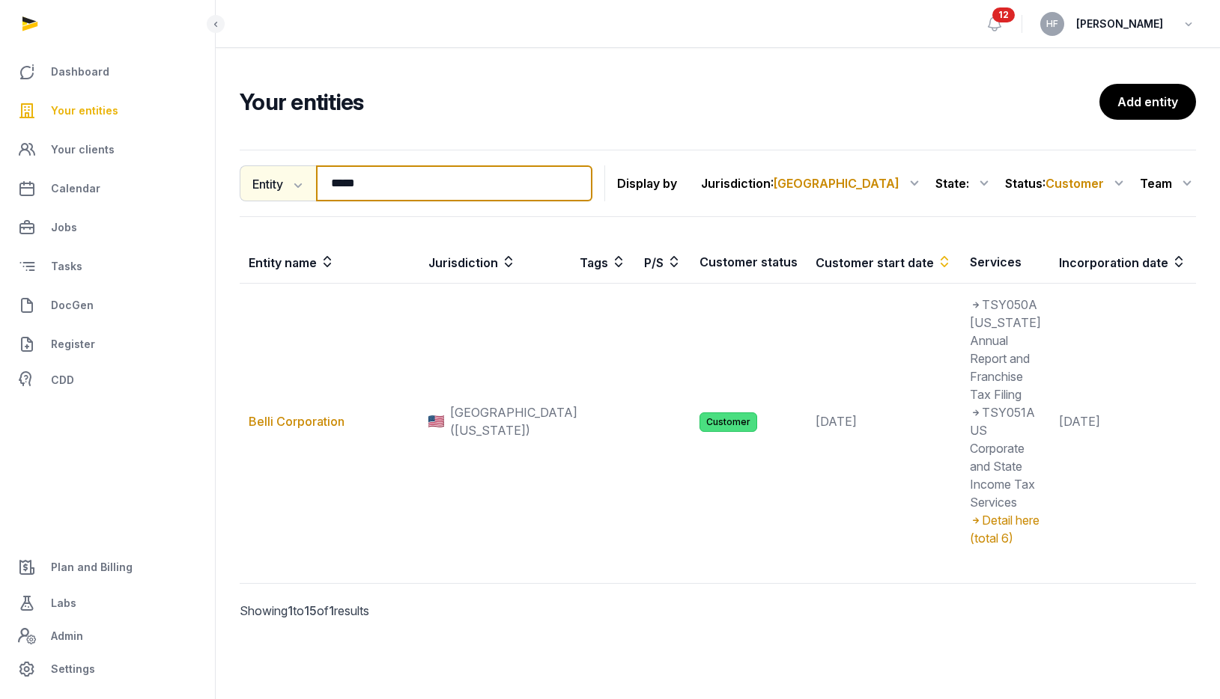
drag, startPoint x: 397, startPoint y: 184, endPoint x: 250, endPoint y: 184, distance: 146.8
click at [263, 184] on div "Entity Entity People Tags Services ***** Search" at bounding box center [416, 183] width 353 height 36
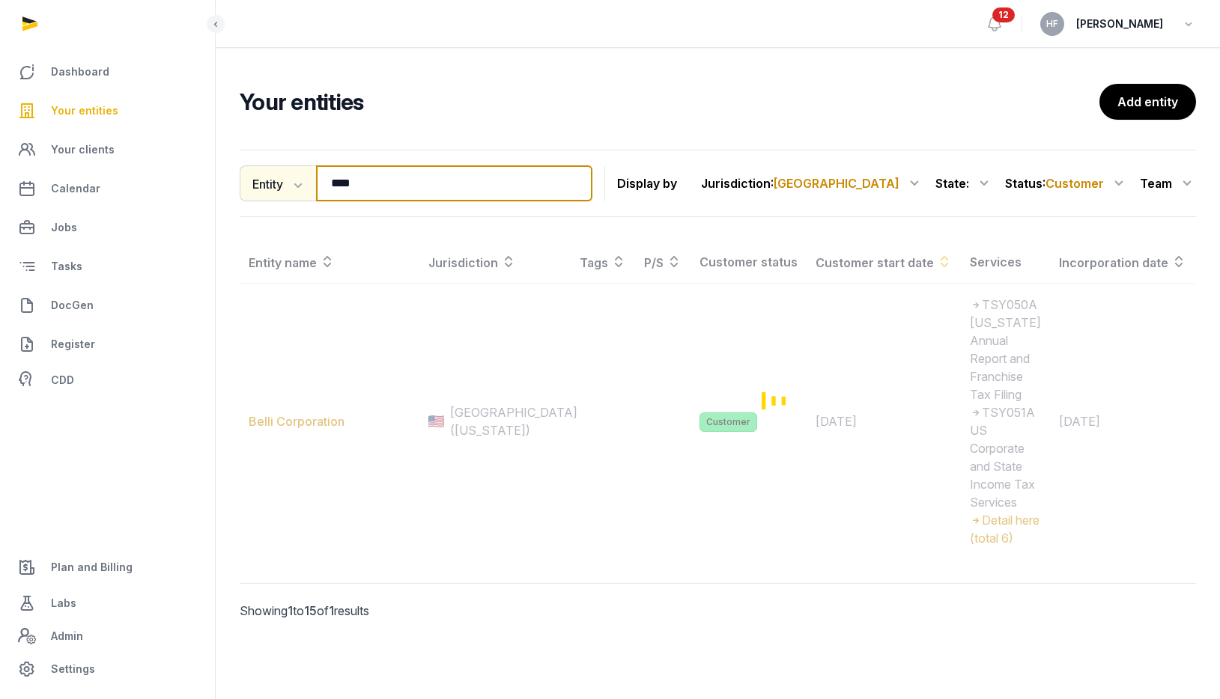
type input "*****"
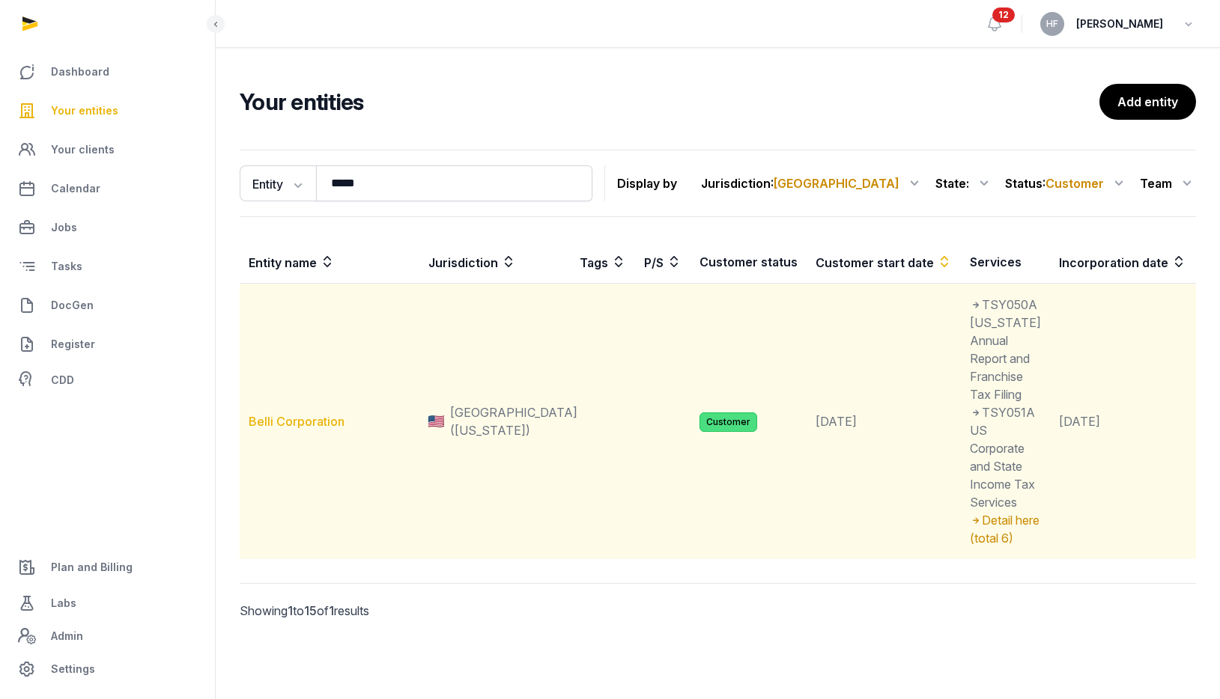
click at [332, 429] on link "Belli Corporation" at bounding box center [297, 421] width 96 height 15
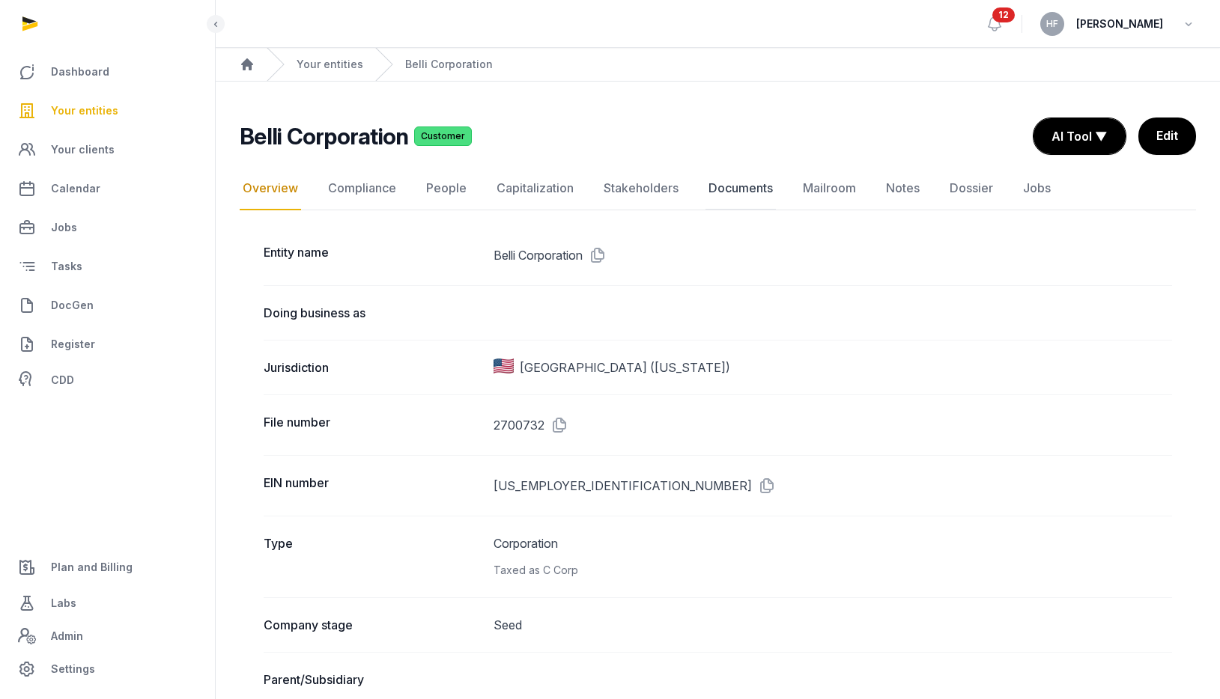
click at [723, 189] on link "Documents" at bounding box center [740, 188] width 70 height 43
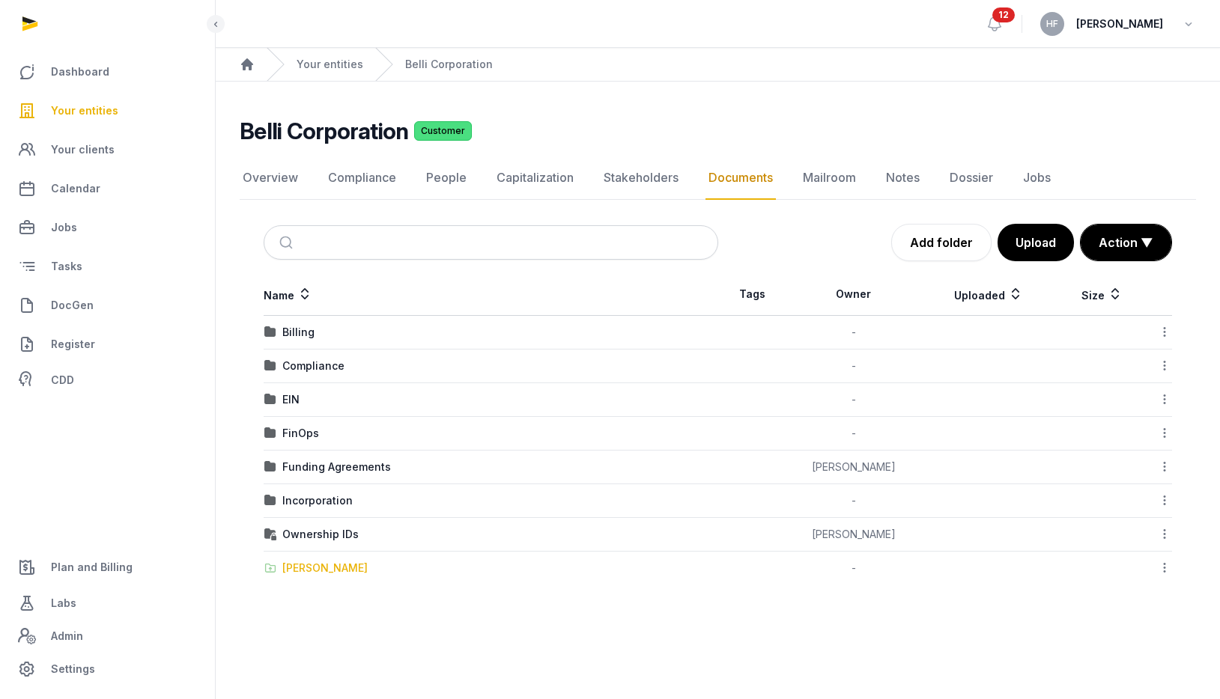
click at [344, 570] on div "[PERSON_NAME]" at bounding box center [324, 568] width 85 height 15
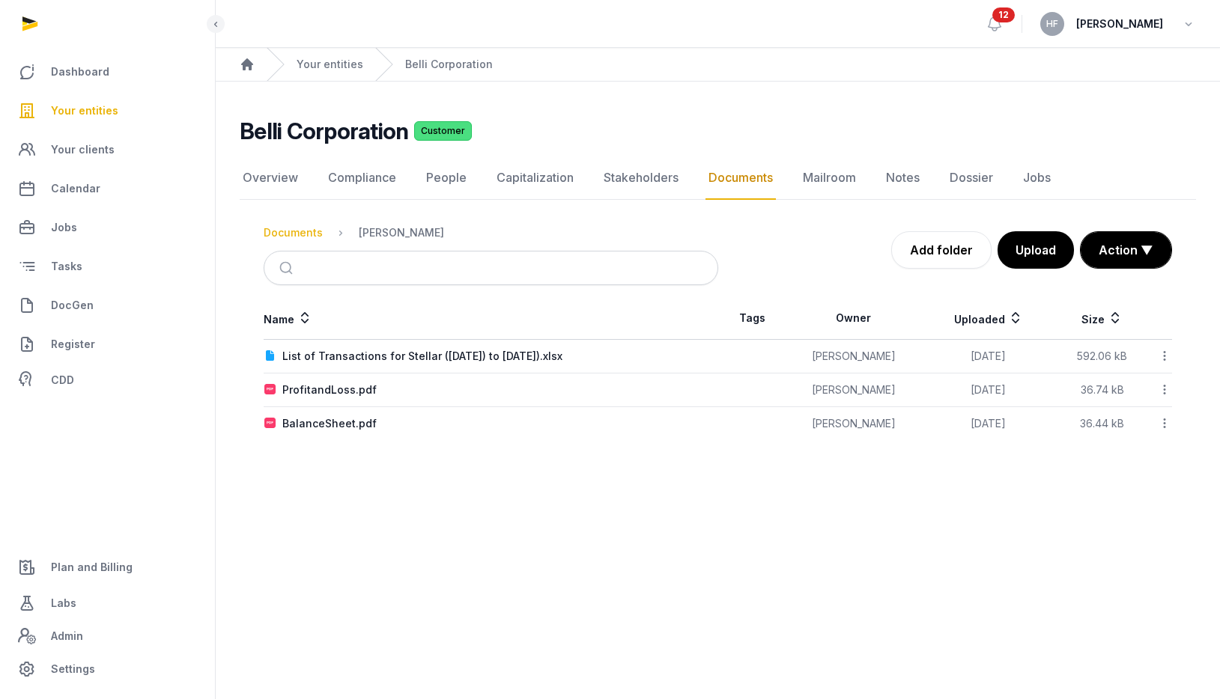
click at [298, 236] on div "Documents" at bounding box center [293, 232] width 59 height 15
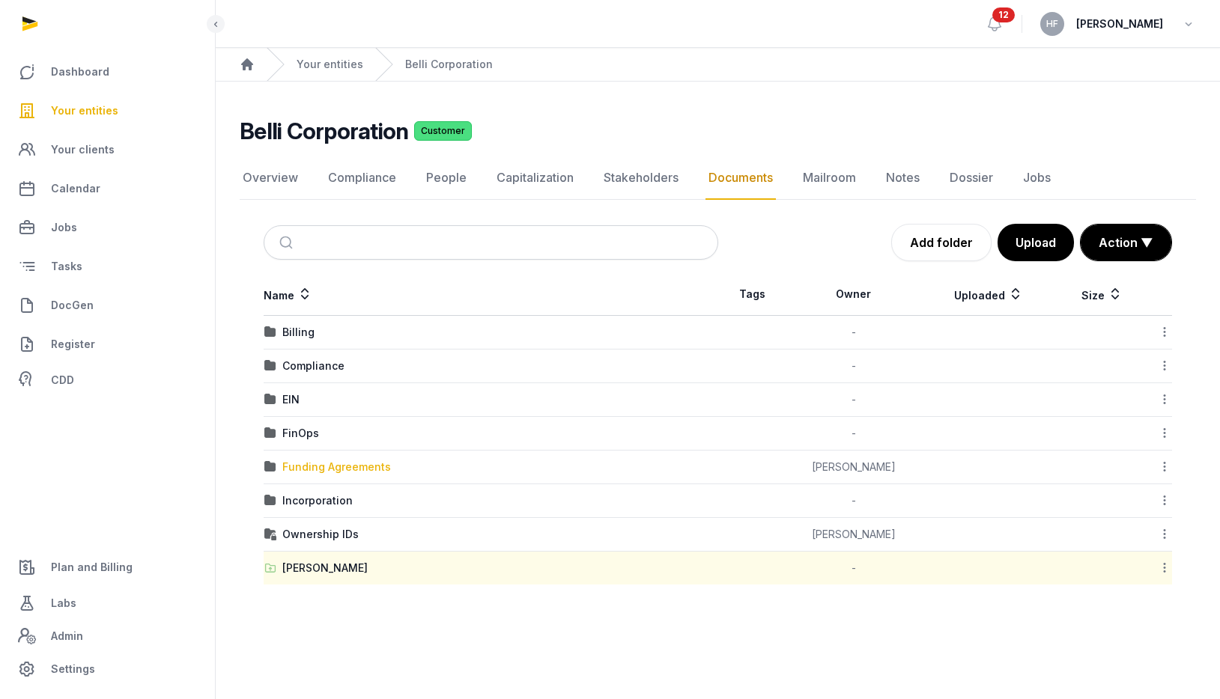
click at [374, 468] on div "Funding Agreements" at bounding box center [336, 467] width 109 height 15
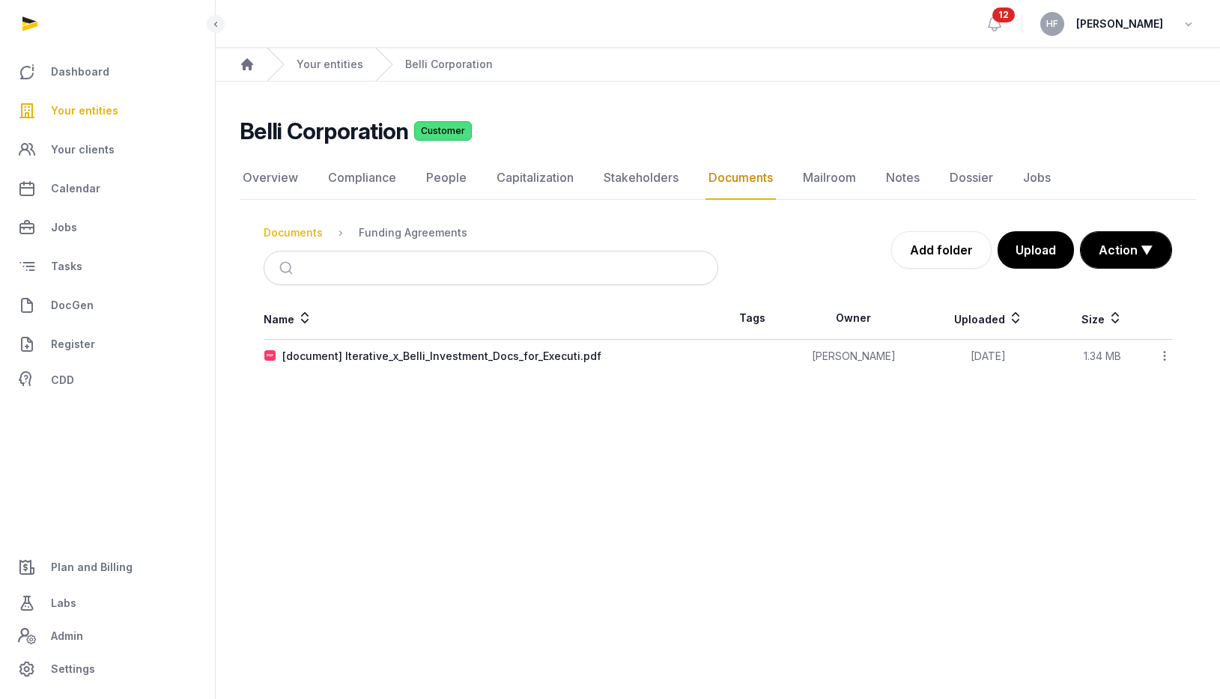
click at [300, 237] on div "Documents" at bounding box center [293, 232] width 59 height 15
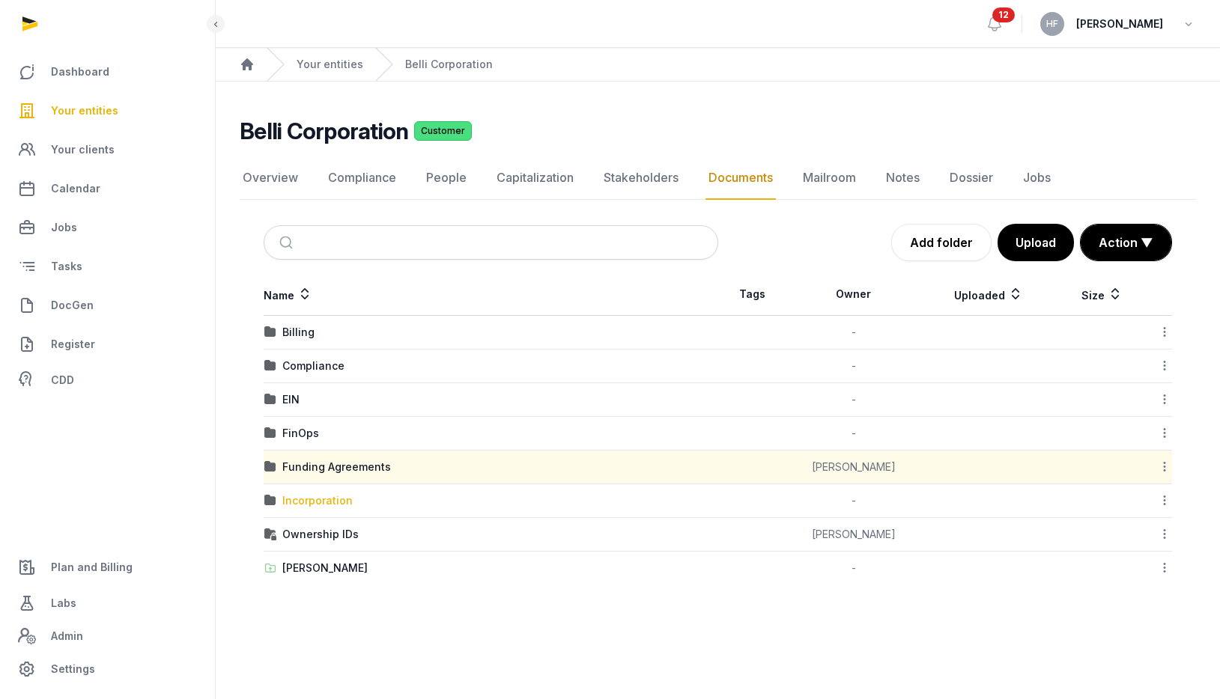
click at [332, 495] on div "Incorporation" at bounding box center [317, 500] width 70 height 15
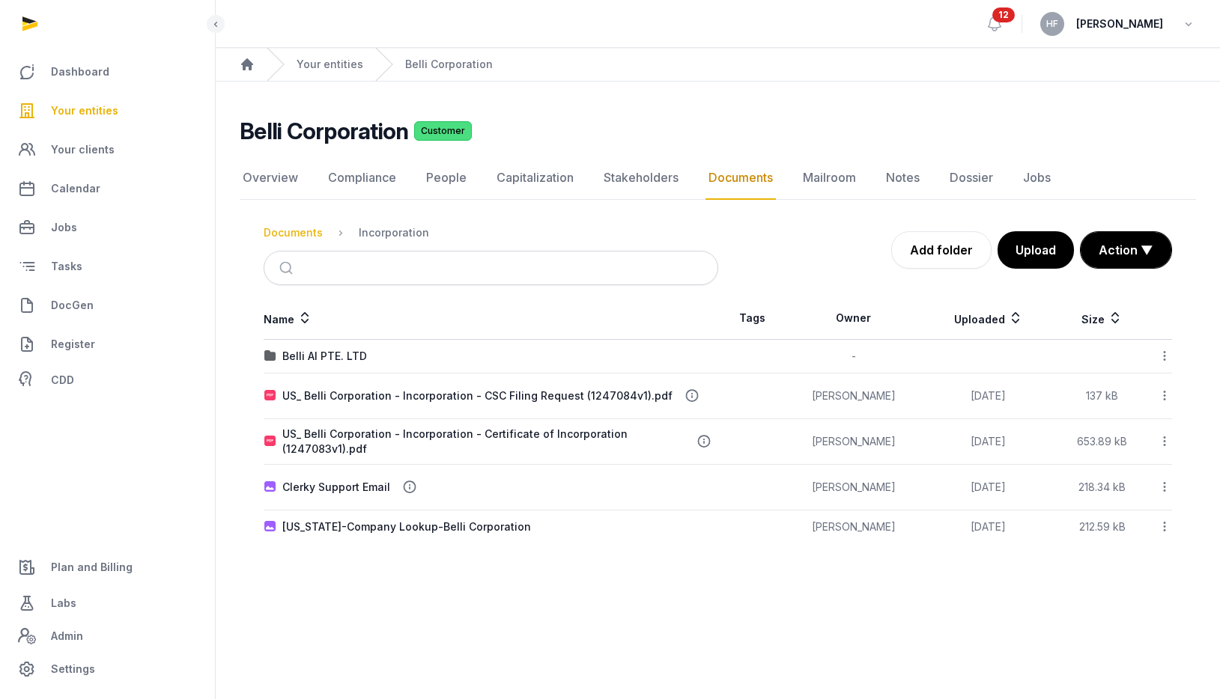
click at [299, 234] on div "Documents" at bounding box center [293, 232] width 59 height 15
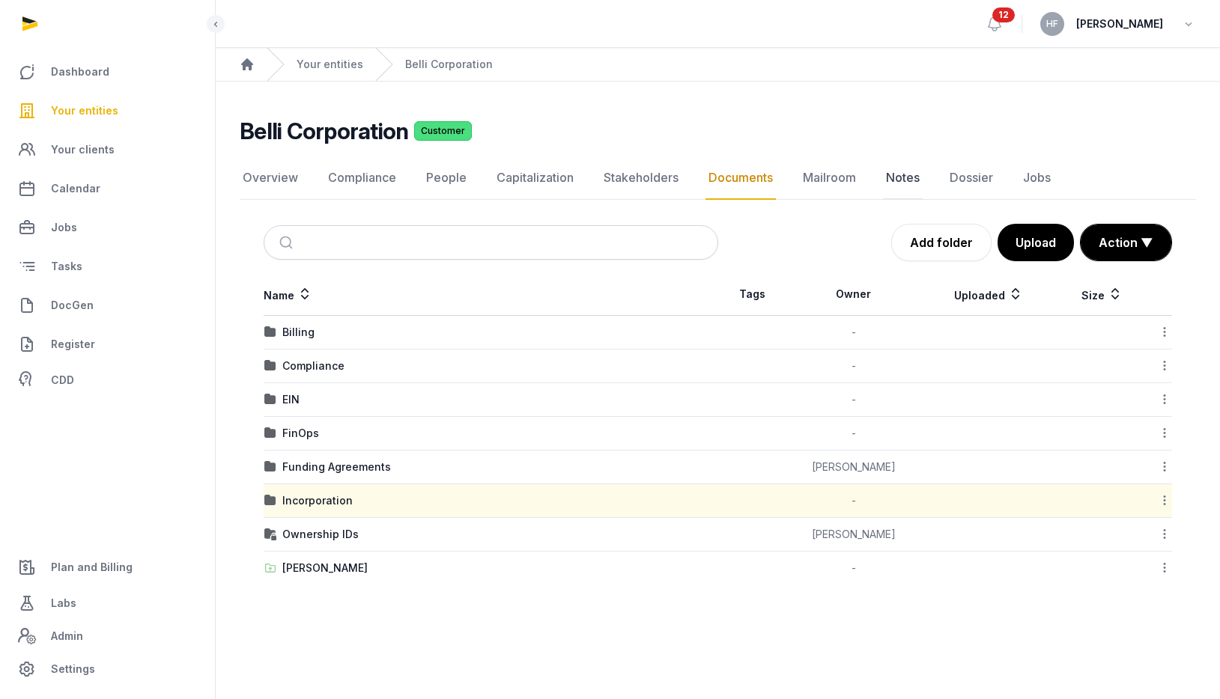
click at [897, 171] on link "Notes" at bounding box center [903, 177] width 40 height 43
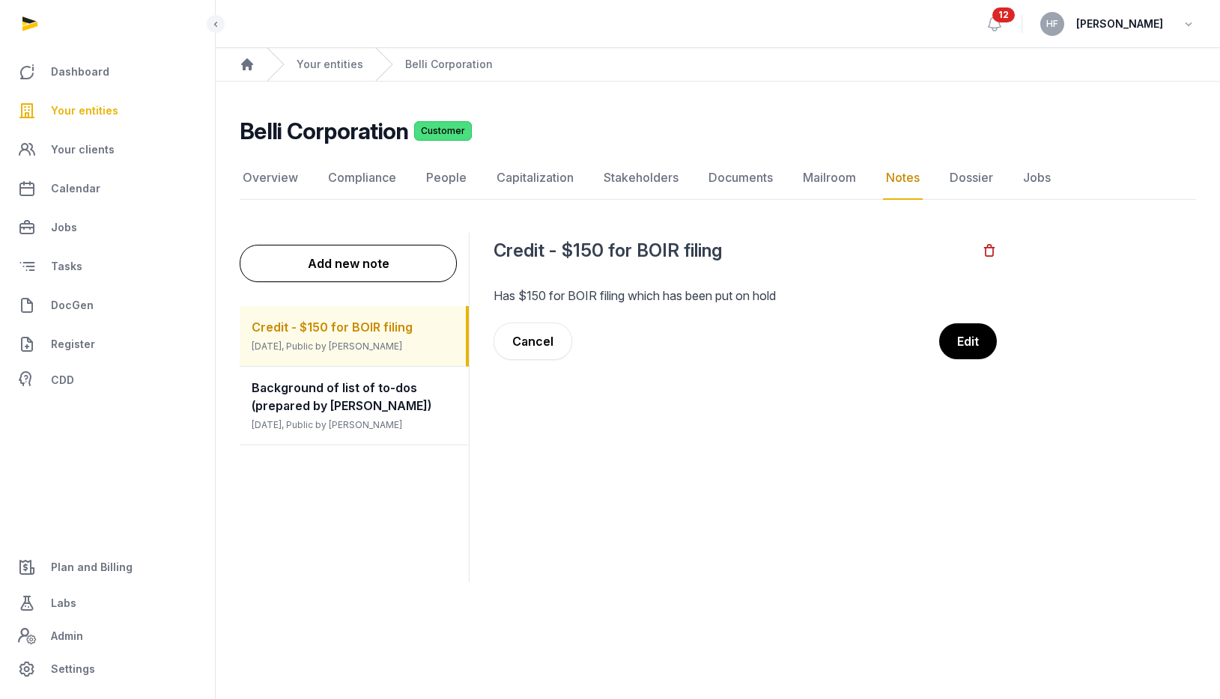
click at [368, 262] on button "Add new note" at bounding box center [348, 263] width 217 height 37
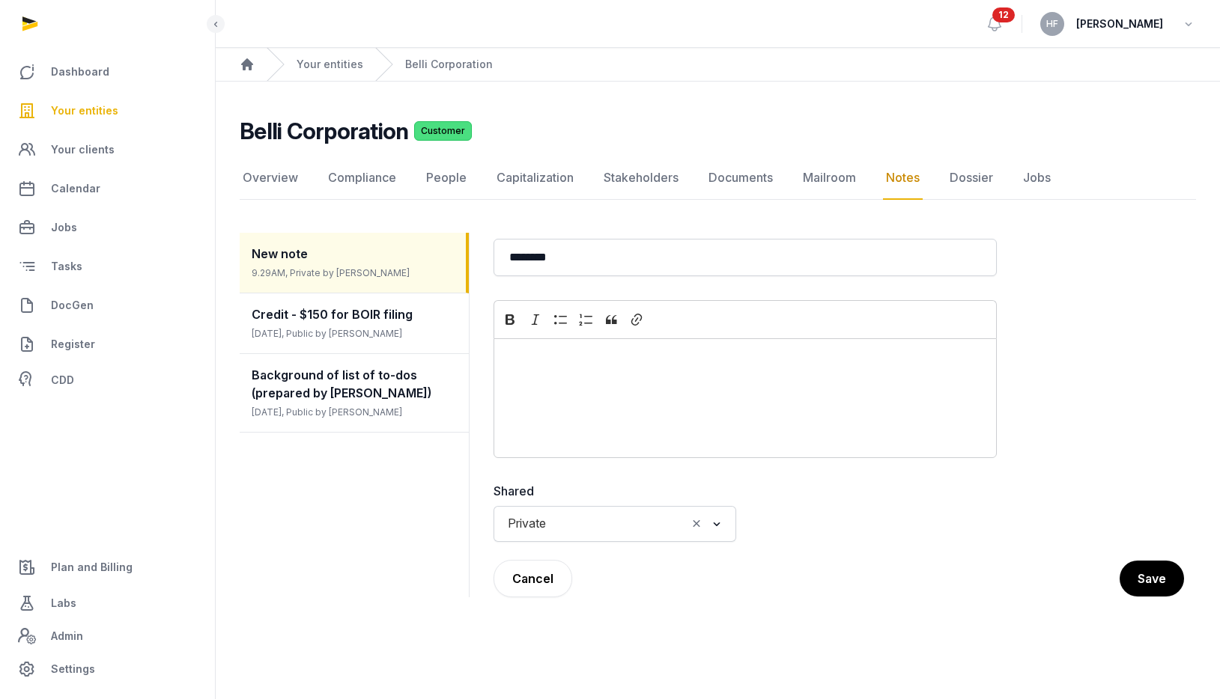
click at [599, 384] on div "Editor editing area: main" at bounding box center [744, 398] width 503 height 120
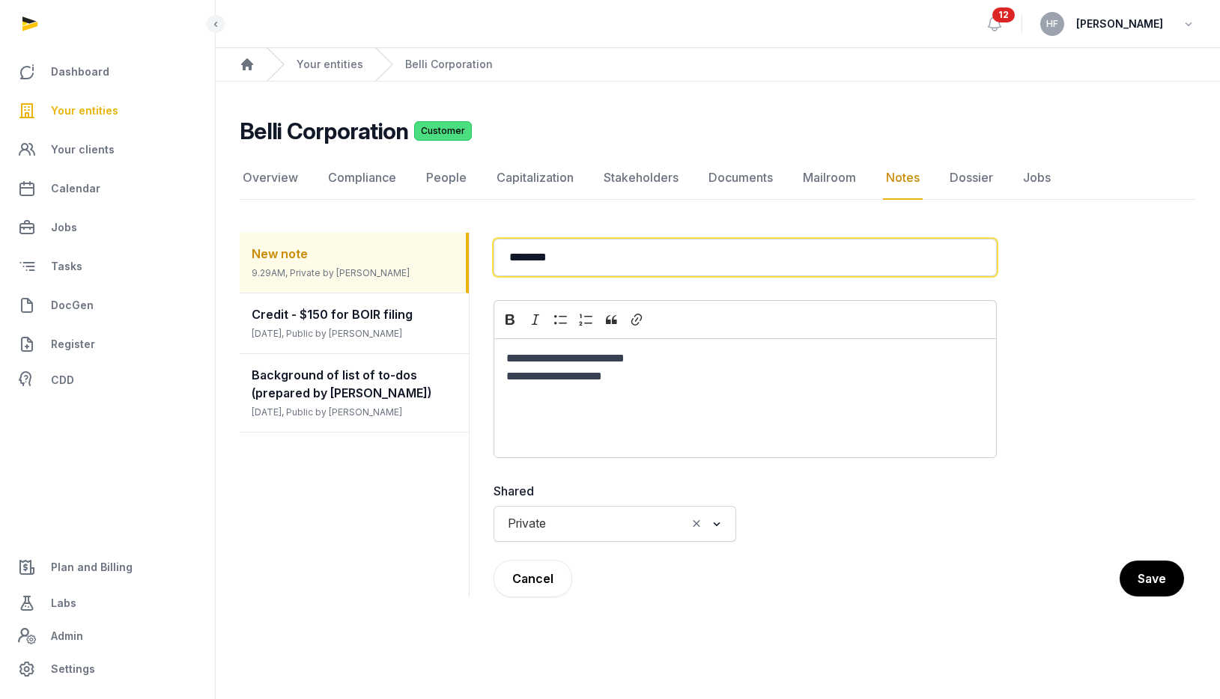
drag, startPoint x: 577, startPoint y: 263, endPoint x: 329, endPoint y: 263, distance: 247.8
click at [347, 263] on div "**********" at bounding box center [718, 415] width 956 height 401
type input "**********"
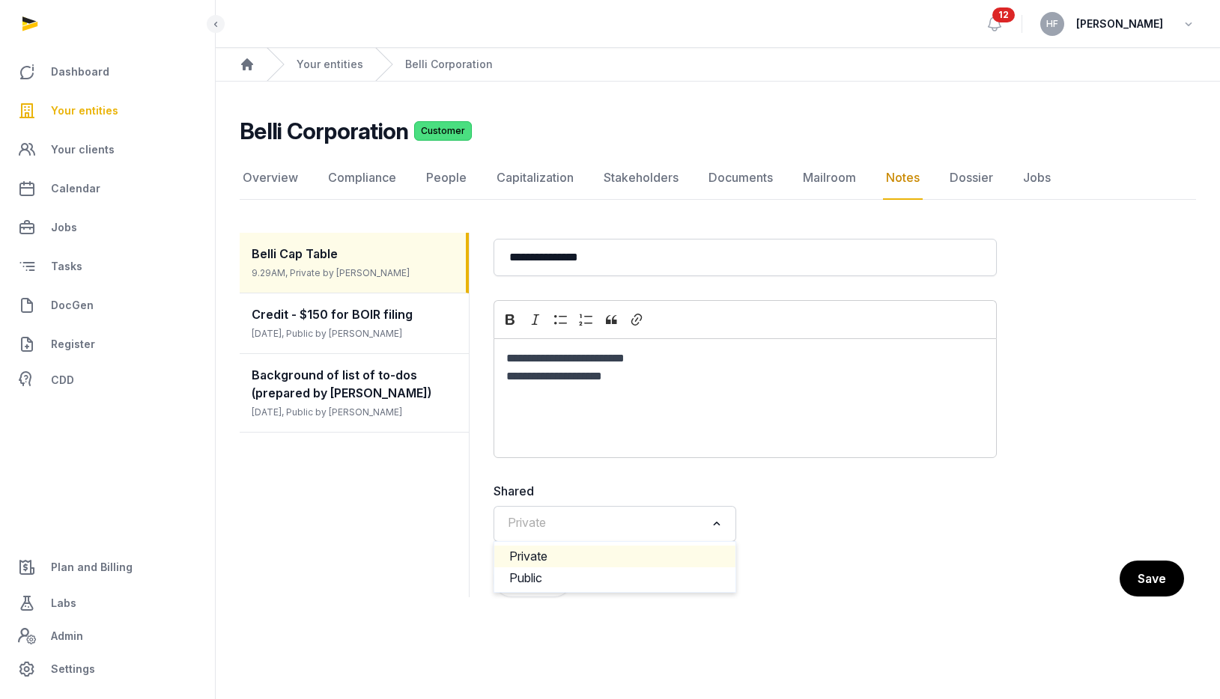
click at [609, 523] on input "Search for option" at bounding box center [603, 524] width 203 height 21
click at [565, 576] on li "Public" at bounding box center [614, 579] width 241 height 22
click at [1137, 569] on button "Save" at bounding box center [1151, 578] width 66 height 37
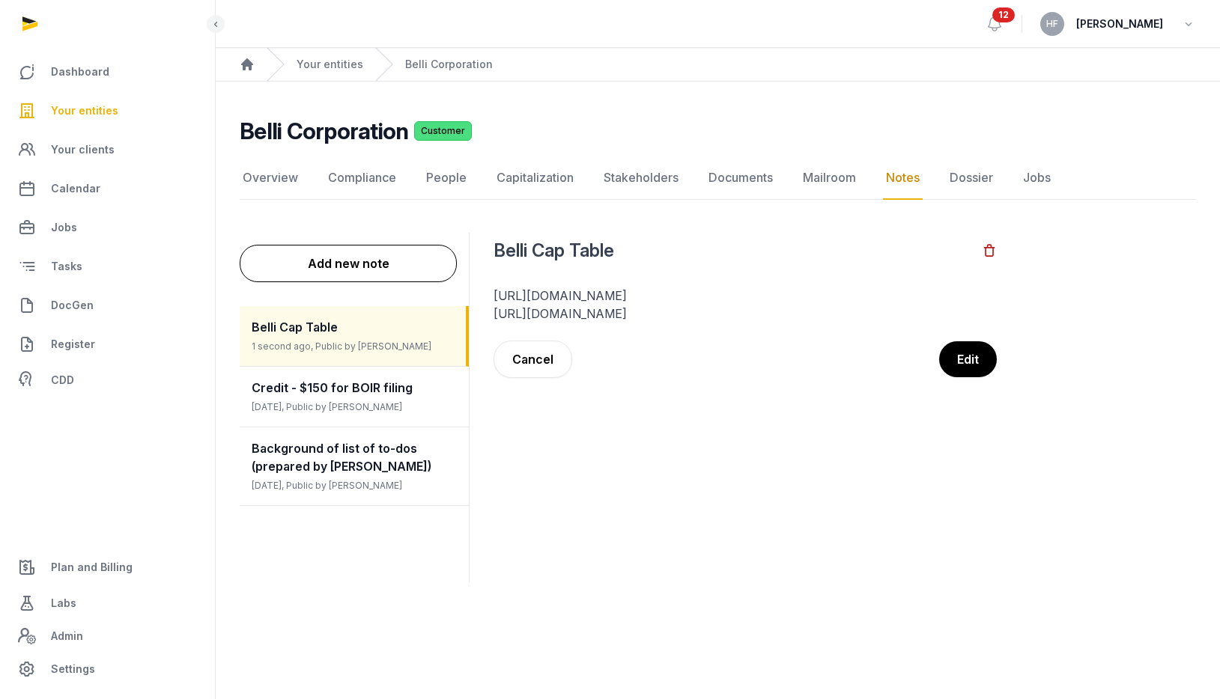
click at [541, 298] on link "[URL][DOMAIN_NAME]" at bounding box center [559, 295] width 133 height 15
click at [607, 297] on link "[URL][DOMAIN_NAME]" at bounding box center [559, 295] width 133 height 15
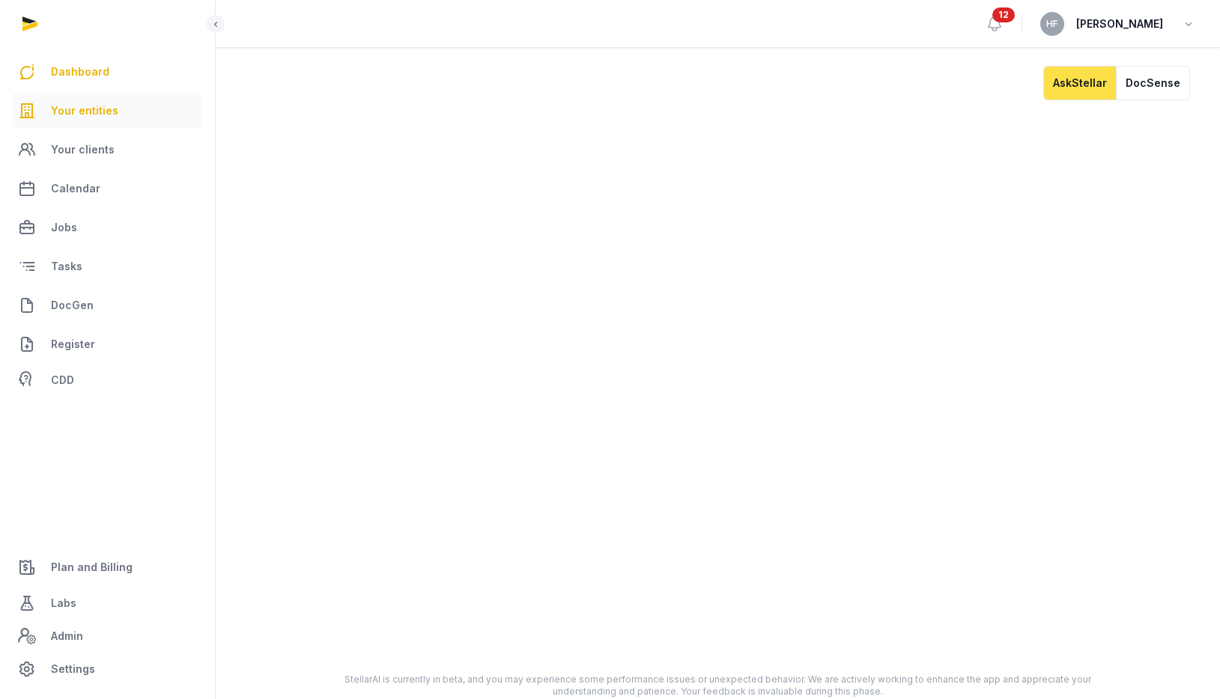
click at [123, 106] on link "Your entities" at bounding box center [107, 111] width 191 height 36
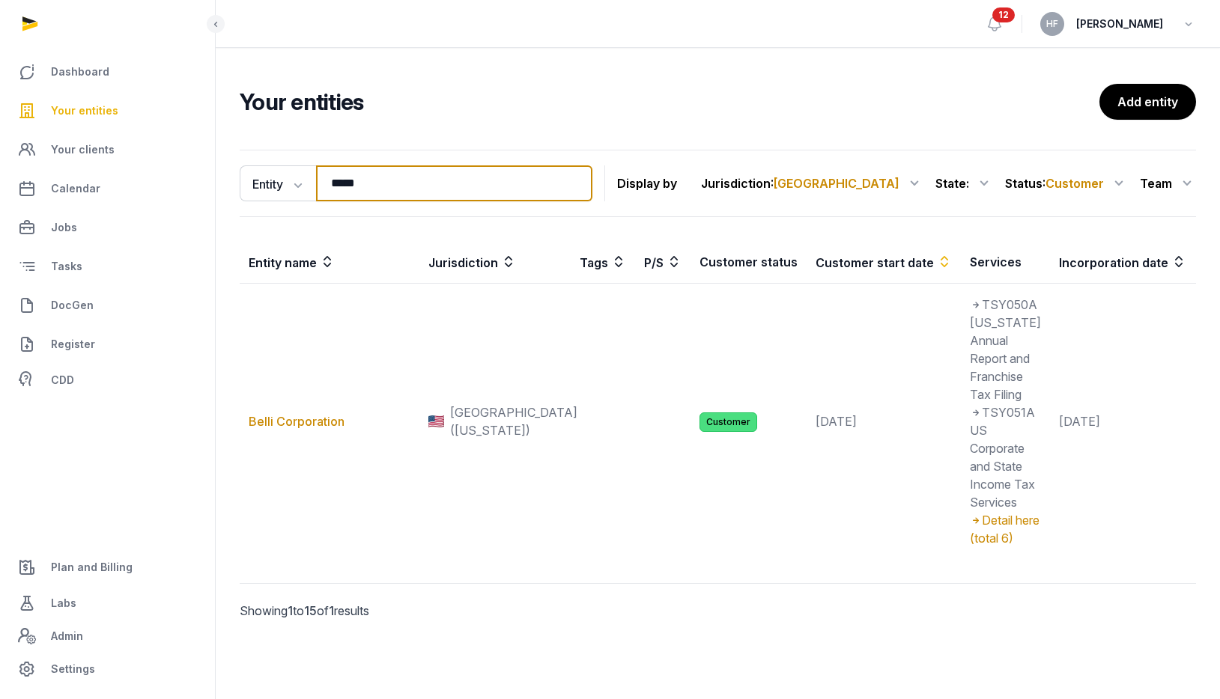
drag, startPoint x: 397, startPoint y: 186, endPoint x: 162, endPoint y: 168, distance: 235.8
click at [180, 168] on div "Dashboard Your entities Your clients Calendar Jobs Tasks DocGen Register CDD Pl…" at bounding box center [610, 349] width 1220 height 699
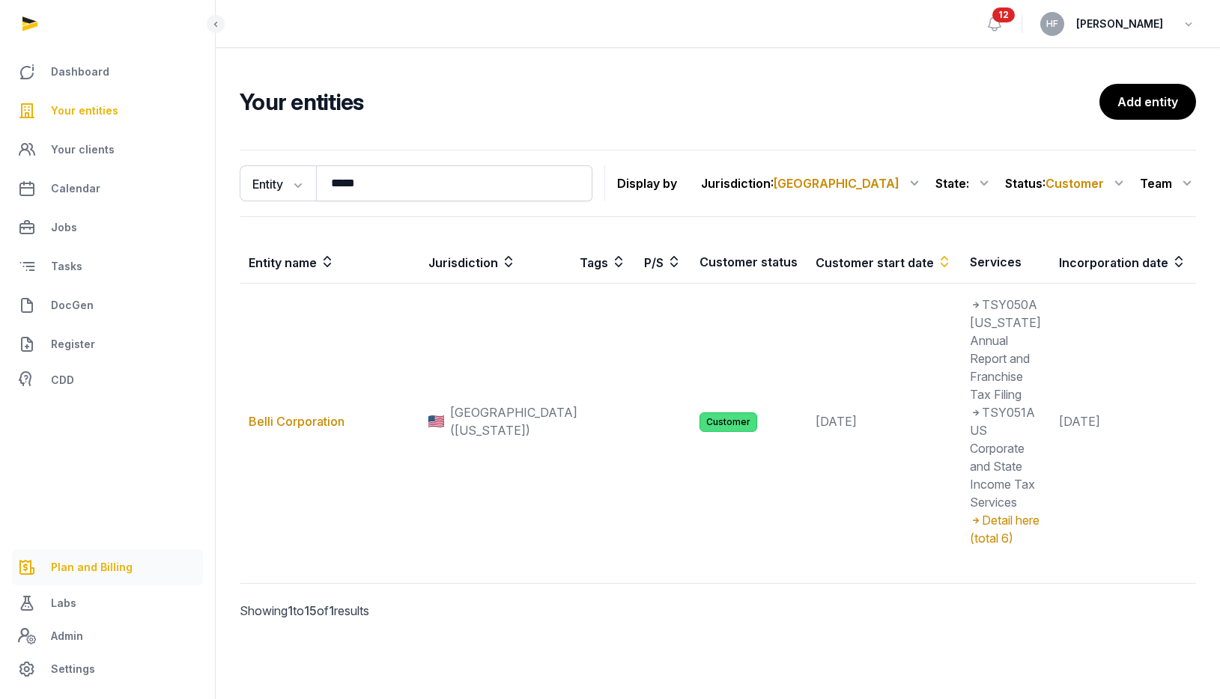
click at [105, 576] on span "Plan and Billing" at bounding box center [92, 568] width 82 height 18
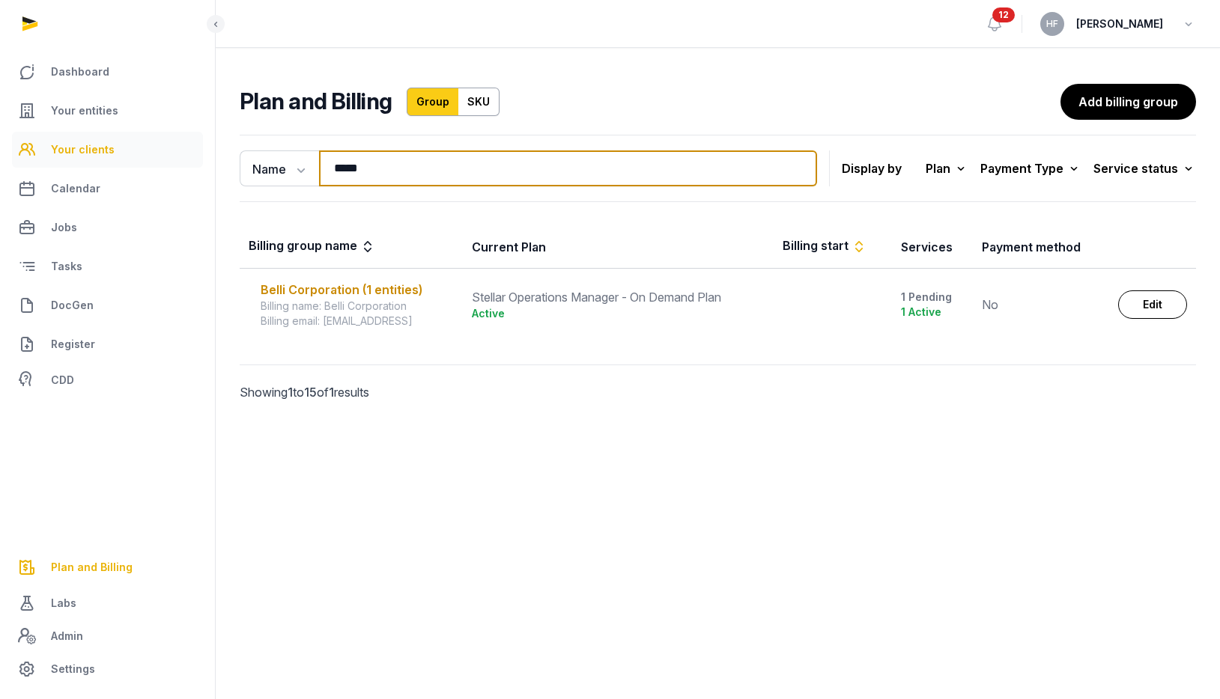
drag, startPoint x: 373, startPoint y: 177, endPoint x: 194, endPoint y: 166, distance: 179.3
click at [211, 165] on div "Dashboard Your entities Your clients Calendar Jobs Tasks DocGen Register CDD Pl…" at bounding box center [610, 349] width 1220 height 699
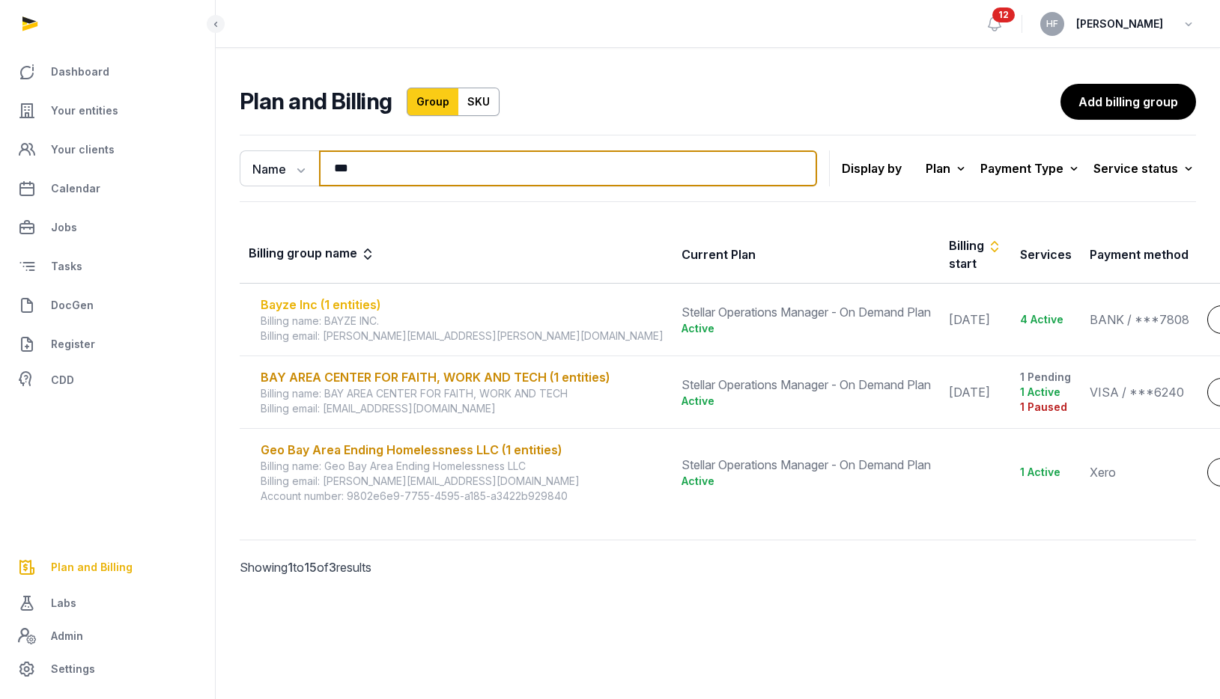
type input "***"
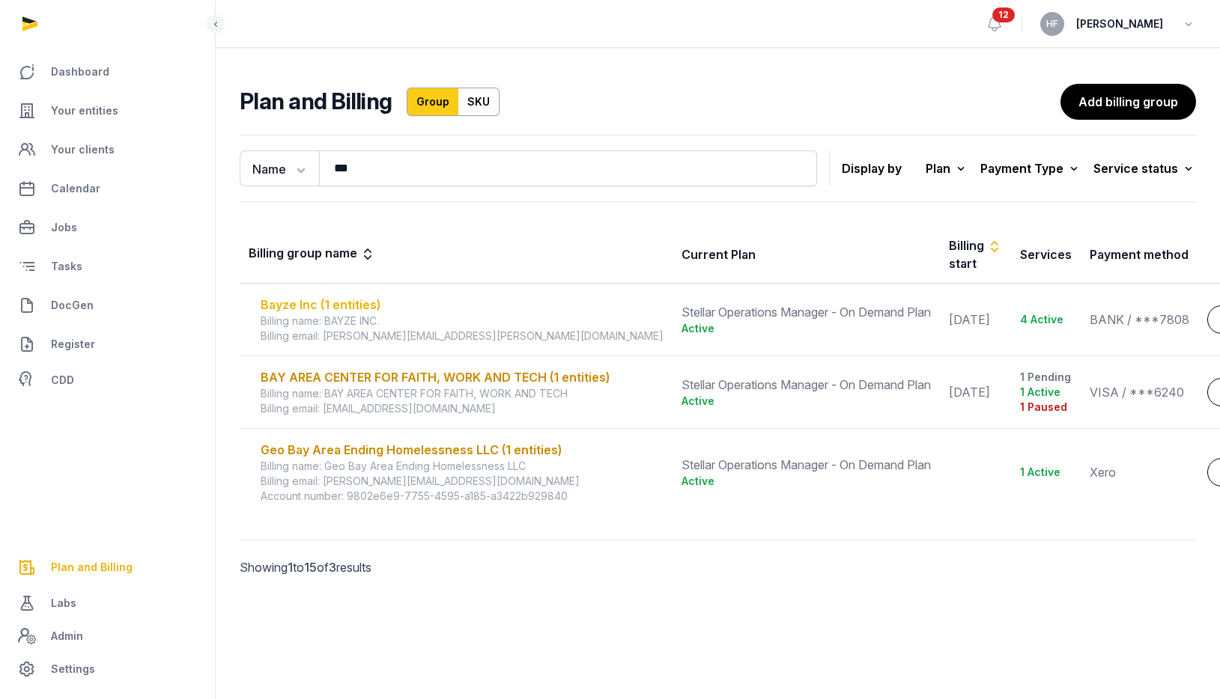
click at [351, 302] on div "Bayze Inc (1 entities)" at bounding box center [462, 305] width 403 height 18
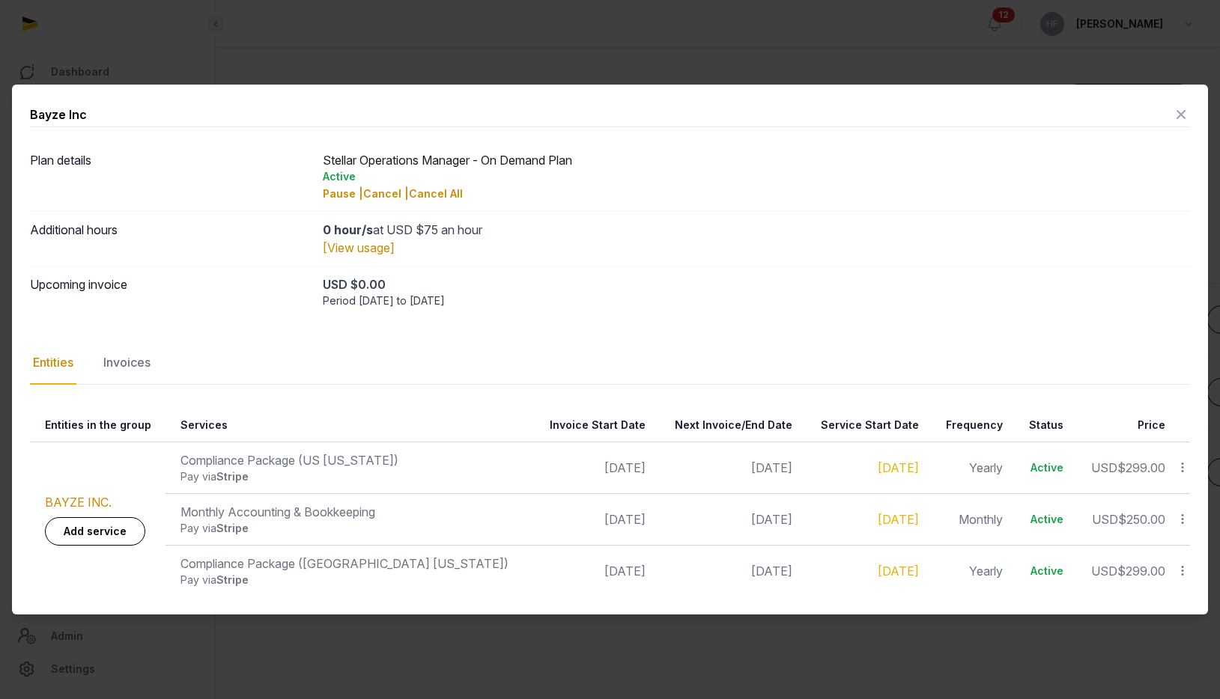
click at [1188, 517] on icon at bounding box center [1182, 519] width 13 height 16
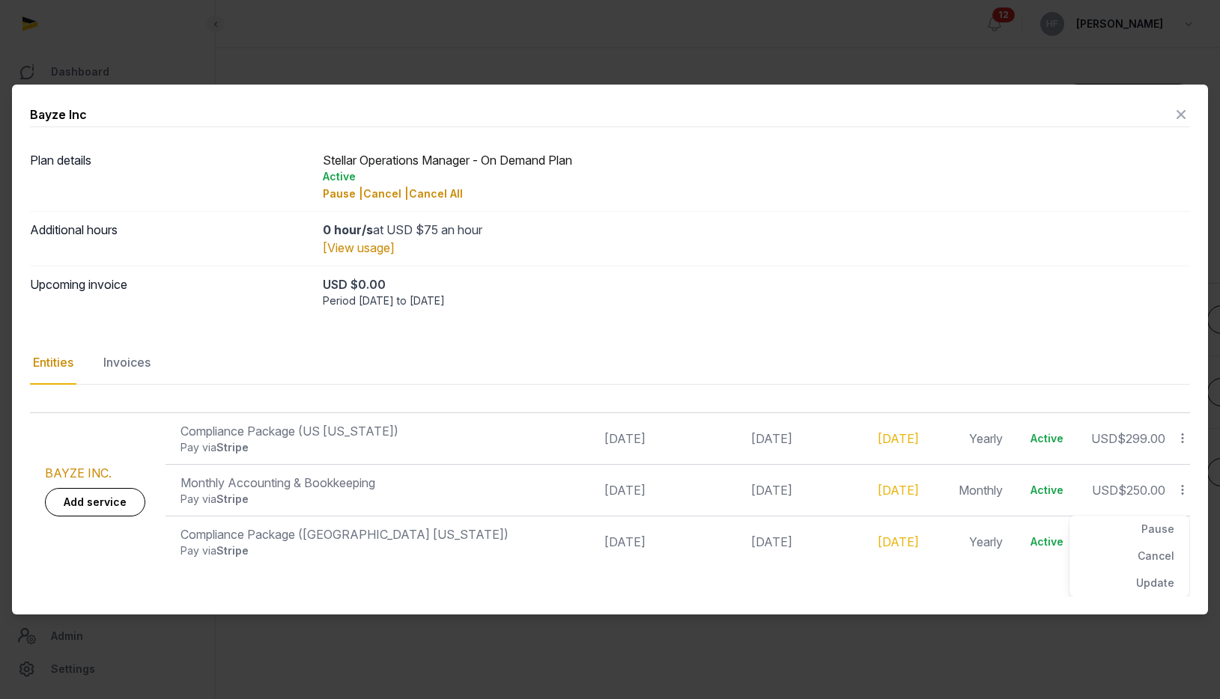
click at [928, 484] on td "Monthly" at bounding box center [970, 491] width 84 height 52
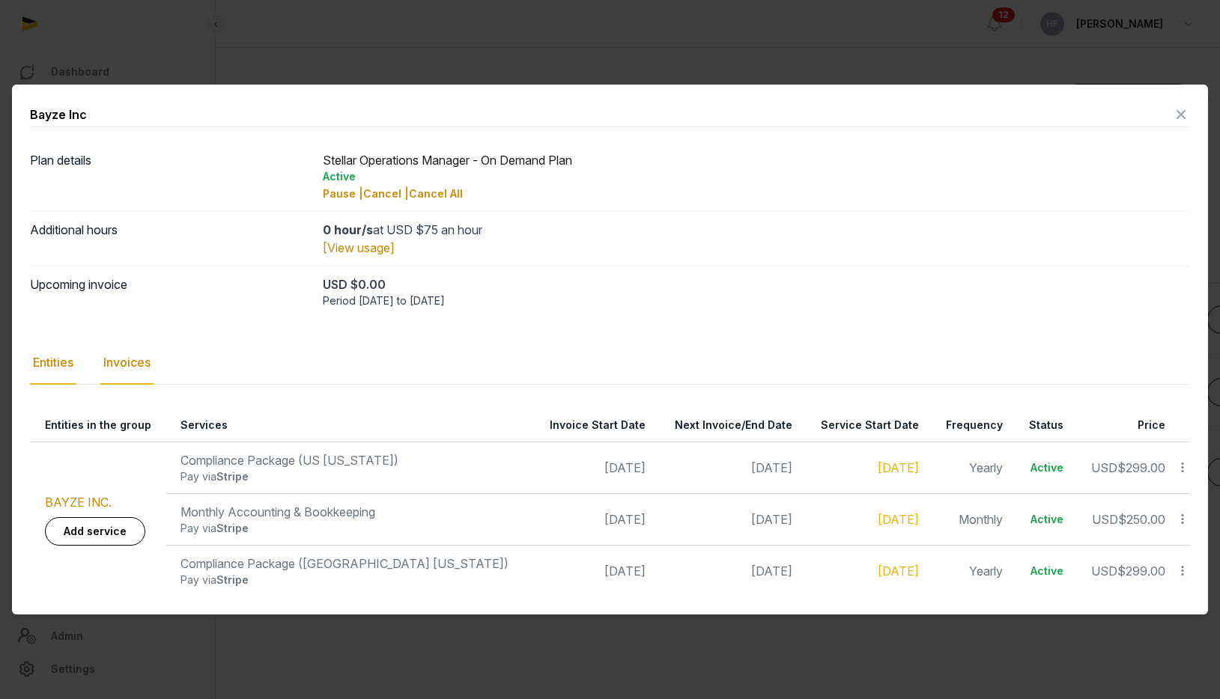
click at [135, 358] on div "Invoices" at bounding box center [126, 362] width 53 height 43
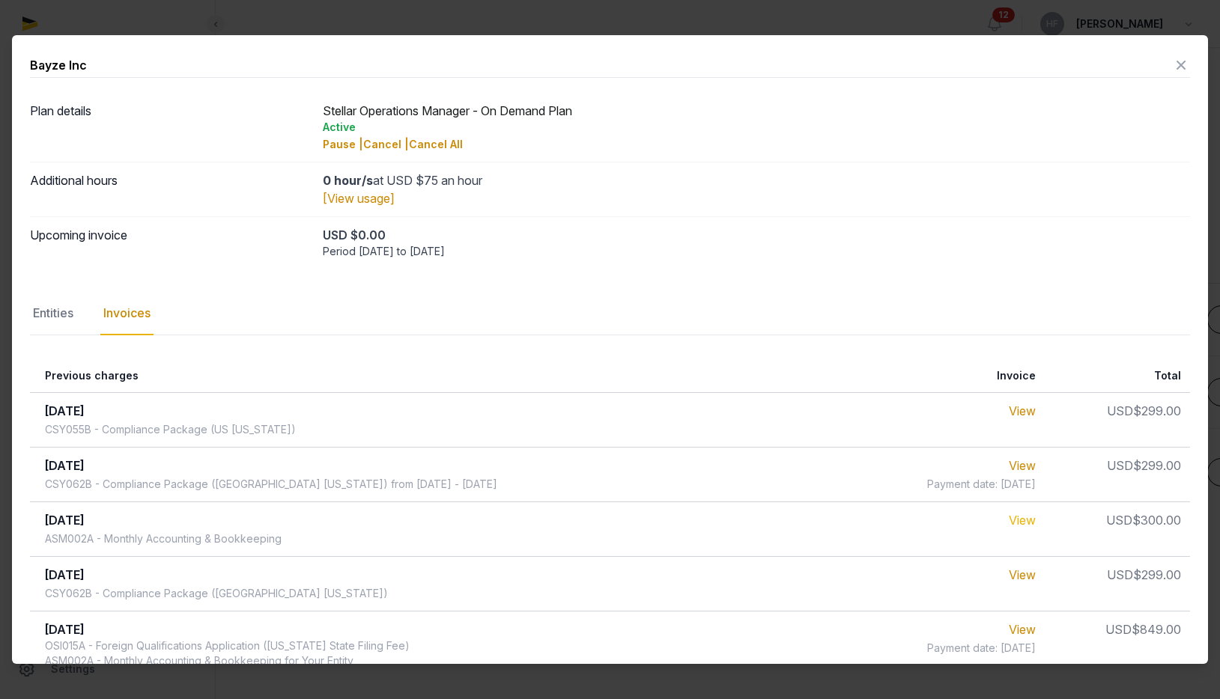
click at [1016, 520] on link "View" at bounding box center [1022, 520] width 27 height 15
click at [53, 311] on div "Entities" at bounding box center [53, 313] width 46 height 43
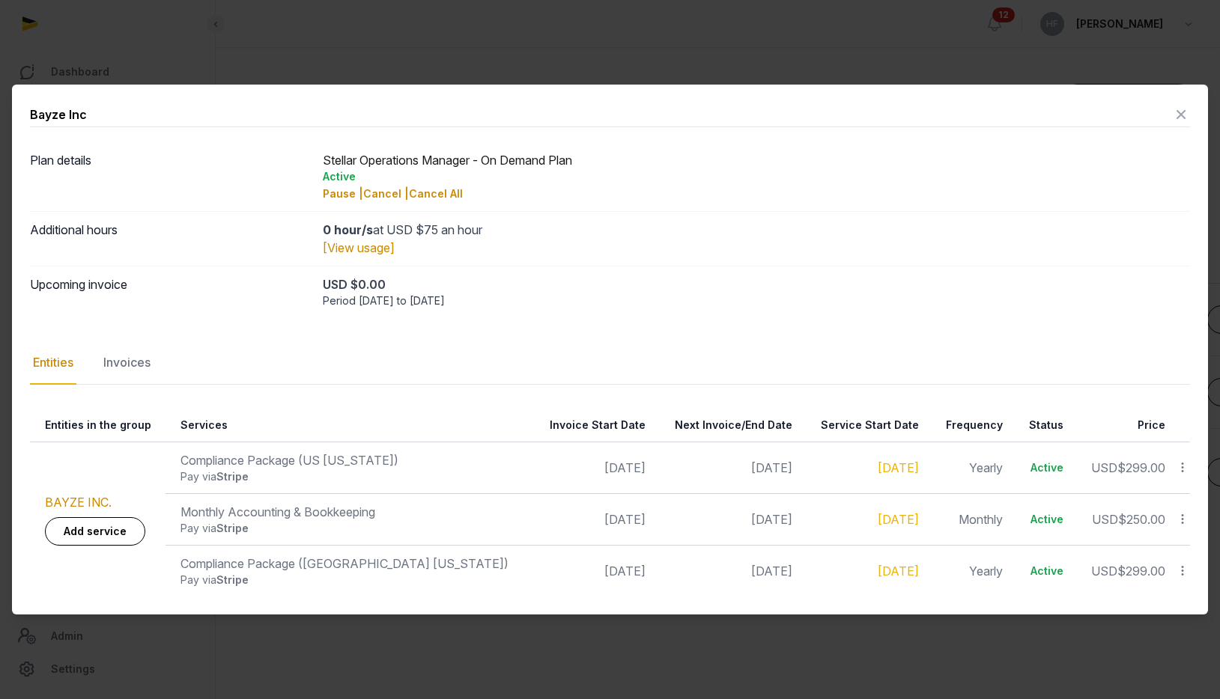
click at [1185, 517] on icon at bounding box center [1182, 519] width 13 height 16
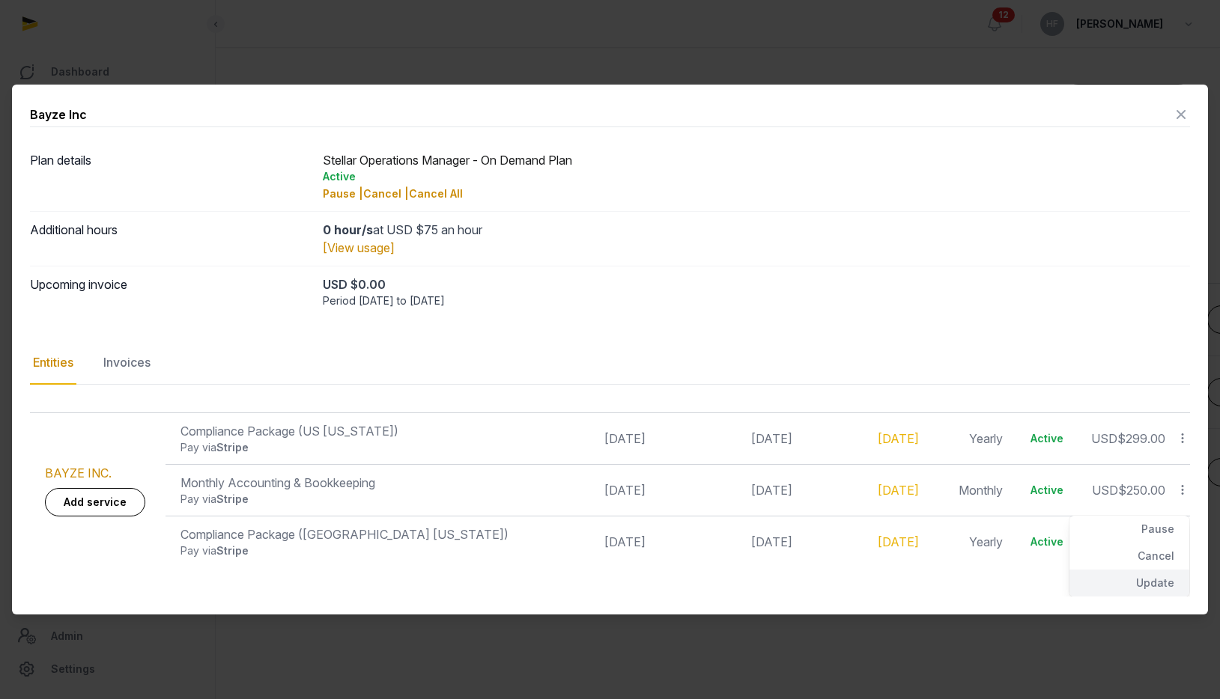
click at [1158, 577] on div "Update" at bounding box center [1129, 583] width 120 height 27
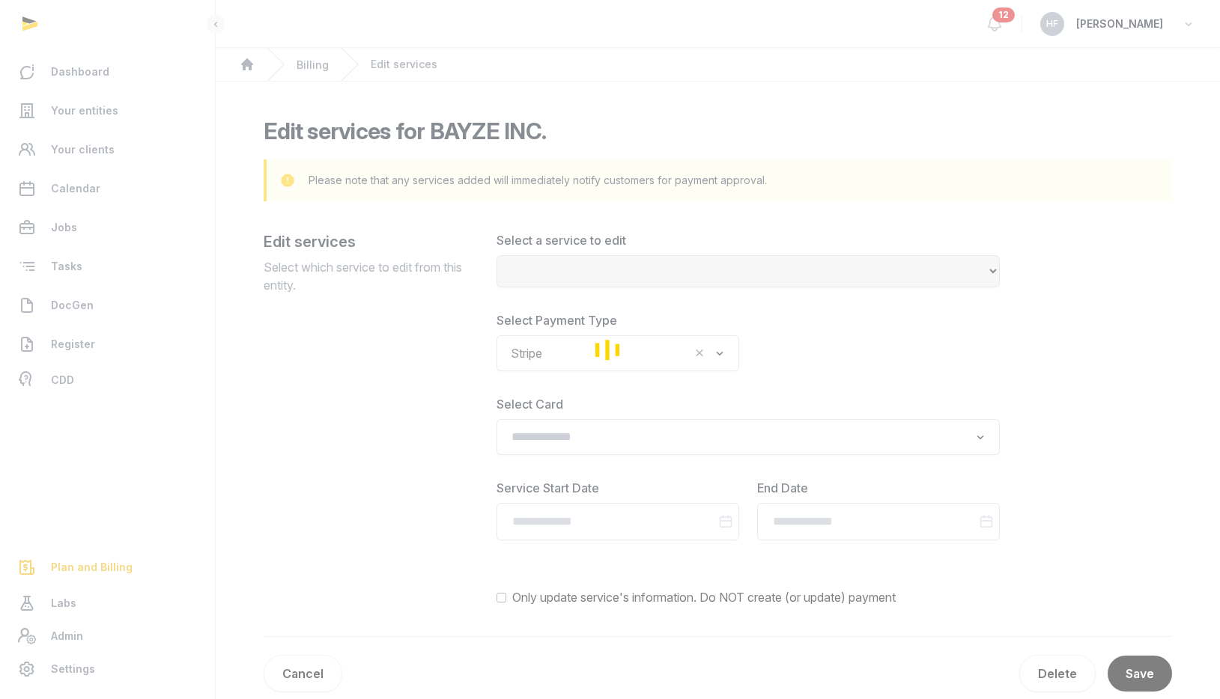
select select "**********"
type input "**********"
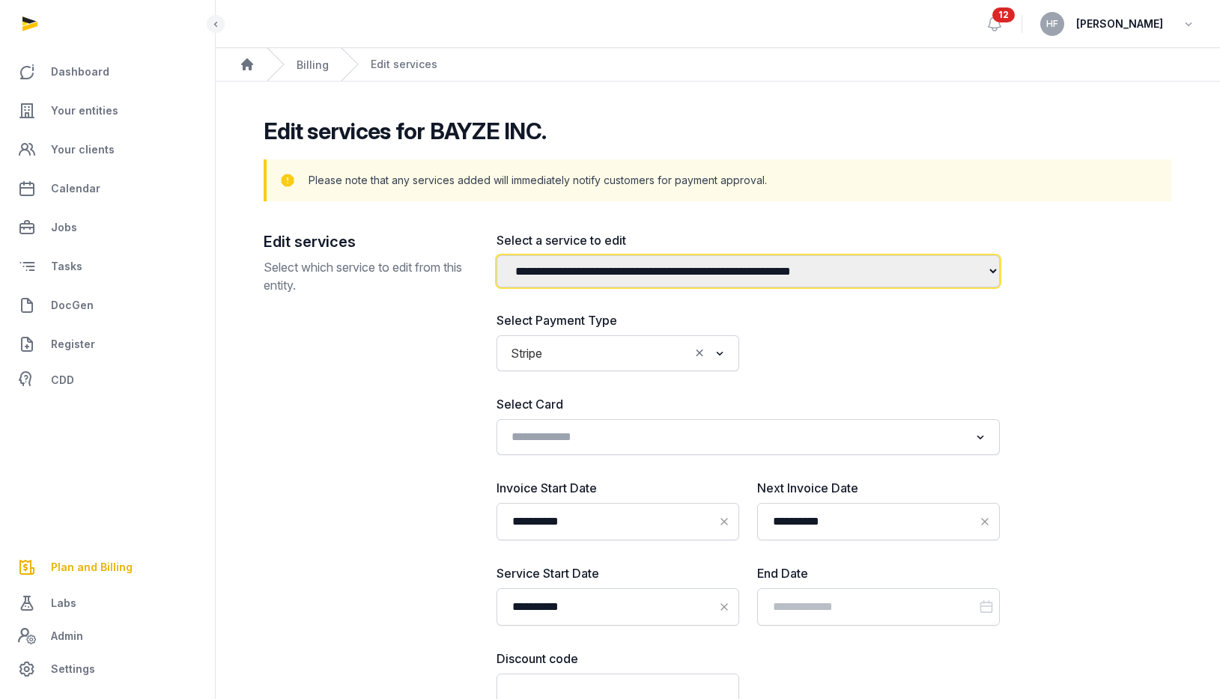
click at [764, 269] on select "**********" at bounding box center [747, 271] width 503 height 32
select select "**********"
click at [496, 255] on select "**********" at bounding box center [747, 271] width 503 height 32
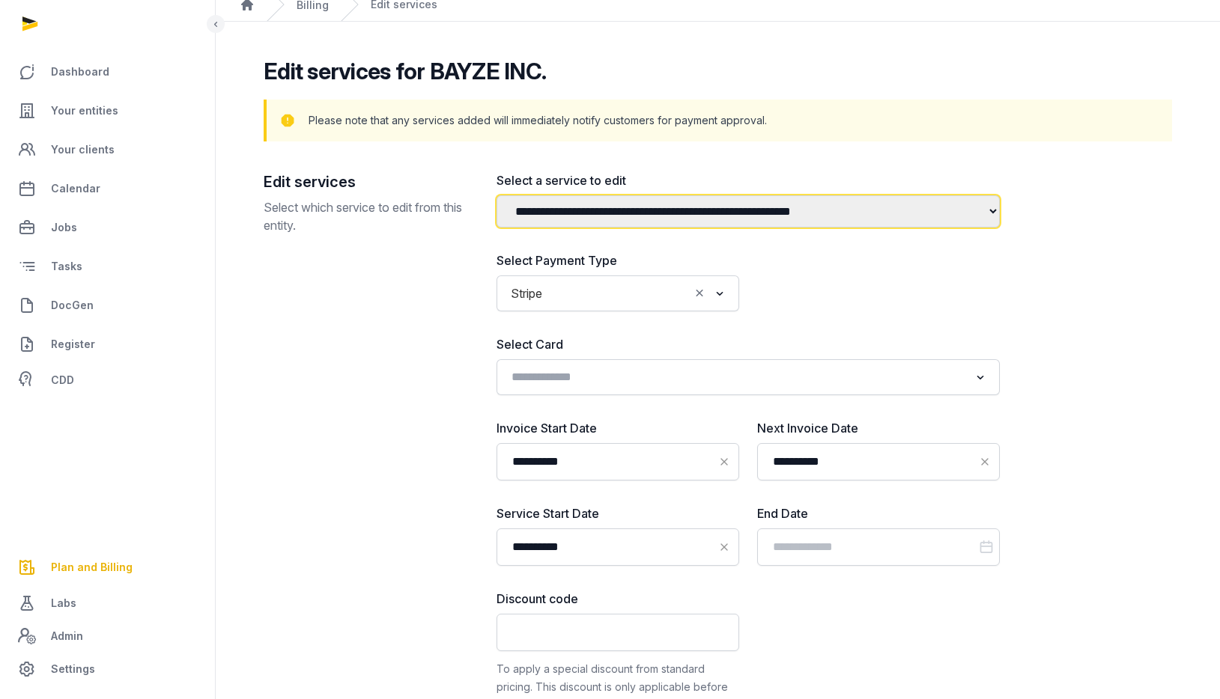
scroll to position [62, 0]
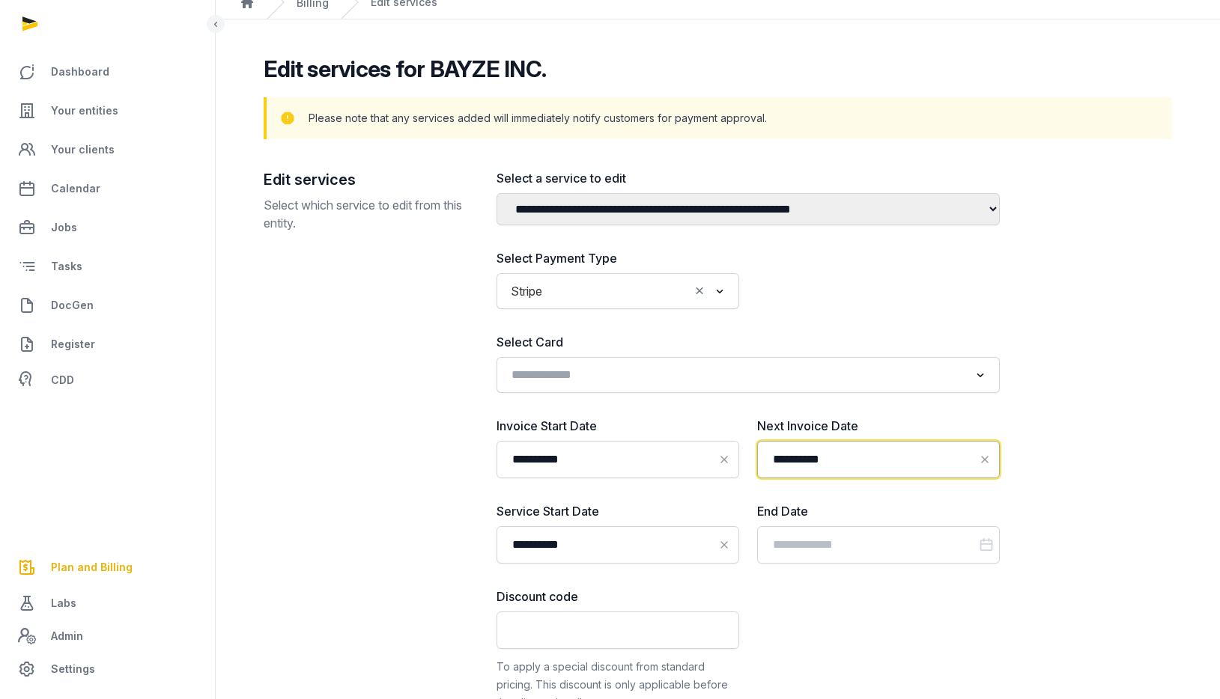
click at [864, 457] on input "**********" at bounding box center [878, 459] width 243 height 37
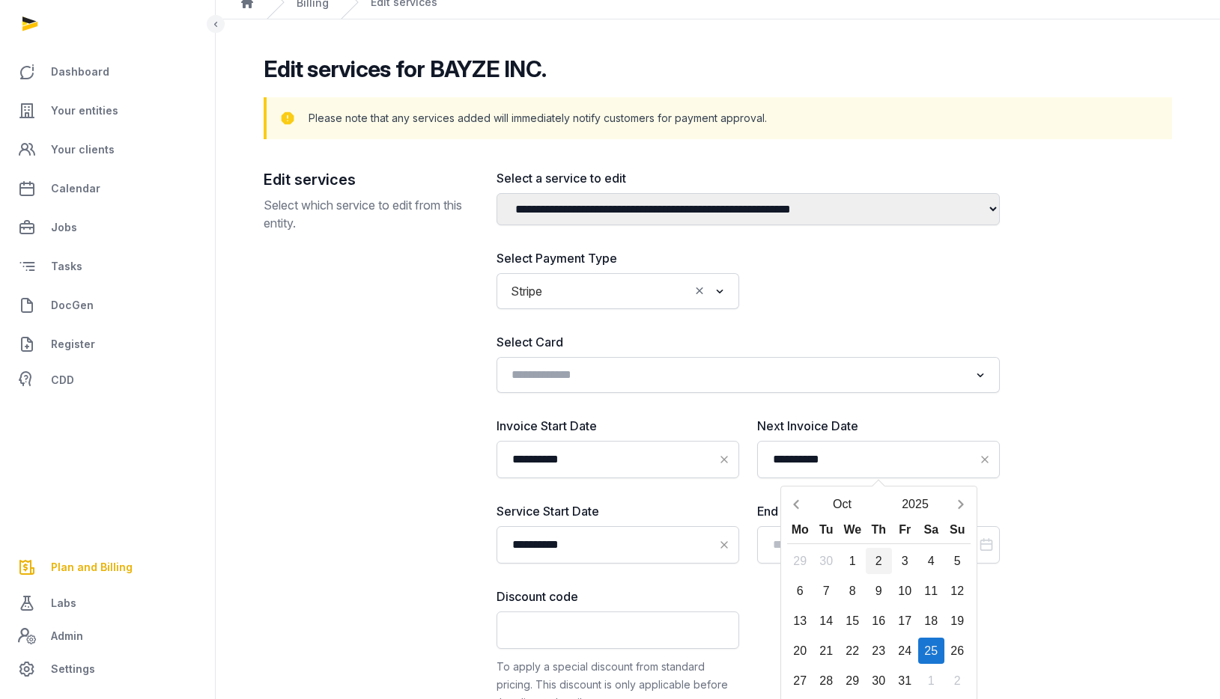
click at [875, 559] on div "2" at bounding box center [879, 561] width 26 height 26
type input "**********"
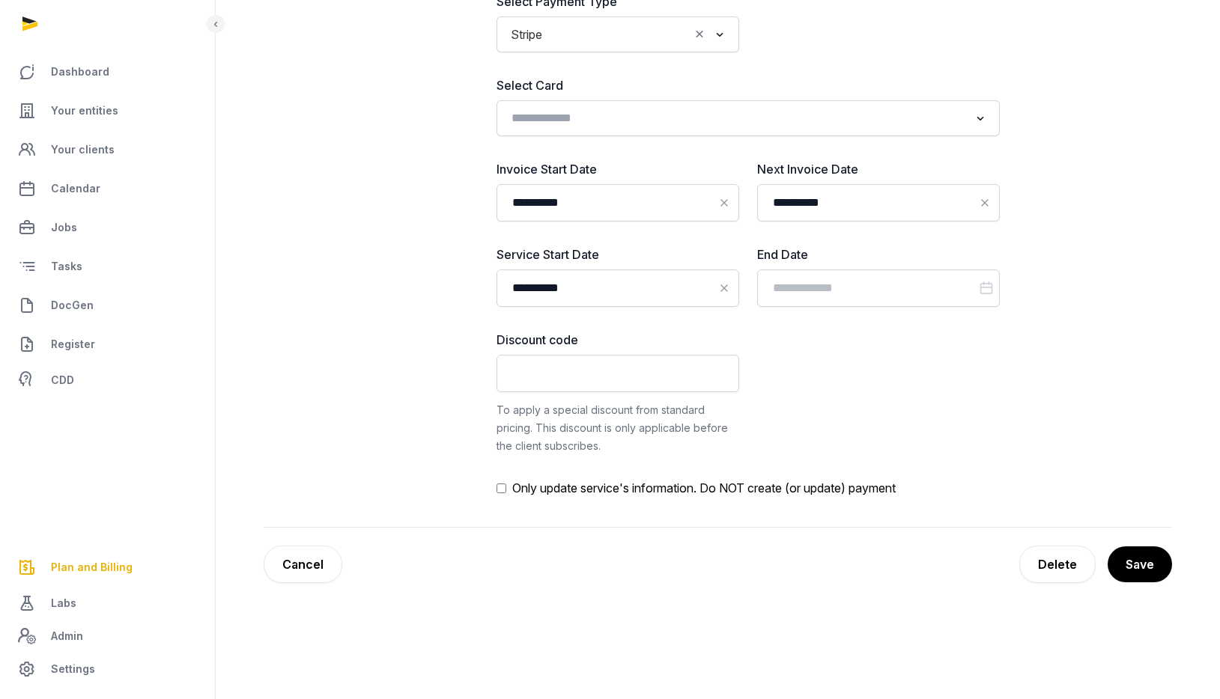
scroll to position [320, 0]
click at [1154, 571] on button "Save" at bounding box center [1139, 562] width 66 height 37
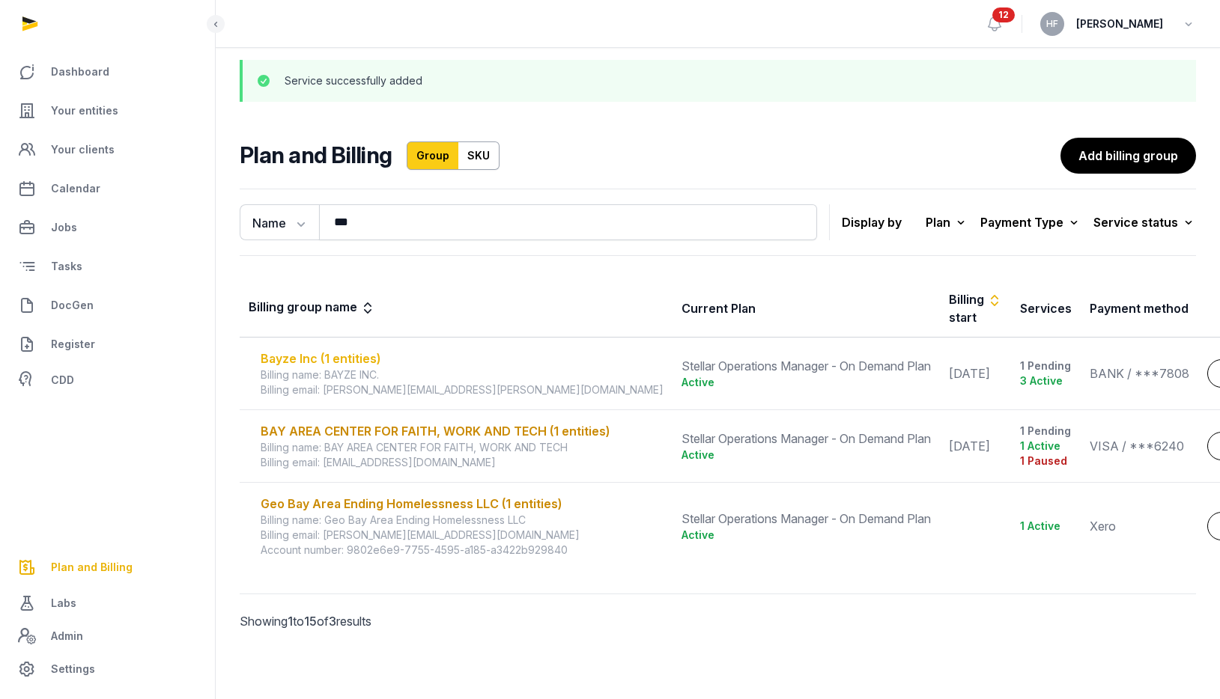
click at [365, 354] on div "Bayze Inc (1 entities)" at bounding box center [462, 359] width 403 height 18
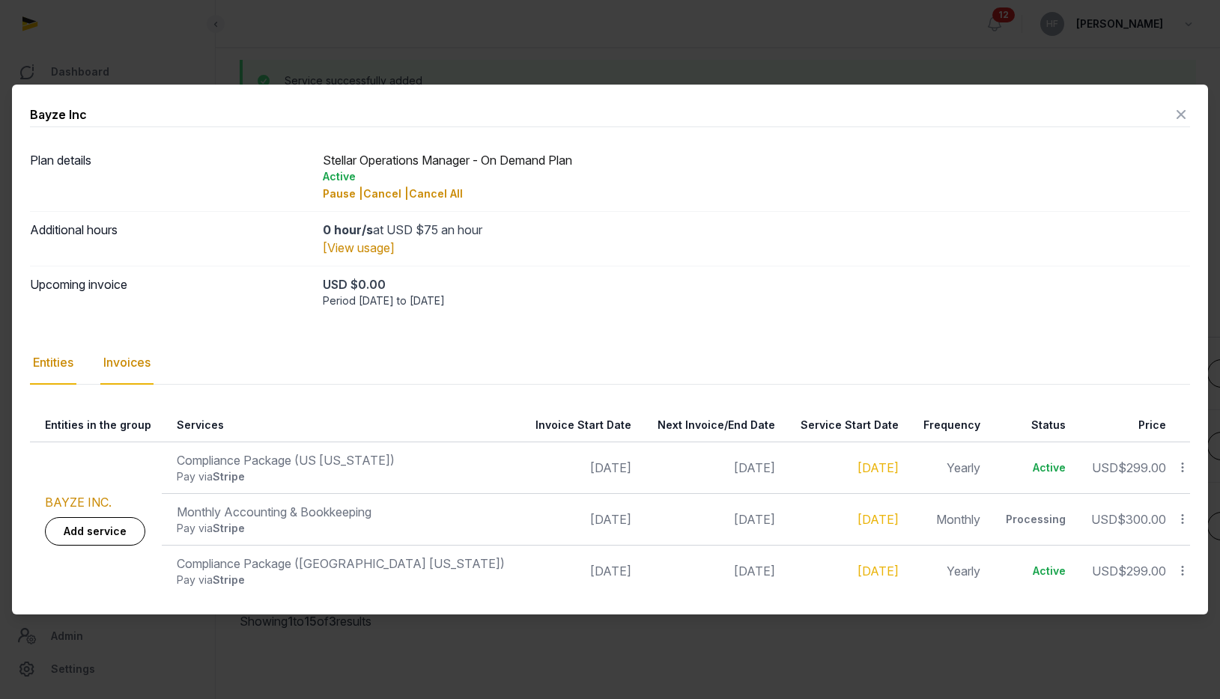
click at [148, 359] on div "Invoices" at bounding box center [126, 362] width 53 height 43
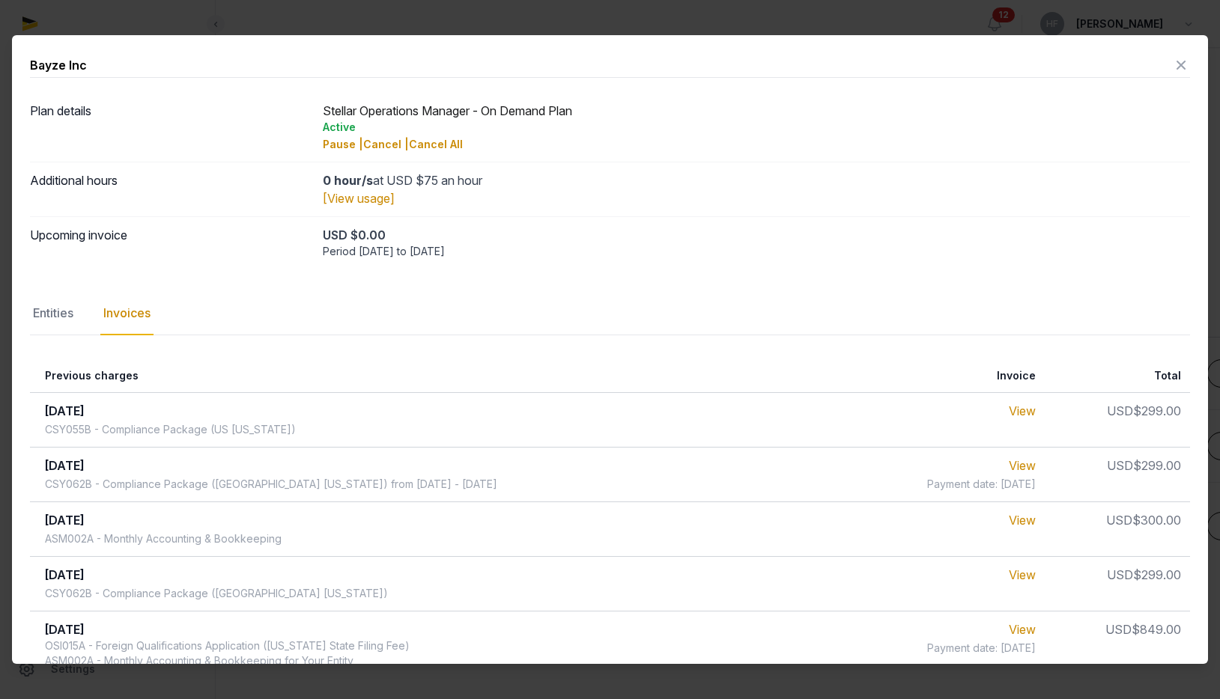
click at [1180, 62] on icon at bounding box center [1181, 65] width 18 height 24
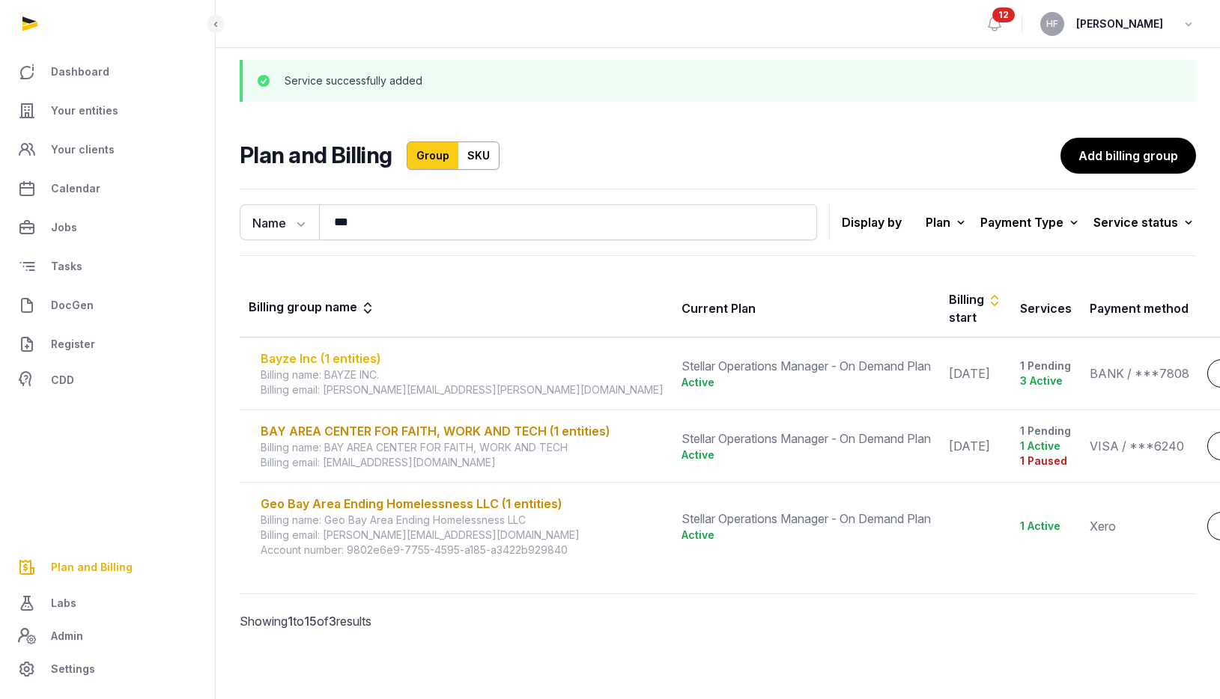
click at [362, 357] on div "Bayze Inc (1 entities)" at bounding box center [462, 359] width 403 height 18
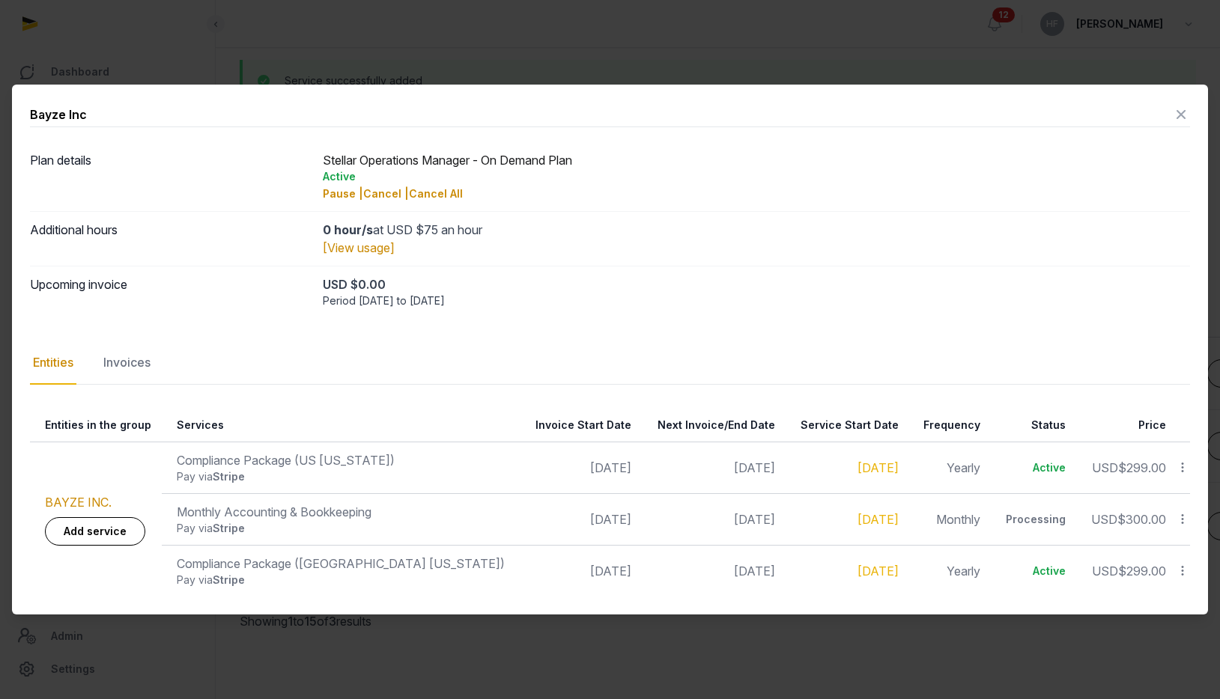
click at [1184, 115] on icon at bounding box center [1181, 115] width 18 height 24
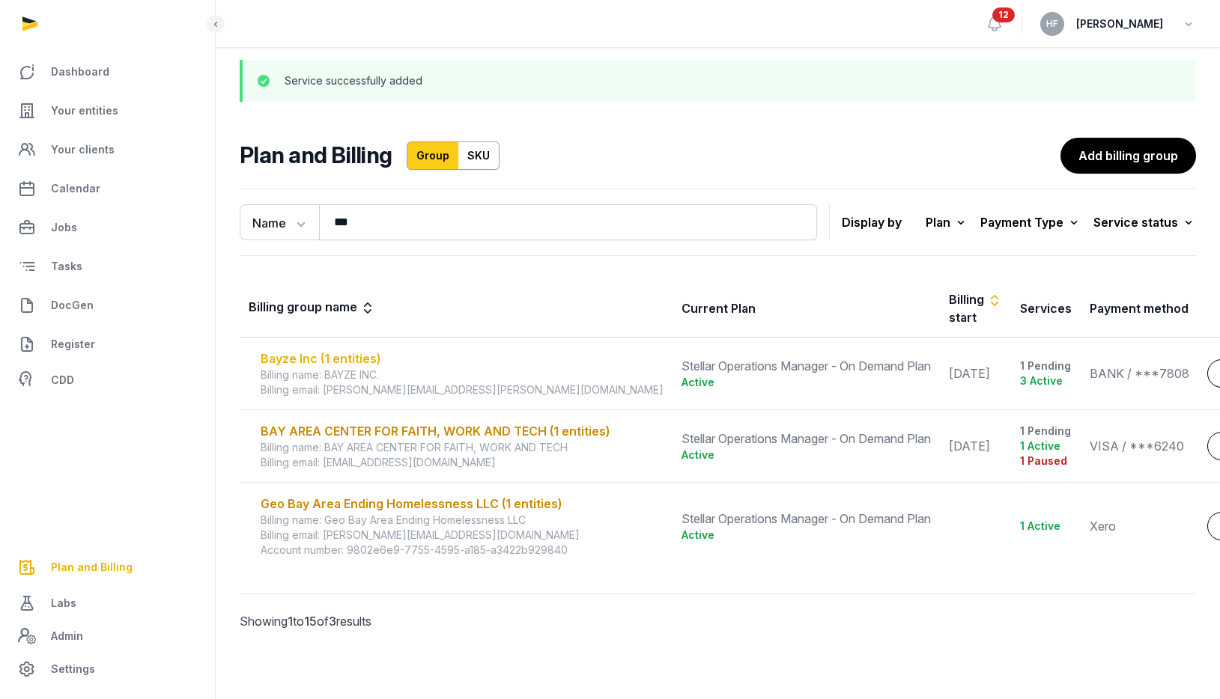
click at [329, 357] on div "Bayze Inc (1 entities)" at bounding box center [462, 359] width 403 height 18
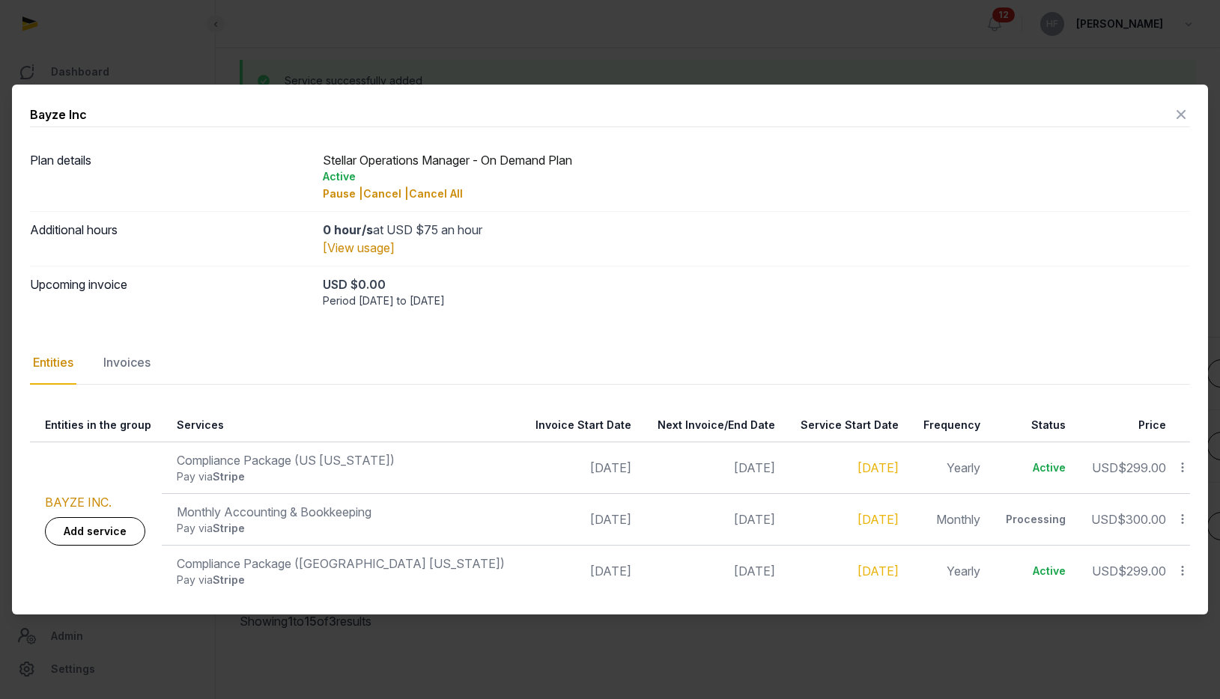
click at [1180, 110] on icon at bounding box center [1181, 115] width 18 height 24
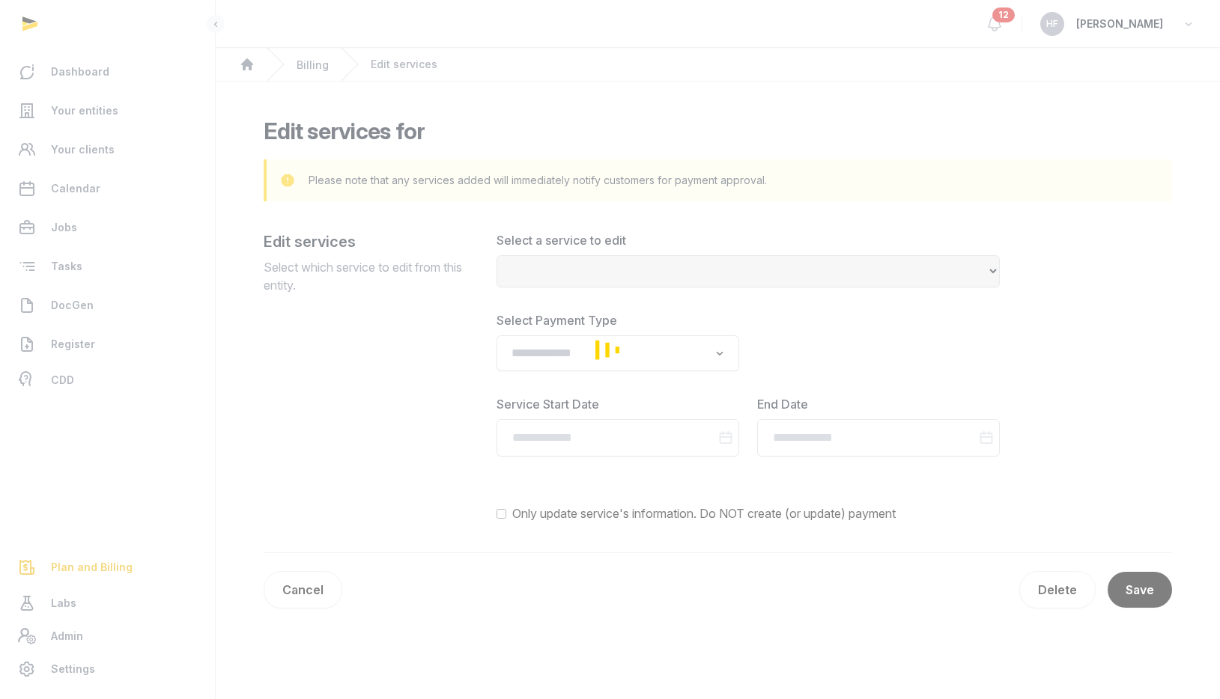
scroll to position [85, 0]
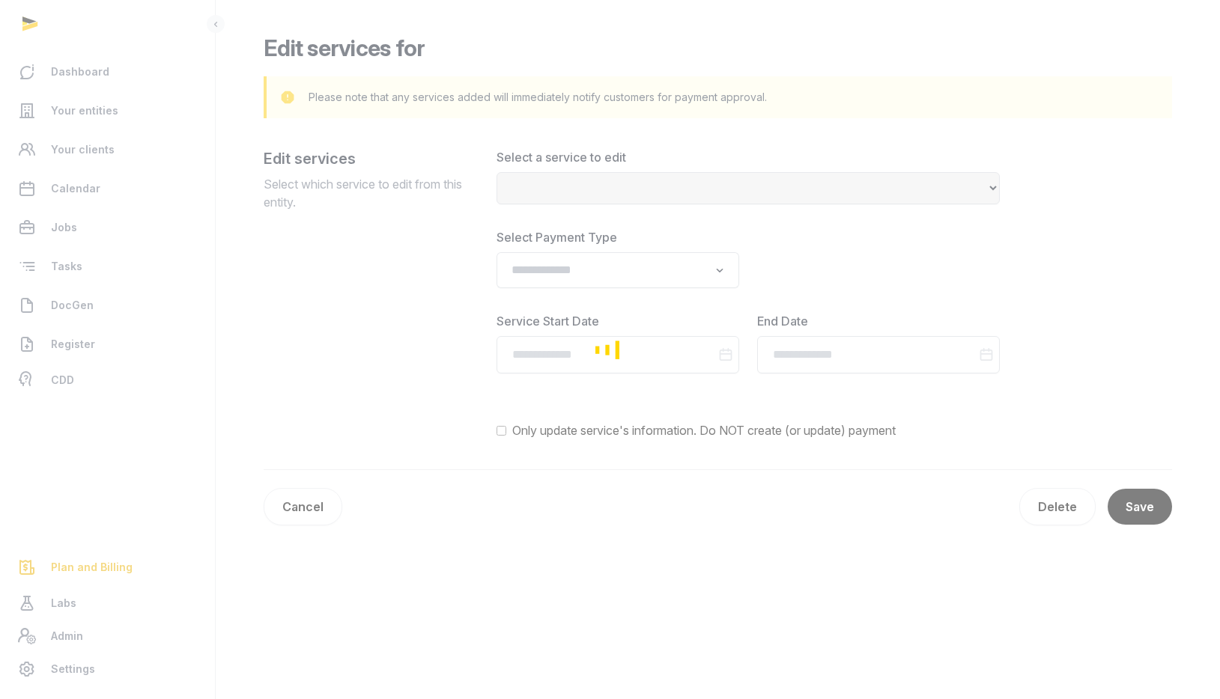
select select "**********"
type input "**********"
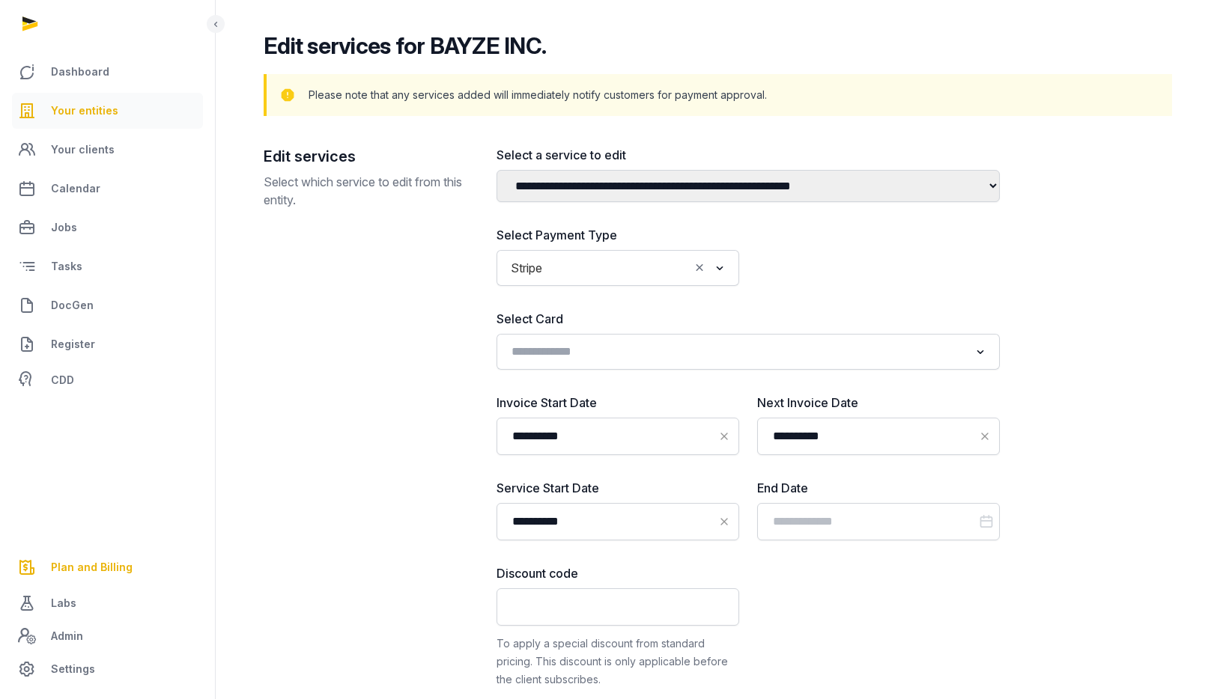
click at [79, 112] on span "Your entities" at bounding box center [84, 111] width 67 height 18
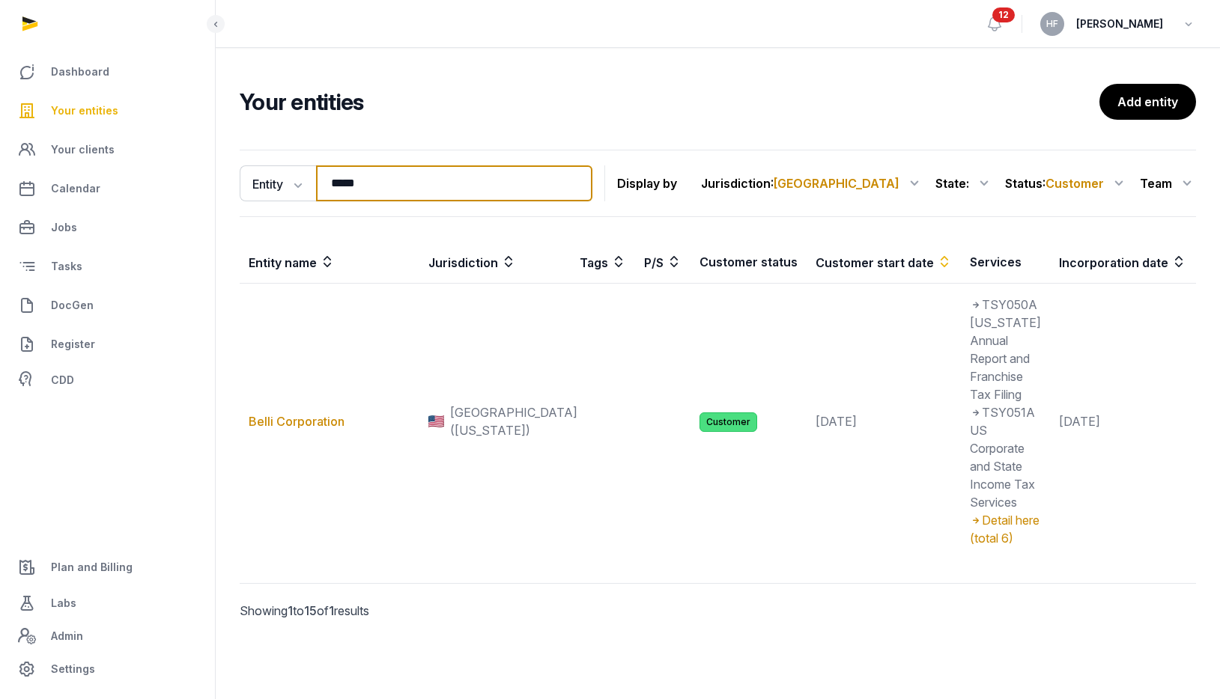
drag, startPoint x: 383, startPoint y: 188, endPoint x: 222, endPoint y: 170, distance: 161.2
click at [246, 170] on div "Entity Entity People Tags Services ***** Search" at bounding box center [416, 183] width 353 height 36
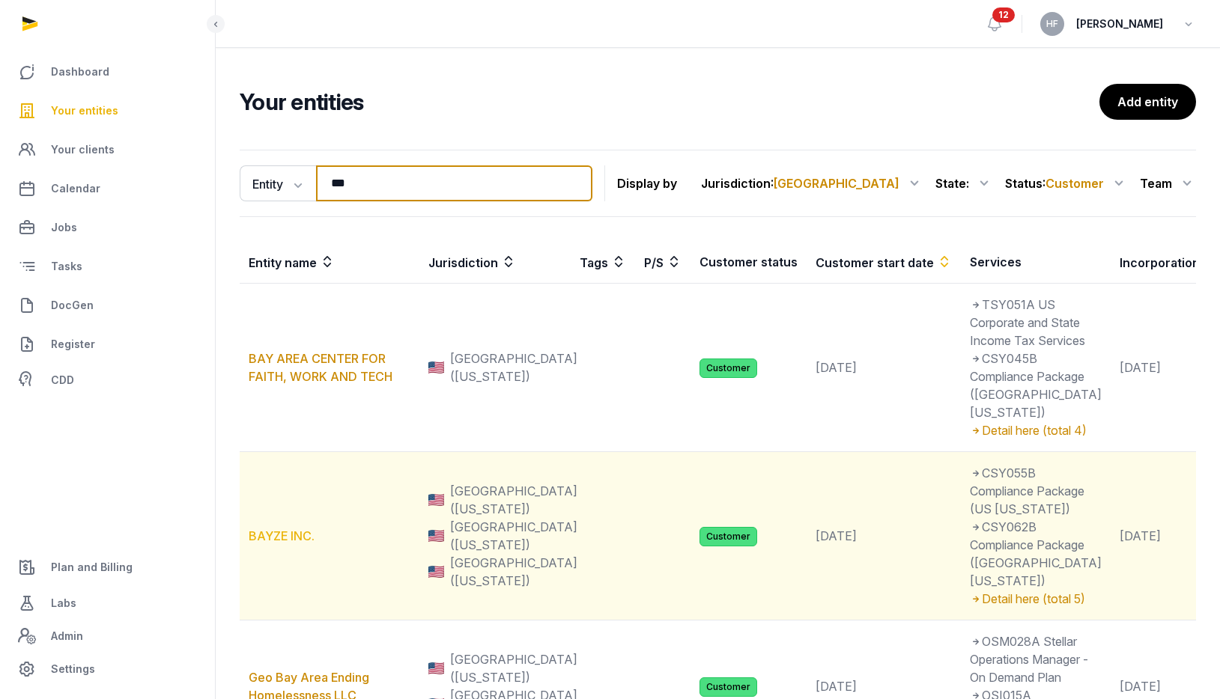
type input "***"
click at [291, 544] on link "BAYZE INC." at bounding box center [282, 536] width 66 height 15
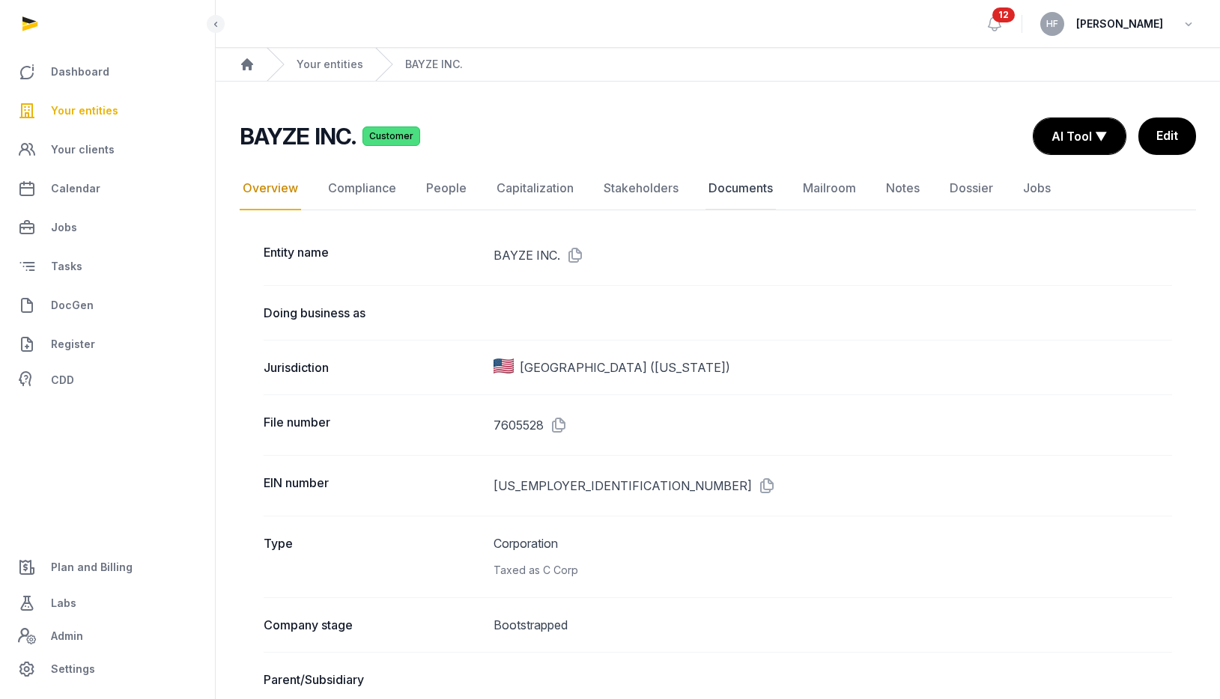
click at [756, 193] on link "Documents" at bounding box center [740, 188] width 70 height 43
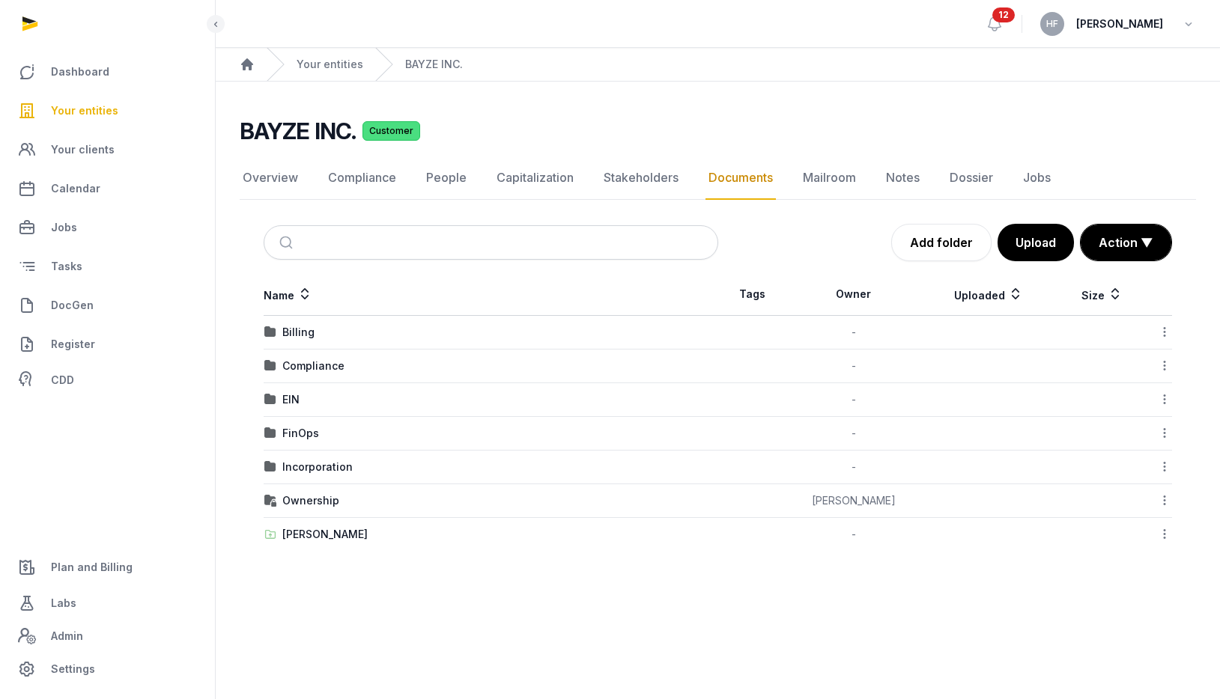
click at [1162, 535] on icon at bounding box center [1164, 534] width 13 height 16
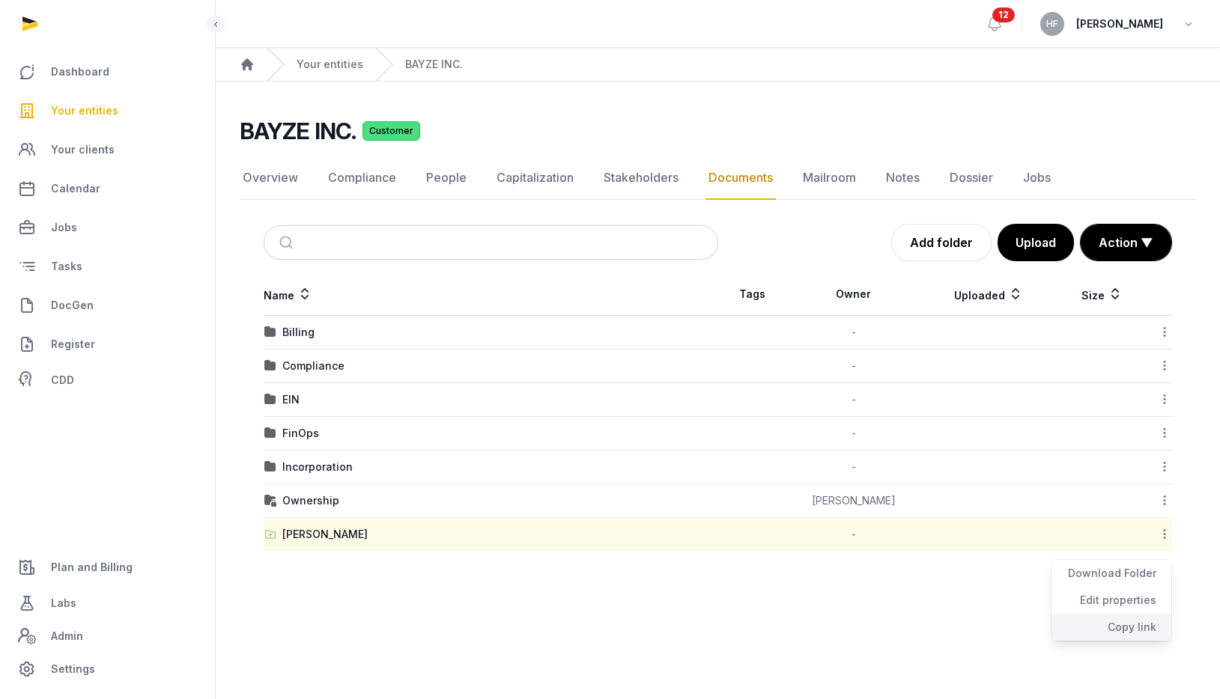
click at [1140, 627] on div "Copy link" at bounding box center [1111, 627] width 120 height 27
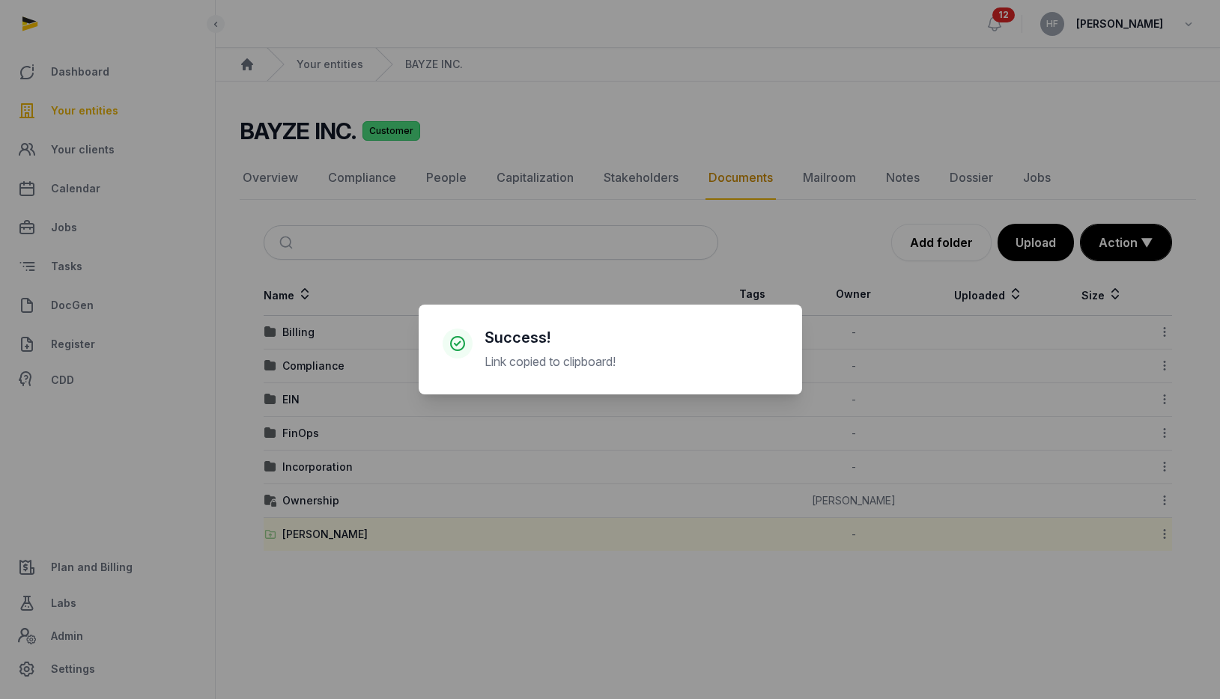
click at [322, 533] on div "× Success! Link copied to clipboard! Cancel No OK" at bounding box center [610, 349] width 1220 height 699
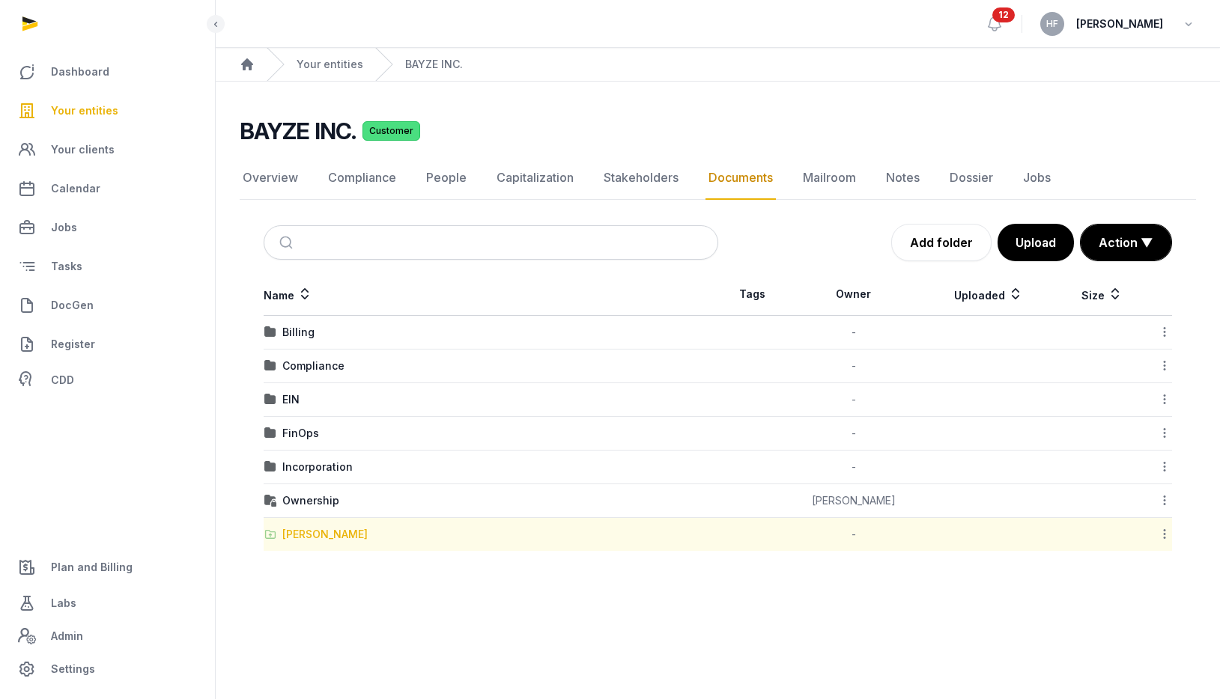
click at [318, 535] on div "[PERSON_NAME]" at bounding box center [324, 534] width 85 height 15
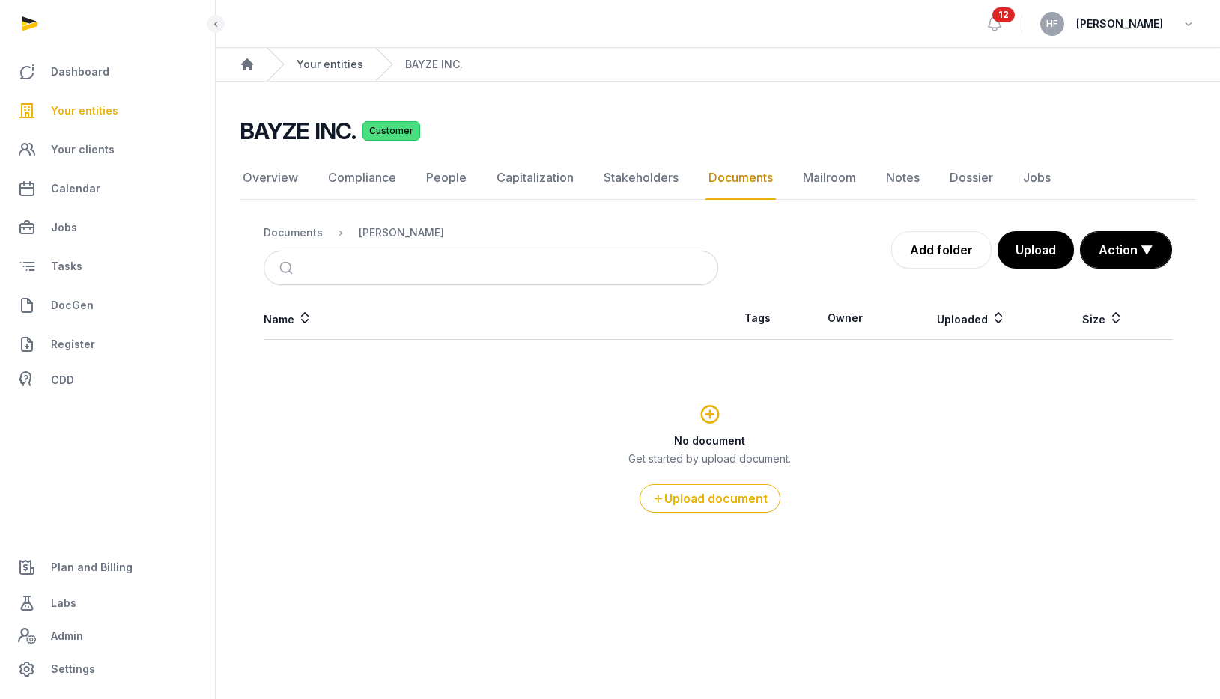
click at [320, 64] on link "Your entities" at bounding box center [330, 64] width 67 height 15
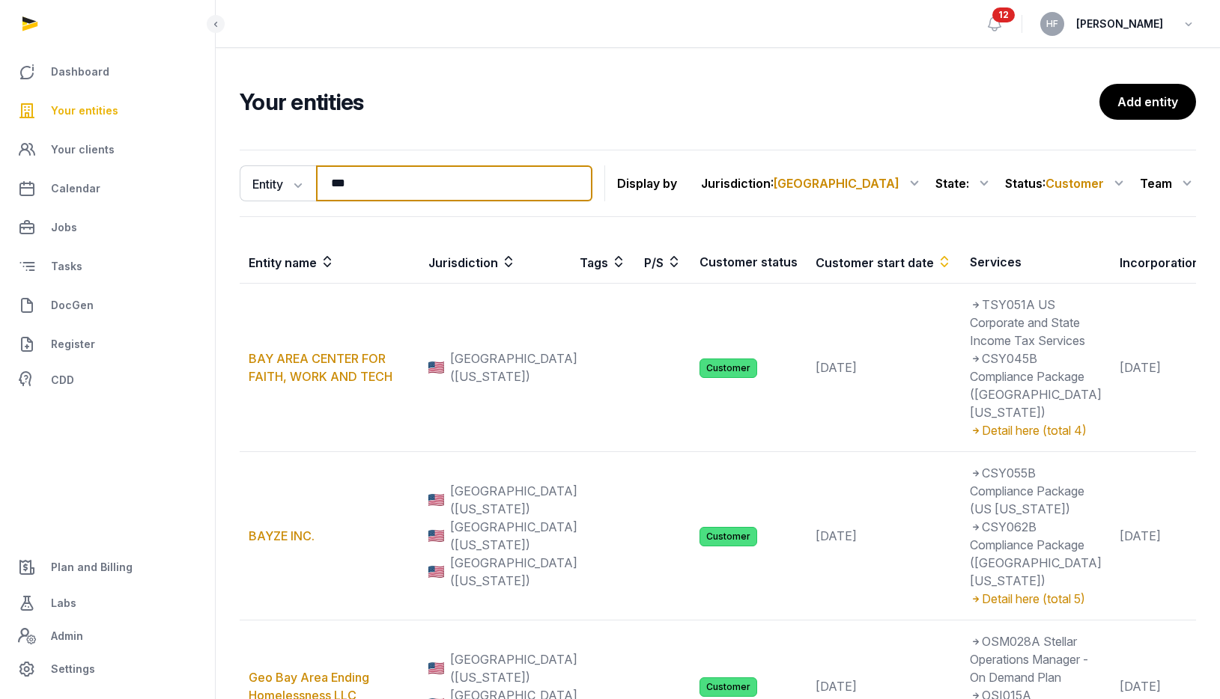
drag, startPoint x: 392, startPoint y: 187, endPoint x: 214, endPoint y: 185, distance: 178.2
click at [217, 184] on div "Entity Entity People Tags Services *** Search Display by Jurisdiction : [GEOGRA…" at bounding box center [718, 502] width 1004 height 717
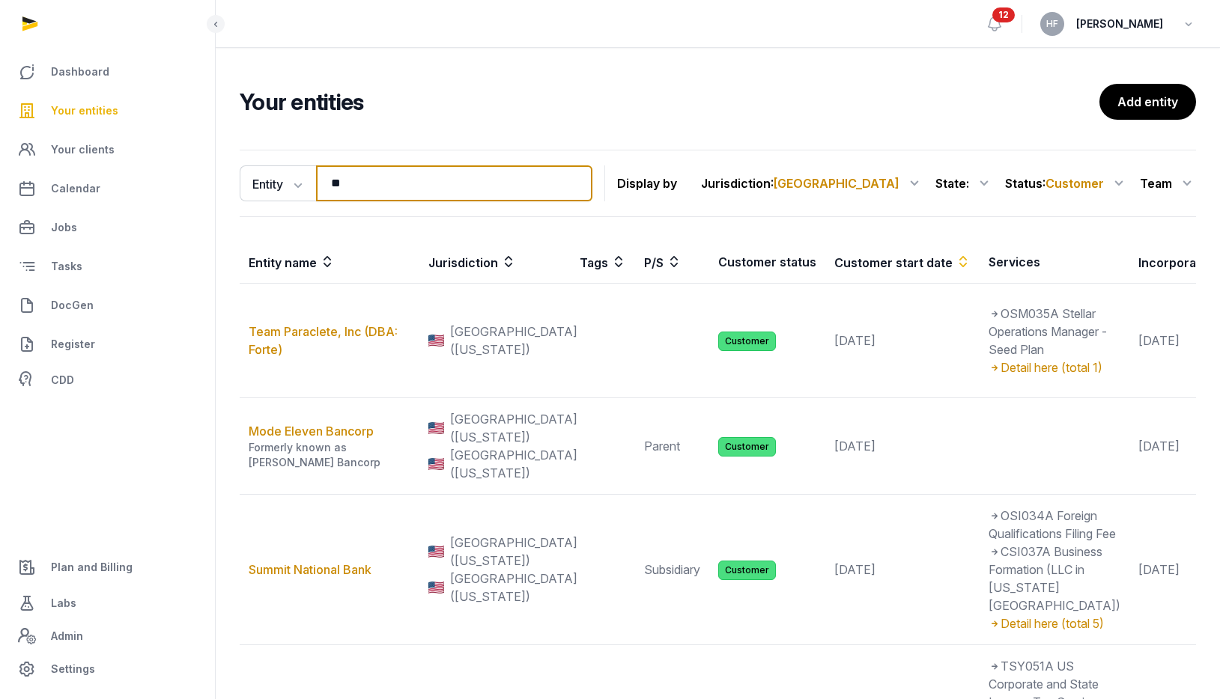
type input "*"
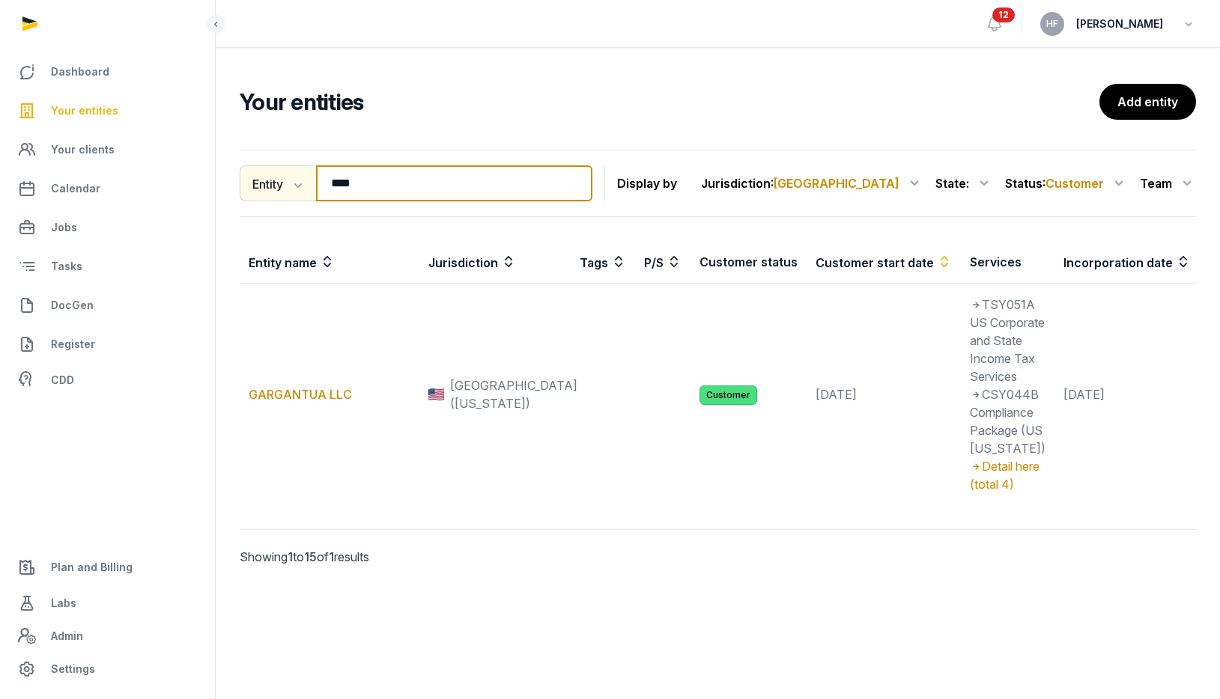
drag, startPoint x: 380, startPoint y: 192, endPoint x: 270, endPoint y: 192, distance: 109.3
click at [273, 192] on div "Entity Entity People Tags Services **** Search" at bounding box center [416, 183] width 353 height 36
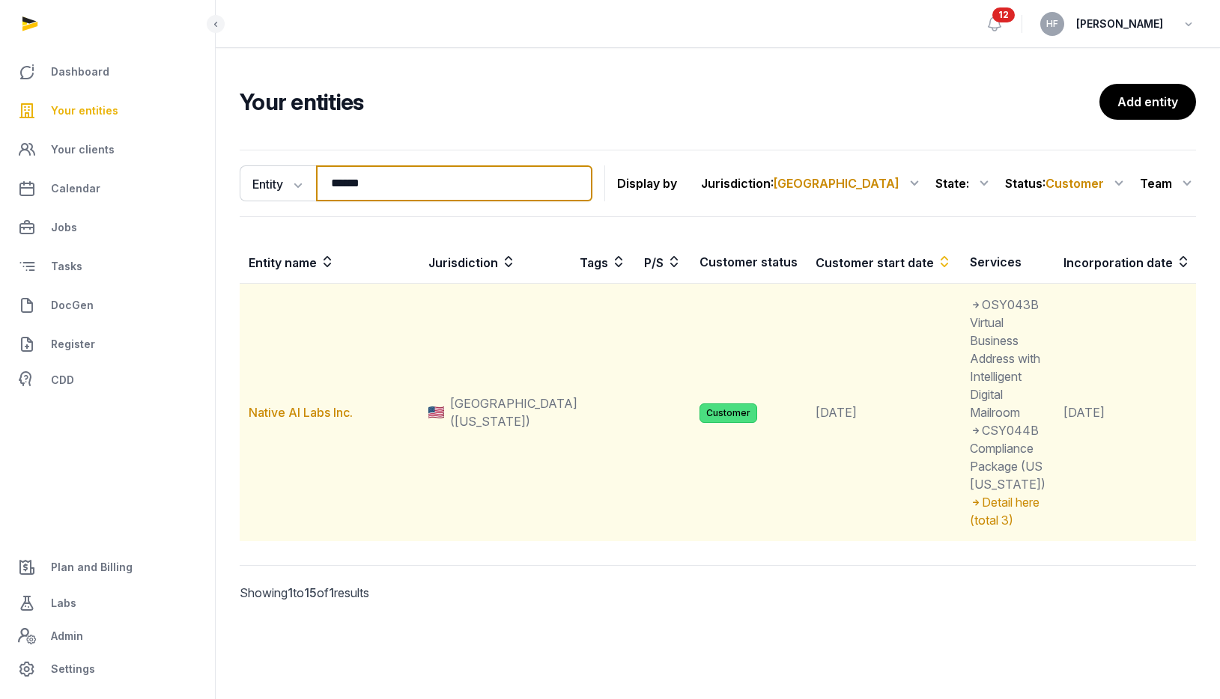
type input "******"
click at [321, 447] on td "Native AI Labs Inc." at bounding box center [330, 413] width 180 height 258
click at [321, 420] on link "Native AI Labs Inc." at bounding box center [301, 412] width 104 height 15
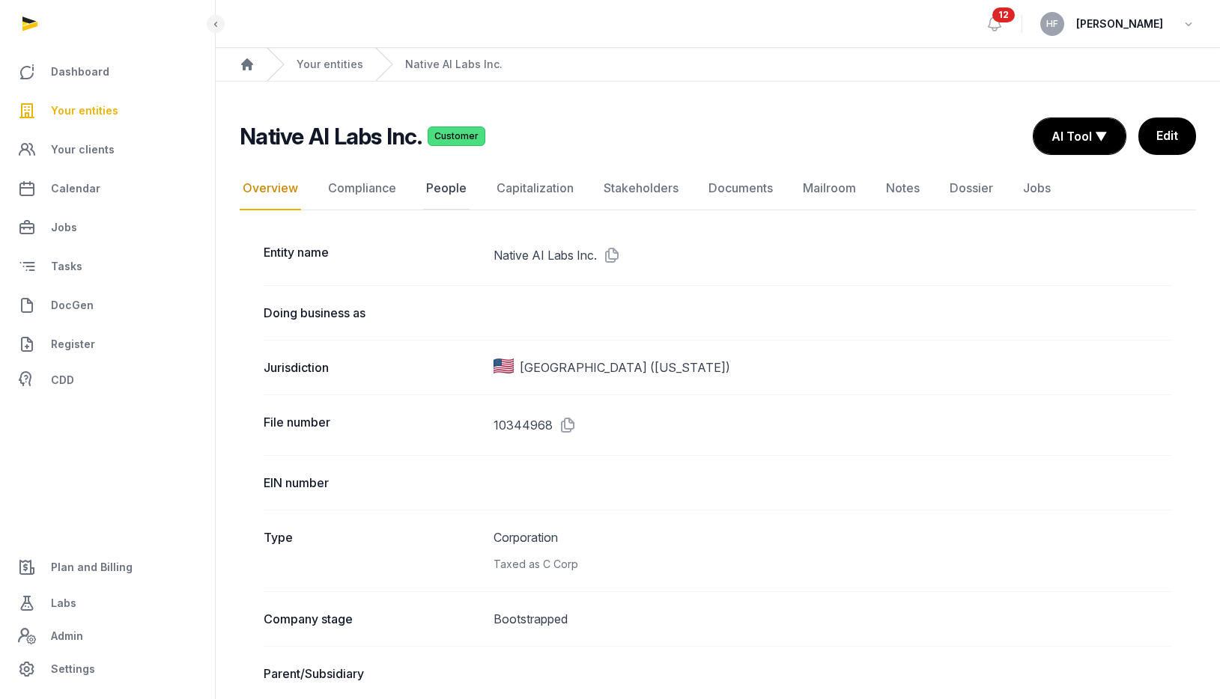
click at [423, 188] on link "People" at bounding box center [446, 188] width 46 height 43
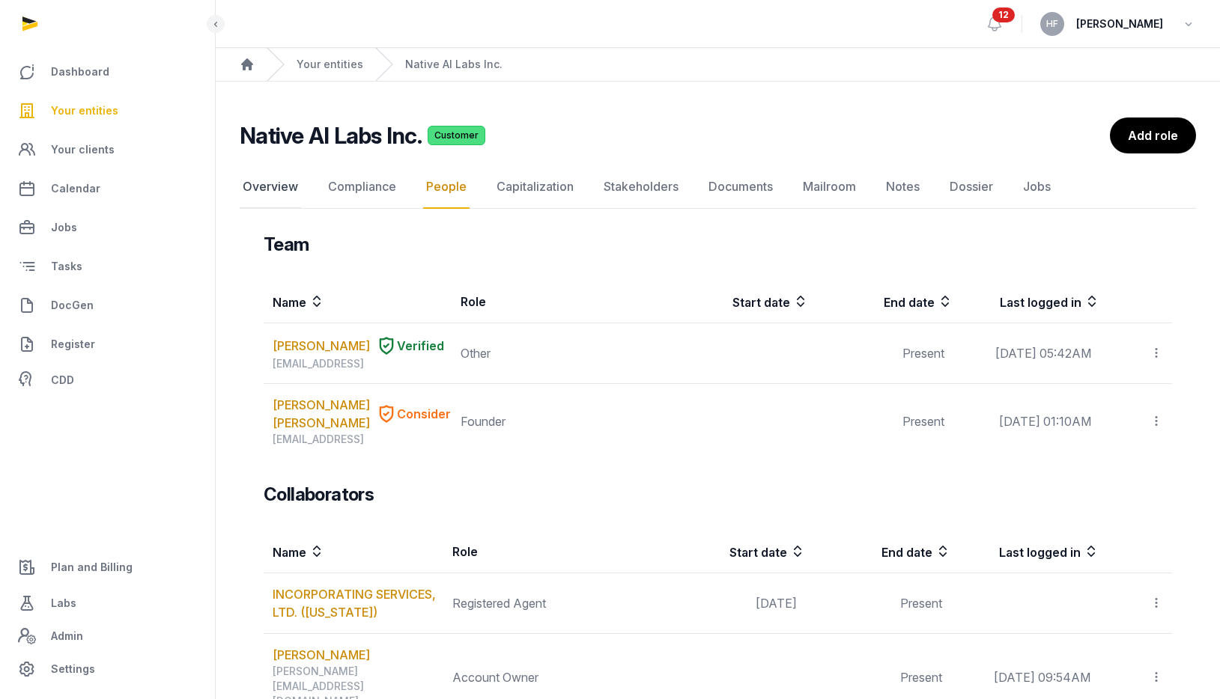
click at [273, 192] on link "Overview" at bounding box center [270, 186] width 61 height 43
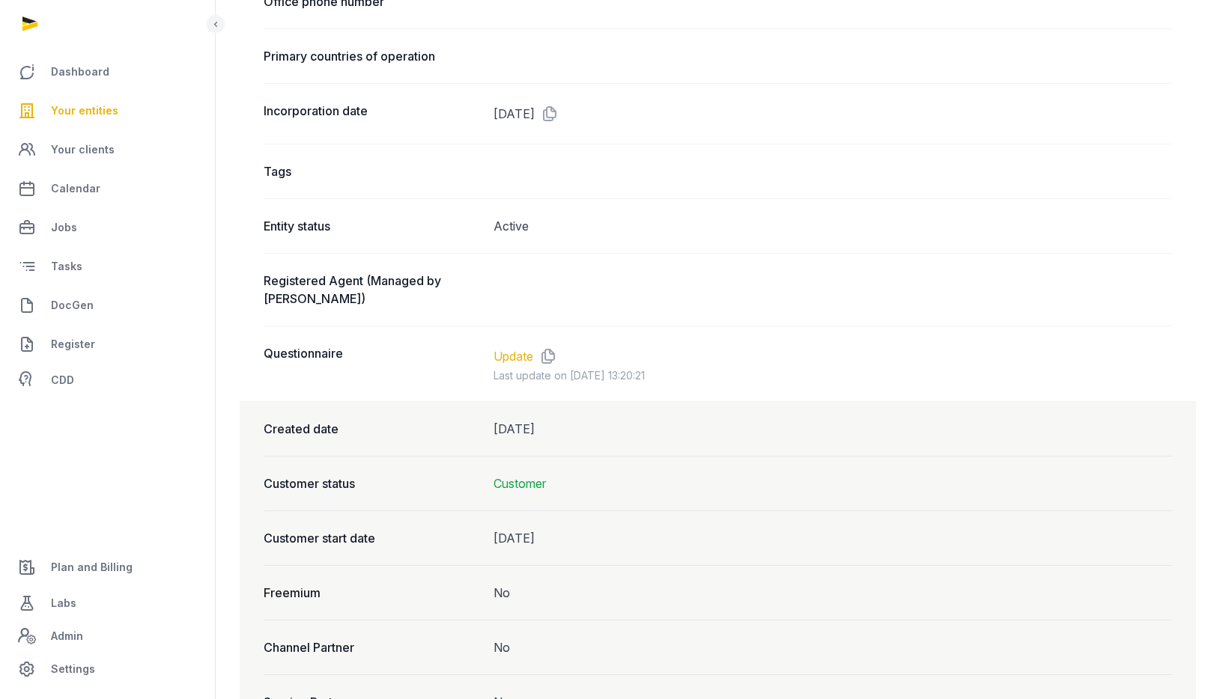
scroll to position [951, 0]
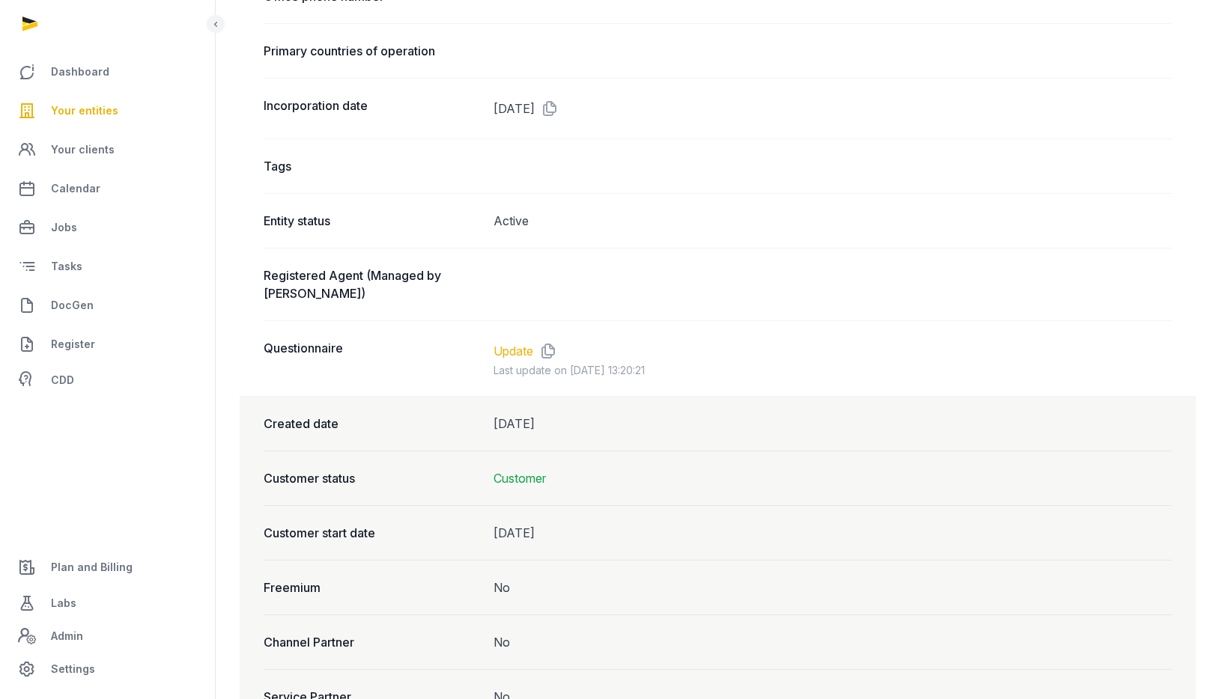
click at [523, 342] on link "Update" at bounding box center [513, 351] width 40 height 18
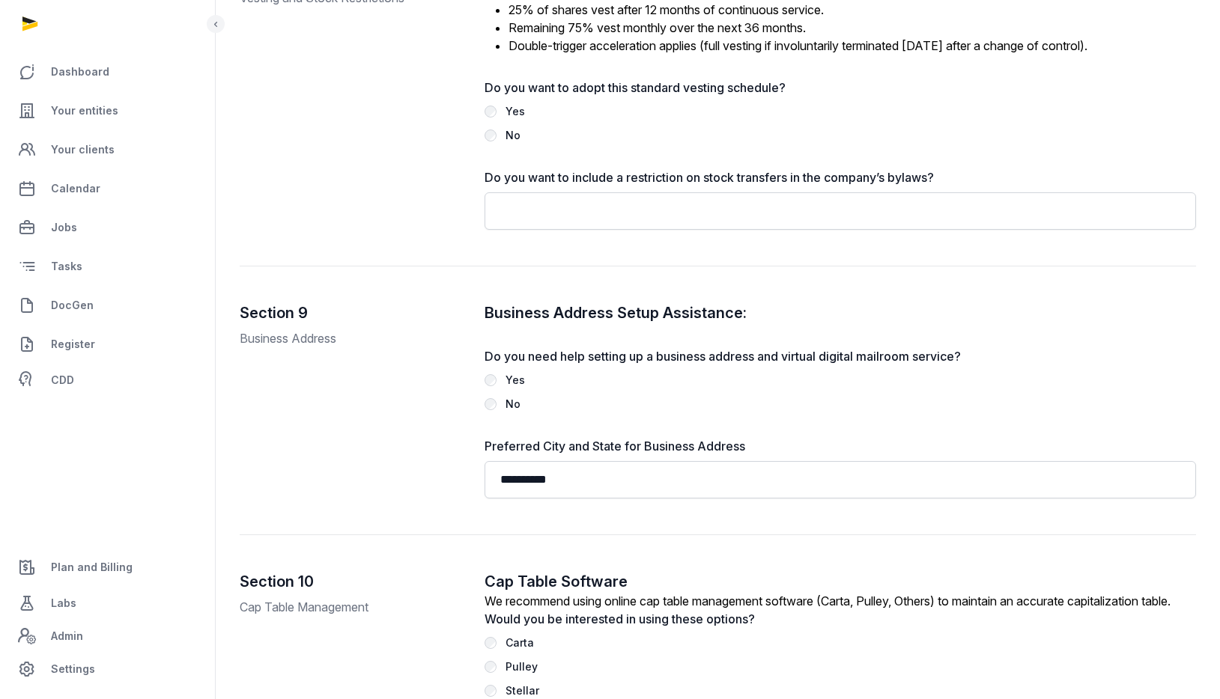
scroll to position [3133, 0]
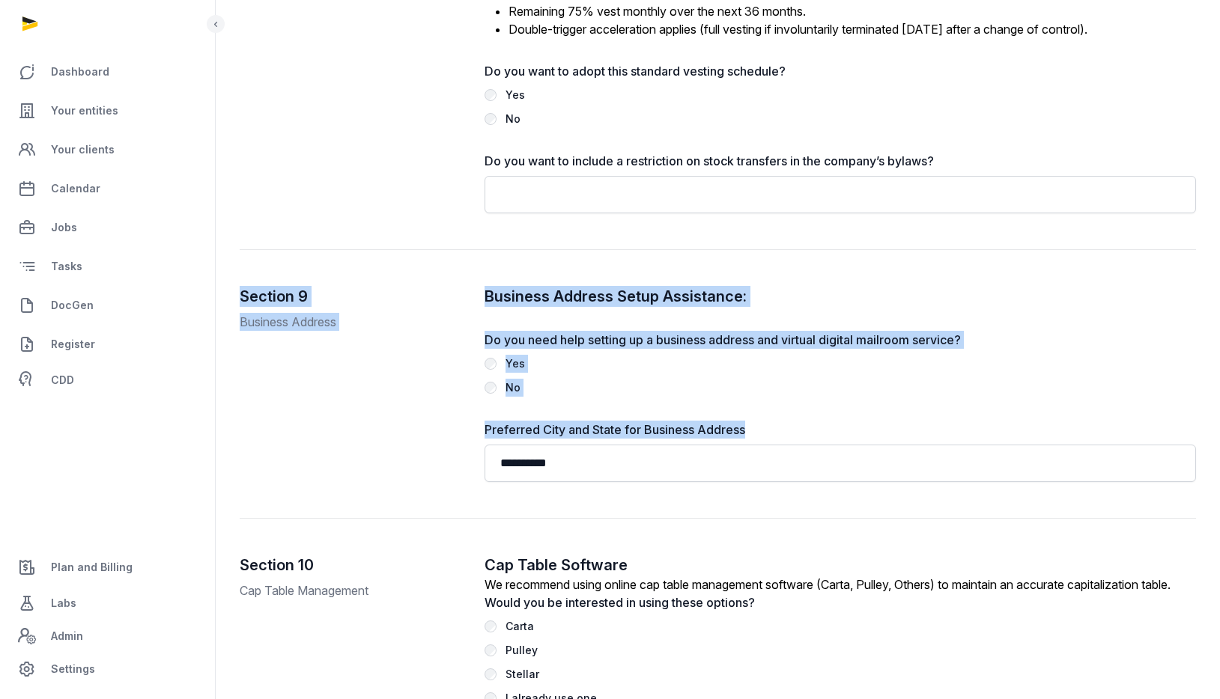
drag, startPoint x: 238, startPoint y: 295, endPoint x: 716, endPoint y: 496, distance: 518.1
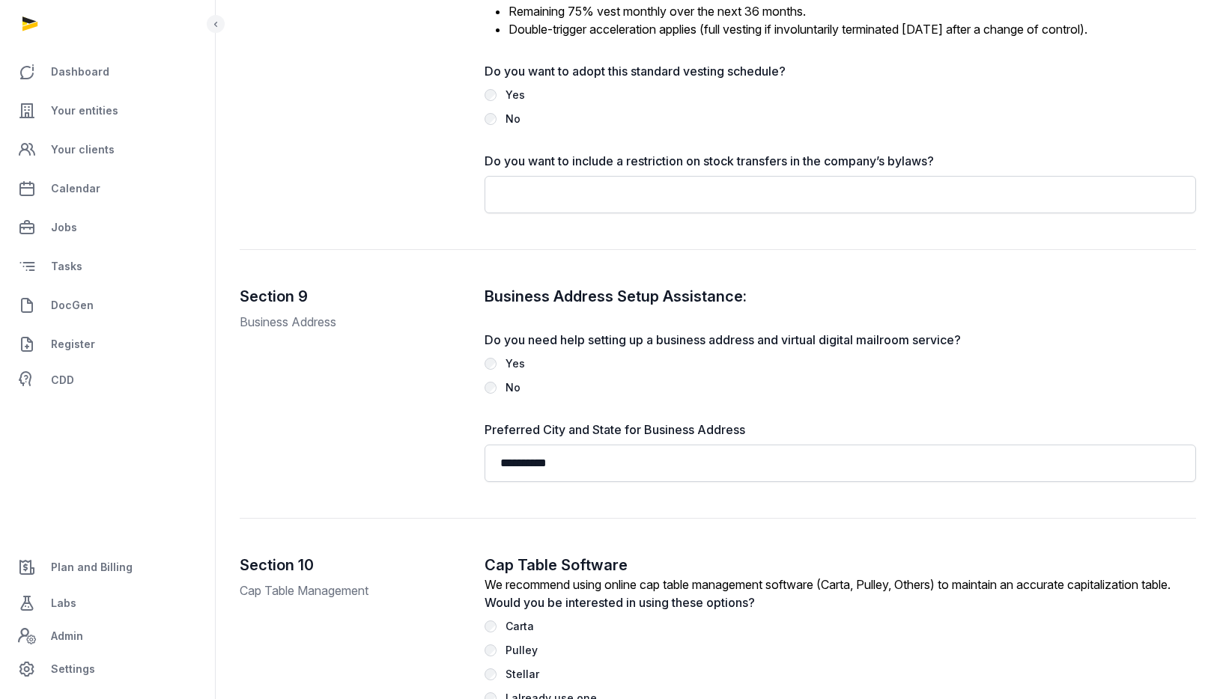
click at [843, 517] on div "**********" at bounding box center [718, 402] width 956 height 233
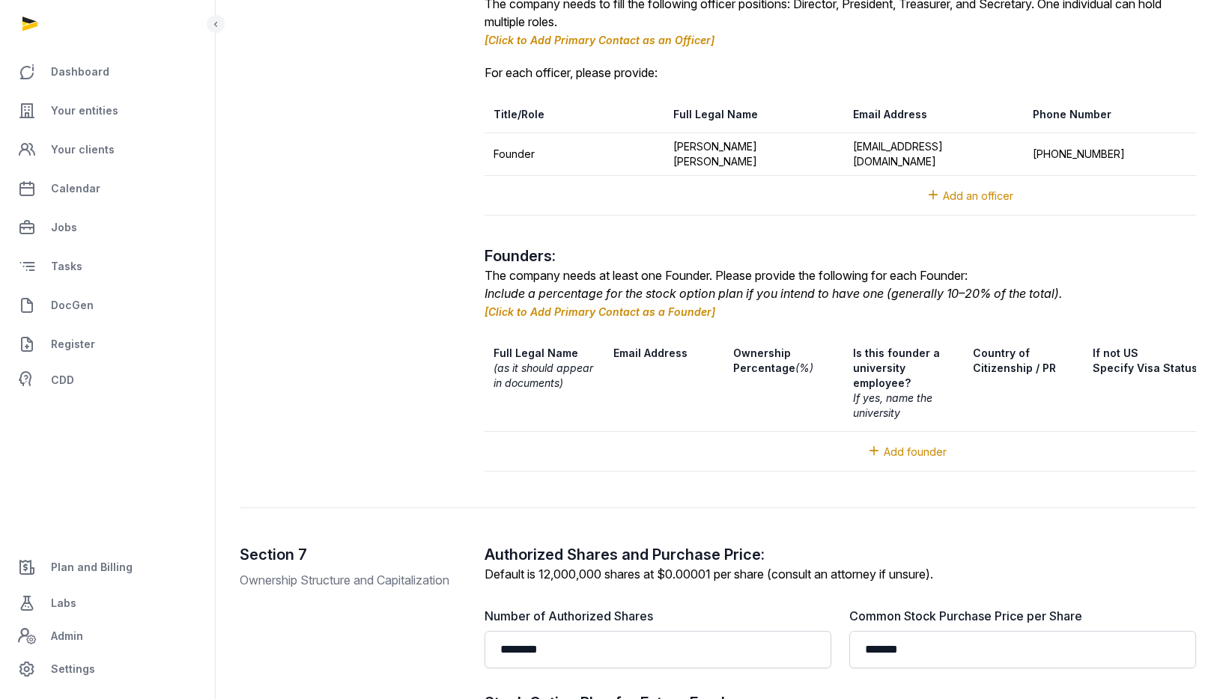
scroll to position [2195, 0]
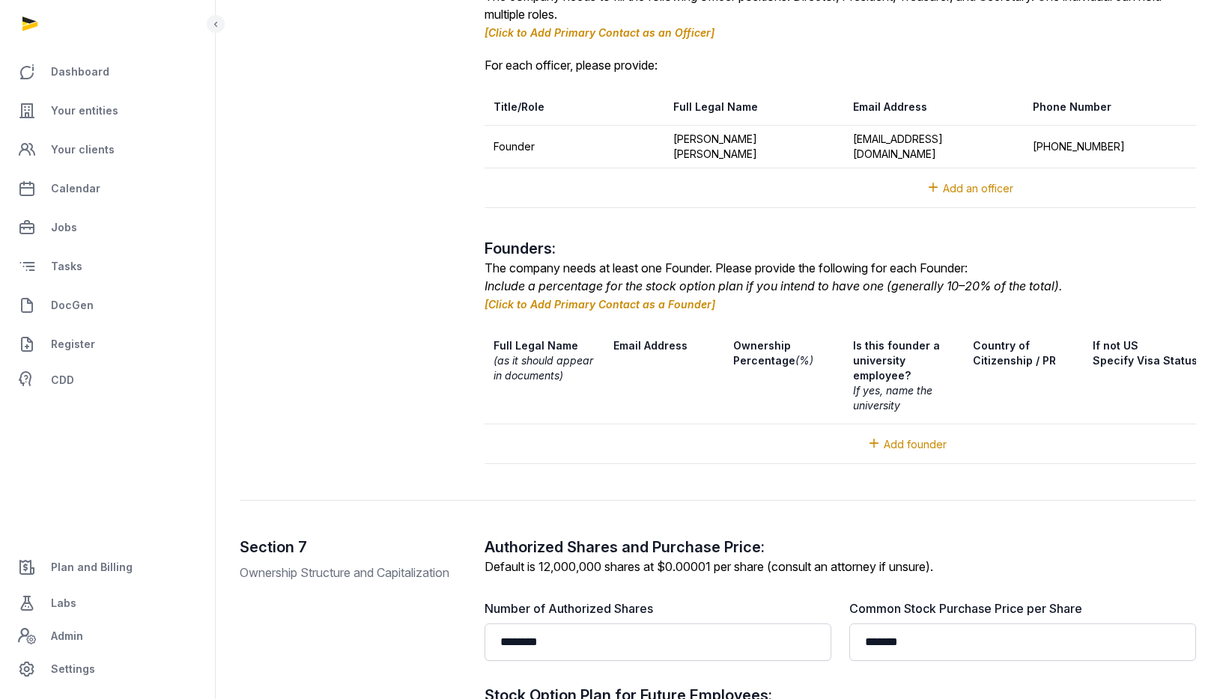
click at [612, 295] on div "Include a percentage for the stock option plan if you intend to have one (gener…" at bounding box center [839, 286] width 711 height 18
click at [614, 311] on link "[Click to Add Primary Contact as a Founder]" at bounding box center [599, 304] width 231 height 13
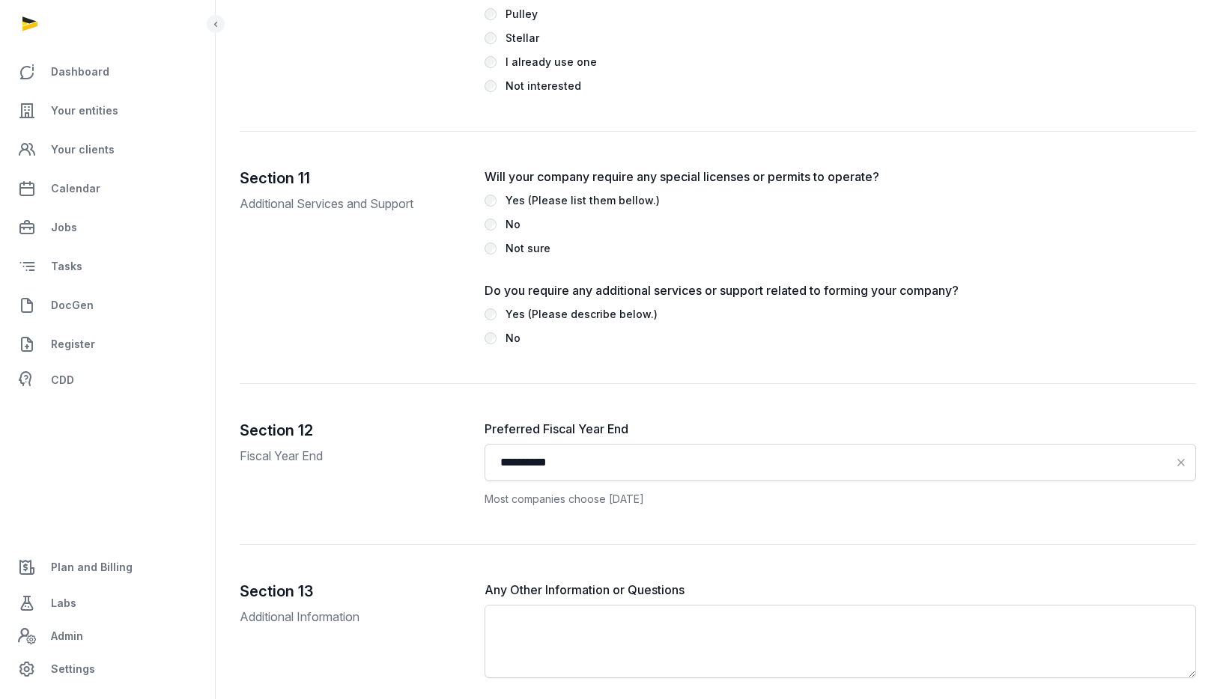
scroll to position [4039, 0]
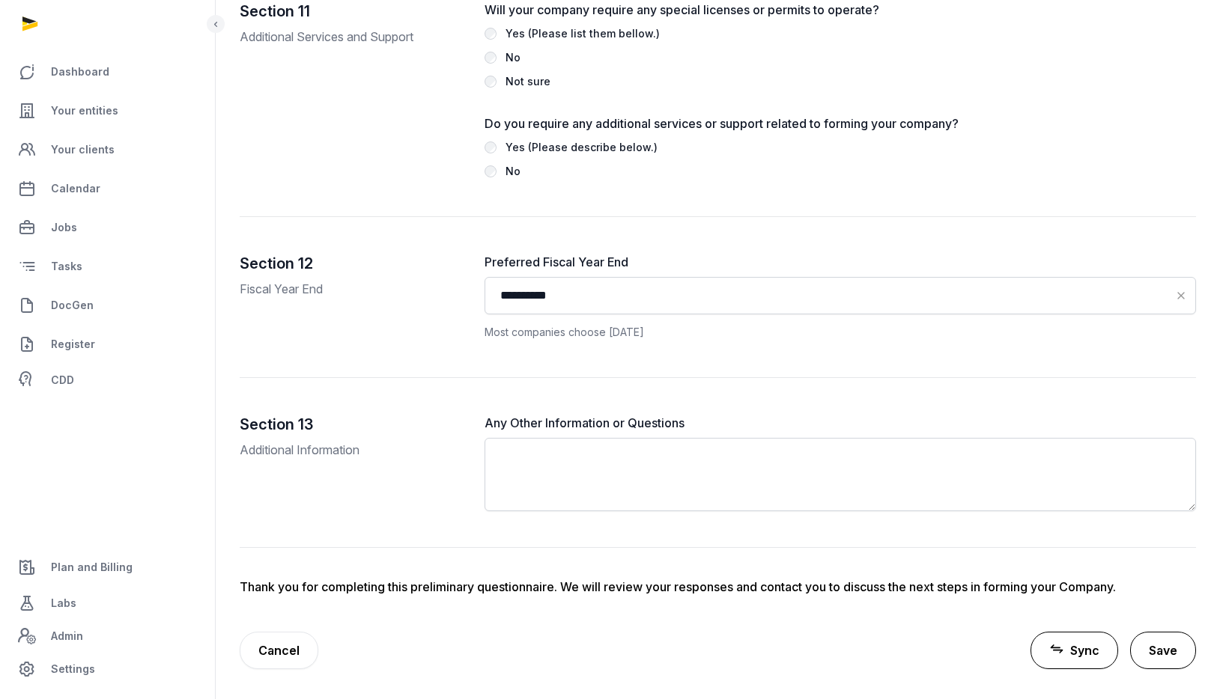
click at [1167, 639] on button "Save" at bounding box center [1163, 650] width 66 height 37
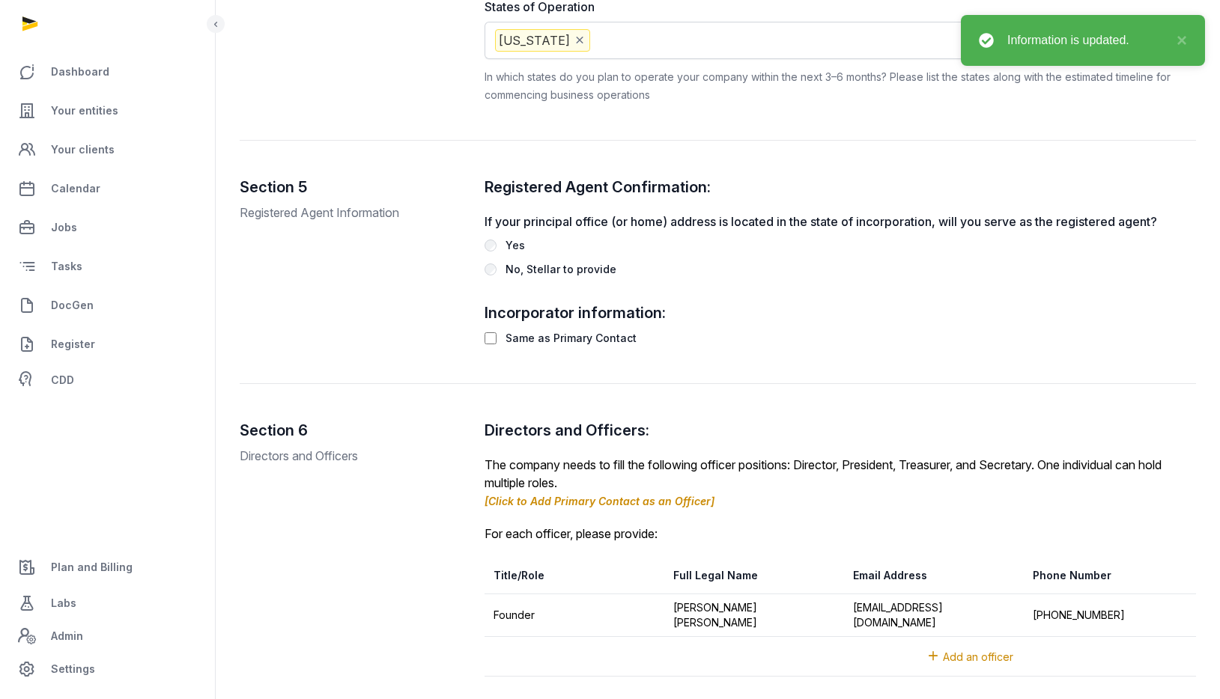
scroll to position [1653, 0]
